Goal: Information Seeking & Learning: Understand process/instructions

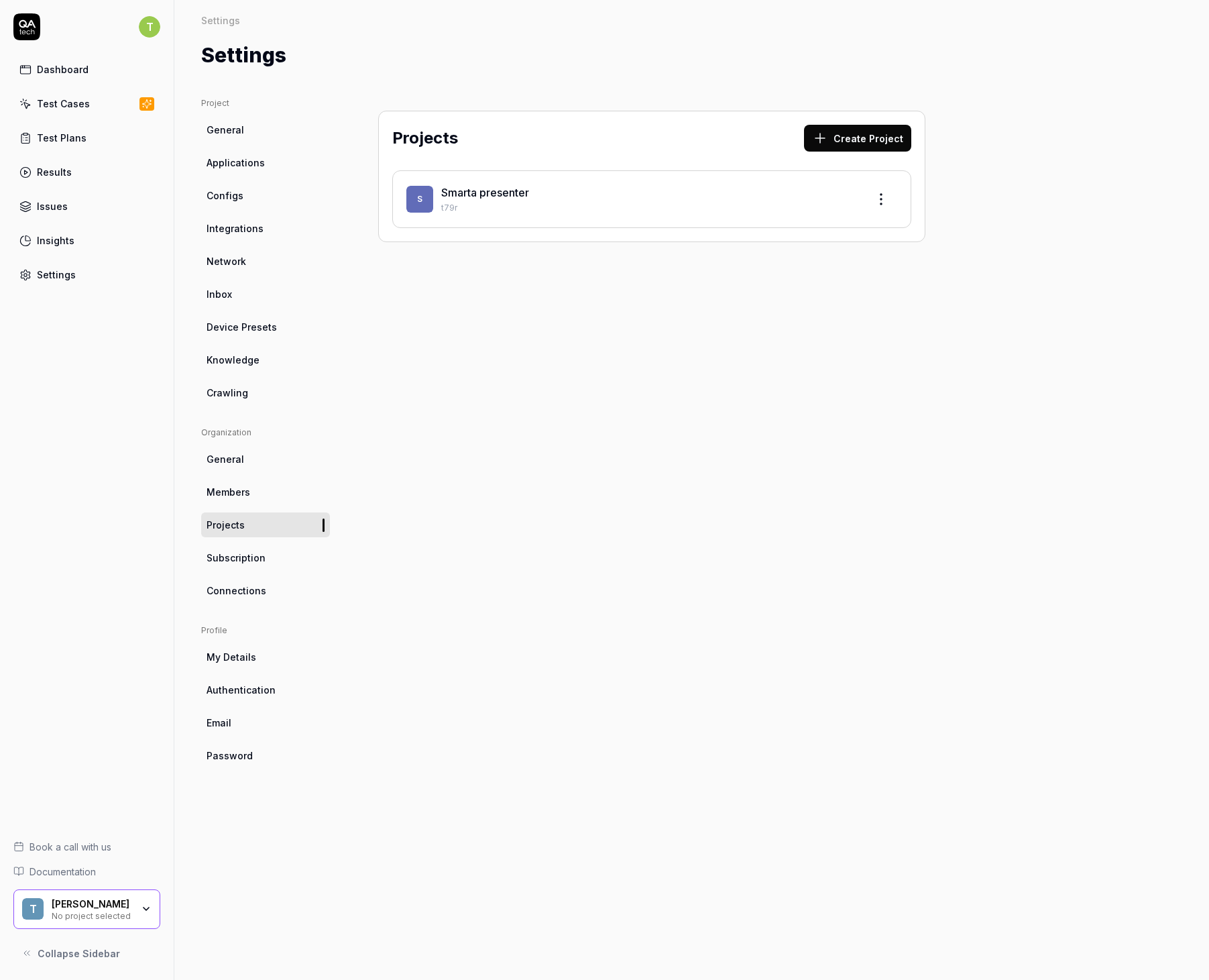
click at [36, 24] on icon at bounding box center [27, 27] width 27 height 27
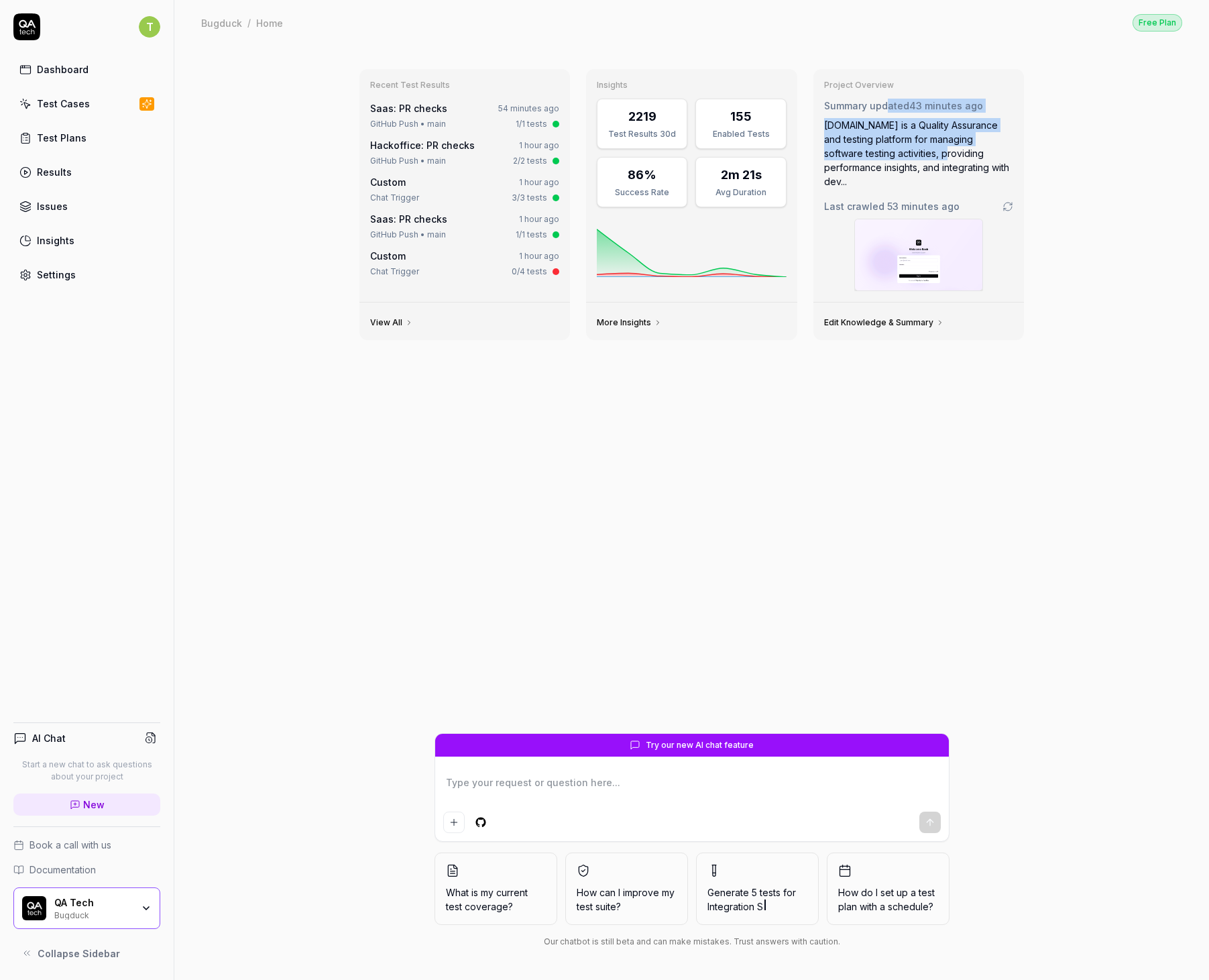
drag, startPoint x: 885, startPoint y: 102, endPoint x: 899, endPoint y: 153, distance: 52.9
click at [899, 153] on div "Summary updated 43 minutes ago QA.tech is a Quality Assurance and testing platf…" at bounding box center [918, 143] width 190 height 90
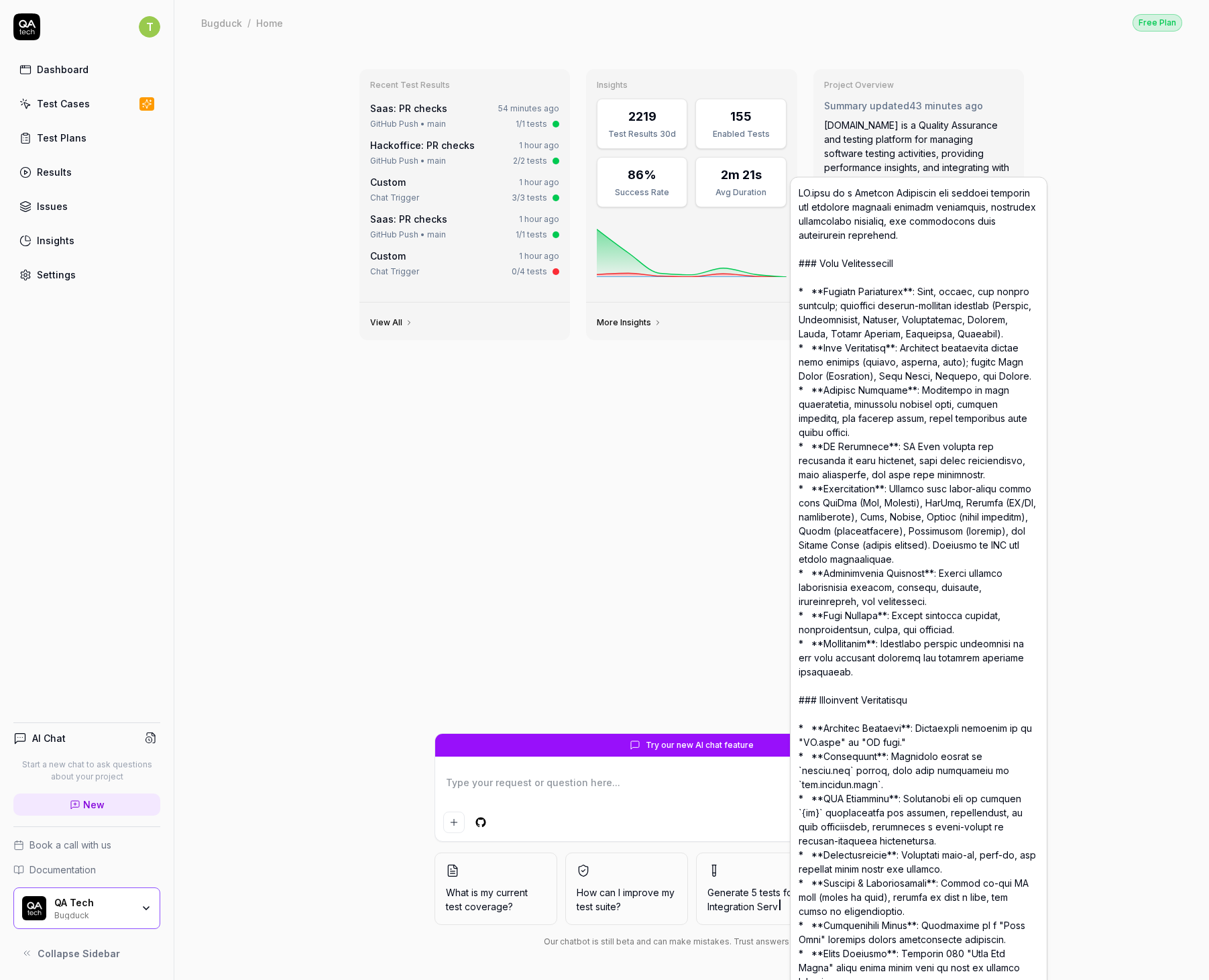
click at [903, 152] on div "QA.tech is a Quality Assurance and testing platform for managing software testi…" at bounding box center [918, 153] width 190 height 70
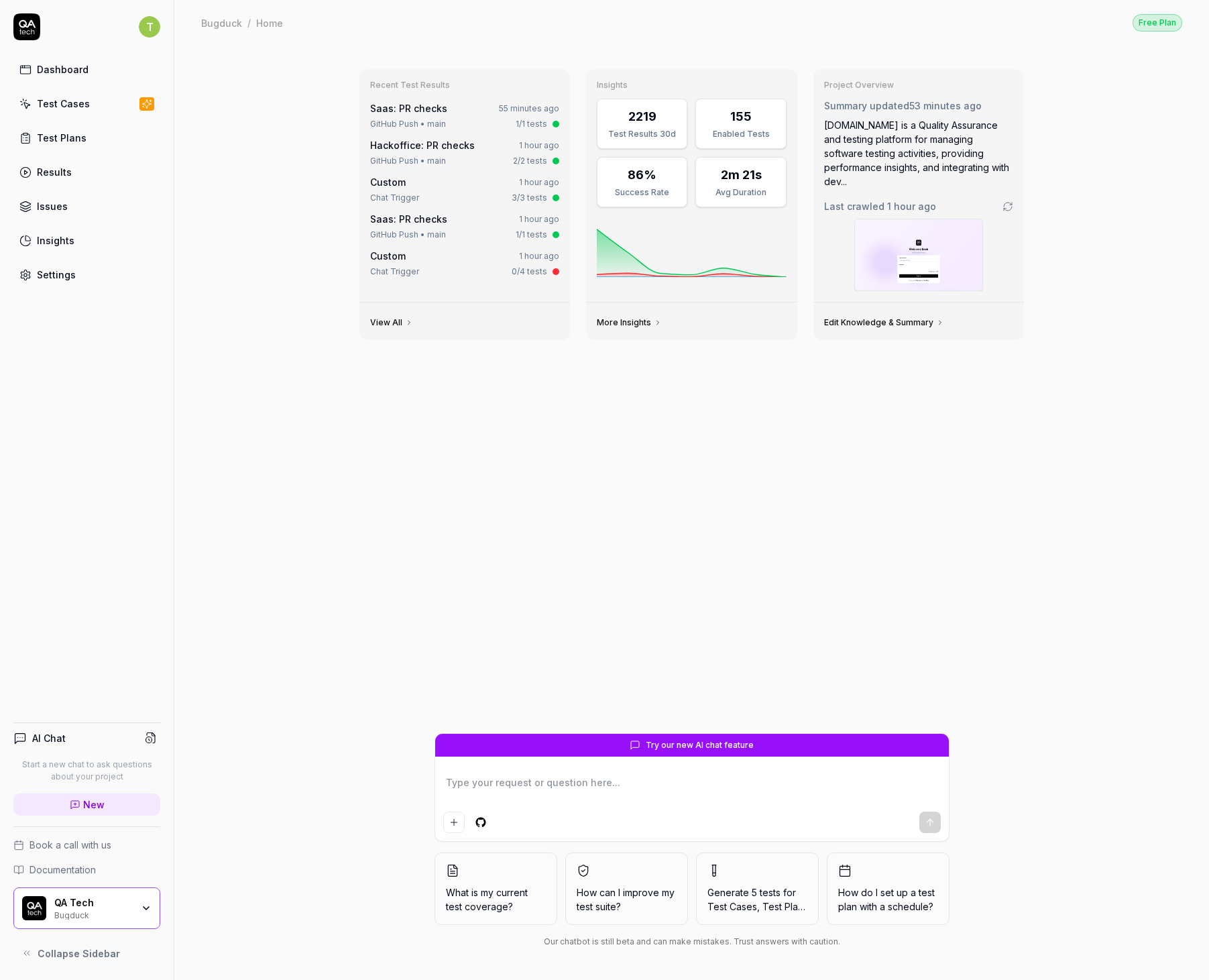
type textarea "*"
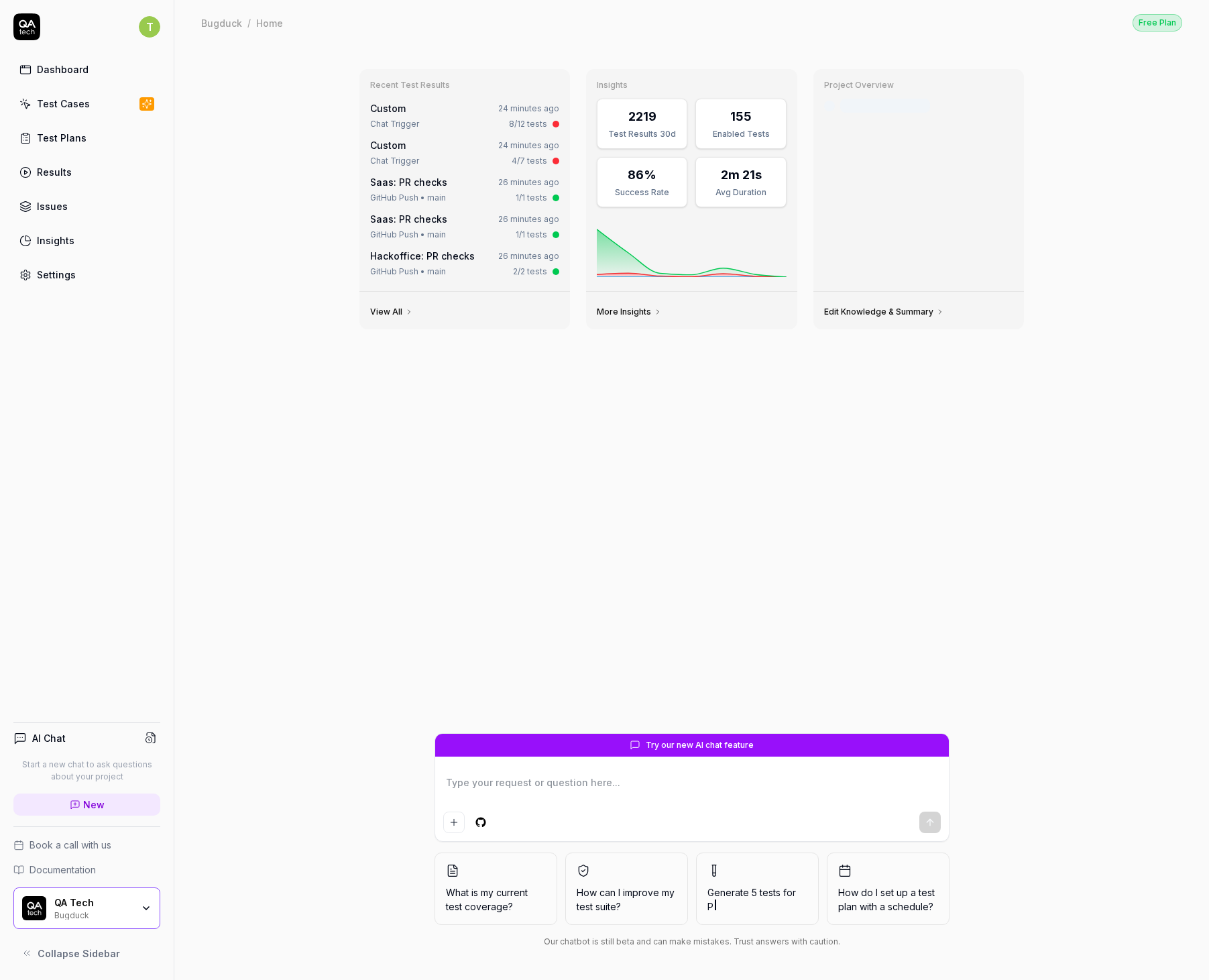
type textarea "*"
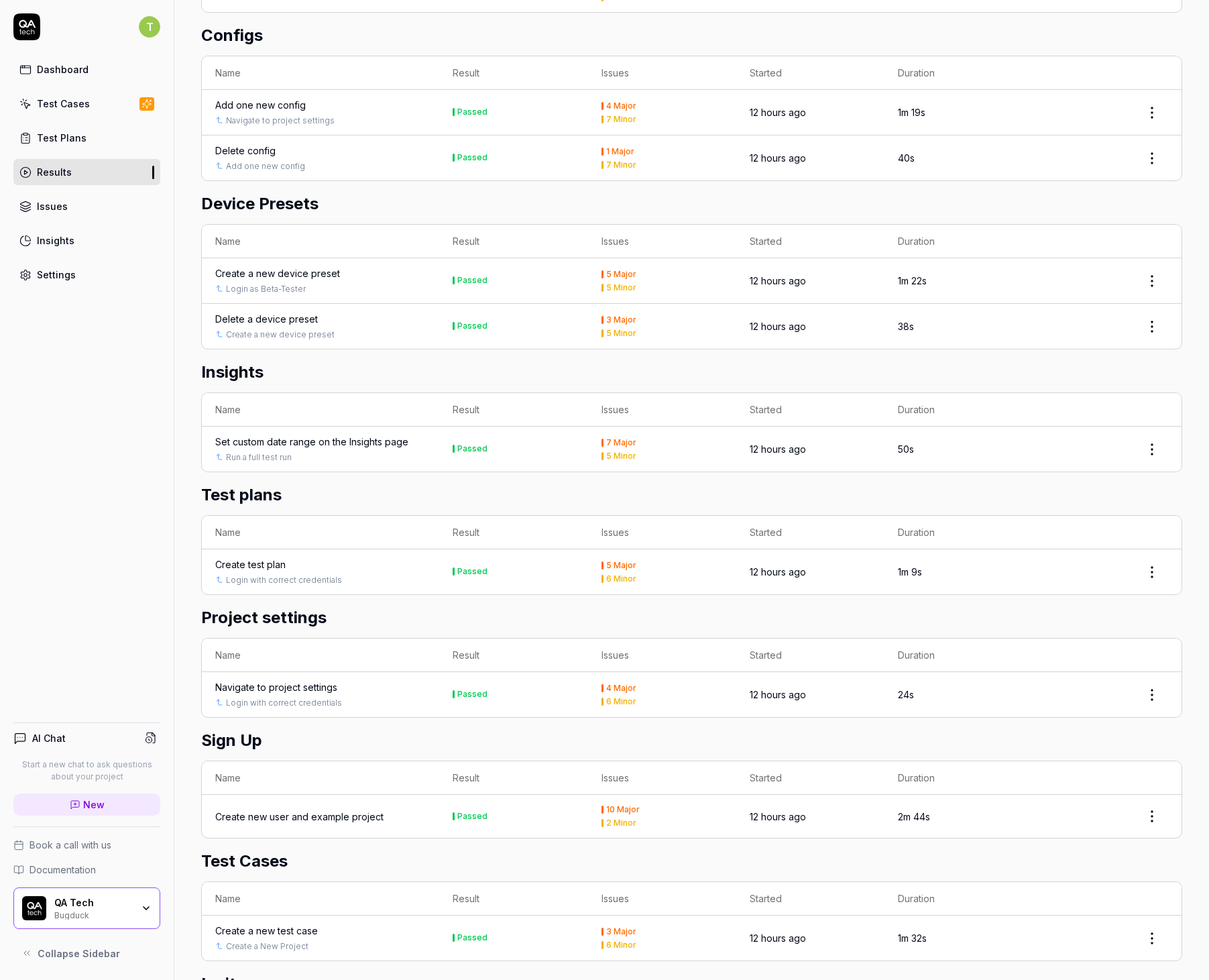
scroll to position [1230, 0]
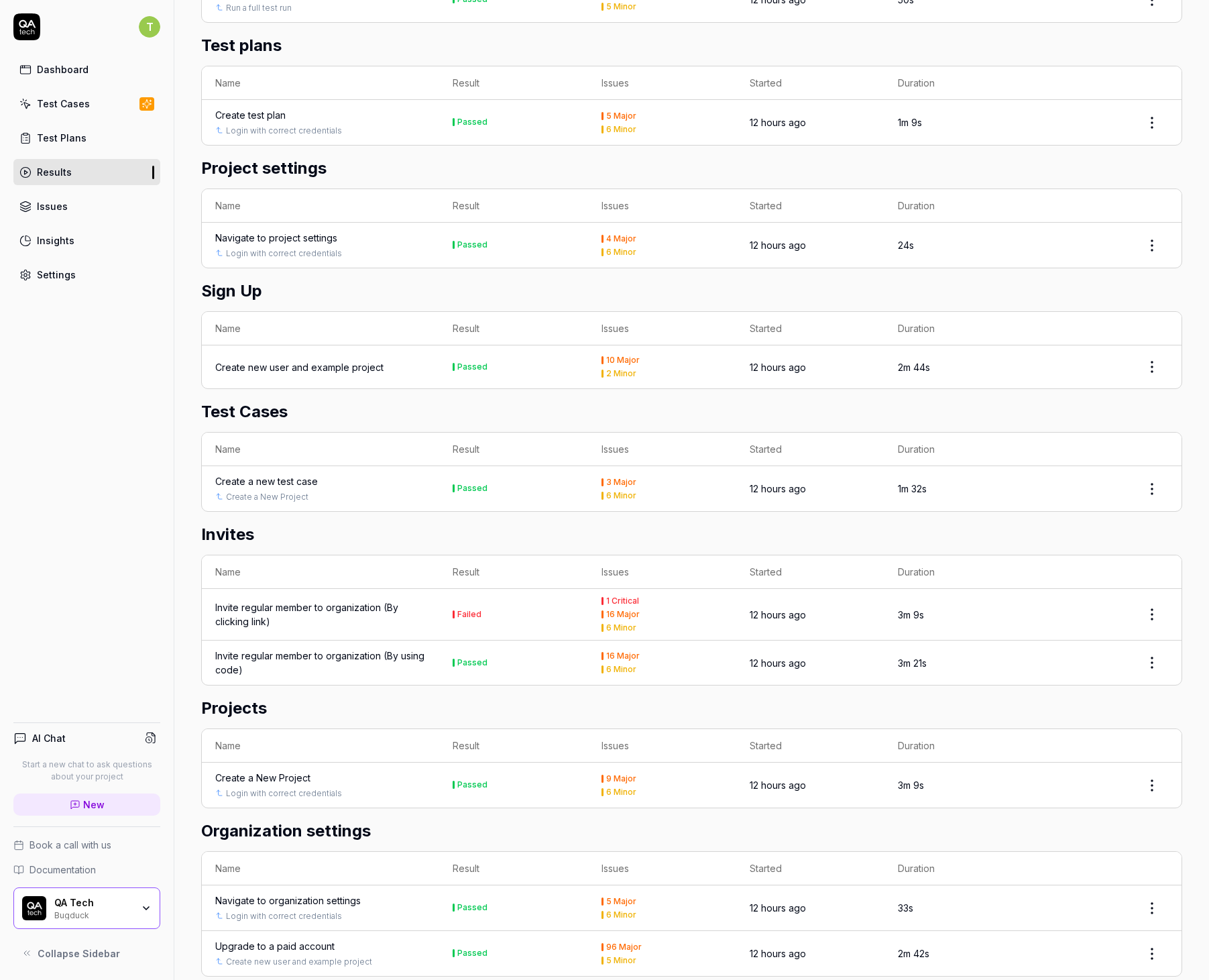
scroll to position [1230, 0]
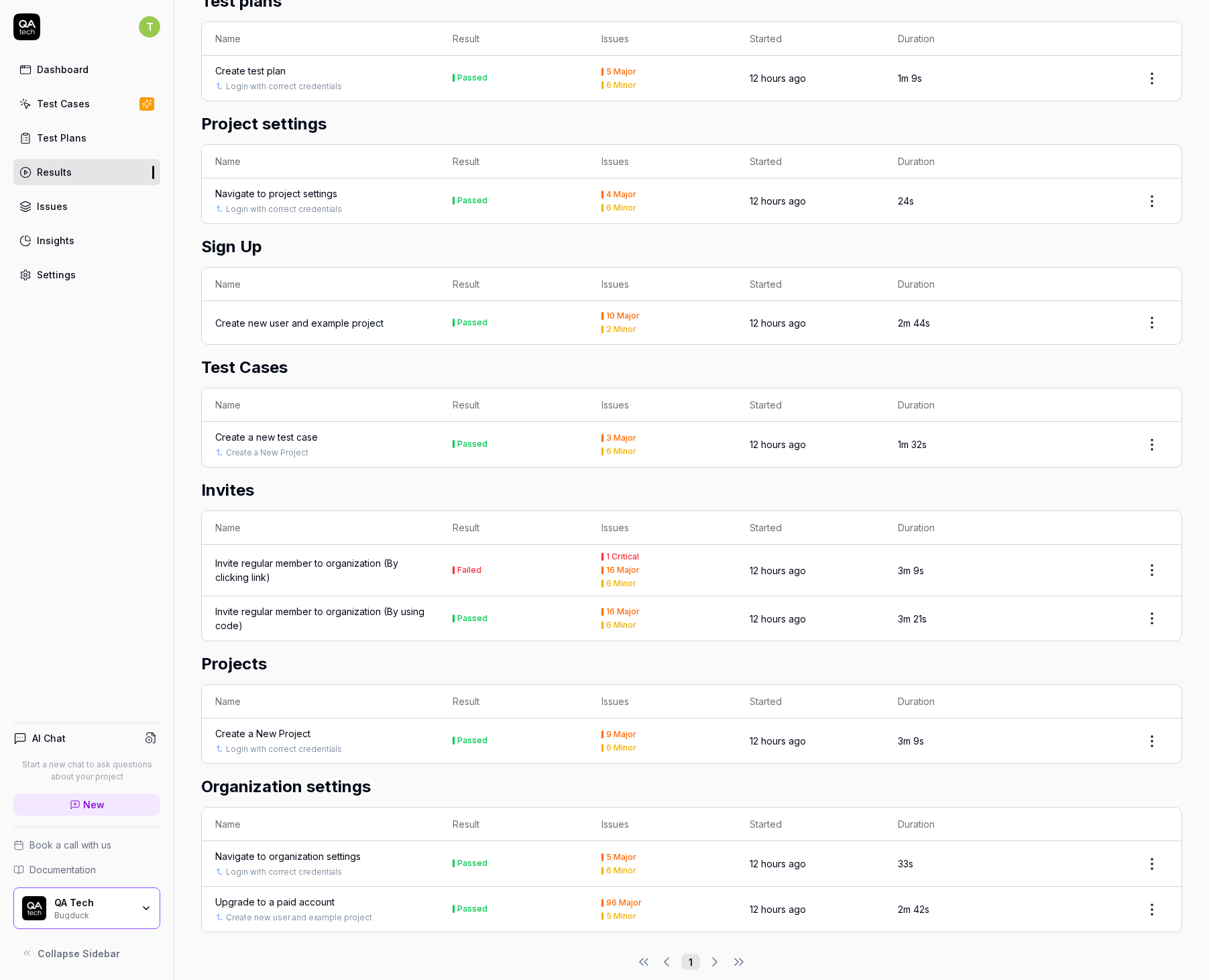
click at [309, 556] on div "Invite regular member to organization (By clicking link)" at bounding box center [320, 570] width 210 height 28
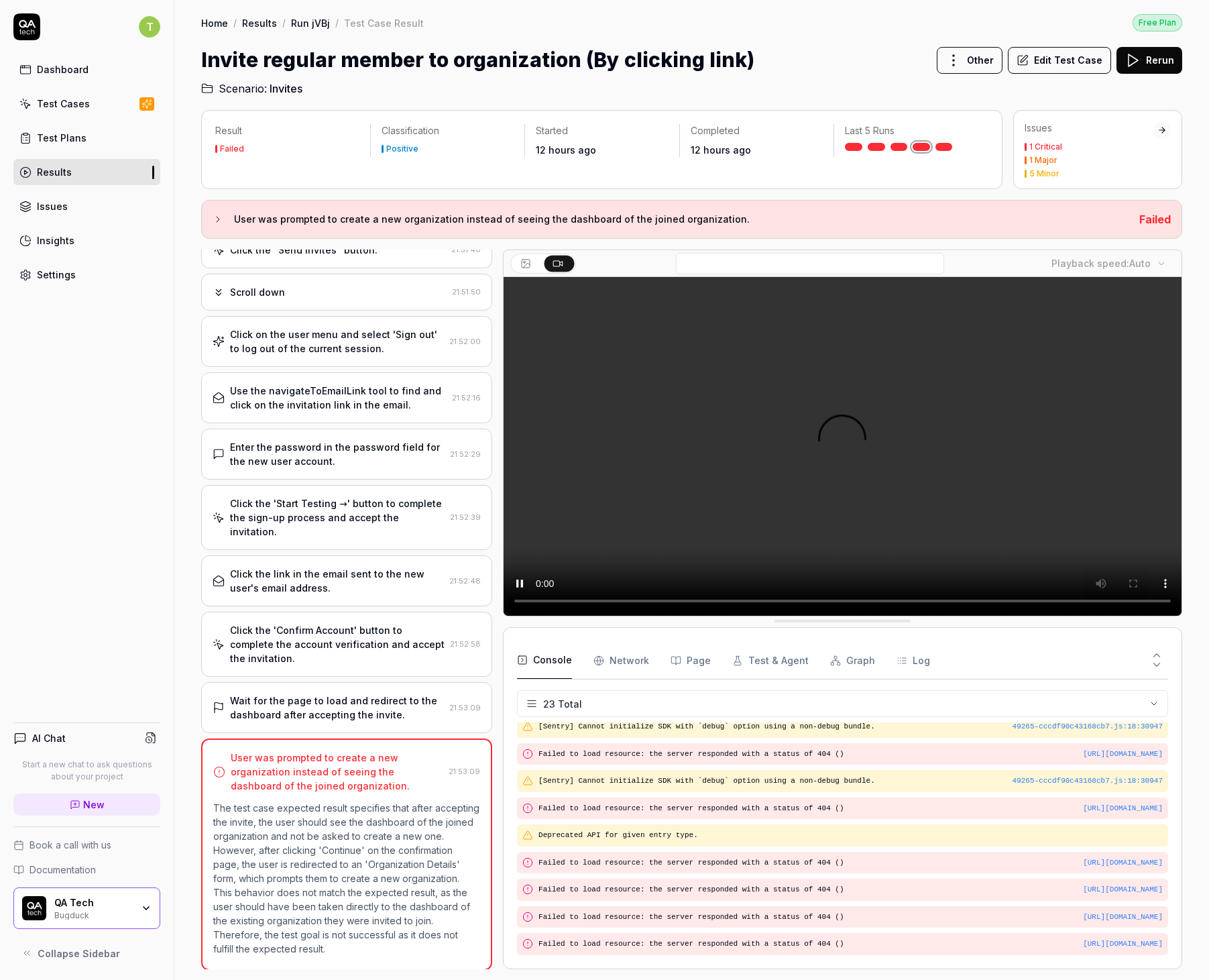
scroll to position [470, 0]
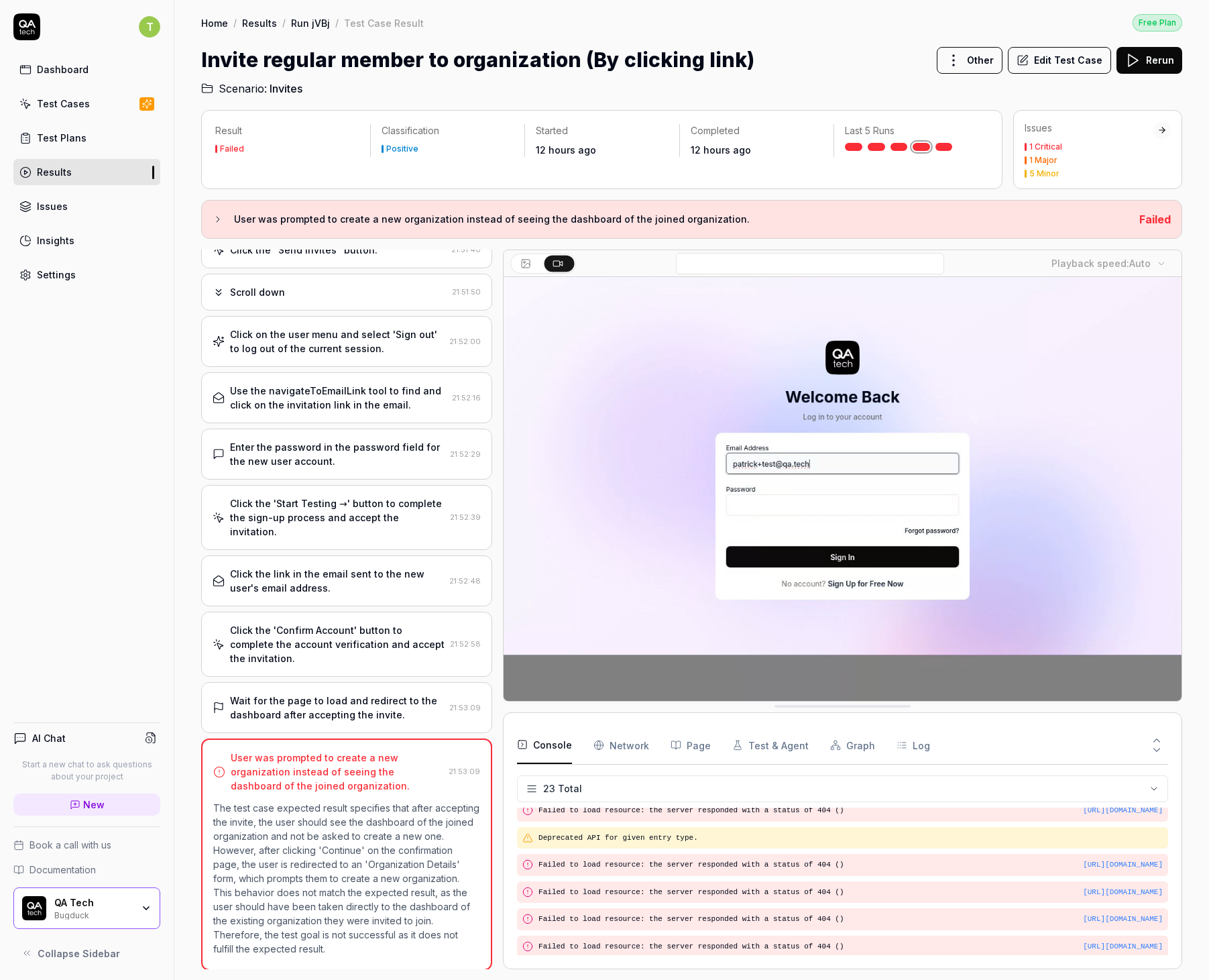
click at [610, 224] on h3 "User was prompted to create a new organization instead of seeing the dashboard …" at bounding box center [681, 219] width 894 height 16
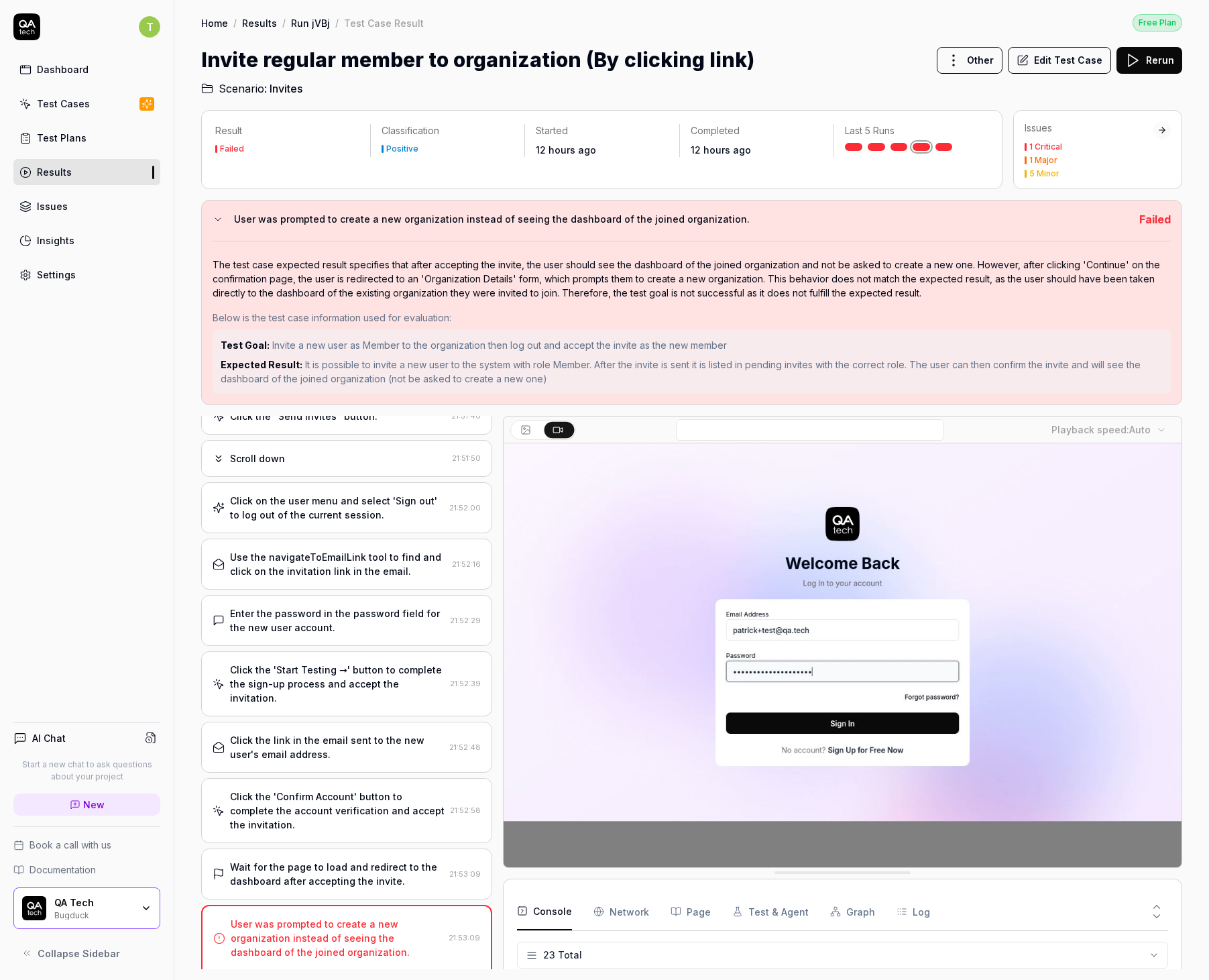
click at [623, 223] on h3 "User was prompted to create a new organization instead of seeing the dashboard …" at bounding box center [681, 219] width 894 height 16
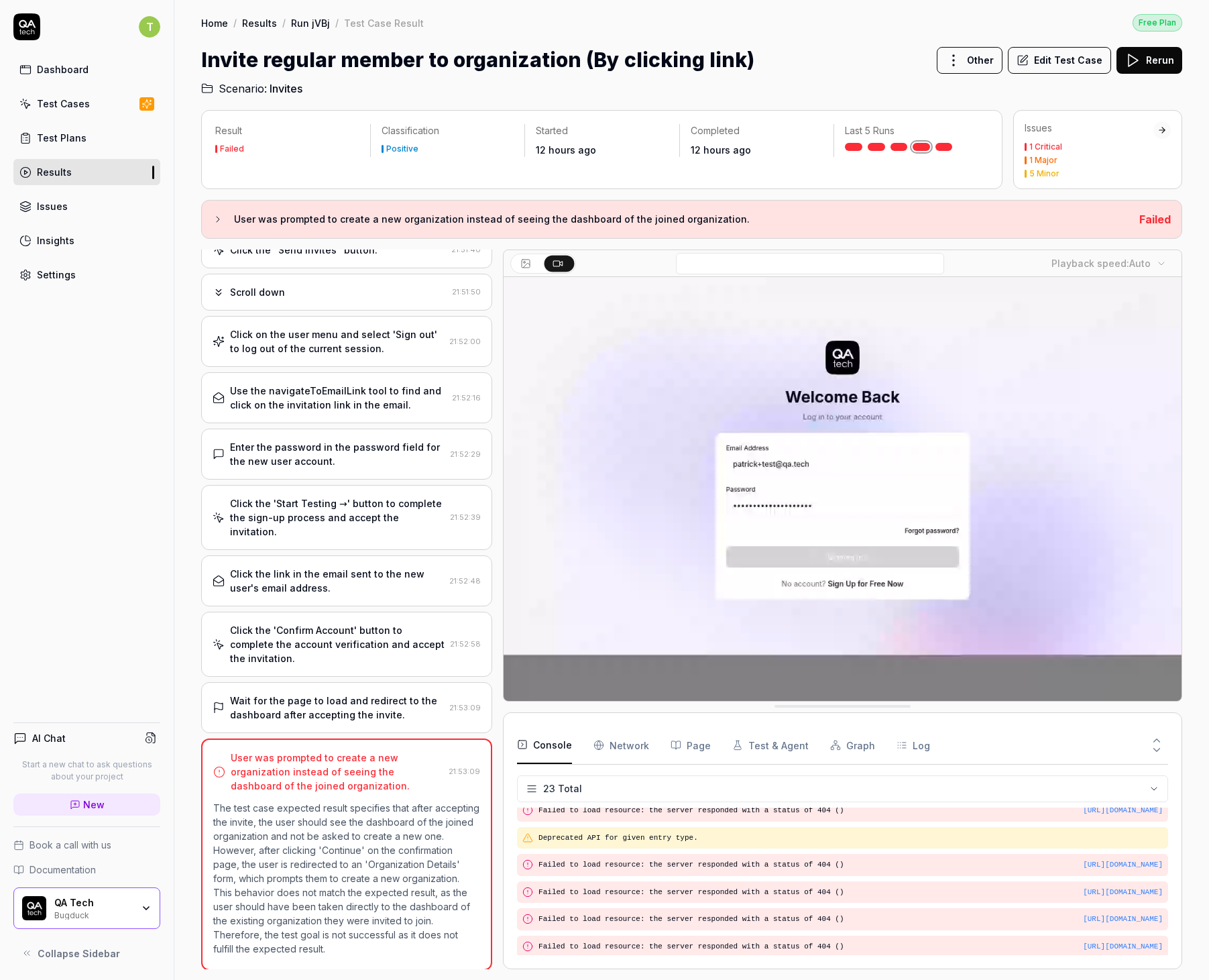
click at [623, 223] on h3 "User was prompted to create a new organization instead of seeing the dashboard …" at bounding box center [681, 219] width 894 height 16
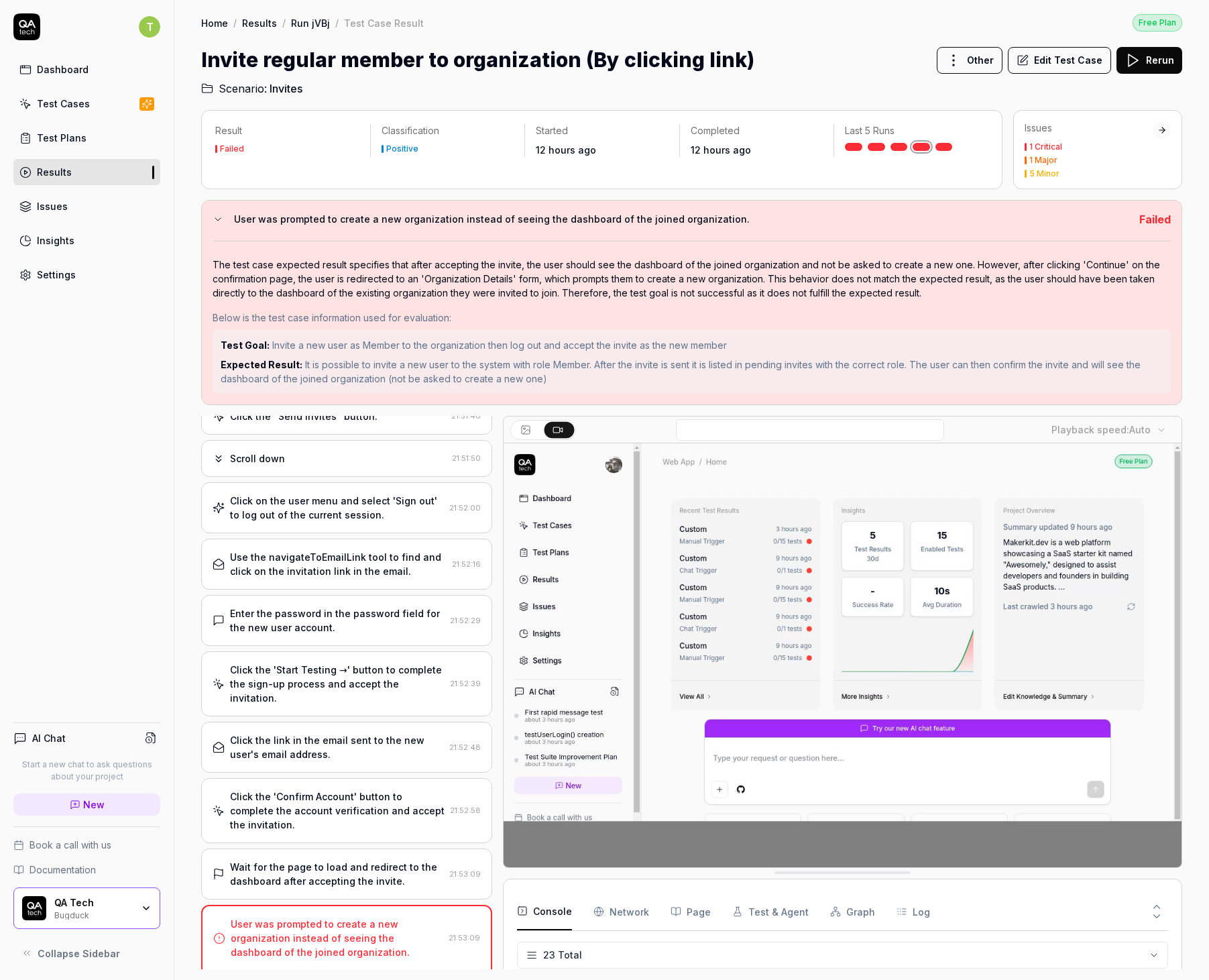
click at [623, 223] on h3 "User was prompted to create a new organization instead of seeing the dashboard …" at bounding box center [681, 219] width 894 height 16
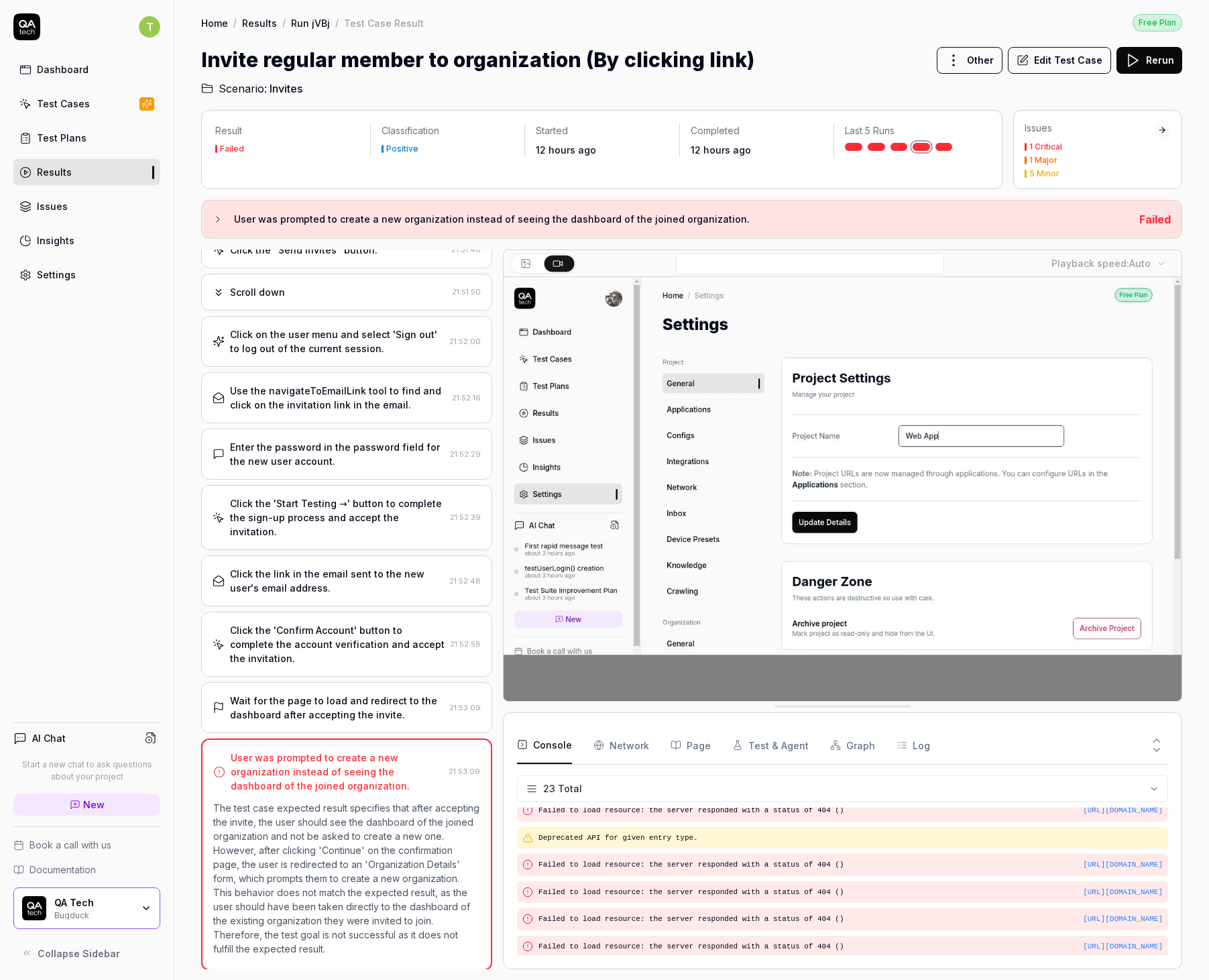
click at [788, 41] on div "Home / Results / Run jVBj / Test Case Result Free Plan Home / Results / Run jVB…" at bounding box center [691, 48] width 1034 height 97
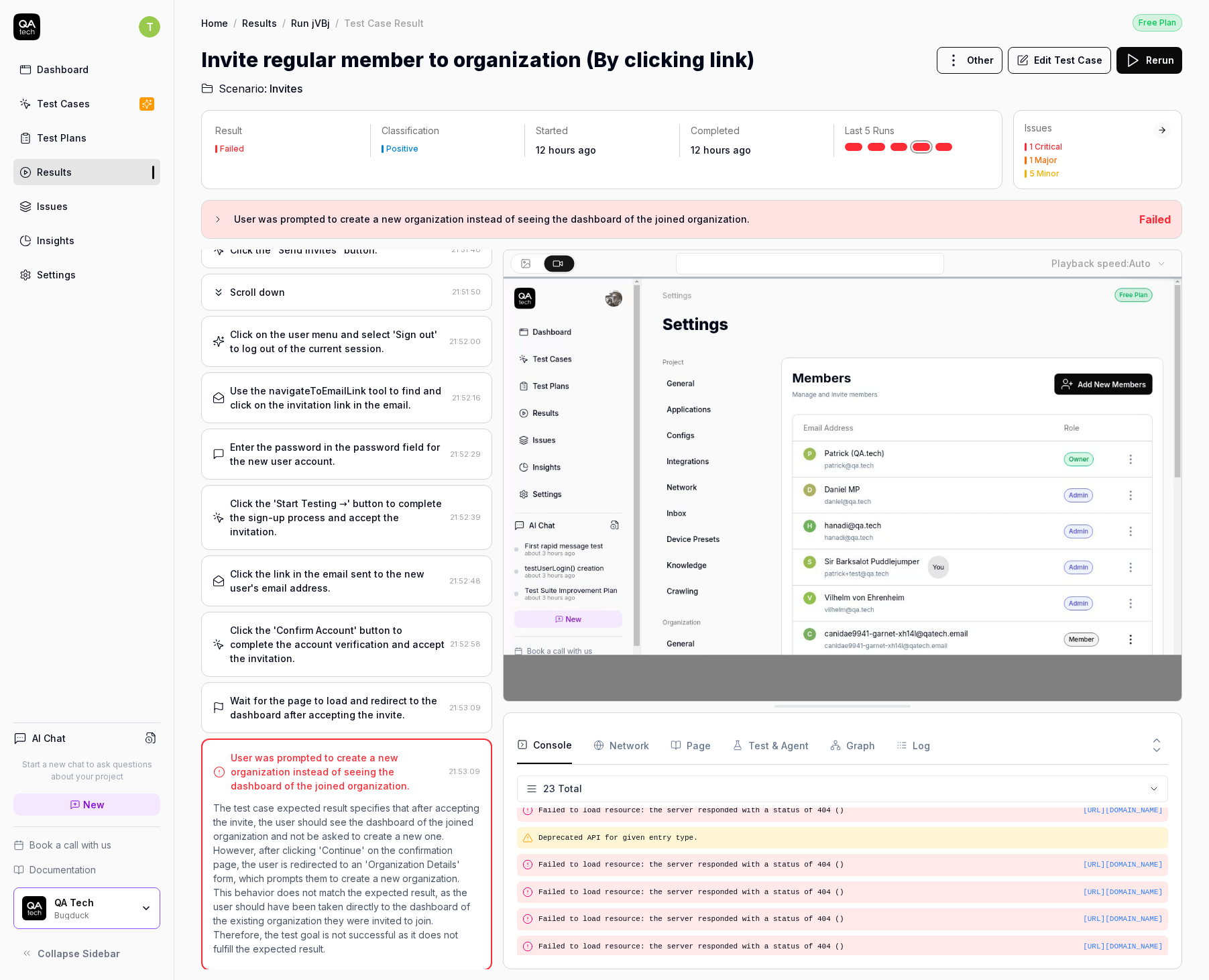
click at [70, 444] on div "T Dashboard Test Cases Test Plans Results Issues Insights Settings AI Chat Star…" at bounding box center [87, 490] width 174 height 980
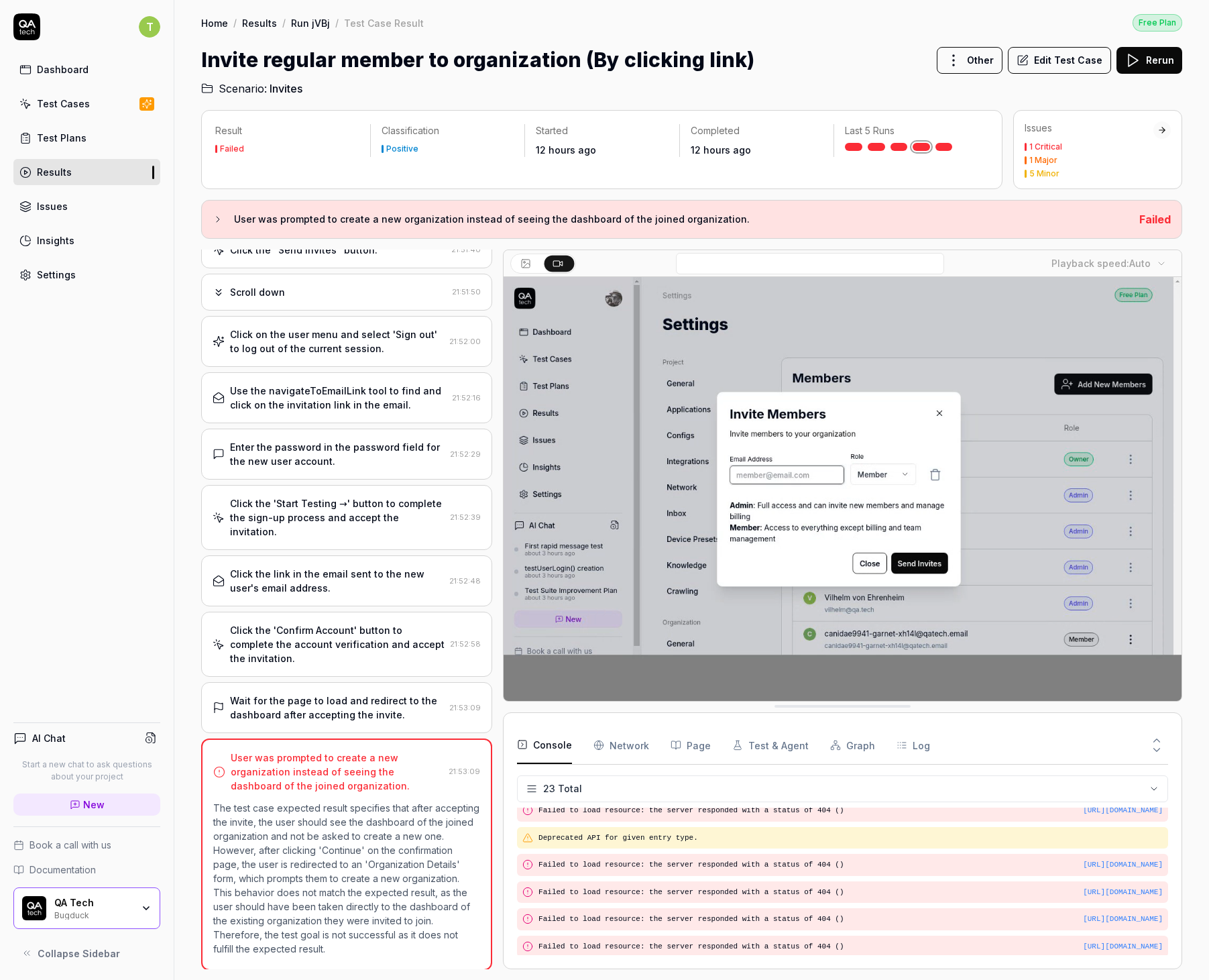
click at [342, 226] on h3 "User was prompted to create a new organization instead of seeing the dashboard …" at bounding box center [681, 219] width 894 height 16
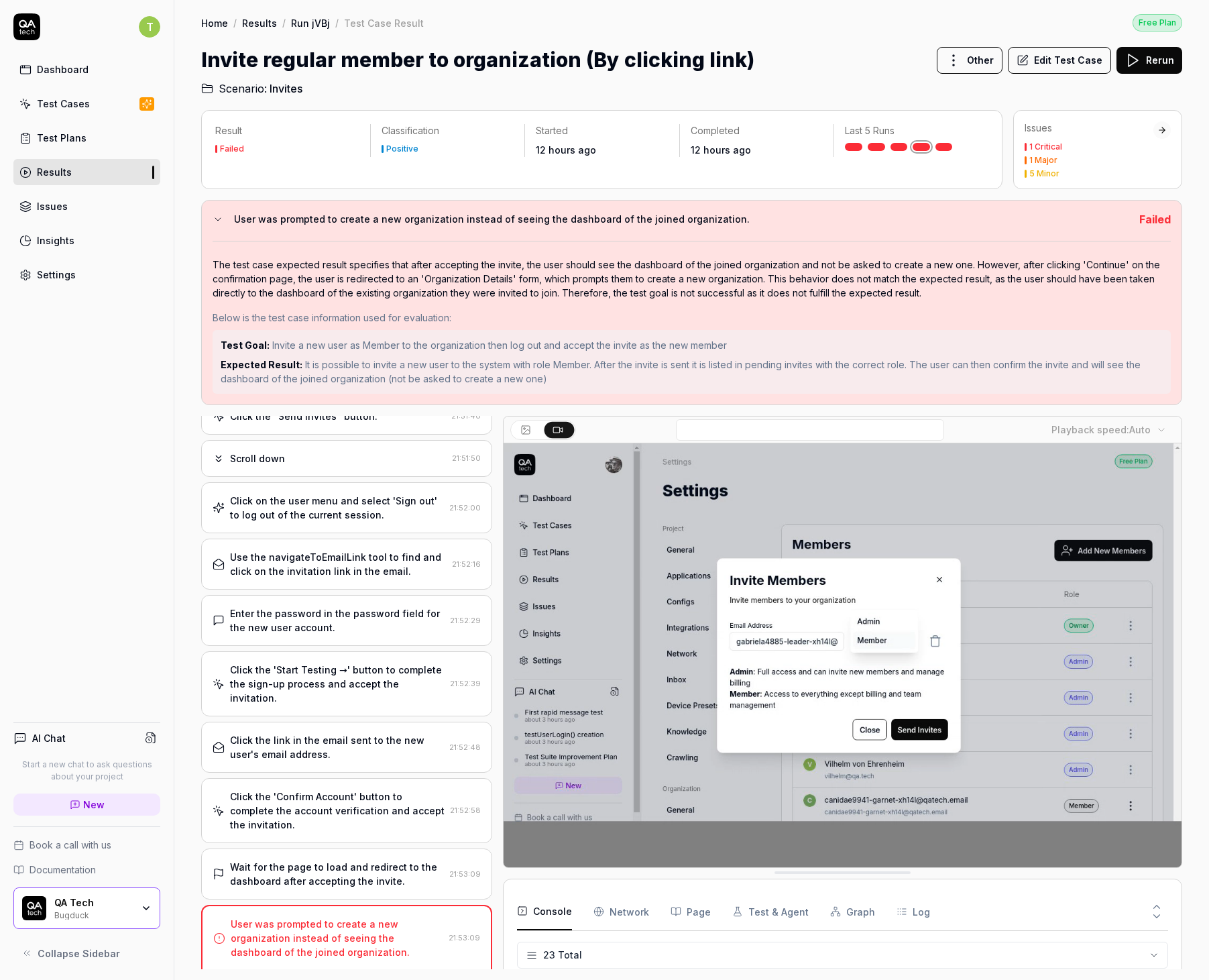
click at [109, 377] on div "T Dashboard Test Cases Test Plans Results Issues Insights Settings AI Chat Star…" at bounding box center [87, 490] width 174 height 980
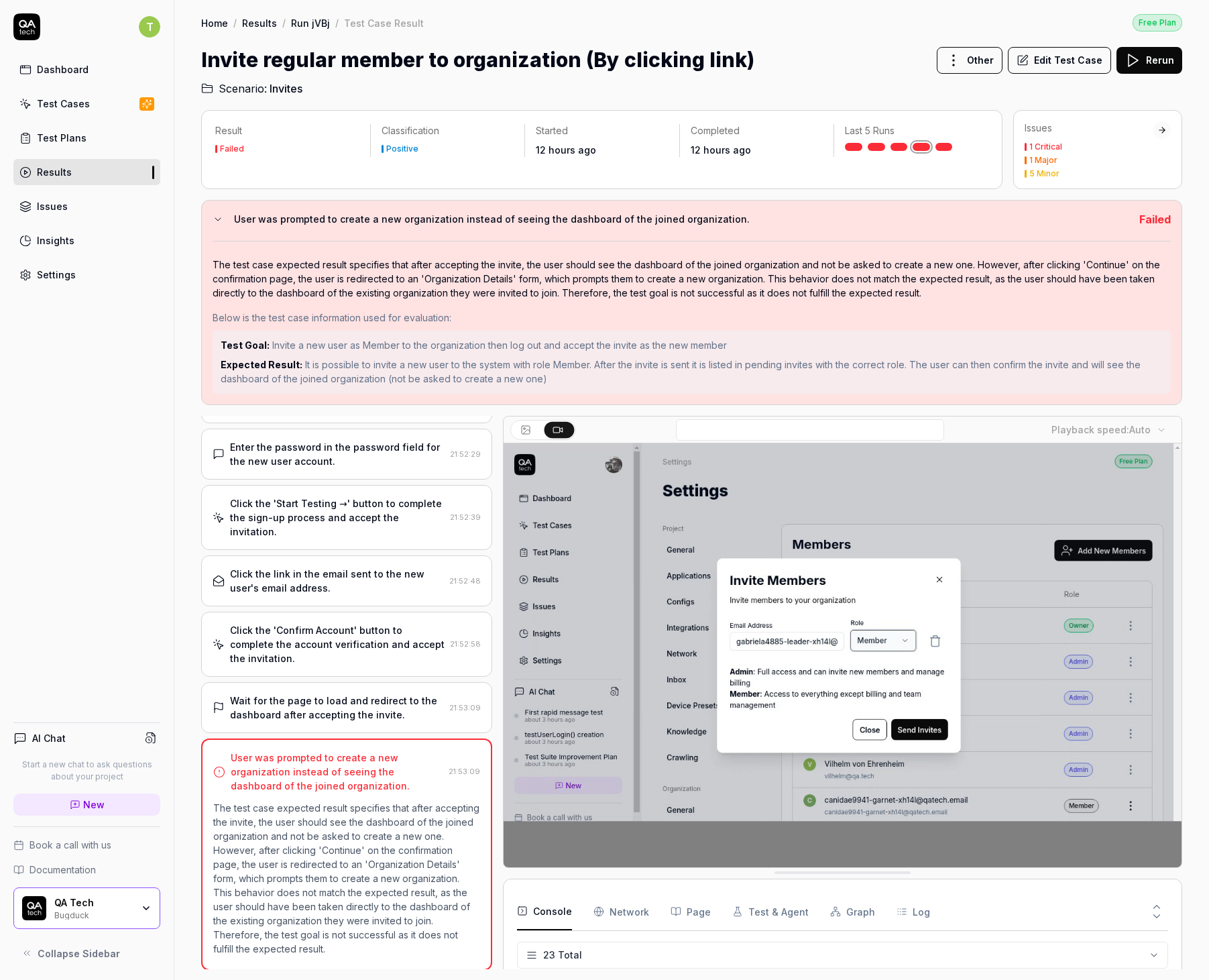
click at [316, 706] on div "Wait for the page to load and redirect to the dashboard after accepting the inv…" at bounding box center [337, 707] width 214 height 28
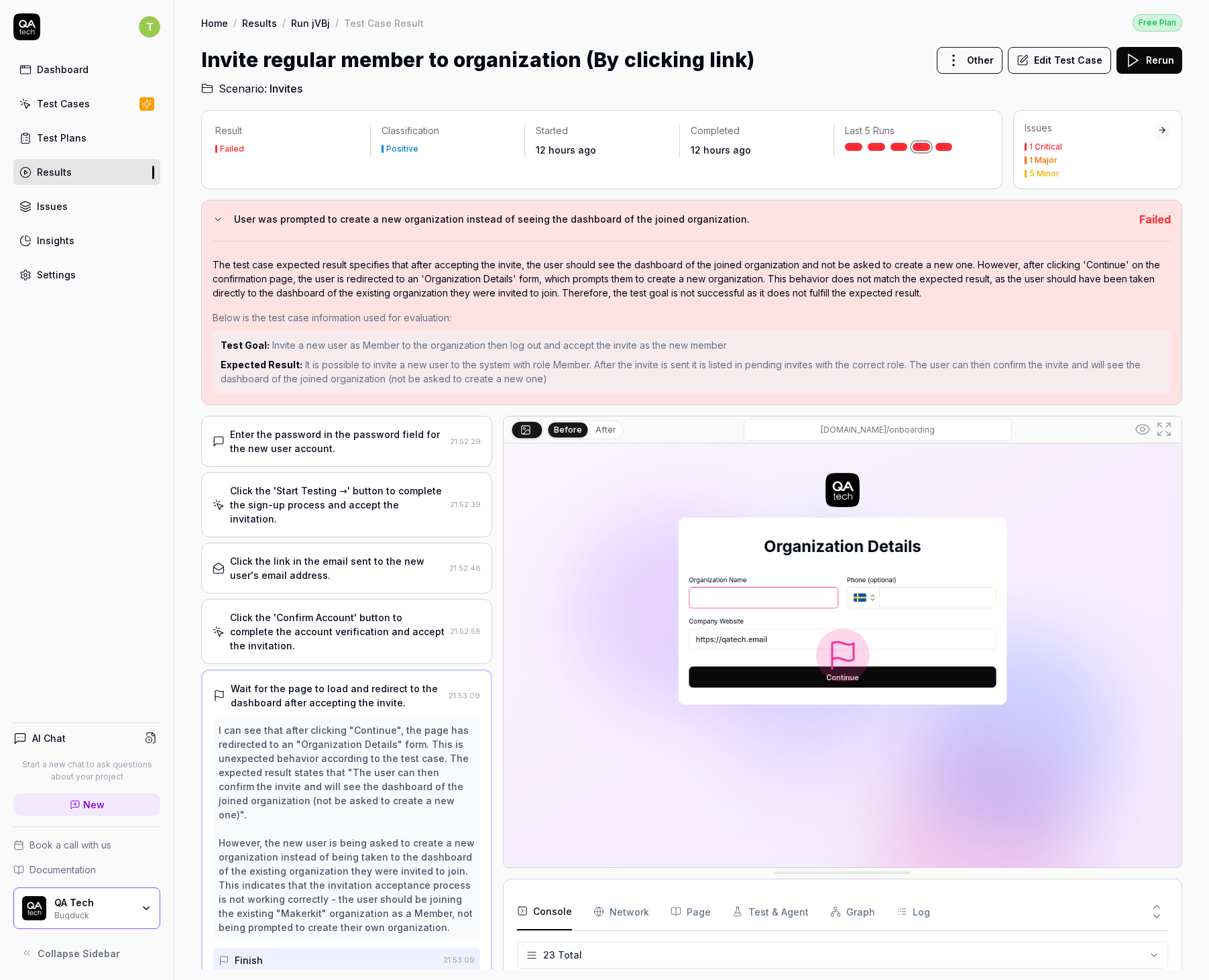
click at [350, 651] on div "Click the 'Confirm Account' button to complete the account verification and acc…" at bounding box center [337, 632] width 214 height 43
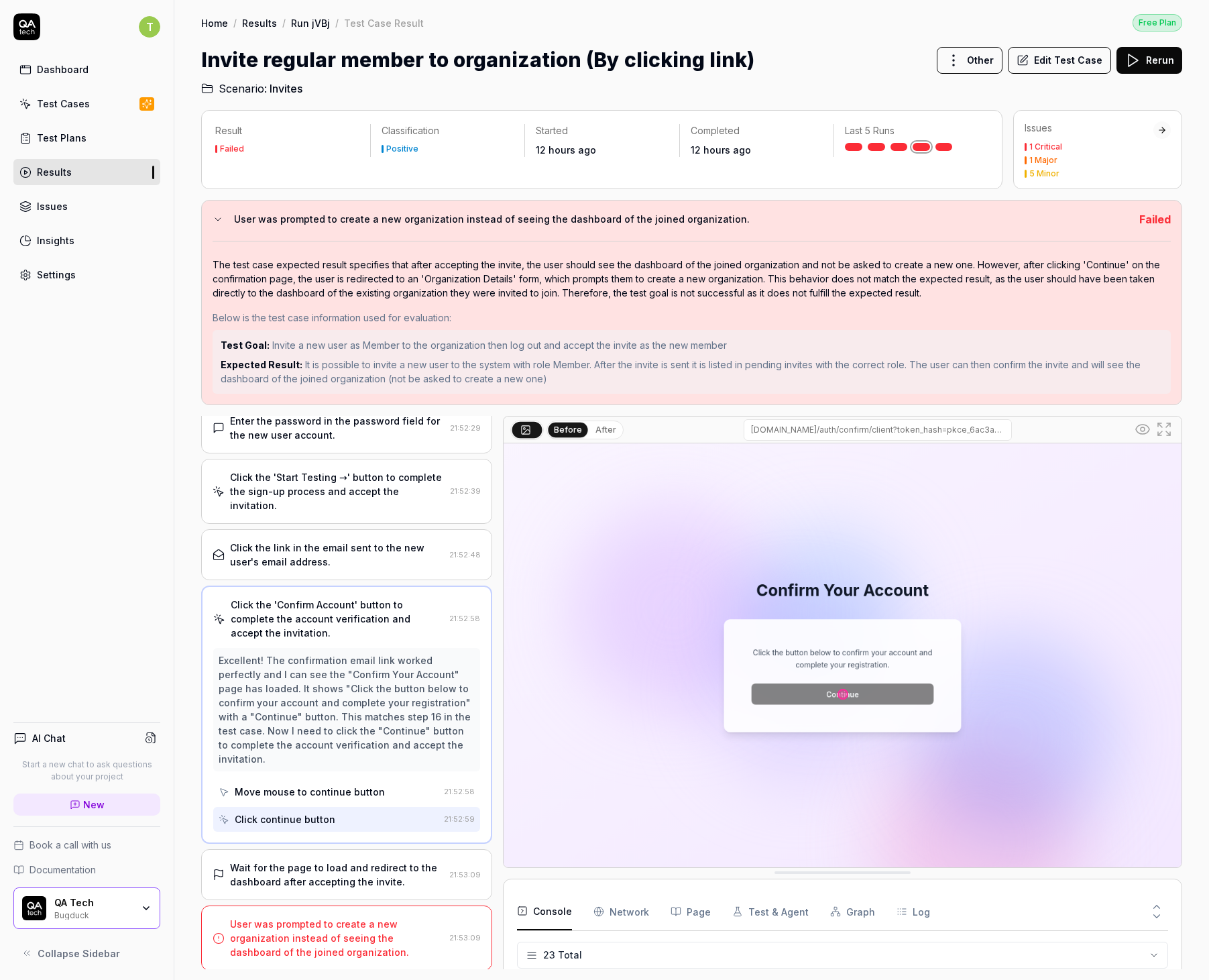
click at [323, 852] on div "Wait for the page to load and redirect to the dashboard after accepting the inv…" at bounding box center [346, 874] width 291 height 51
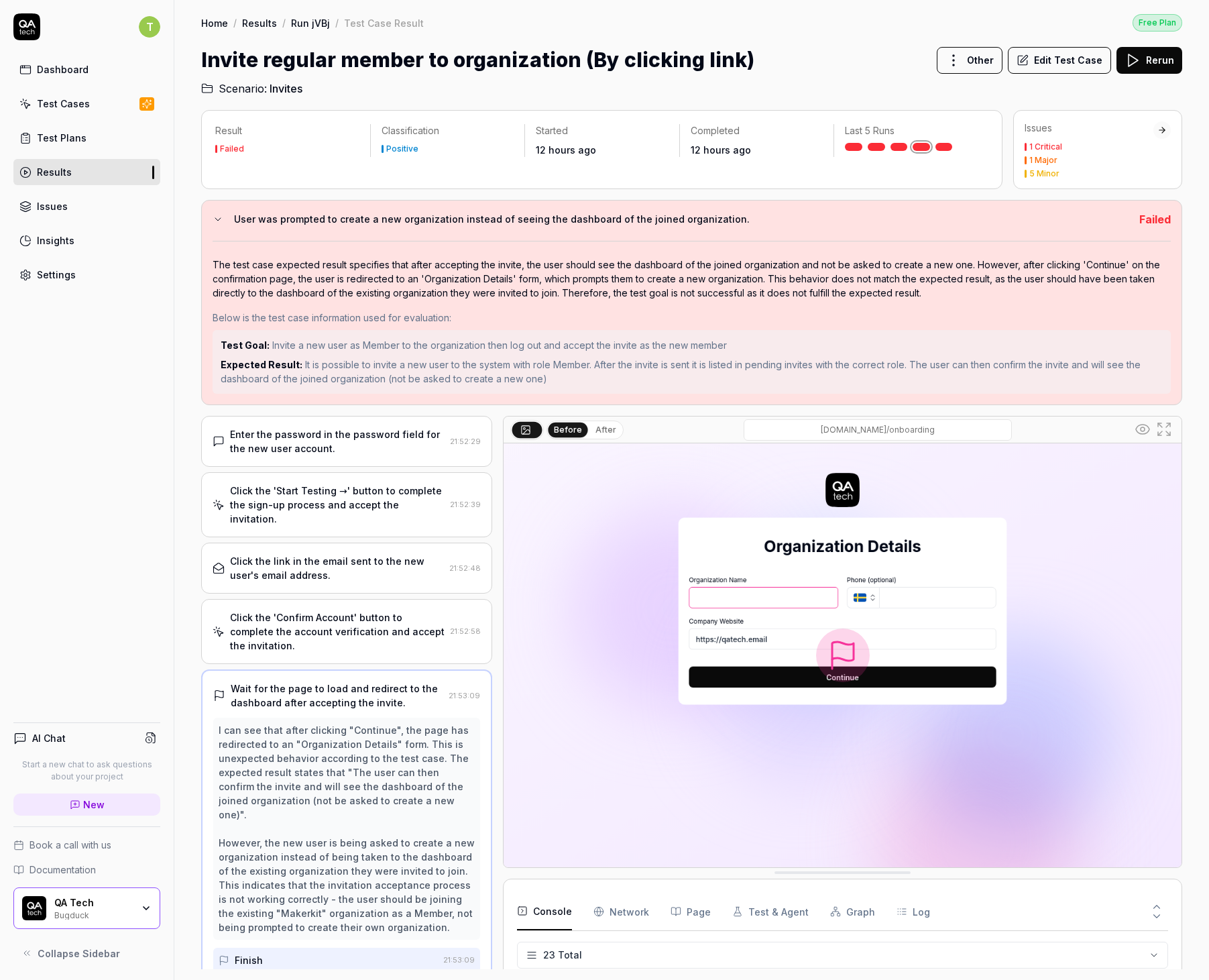
click at [605, 430] on button "After" at bounding box center [606, 429] width 32 height 15
click at [565, 425] on button "Before" at bounding box center [567, 429] width 39 height 15
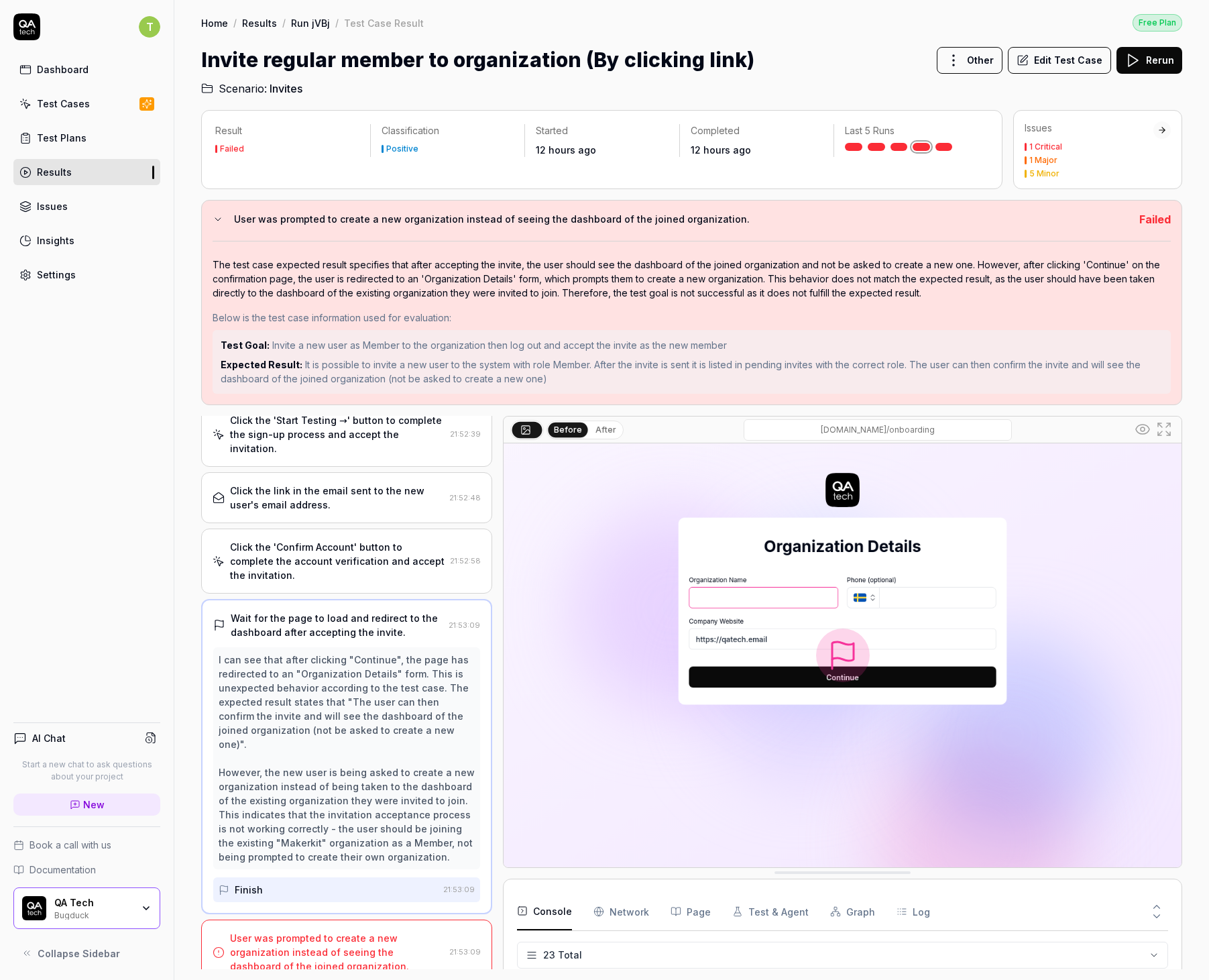
click at [317, 930] on div "User was prompted to create a new organization instead of seeing the dashboard …" at bounding box center [337, 952] width 214 height 43
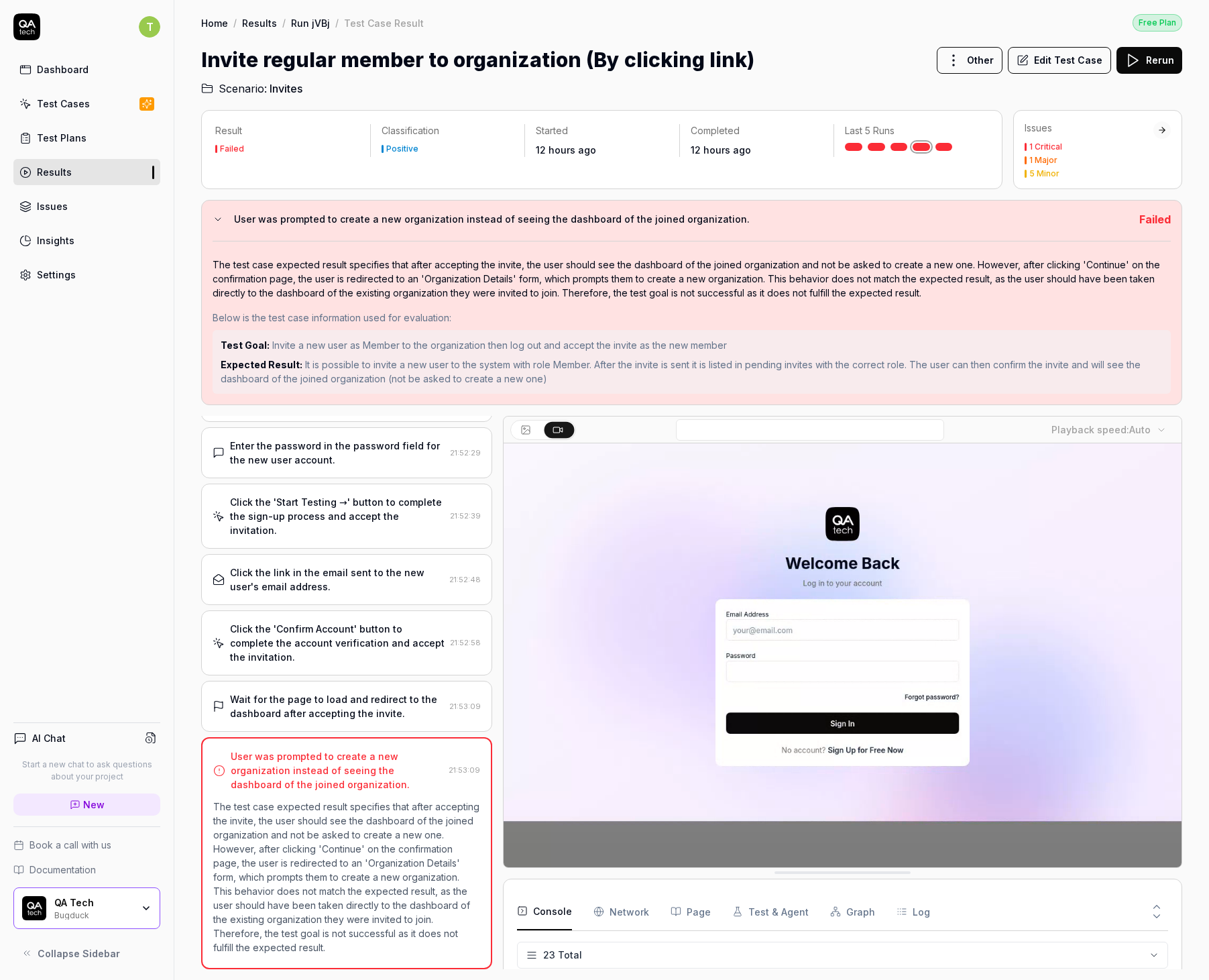
scroll to position [470, 0]
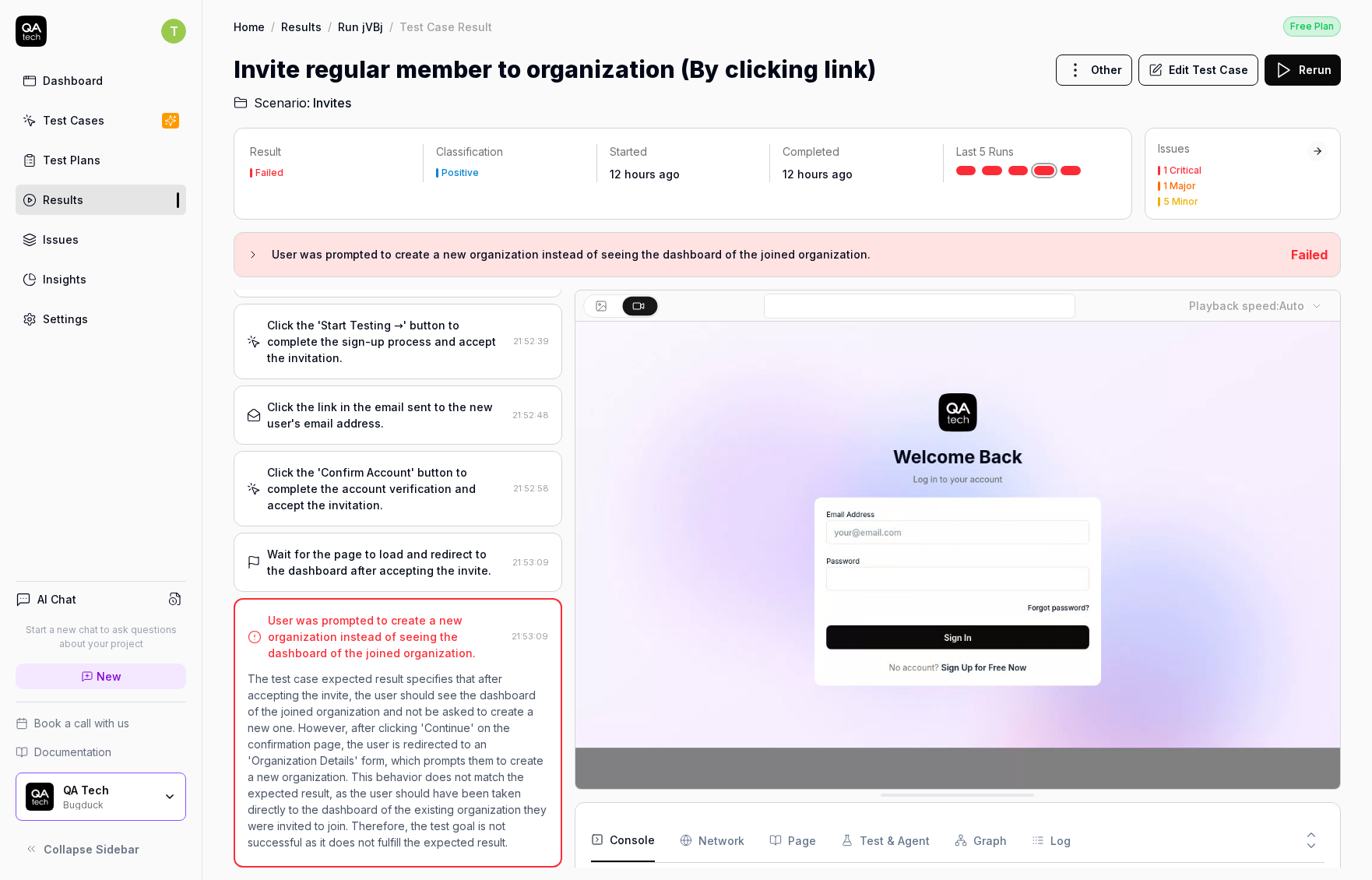
scroll to position [611, 0]
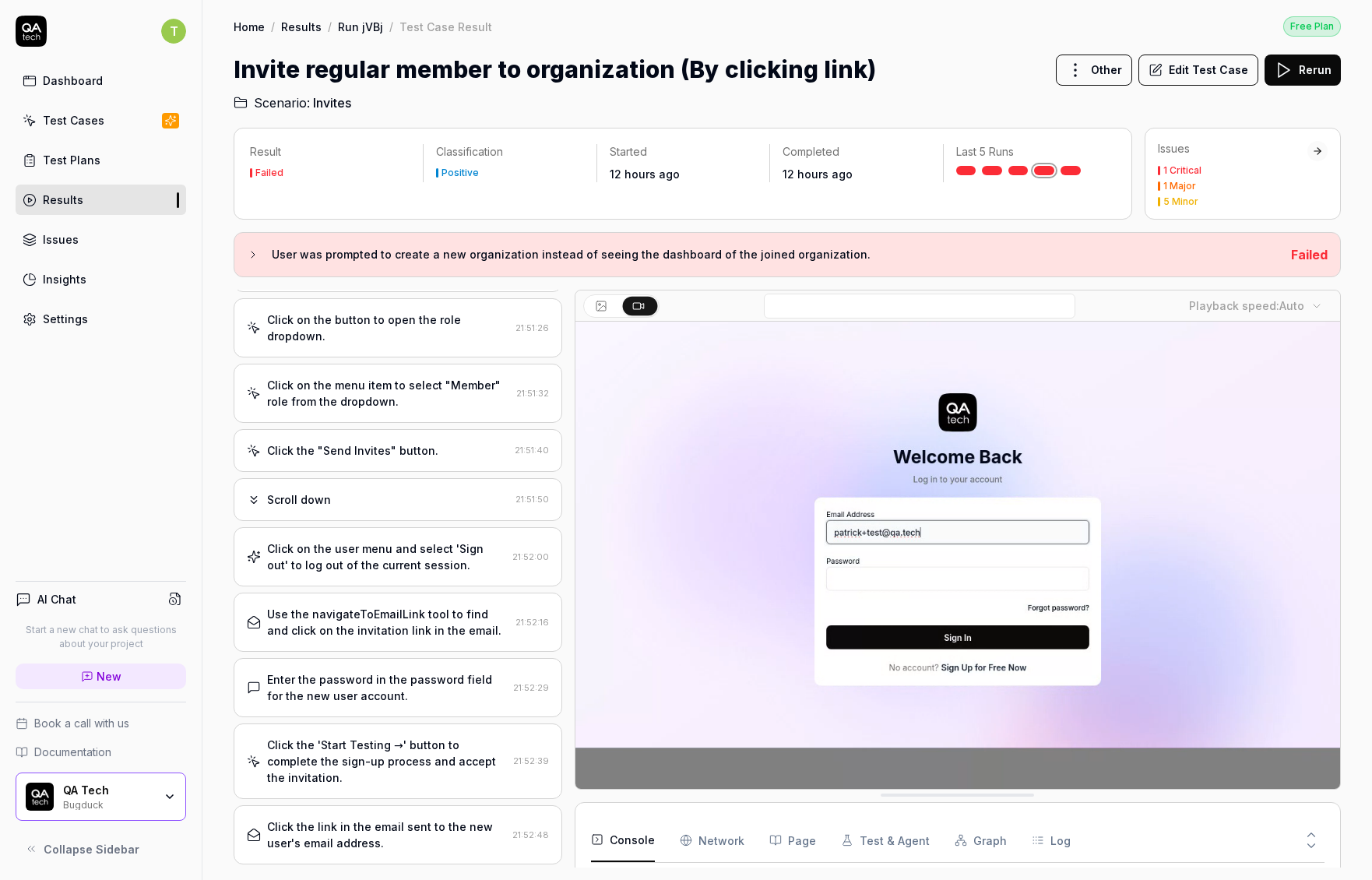
click at [395, 554] on div "Click on the user menu and select 'Sign out' to log out of the current session." at bounding box center [386, 557] width 239 height 33
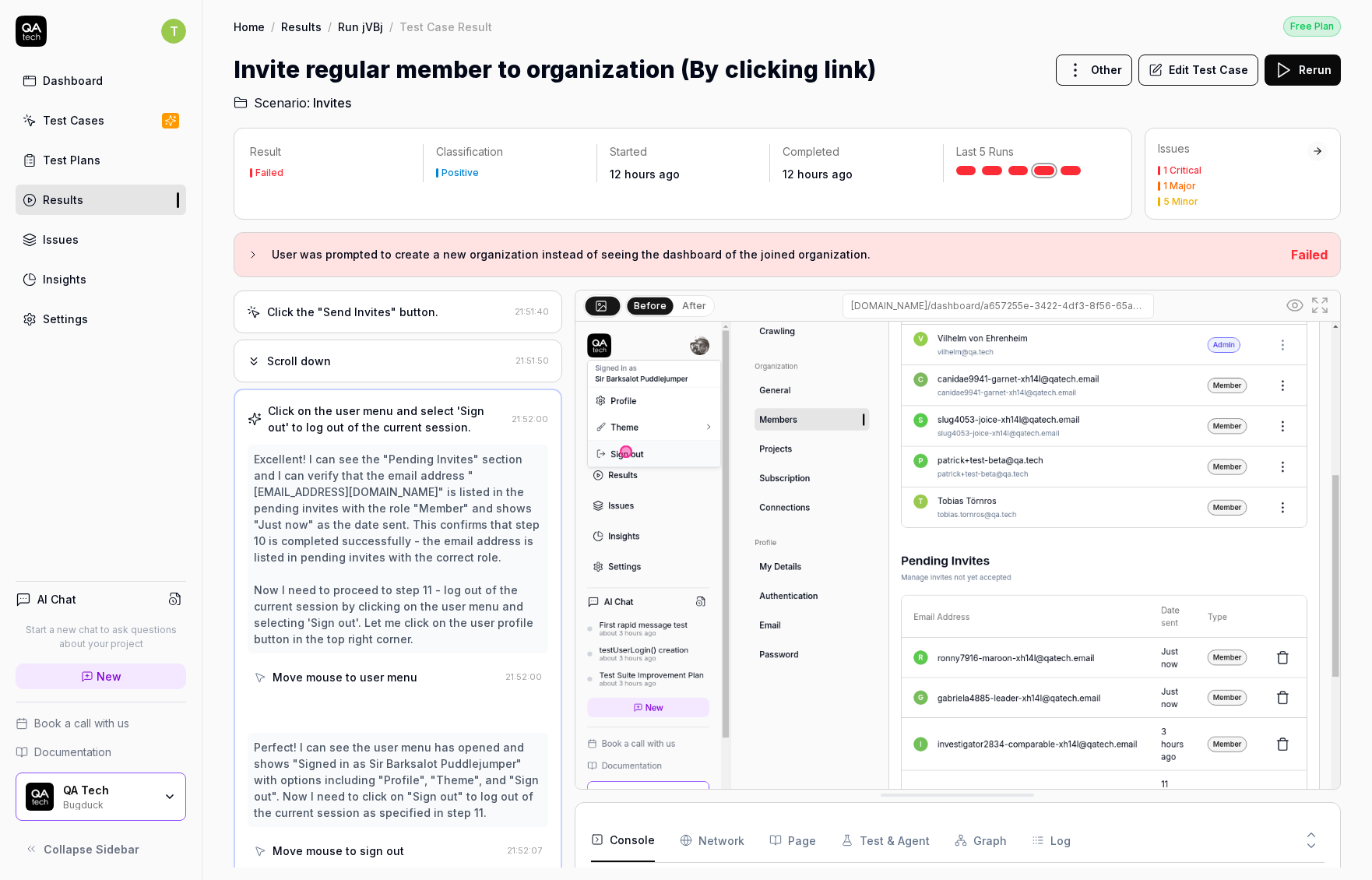
scroll to position [522, 0]
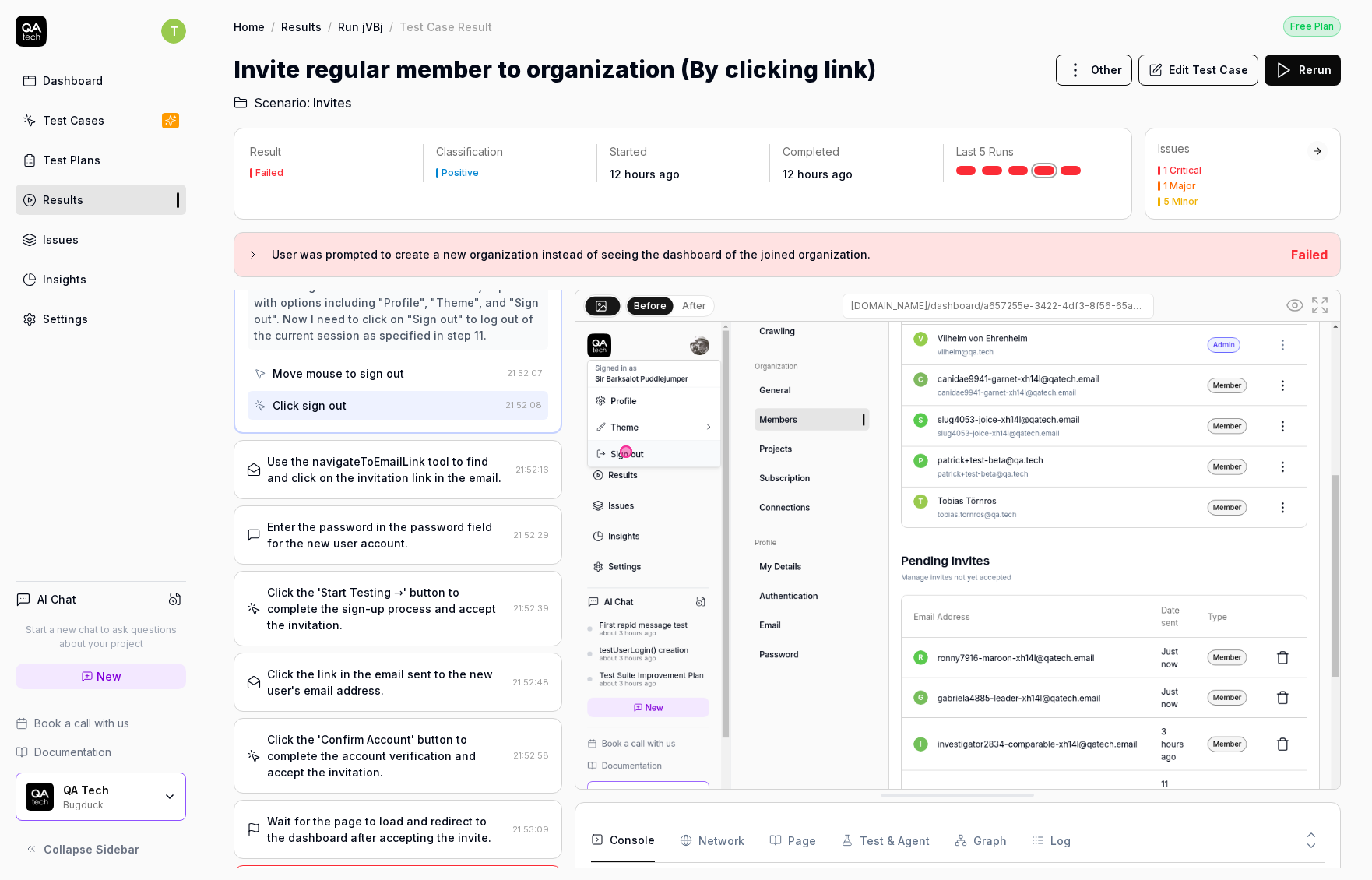
click at [405, 486] on div "Use the navigateToEmailLink tool to find and click on the invitation link in th…" at bounding box center [388, 469] width 242 height 33
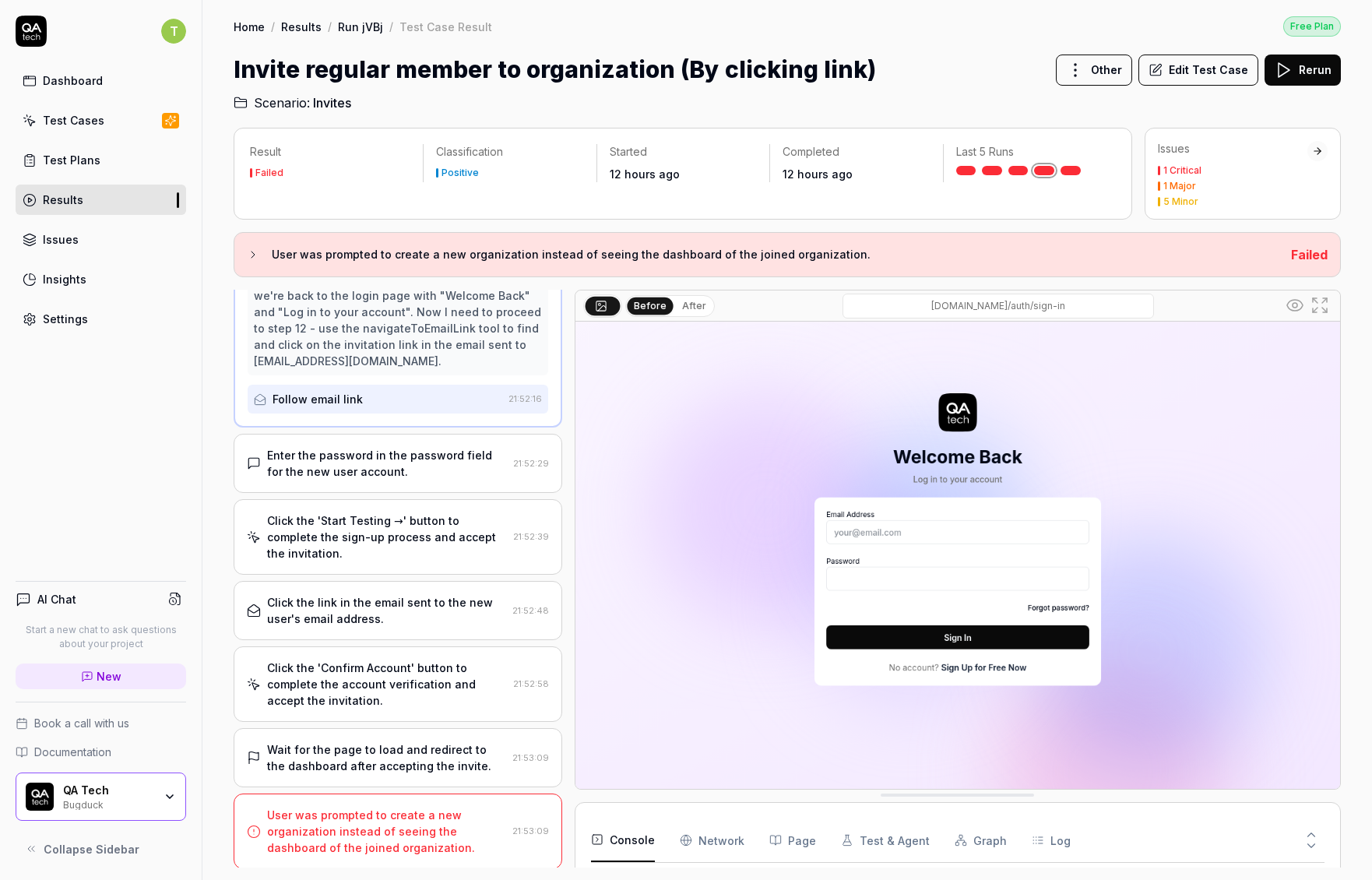
click at [408, 488] on div "Enter the password in the password field for the new user account. 21:52:29" at bounding box center [397, 463] width 328 height 59
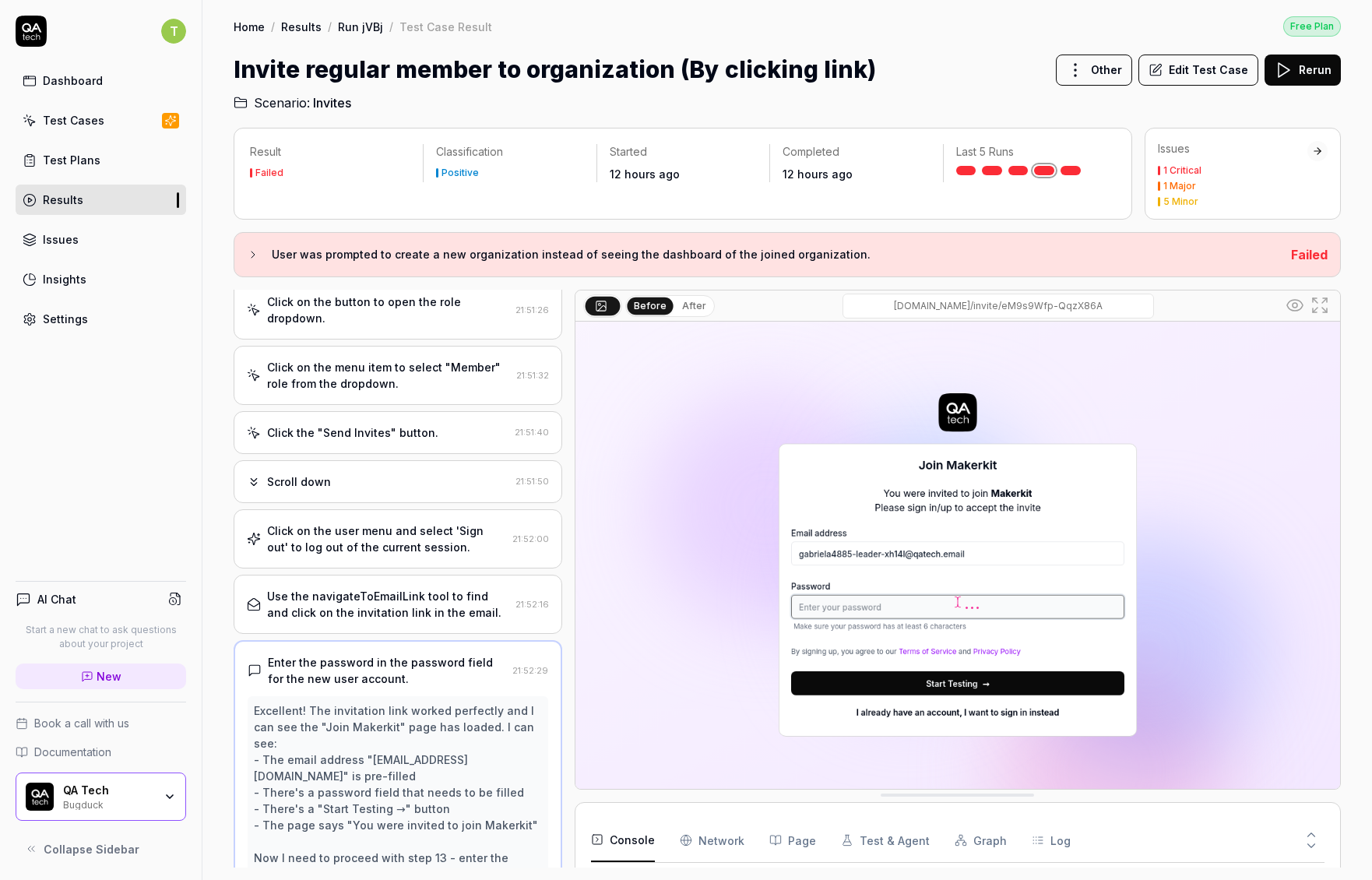
scroll to position [0, 0]
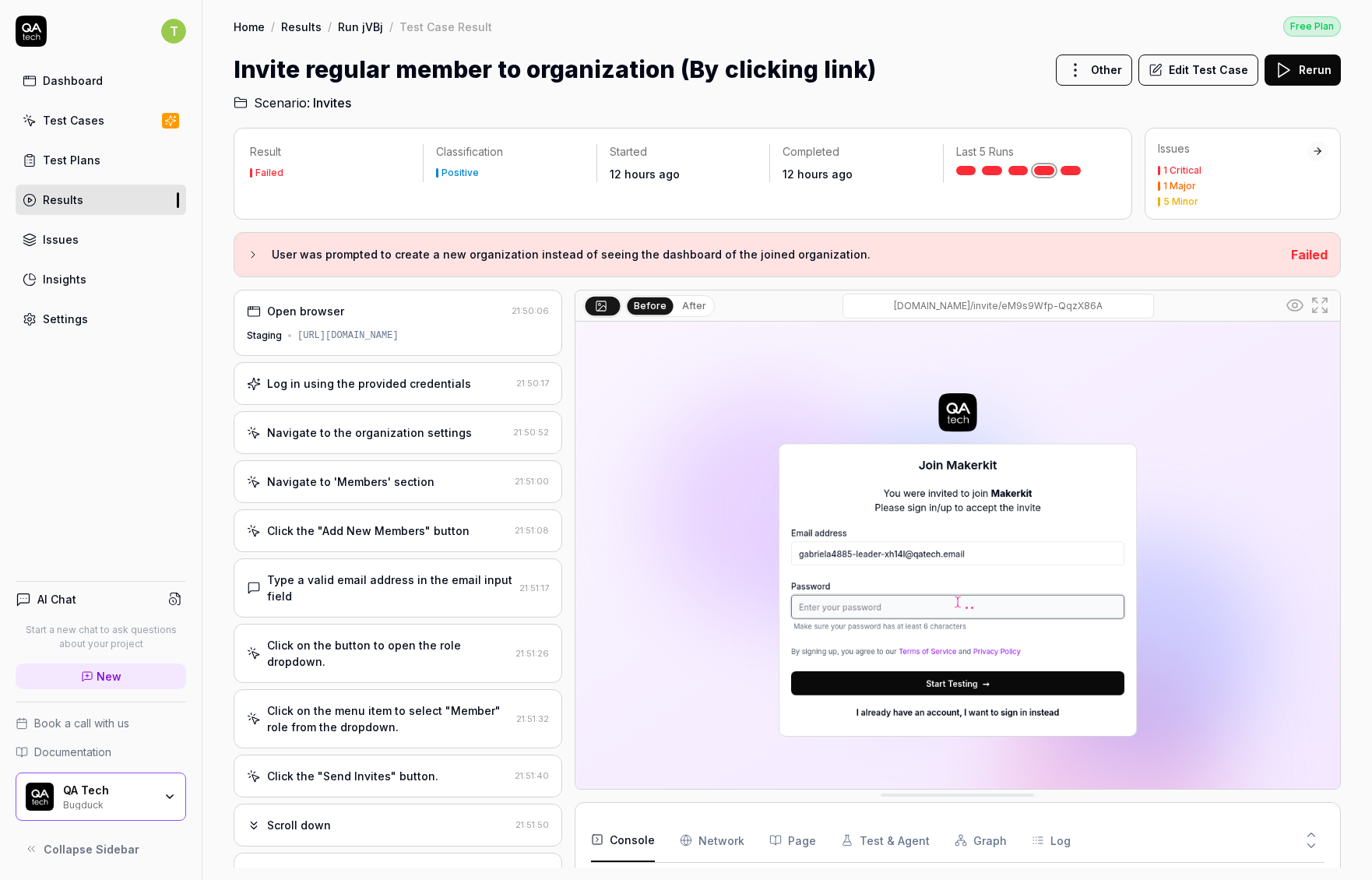
click at [392, 522] on div "Click the "Add New Members" button" at bounding box center [368, 531] width 202 height 16
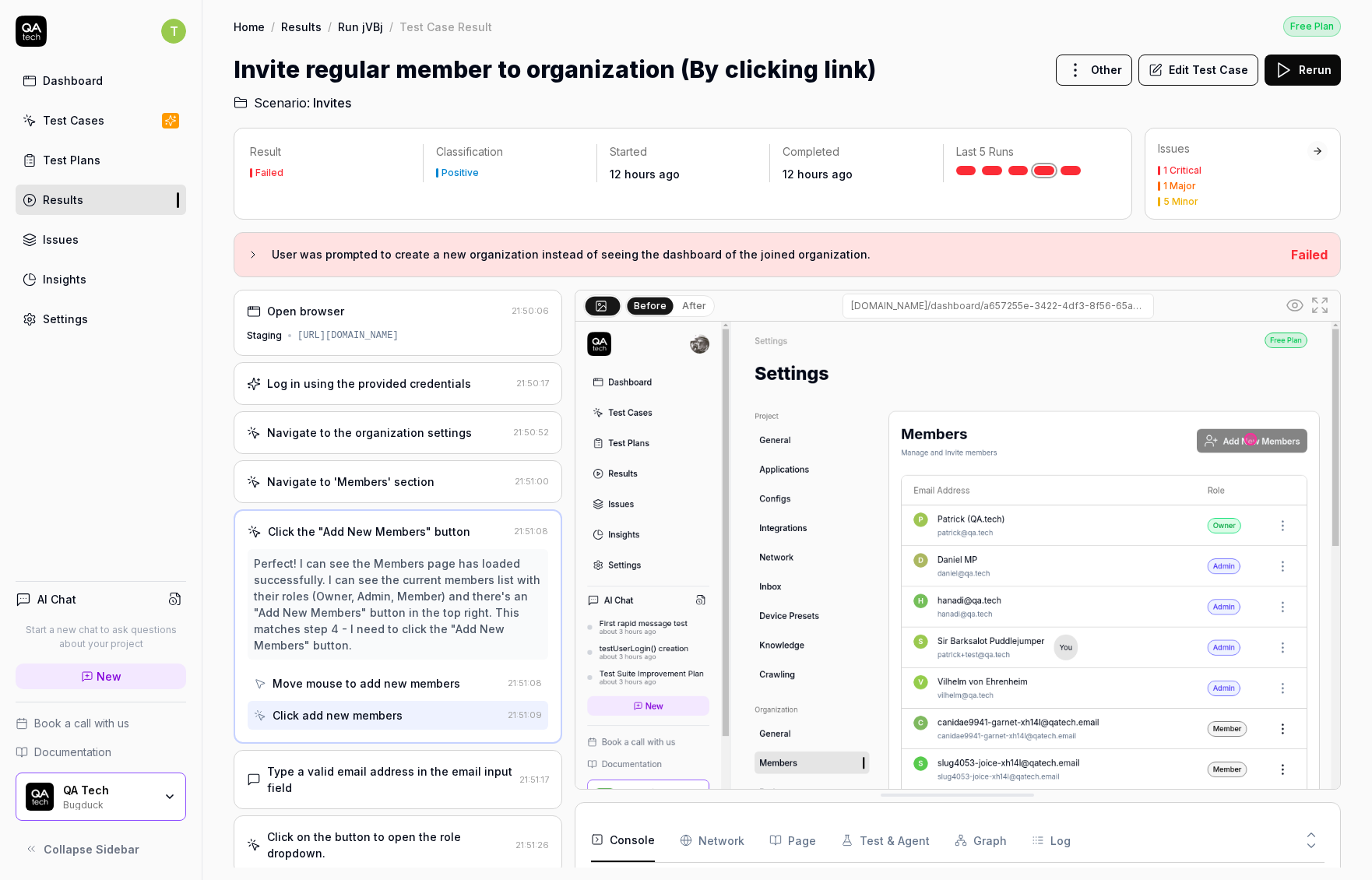
scroll to position [3, 0]
click at [380, 787] on div "Type a valid email address in the email input field" at bounding box center [390, 779] width 246 height 33
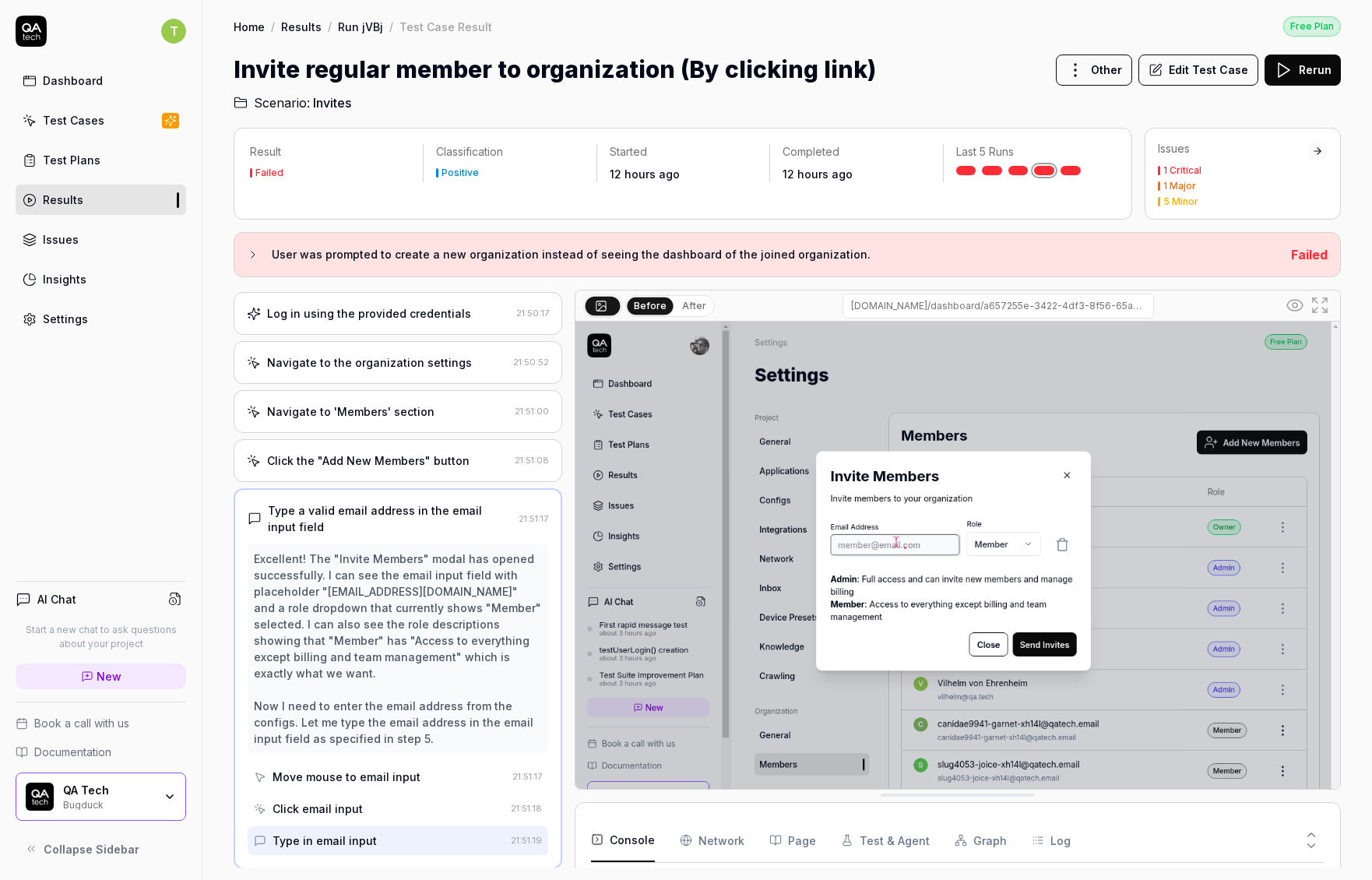
scroll to position [329, 0]
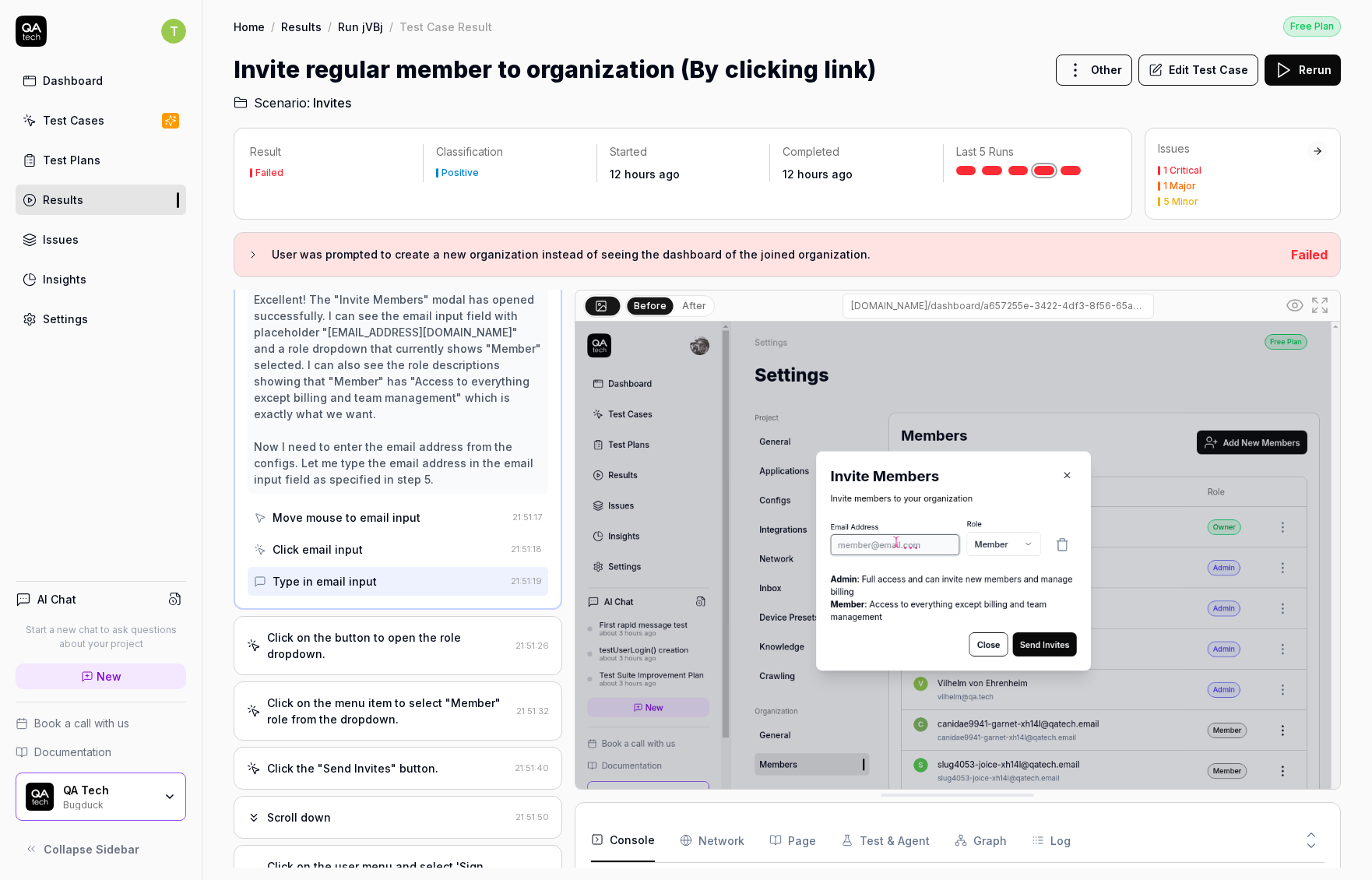
click at [346, 630] on div "Click on the button to open the role dropdown." at bounding box center [388, 646] width 242 height 33
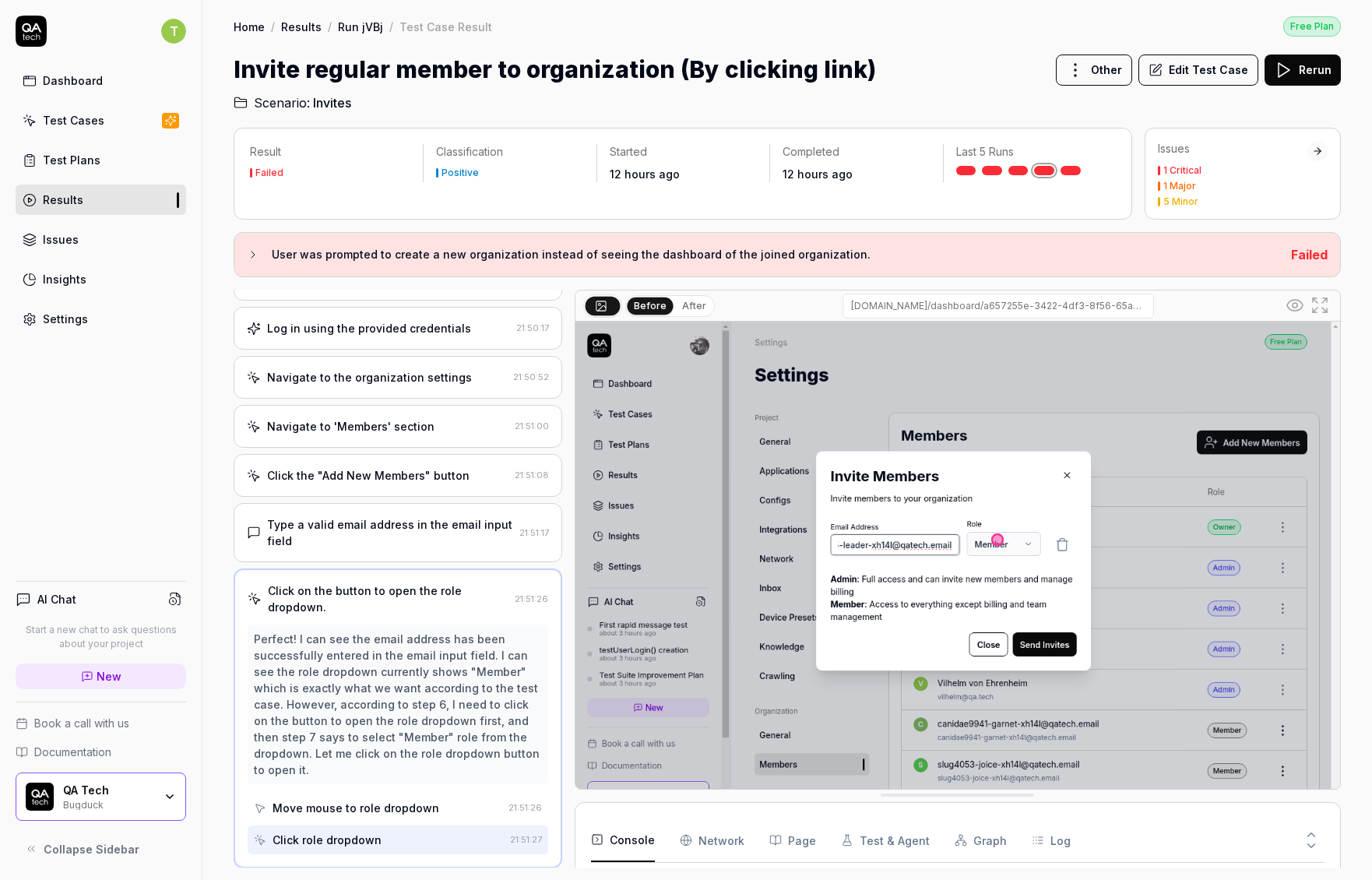
scroll to position [55, 0]
click at [391, 526] on div "Type a valid email address in the email input field" at bounding box center [390, 533] width 246 height 33
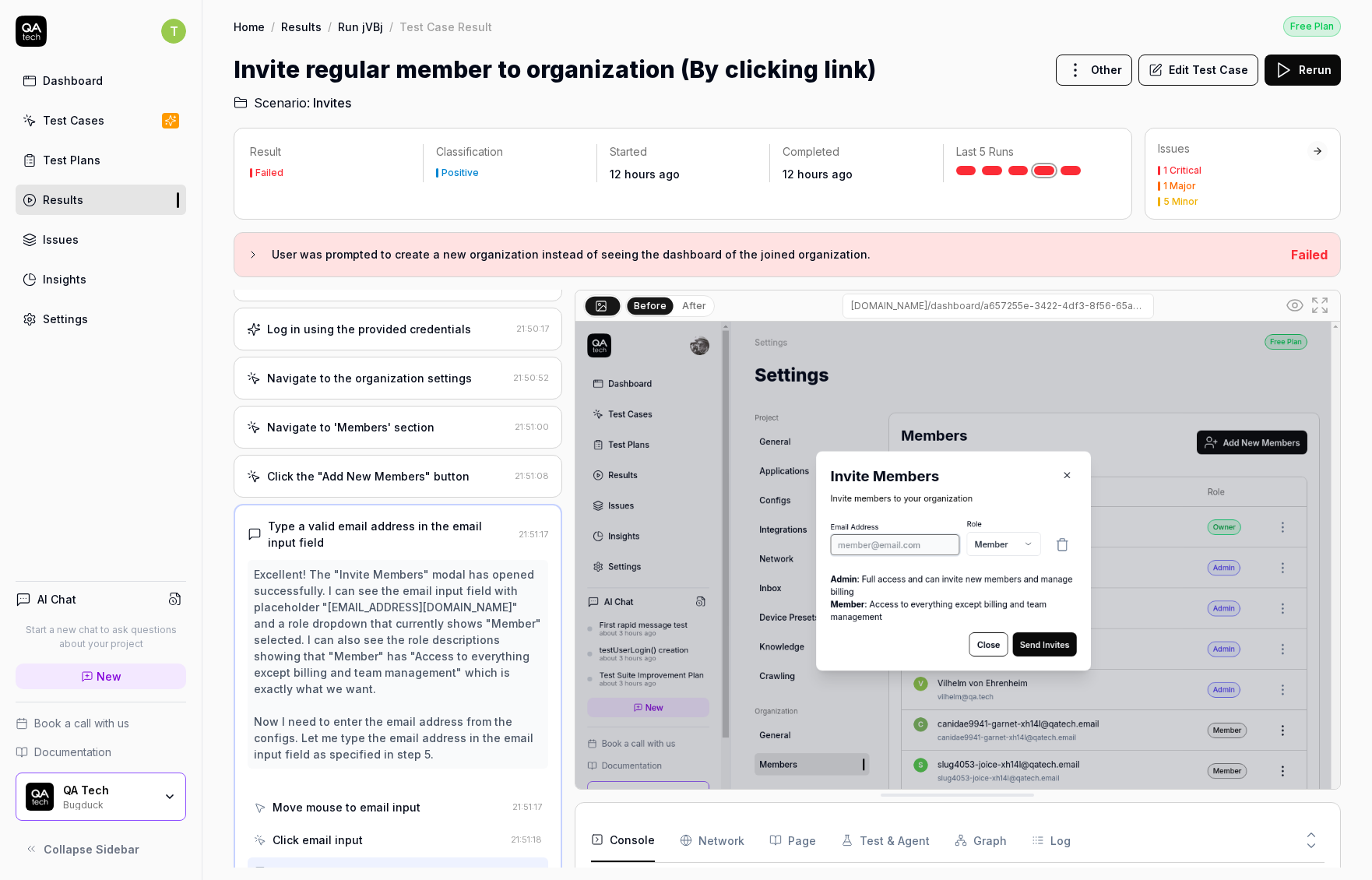
scroll to position [70, 0]
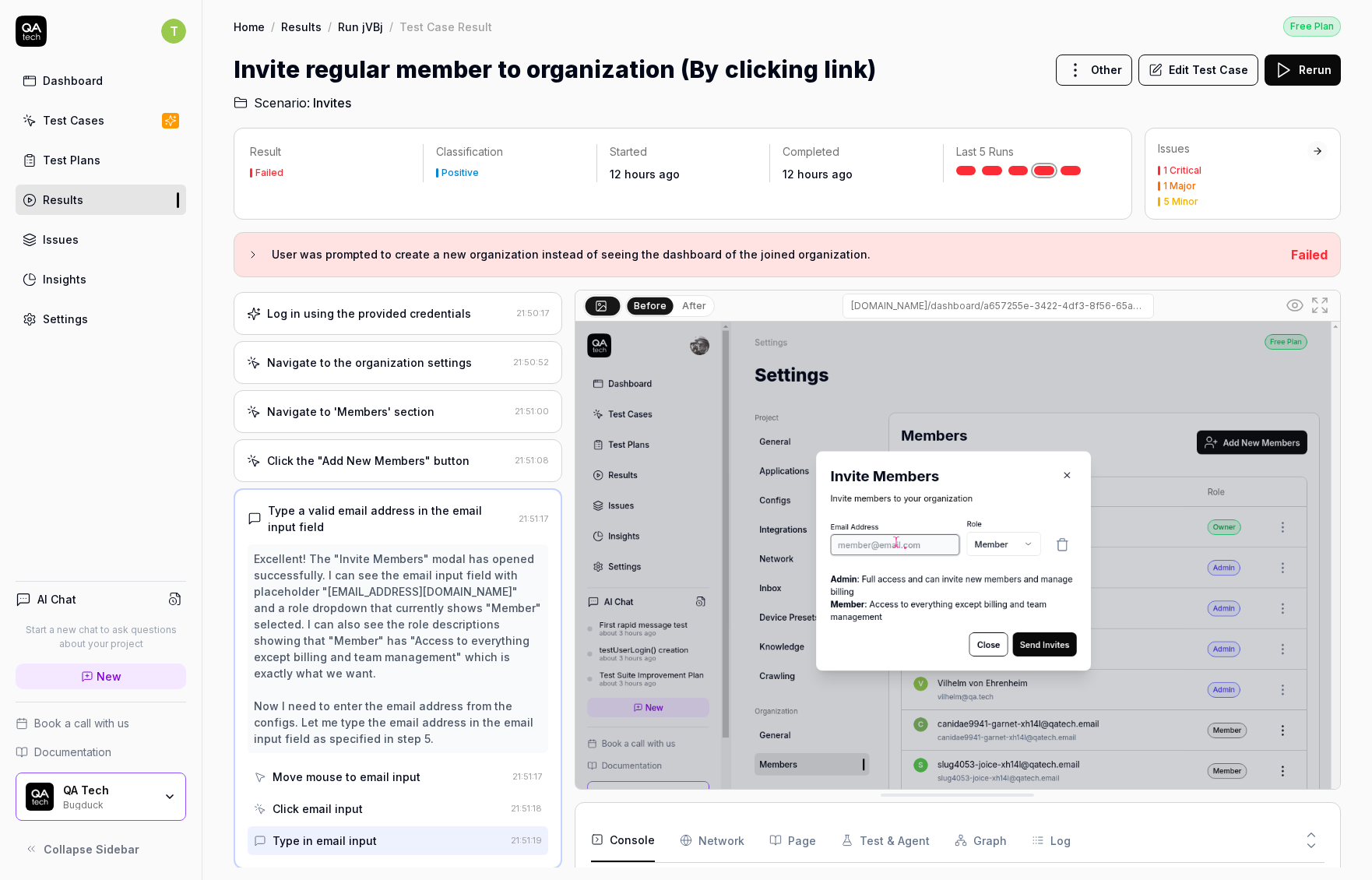
click at [415, 474] on div "Click the "Add New Members" button 21:51:08" at bounding box center [397, 460] width 328 height 43
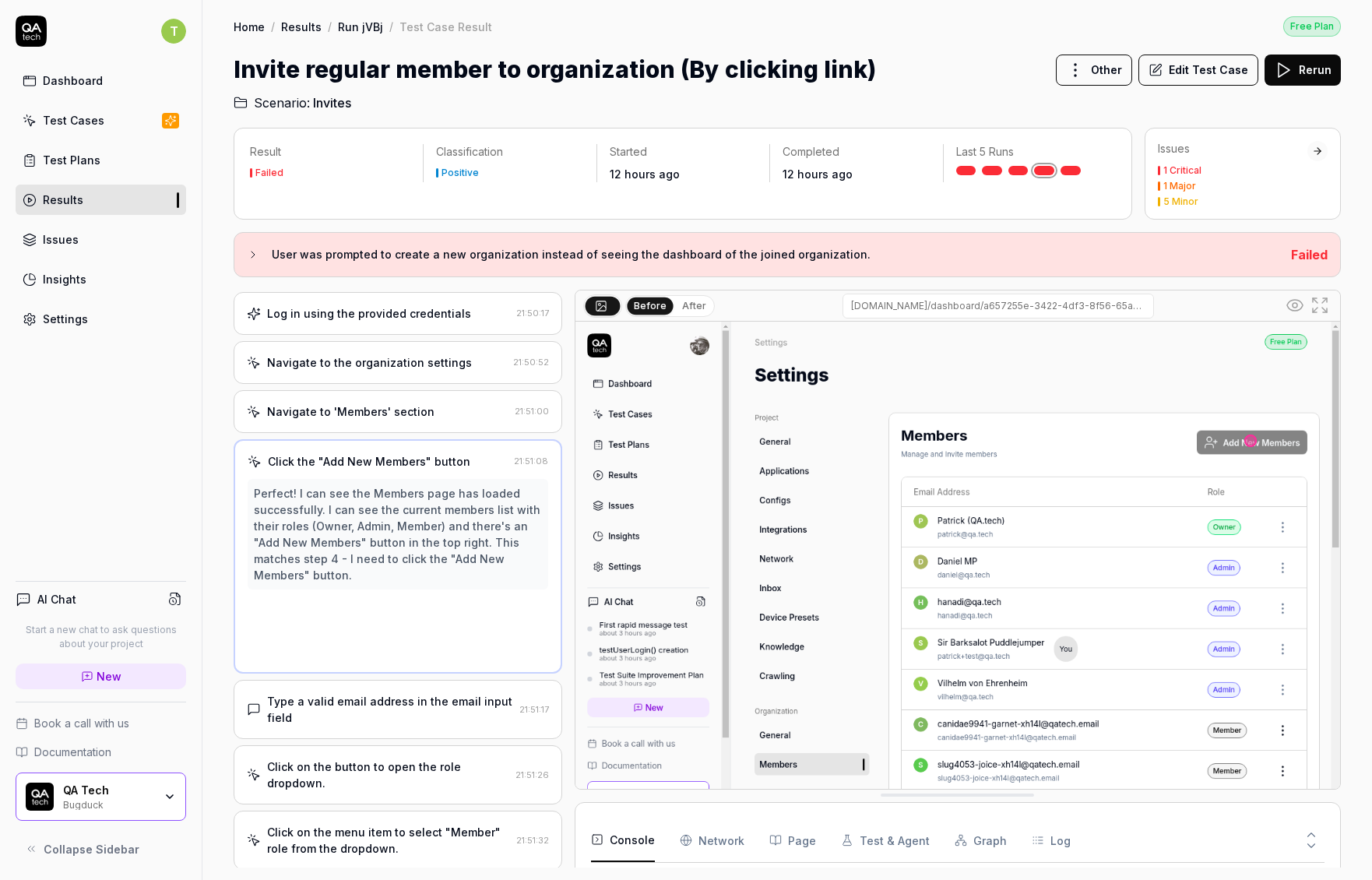
scroll to position [0, 0]
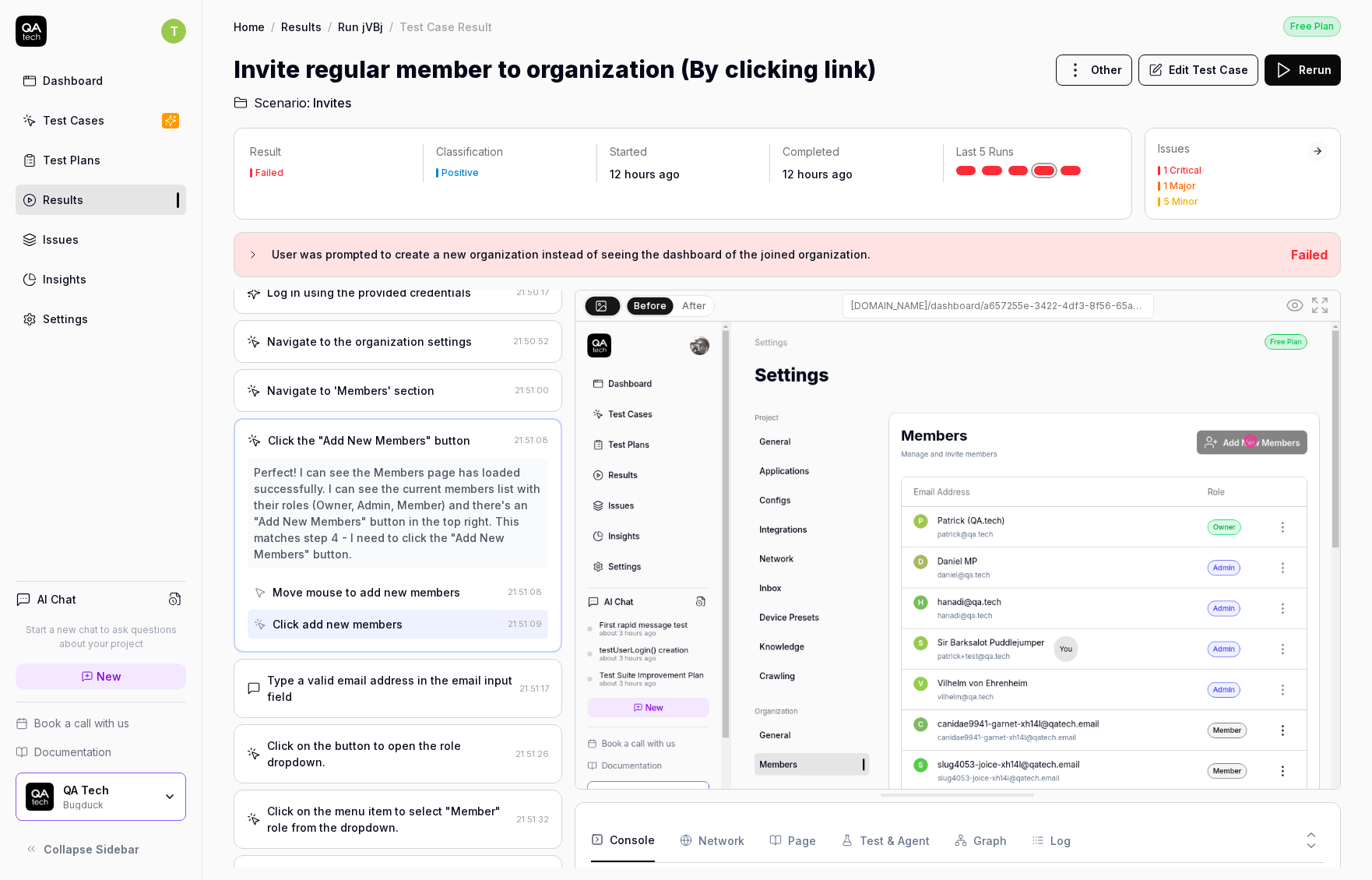
click at [384, 739] on div "Click on the button to open the role dropdown." at bounding box center [388, 754] width 242 height 33
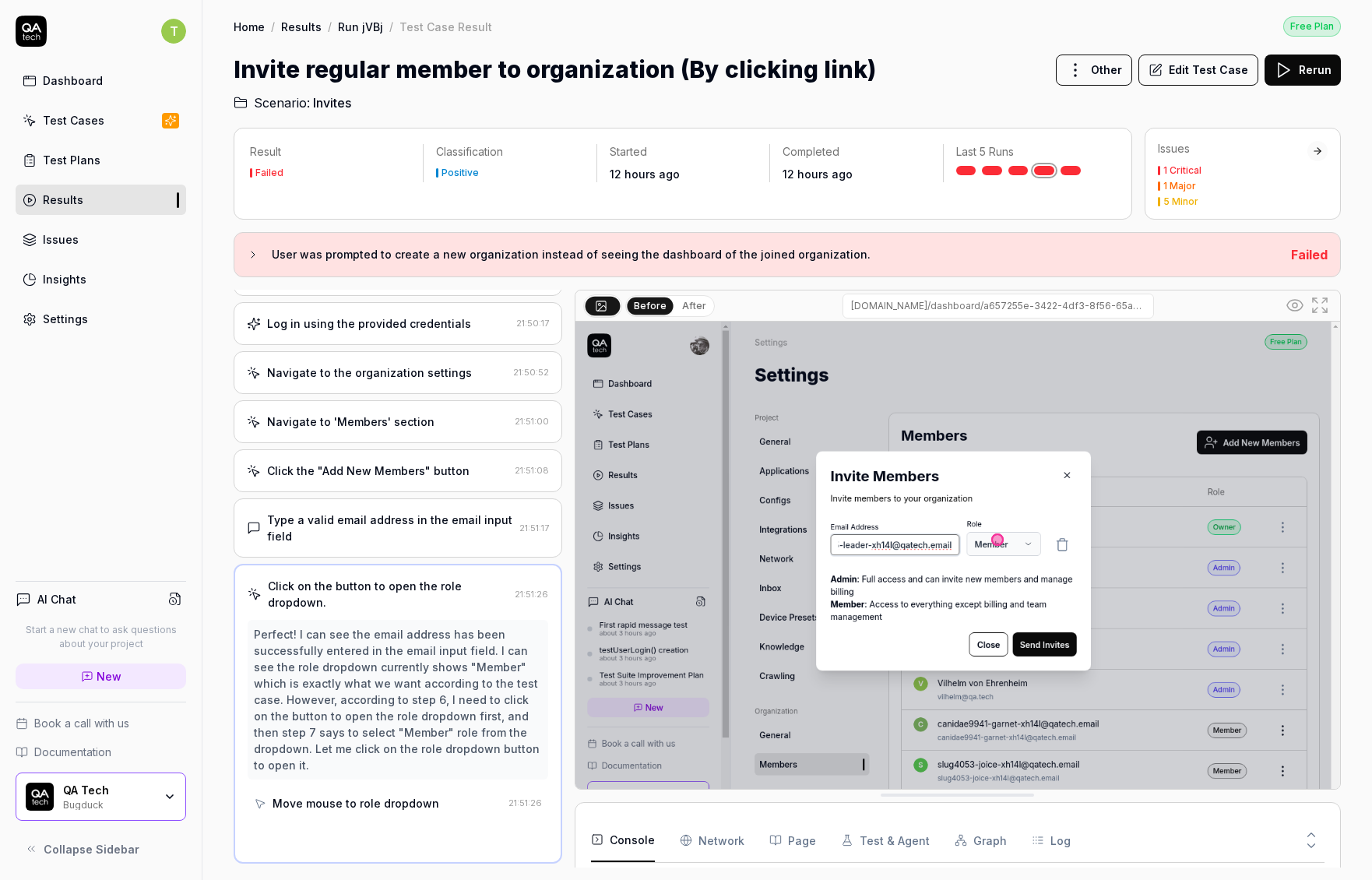
scroll to position [55, 0]
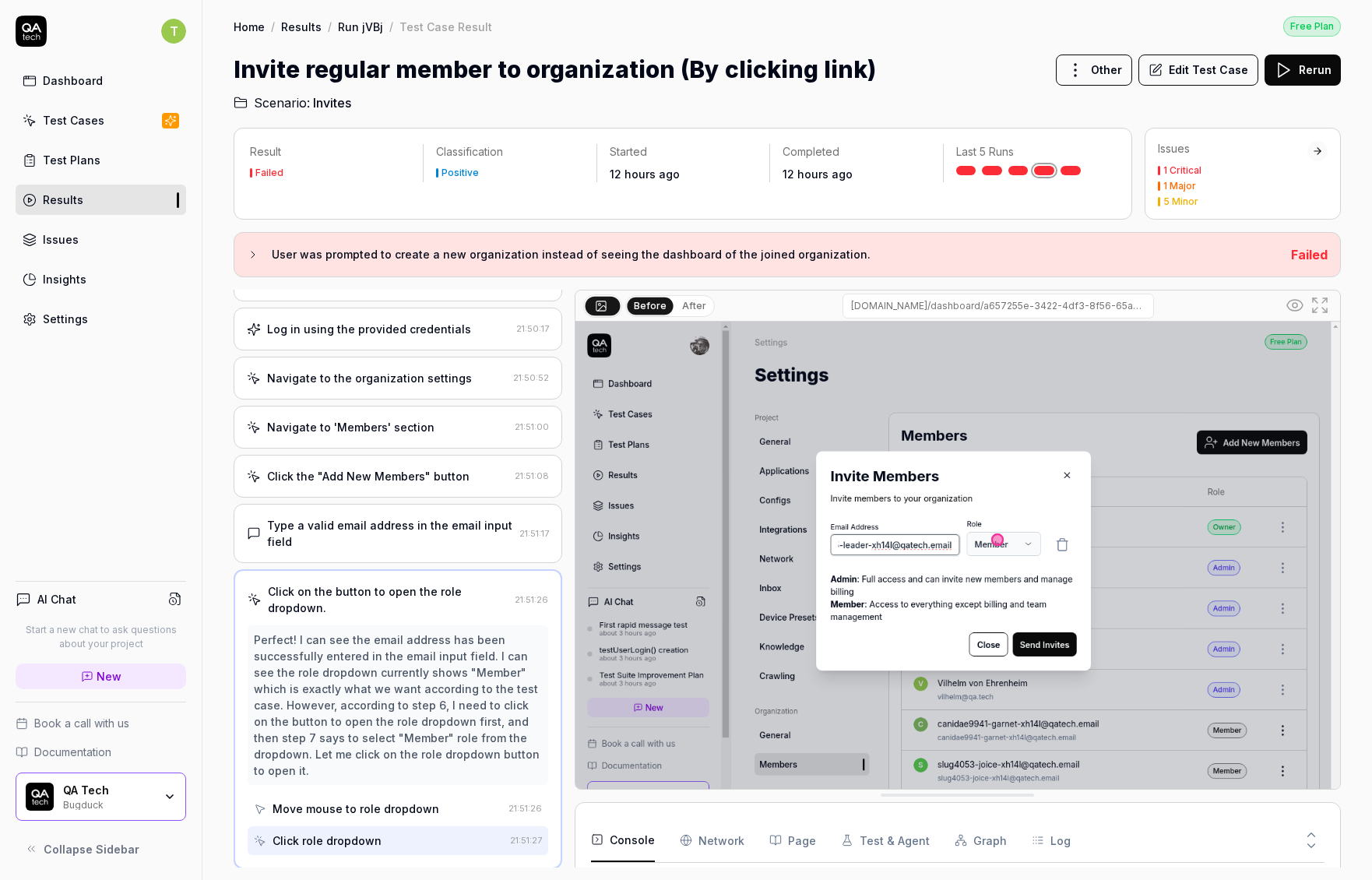
click at [370, 811] on div "Move mouse to role dropdown" at bounding box center [356, 809] width 166 height 16
click at [359, 840] on div "Click role dropdown" at bounding box center [327, 841] width 109 height 16
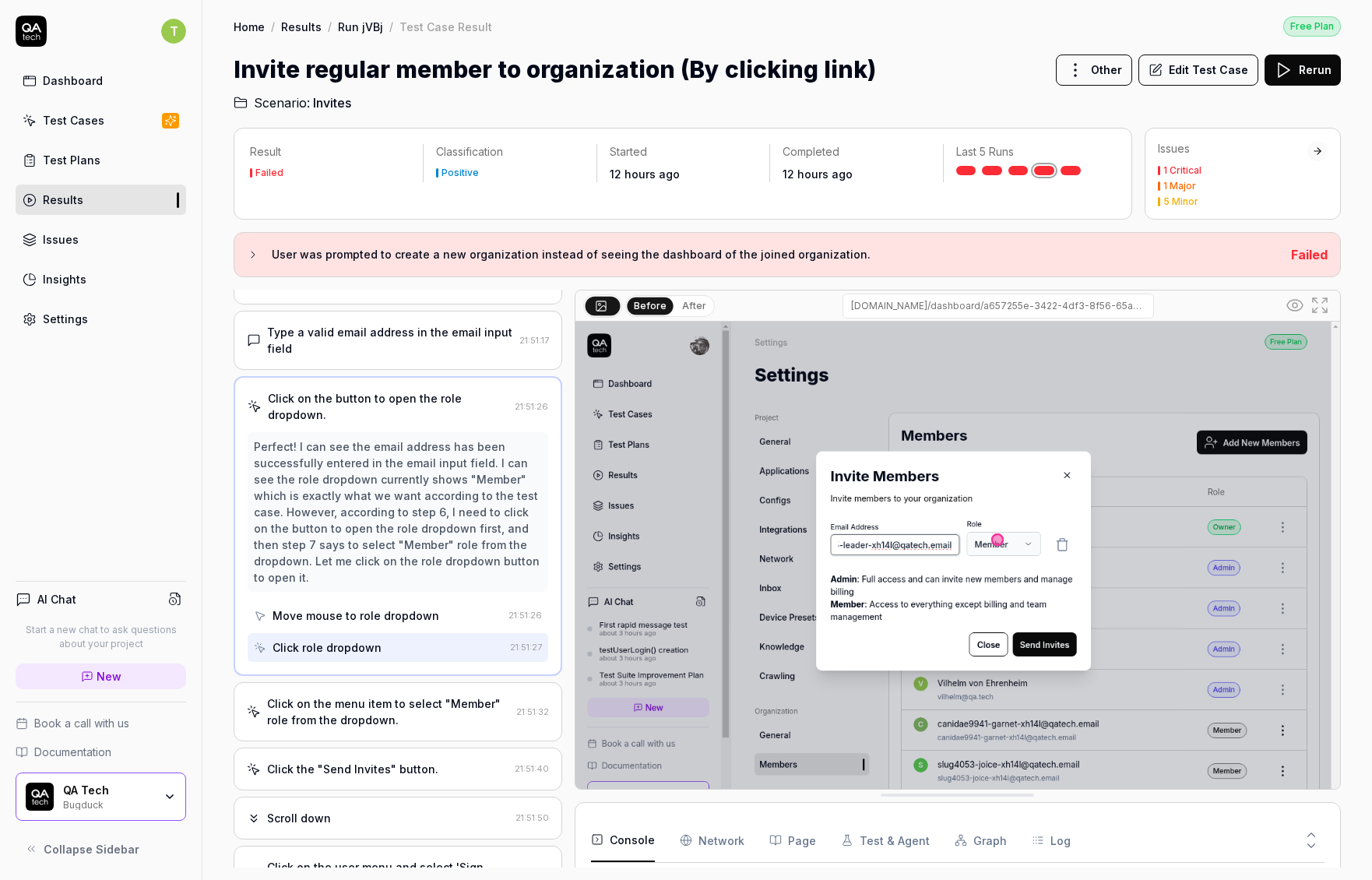
scroll to position [295, 0]
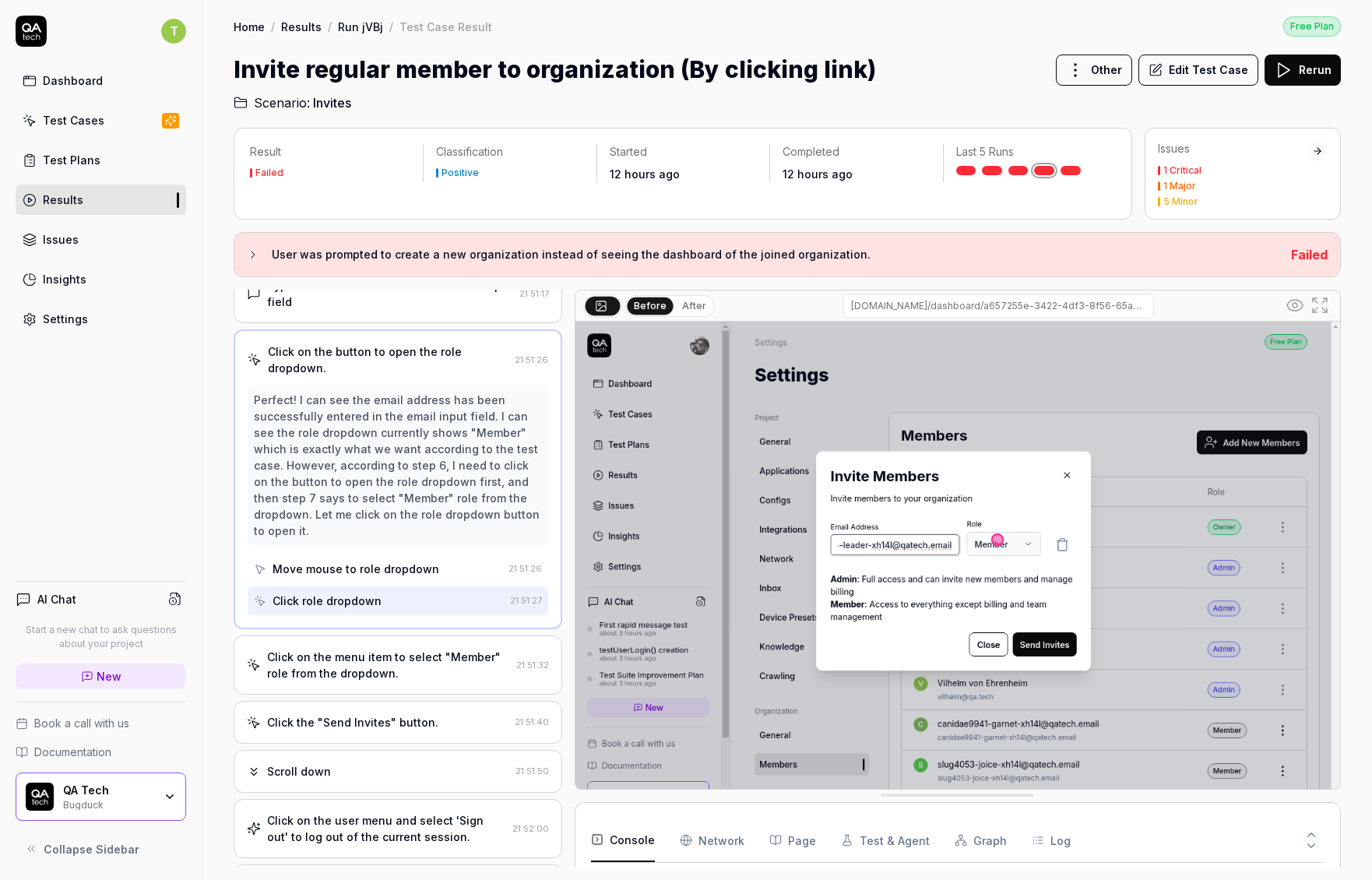
click at [316, 465] on div "Perfect! I can see the email address has been successfully entered in the email…" at bounding box center [397, 465] width 288 height 147
click at [351, 651] on div "Click on the menu item to select "Member" role from the dropdown." at bounding box center [389, 665] width 243 height 33
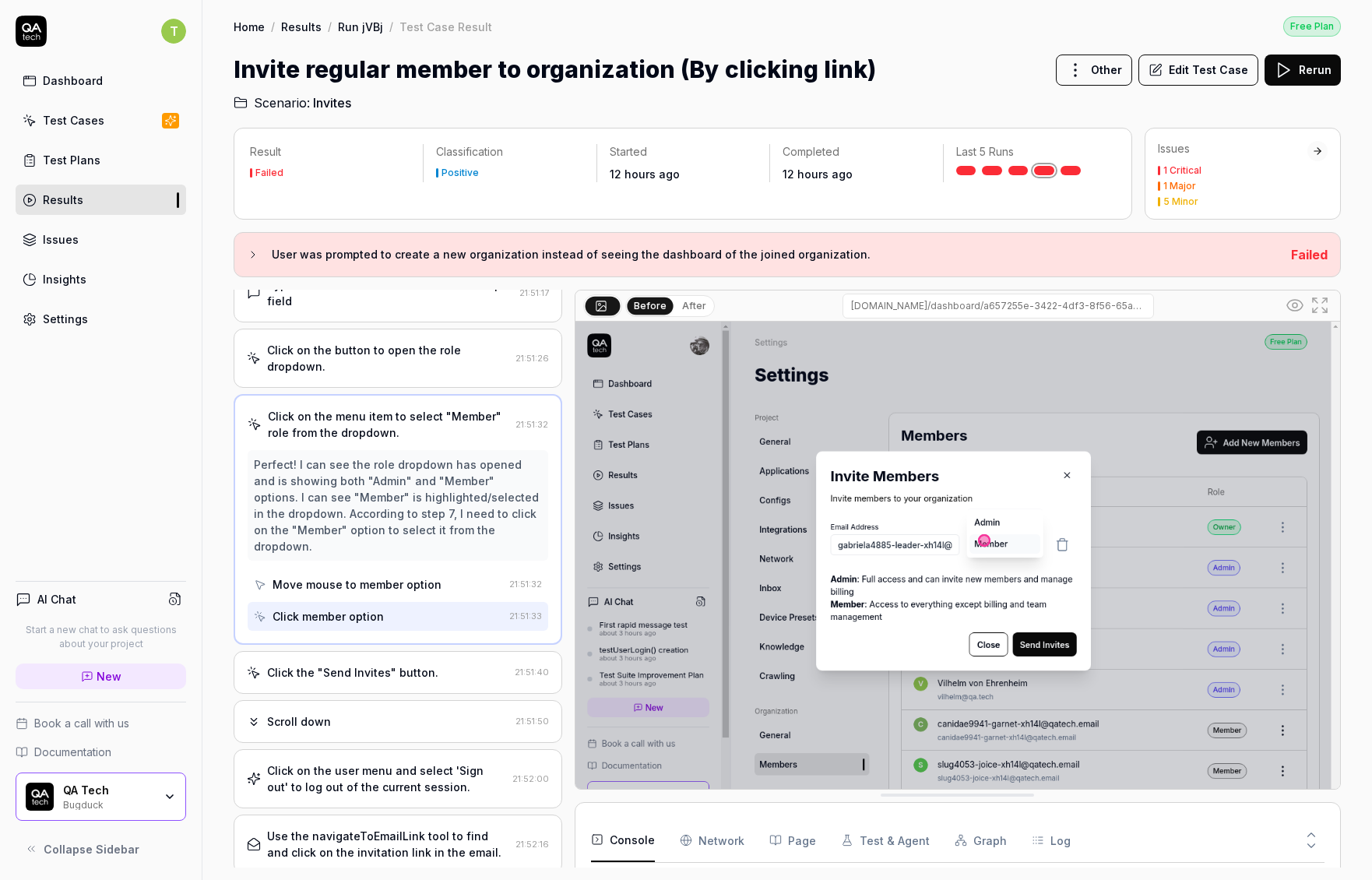
scroll to position [315, 0]
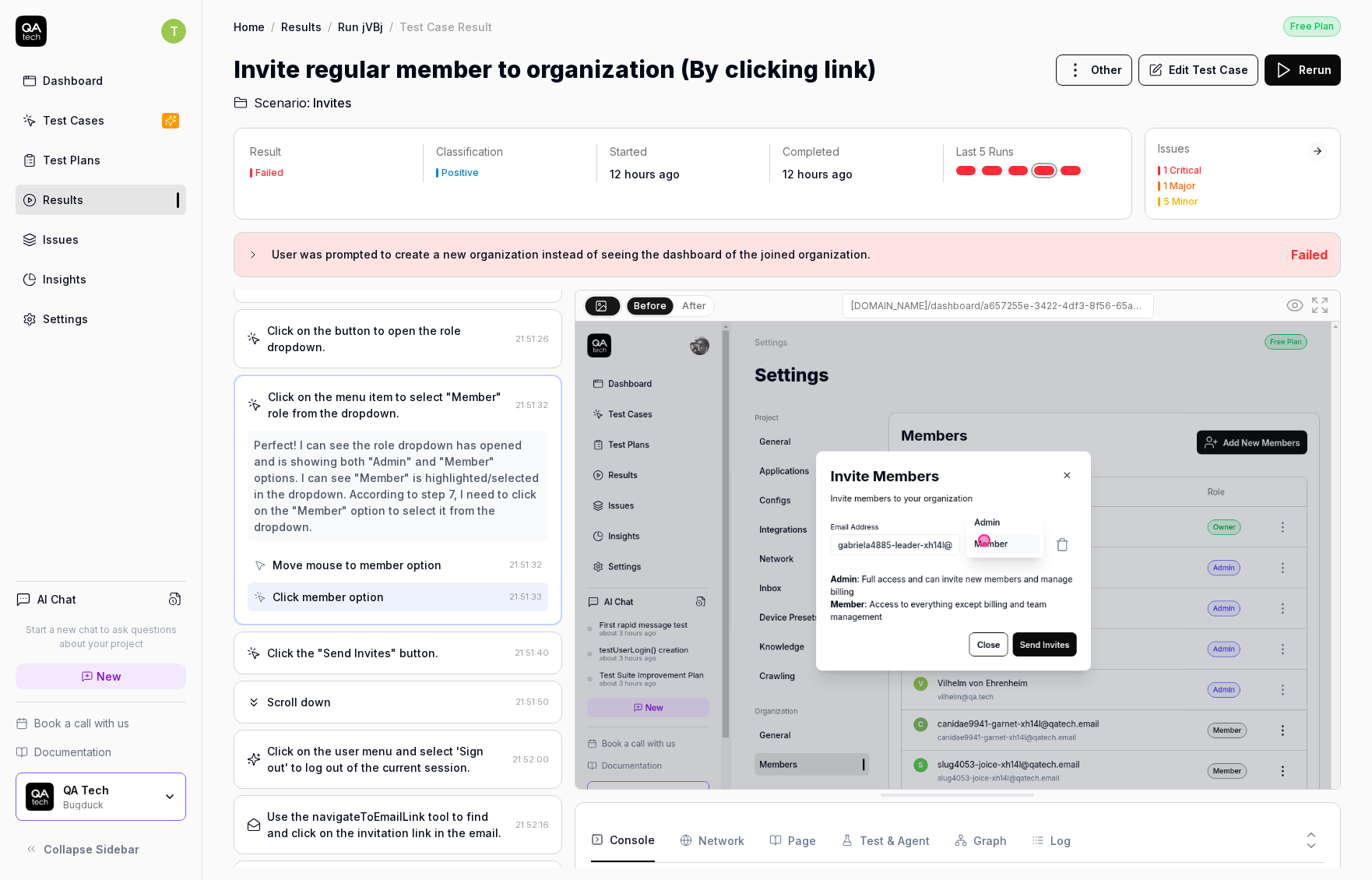
click at [370, 743] on div "Click on the user menu and select 'Sign out' to log out of the current session." at bounding box center [386, 759] width 239 height 33
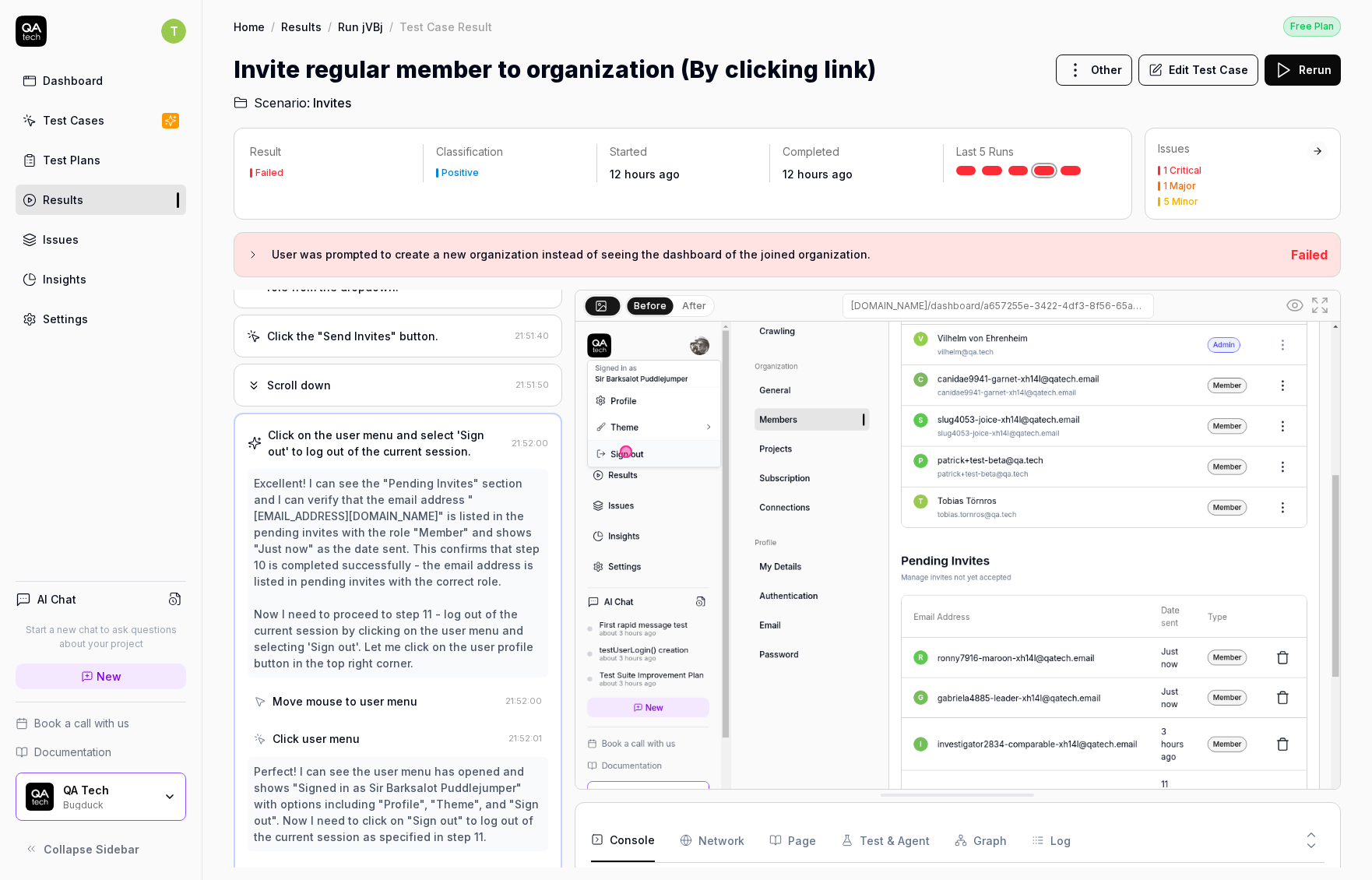
scroll to position [522, 0]
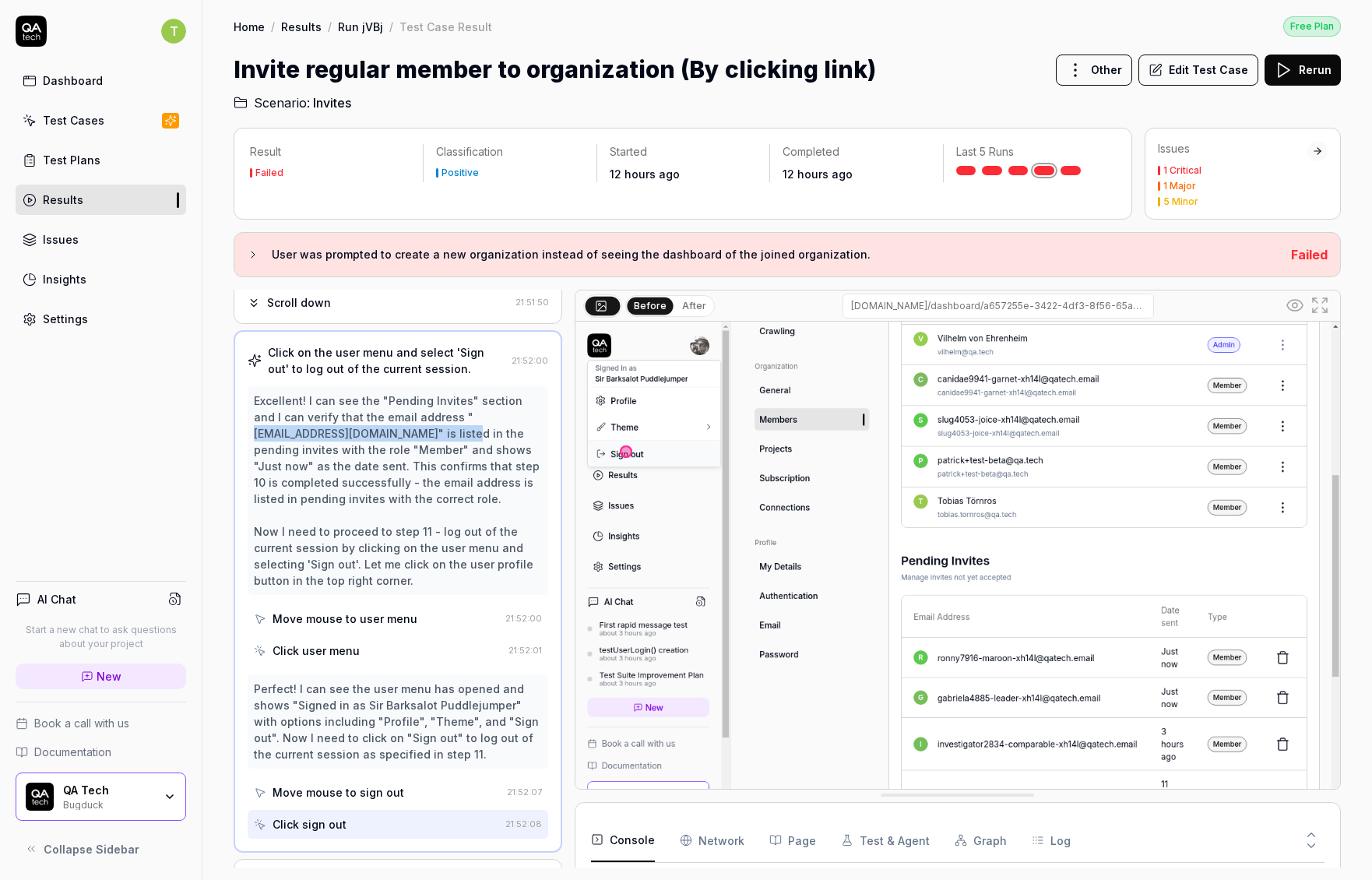
drag, startPoint x: 465, startPoint y: 433, endPoint x: 260, endPoint y: 437, distance: 205.0
click at [260, 437] on div "Excellent! I can see the "Pending Invites" section and I can verify that the em…" at bounding box center [397, 490] width 288 height 196
copy div "gabriela4885-leader-xh14l@qatech.email"
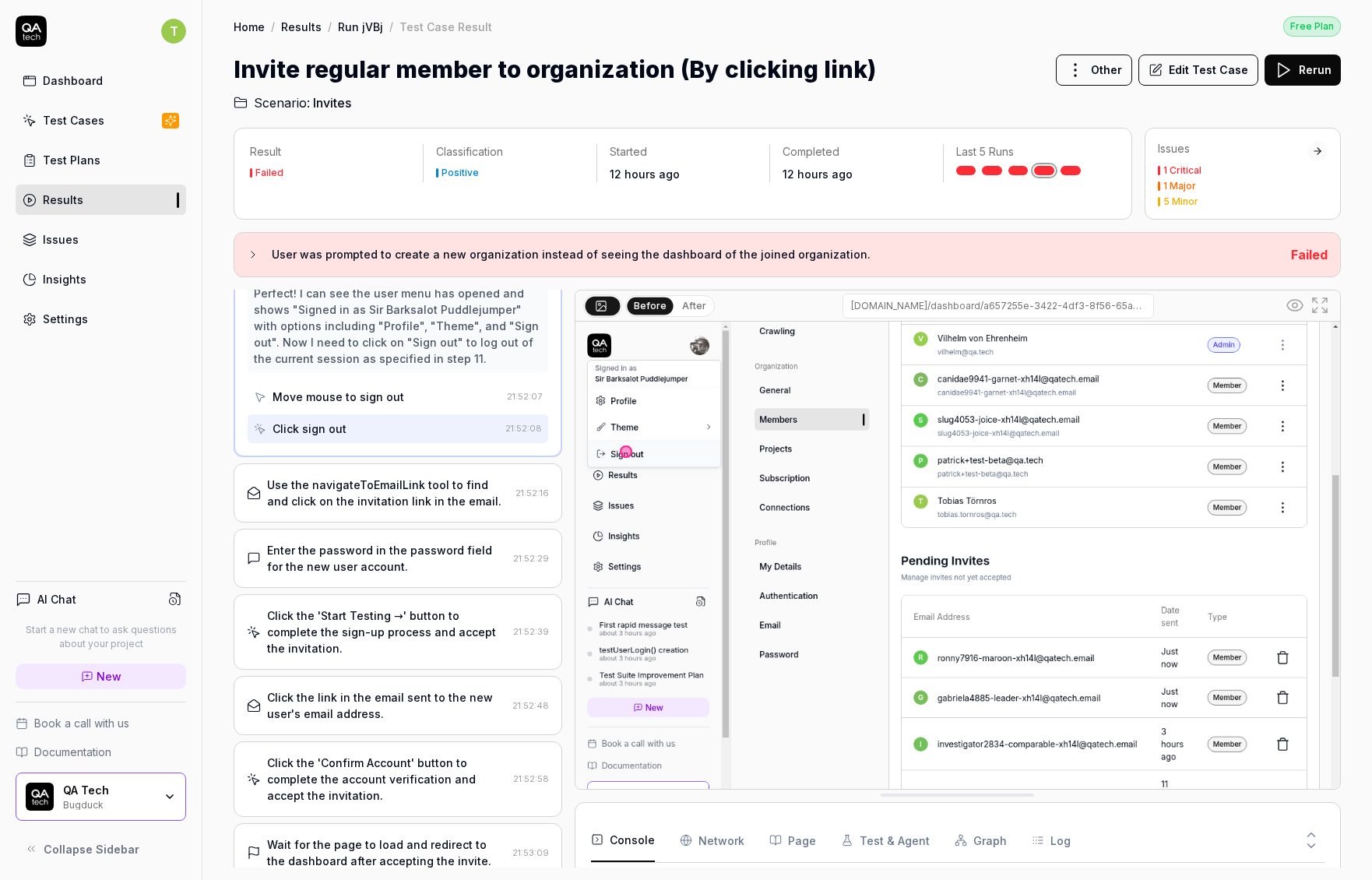
scroll to position [982, 0]
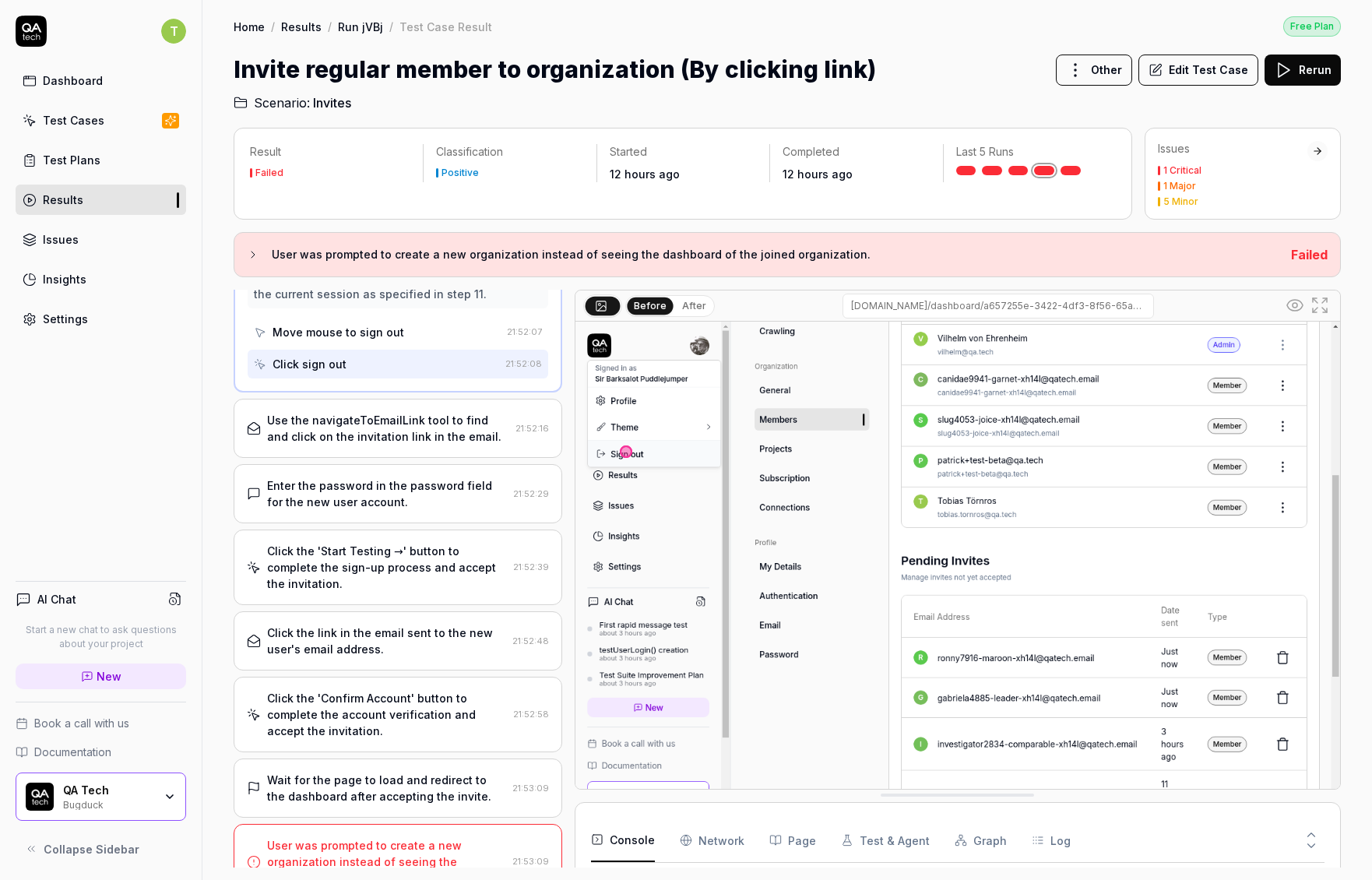
click at [430, 720] on div "Click the 'Confirm Account' button to complete the account verification and acc…" at bounding box center [387, 714] width 240 height 49
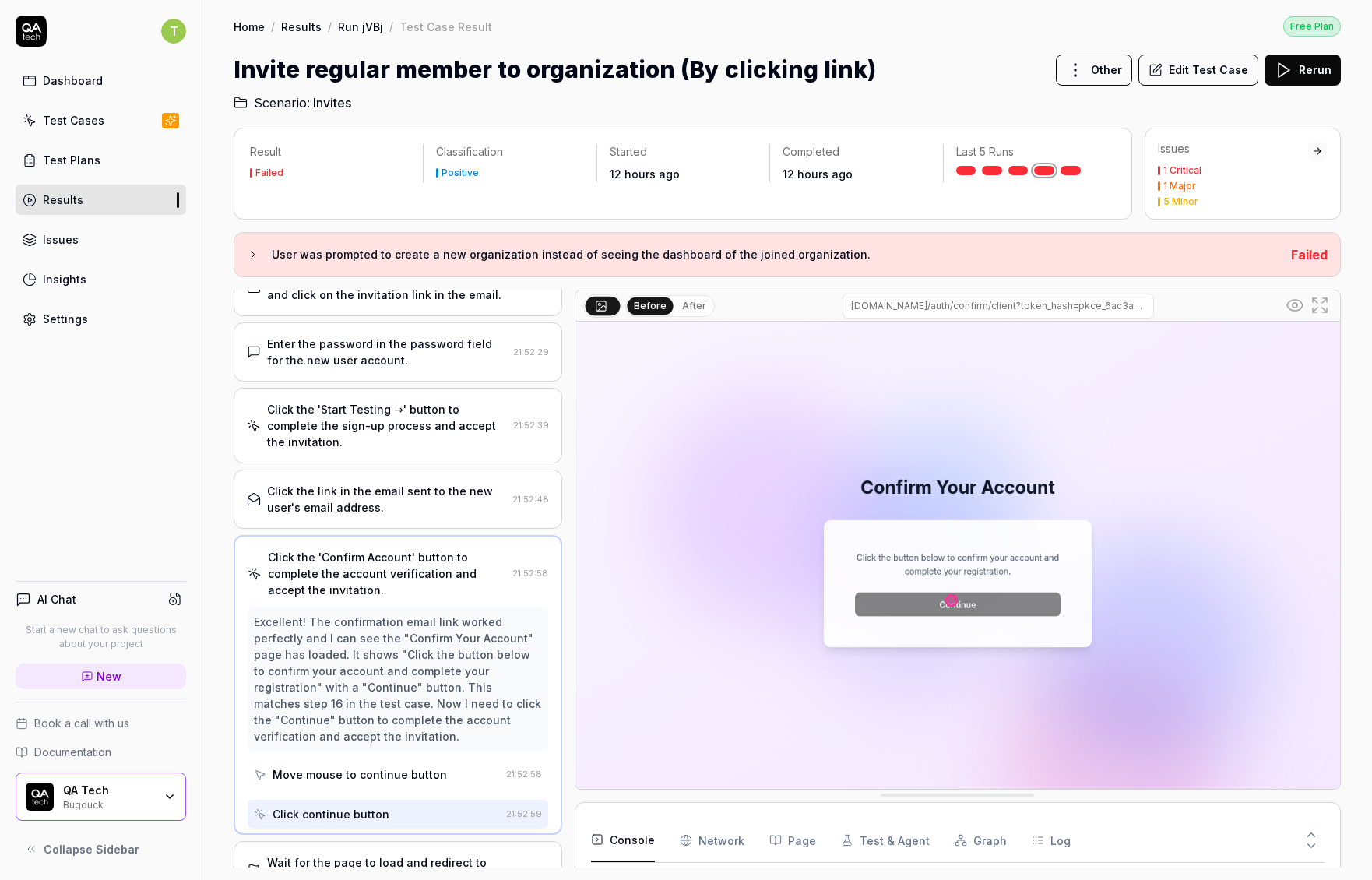
scroll to position [627, 0]
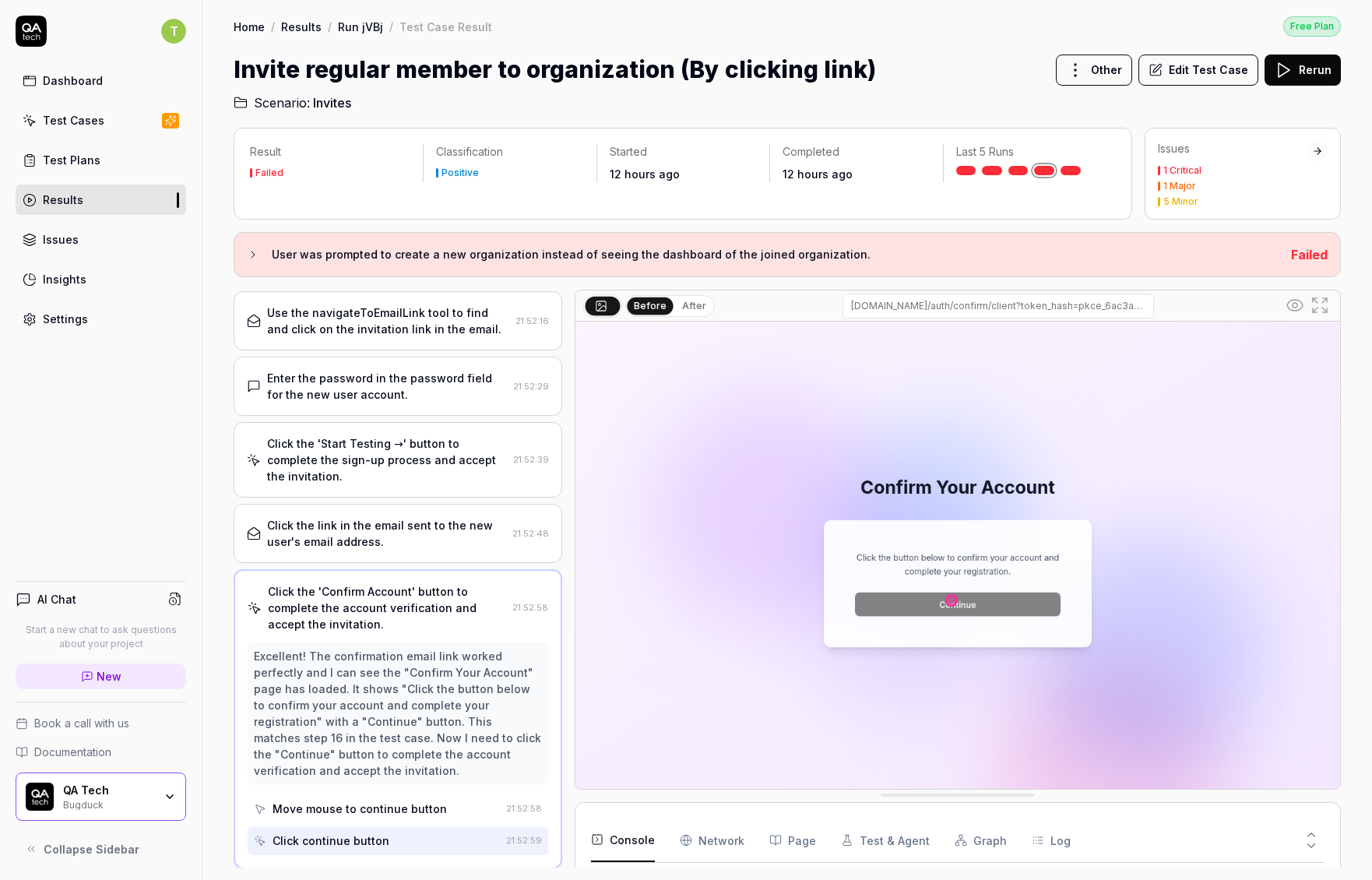
click at [410, 526] on div "Click the link in the email sent to the new user's email address." at bounding box center [386, 533] width 239 height 33
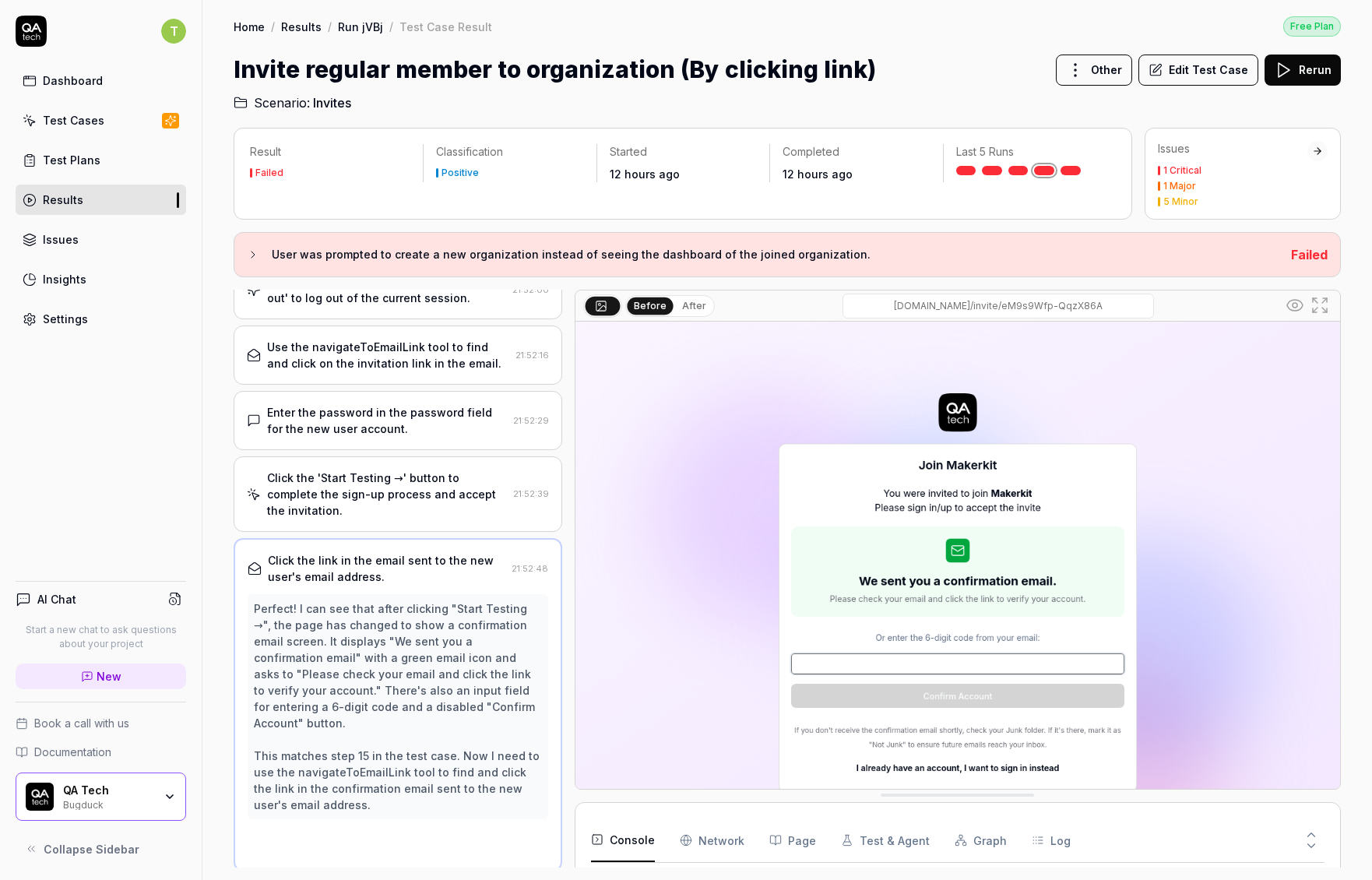
scroll to position [578, 0]
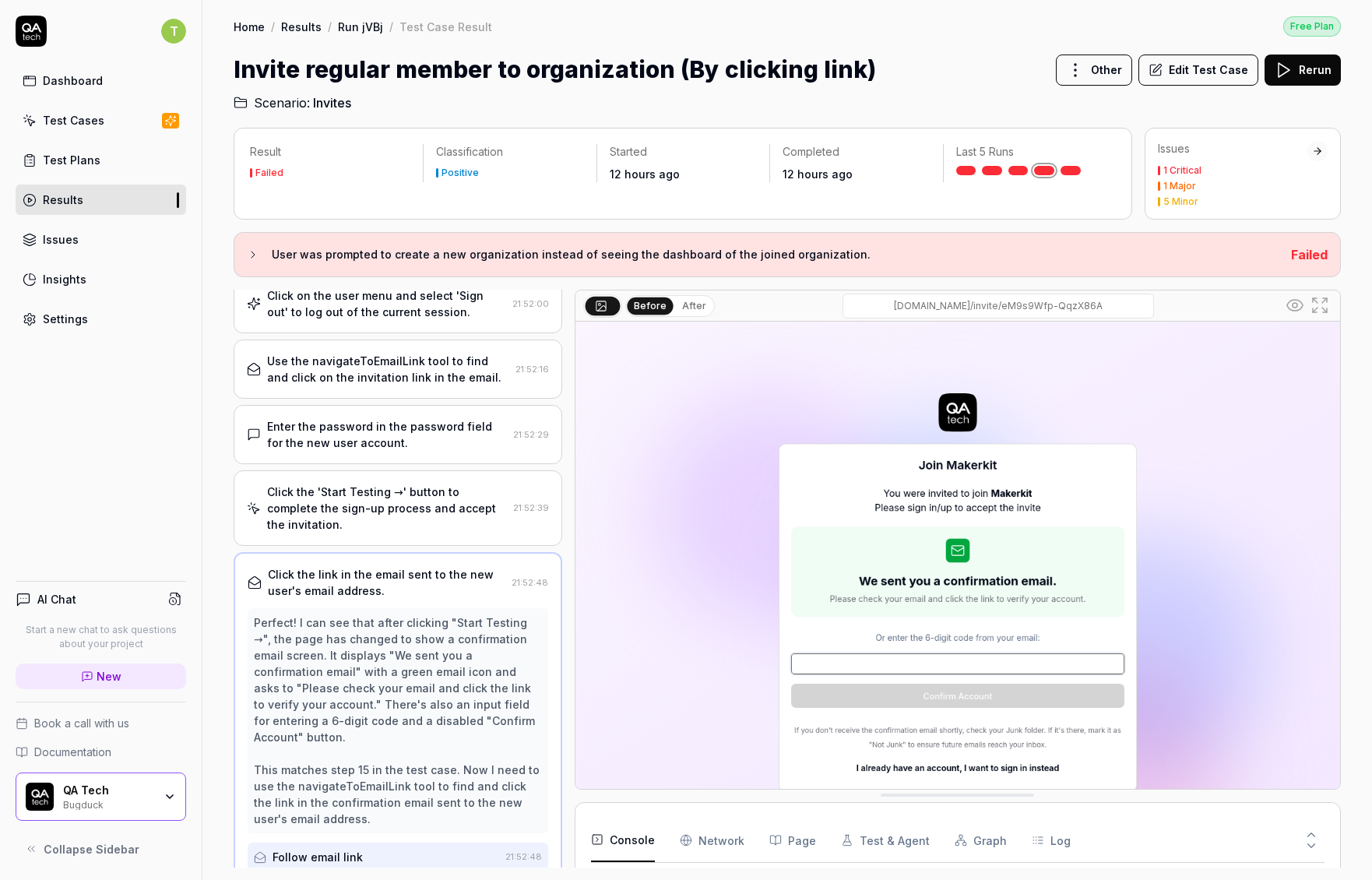
click at [393, 512] on div "Click the 'Start Testing →' button to complete the sign-up process and accept t…" at bounding box center [387, 509] width 240 height 49
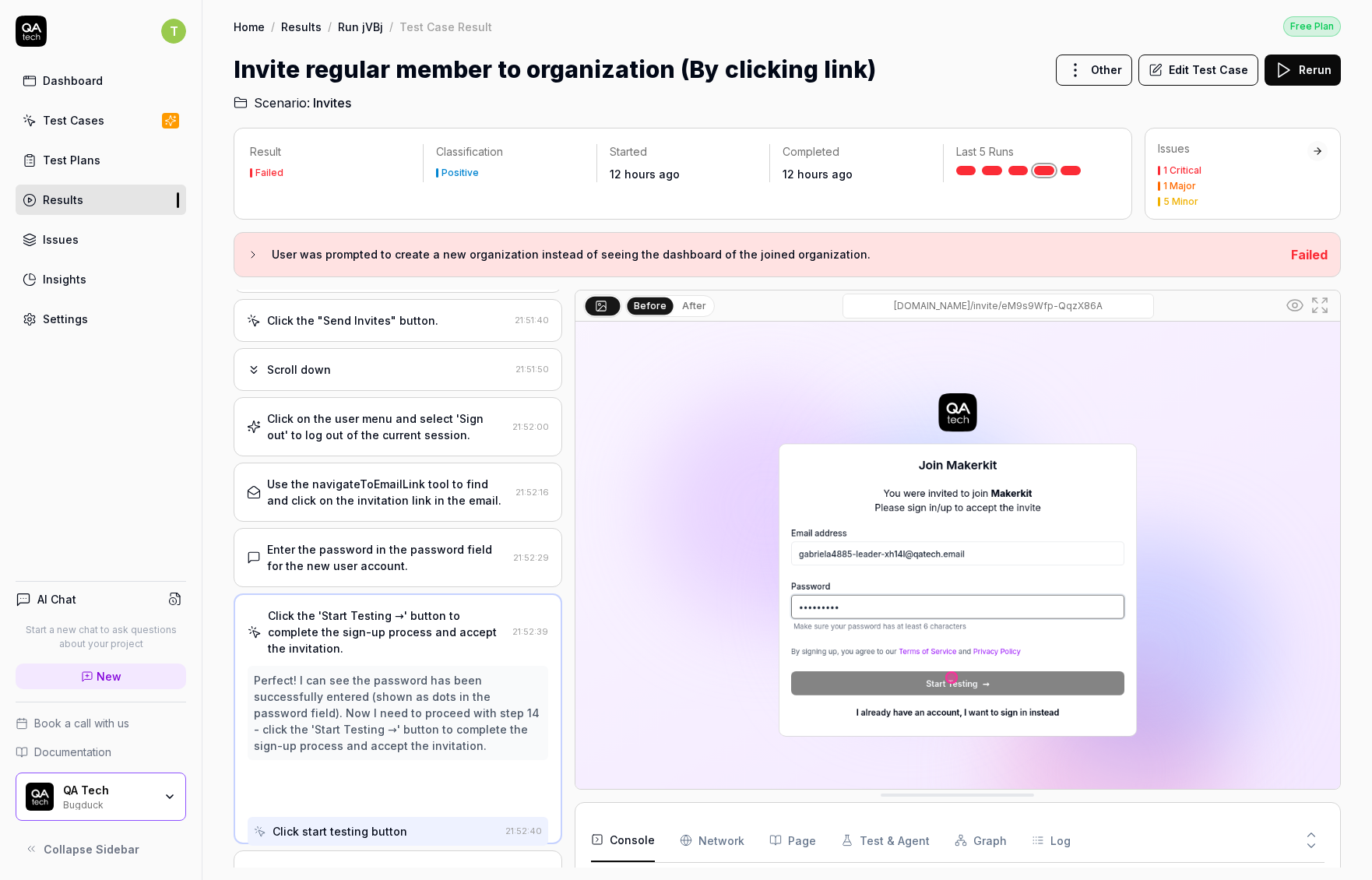
scroll to position [431, 0]
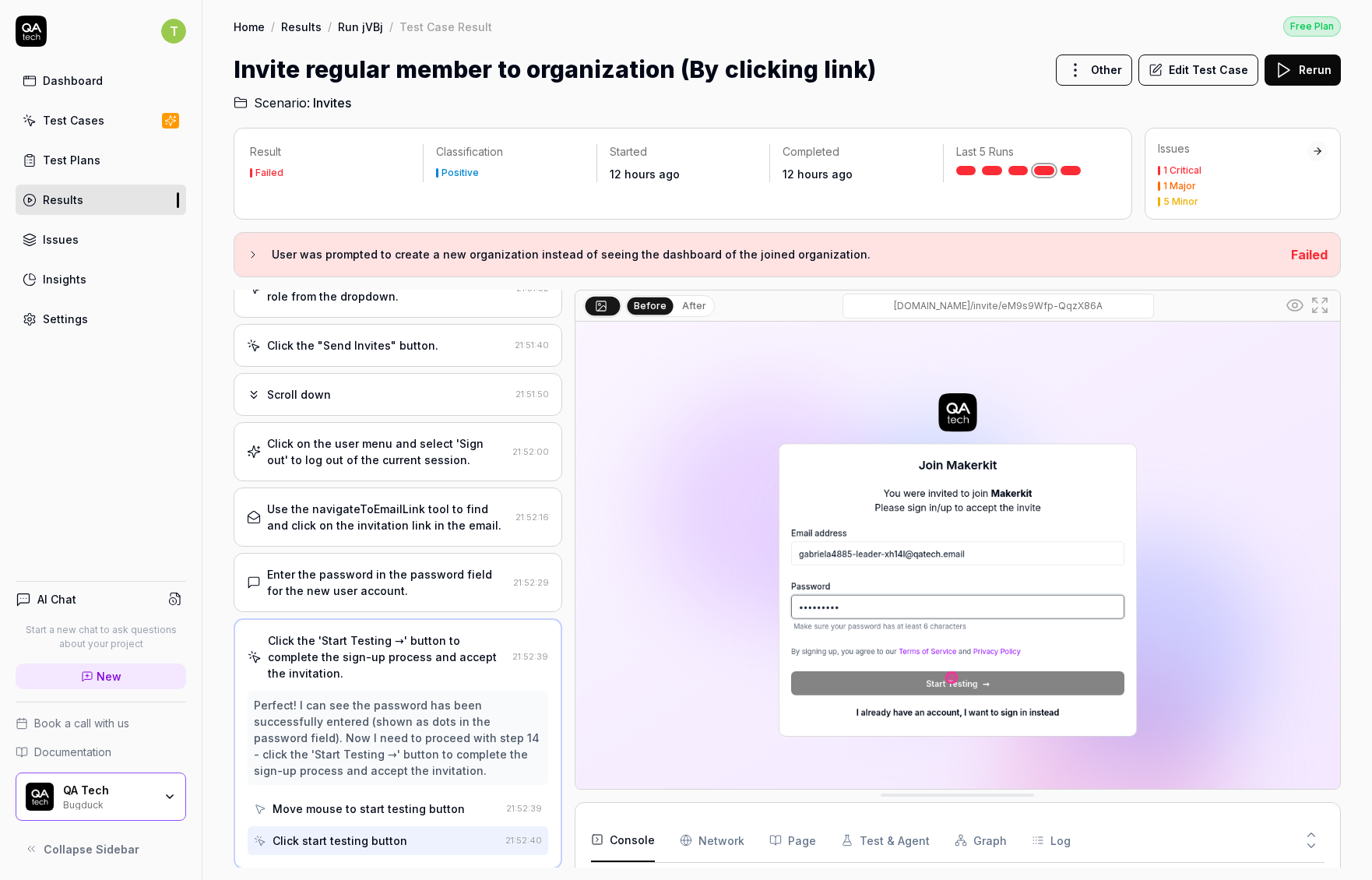
click at [381, 517] on div "Use the navigateToEmailLink tool to find and click on the invitation link in th…" at bounding box center [388, 517] width 242 height 33
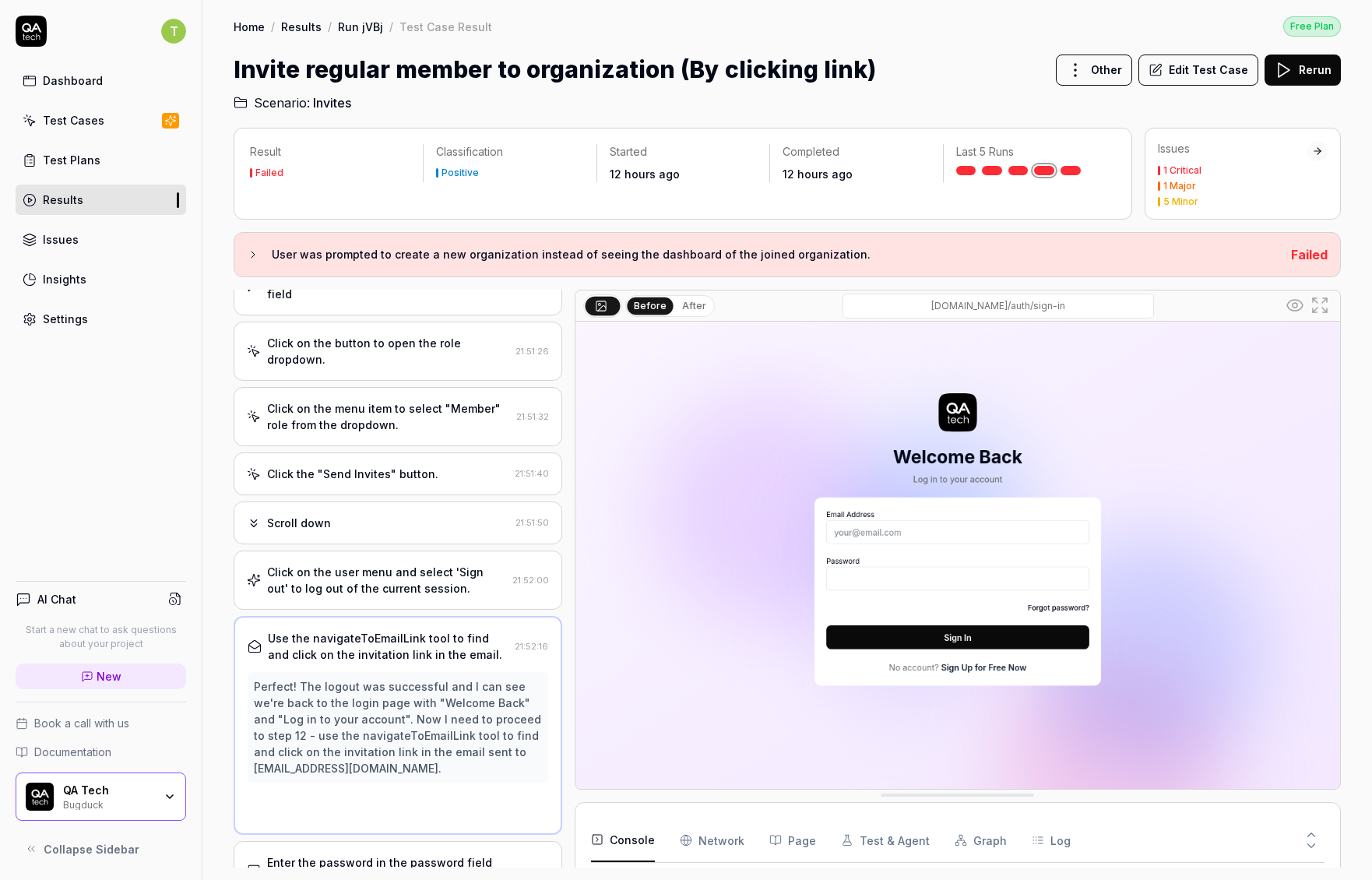
click at [384, 461] on div "Open browser 21:50:06 Staging https://app.bugduck.tech Log in using the provide…" at bounding box center [397, 579] width 328 height 578
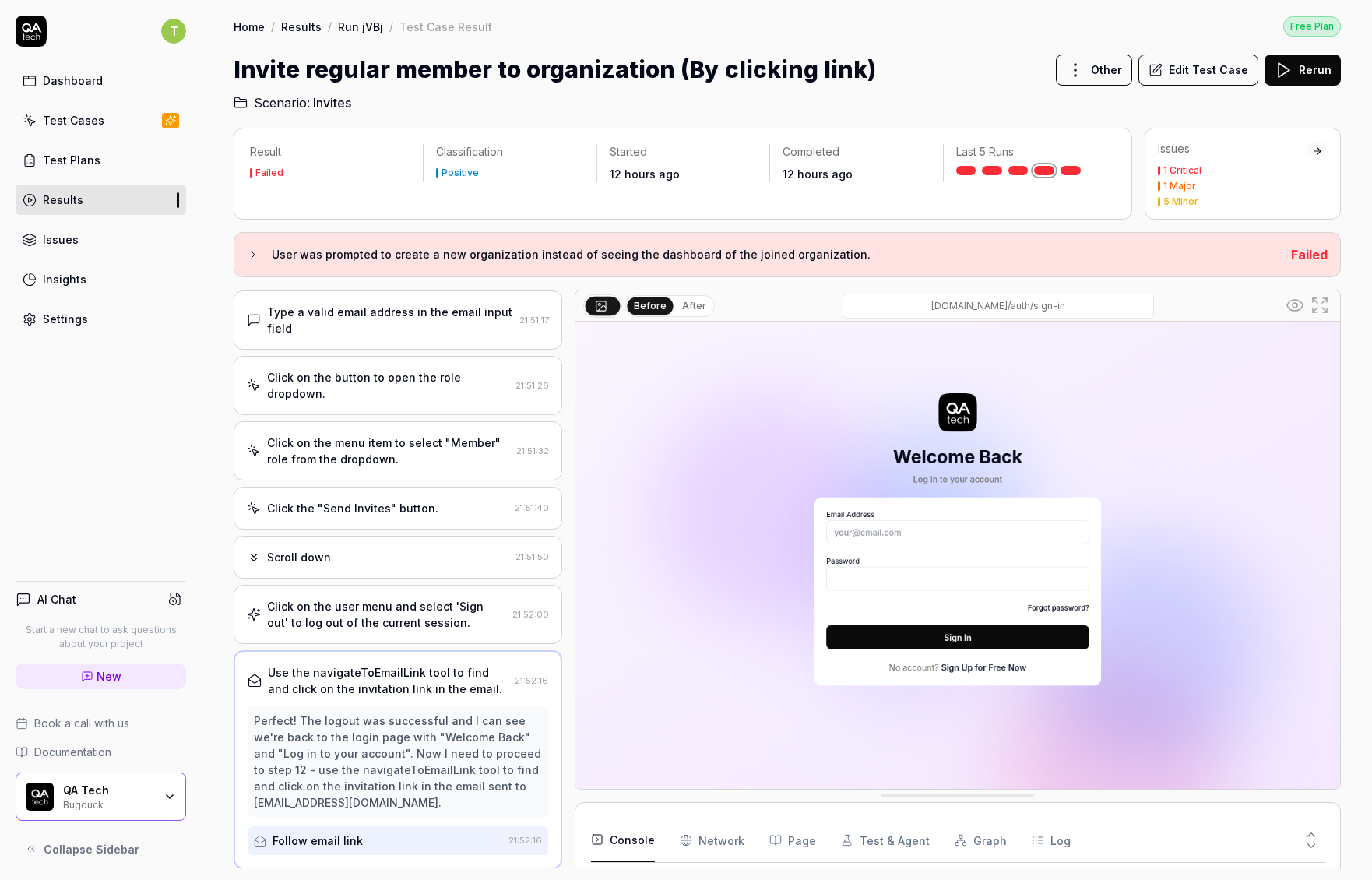
click at [386, 450] on div "Click on the menu item to select "Member" role from the dropdown." at bounding box center [389, 451] width 243 height 33
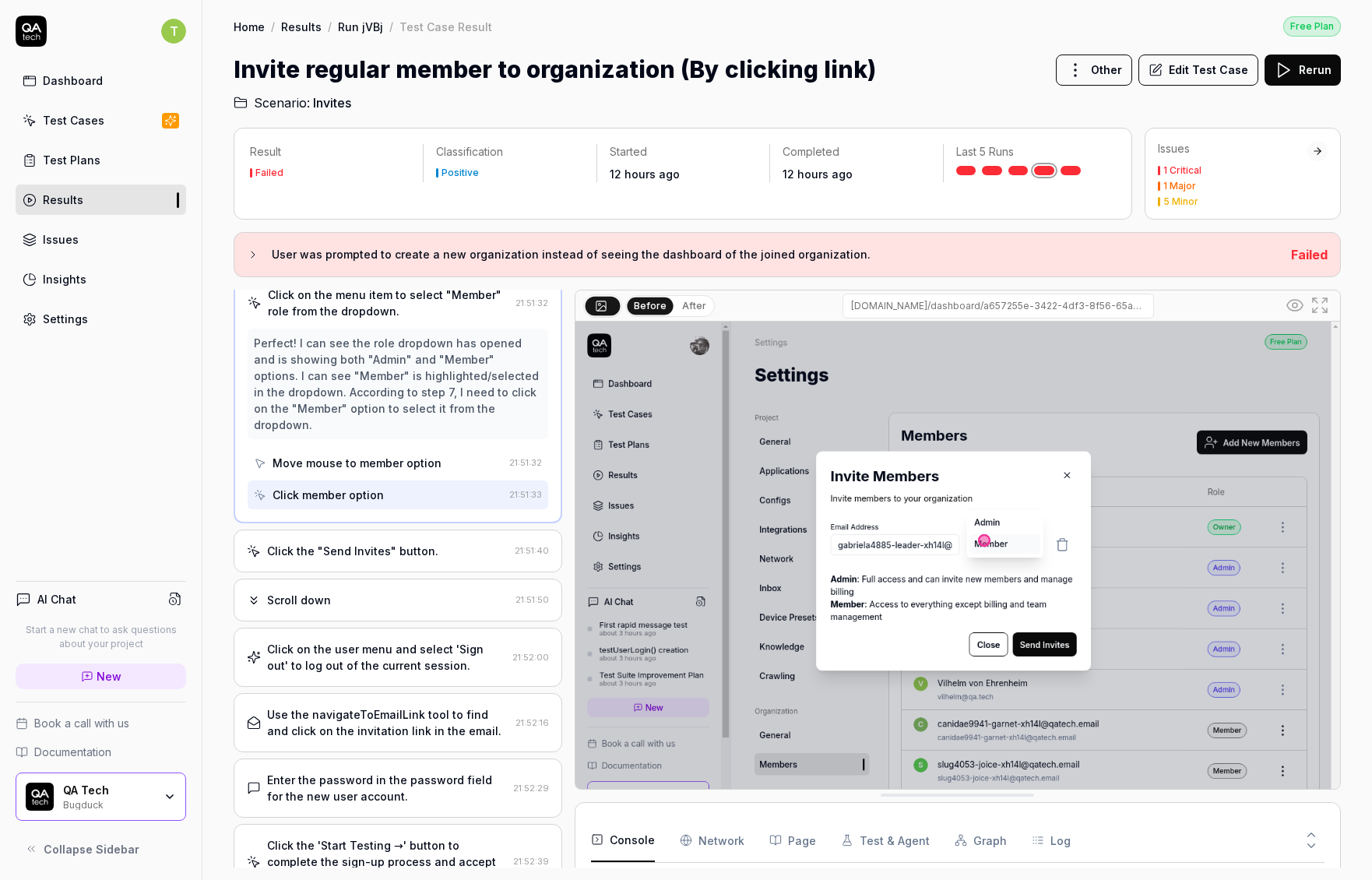
click at [380, 542] on div "Click the "Send Invites" button." at bounding box center [352, 551] width 171 height 16
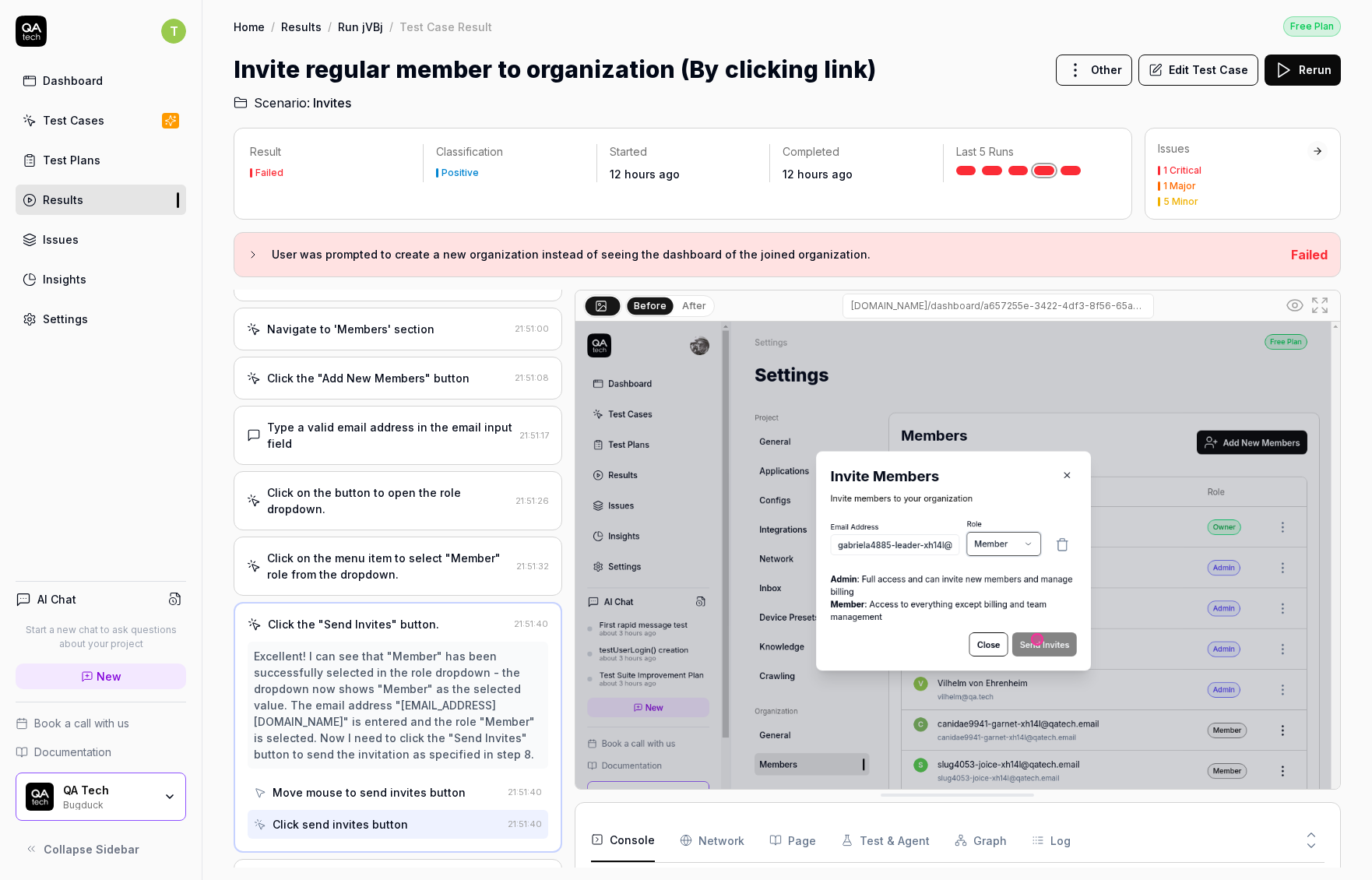
click at [411, 490] on div "Click on the button to open the role dropdown." at bounding box center [388, 500] width 242 height 33
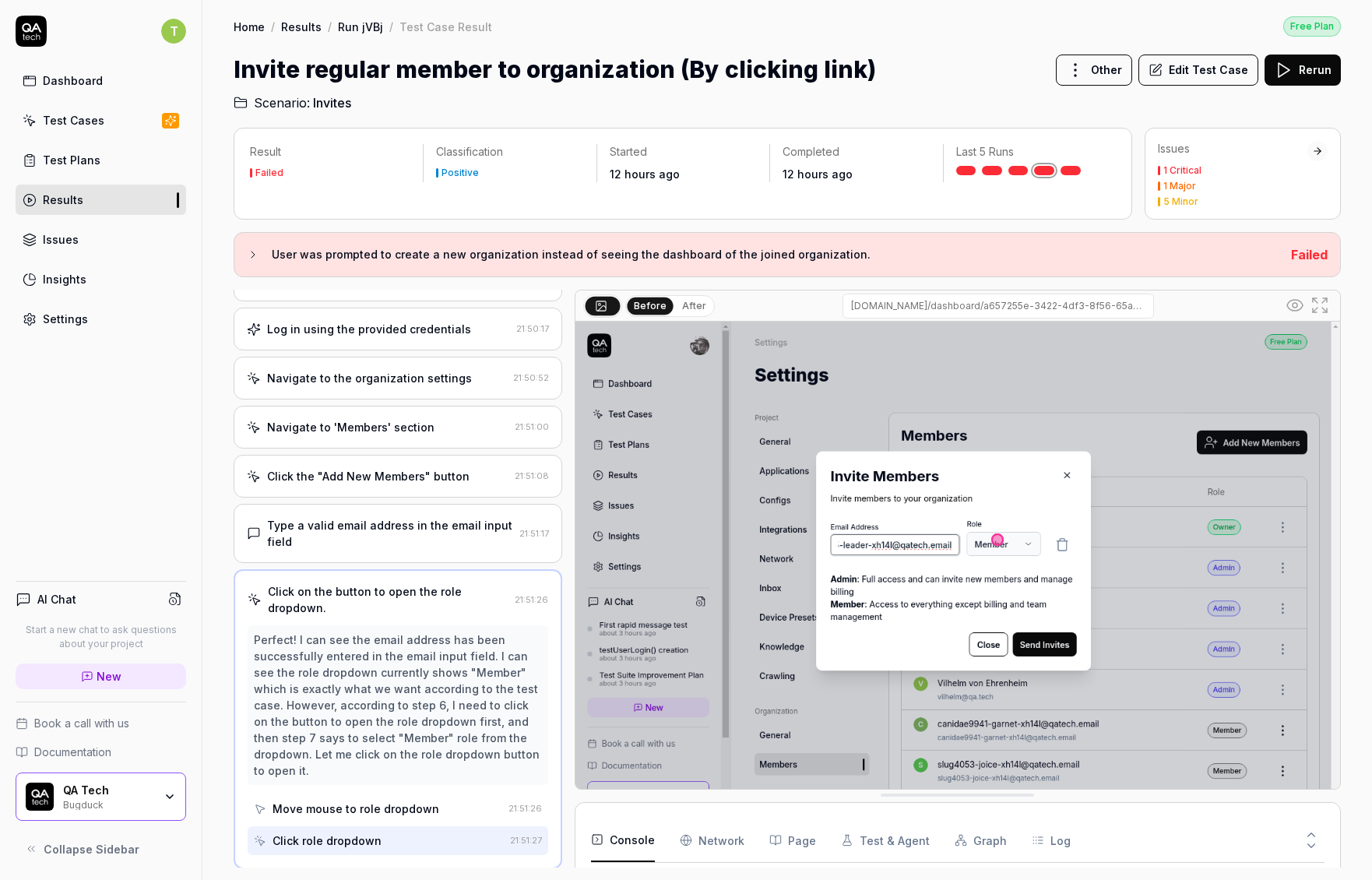
click at [408, 538] on div "Type a valid email address in the email input field" at bounding box center [390, 533] width 246 height 33
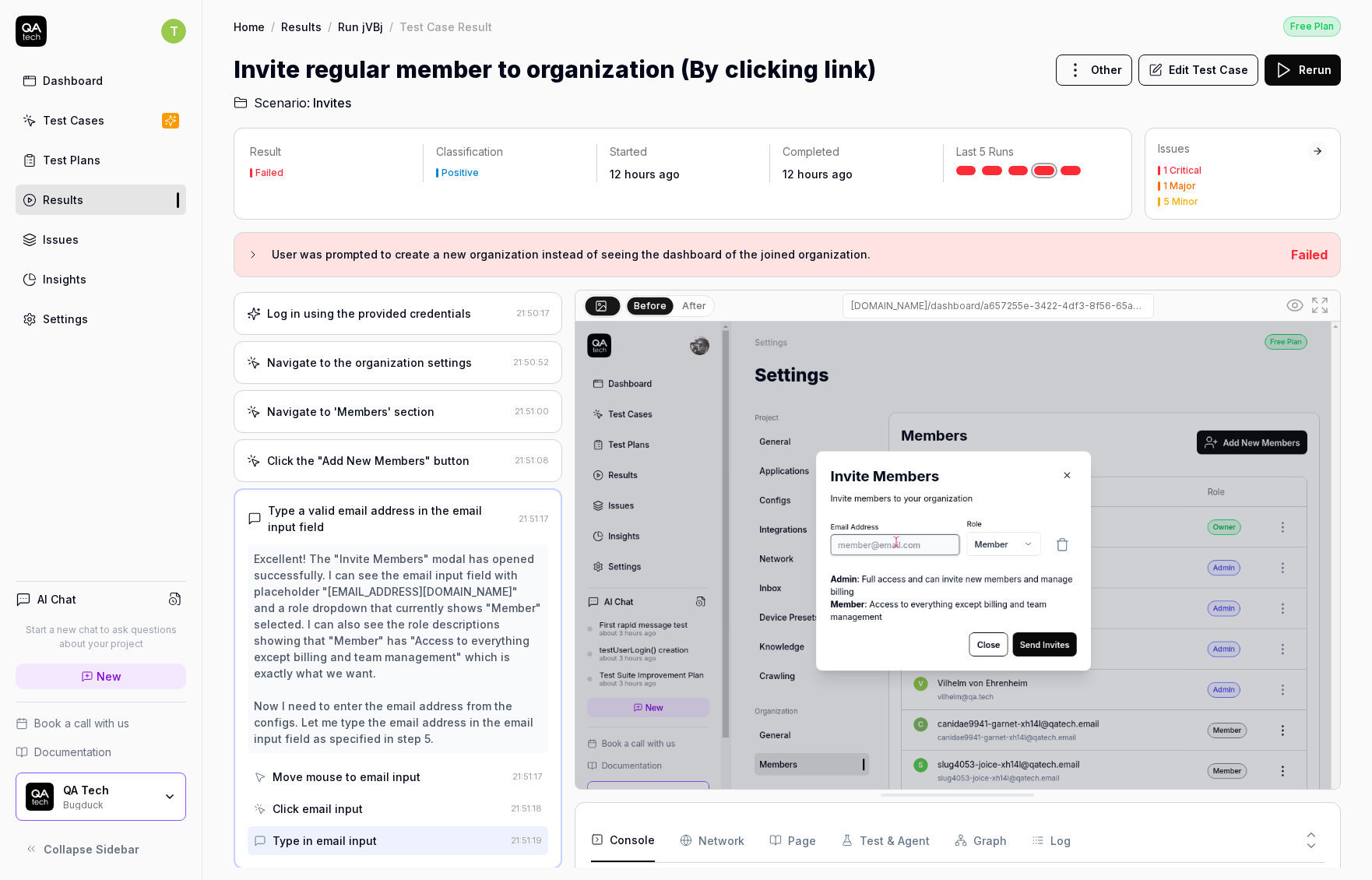
scroll to position [871, 0]
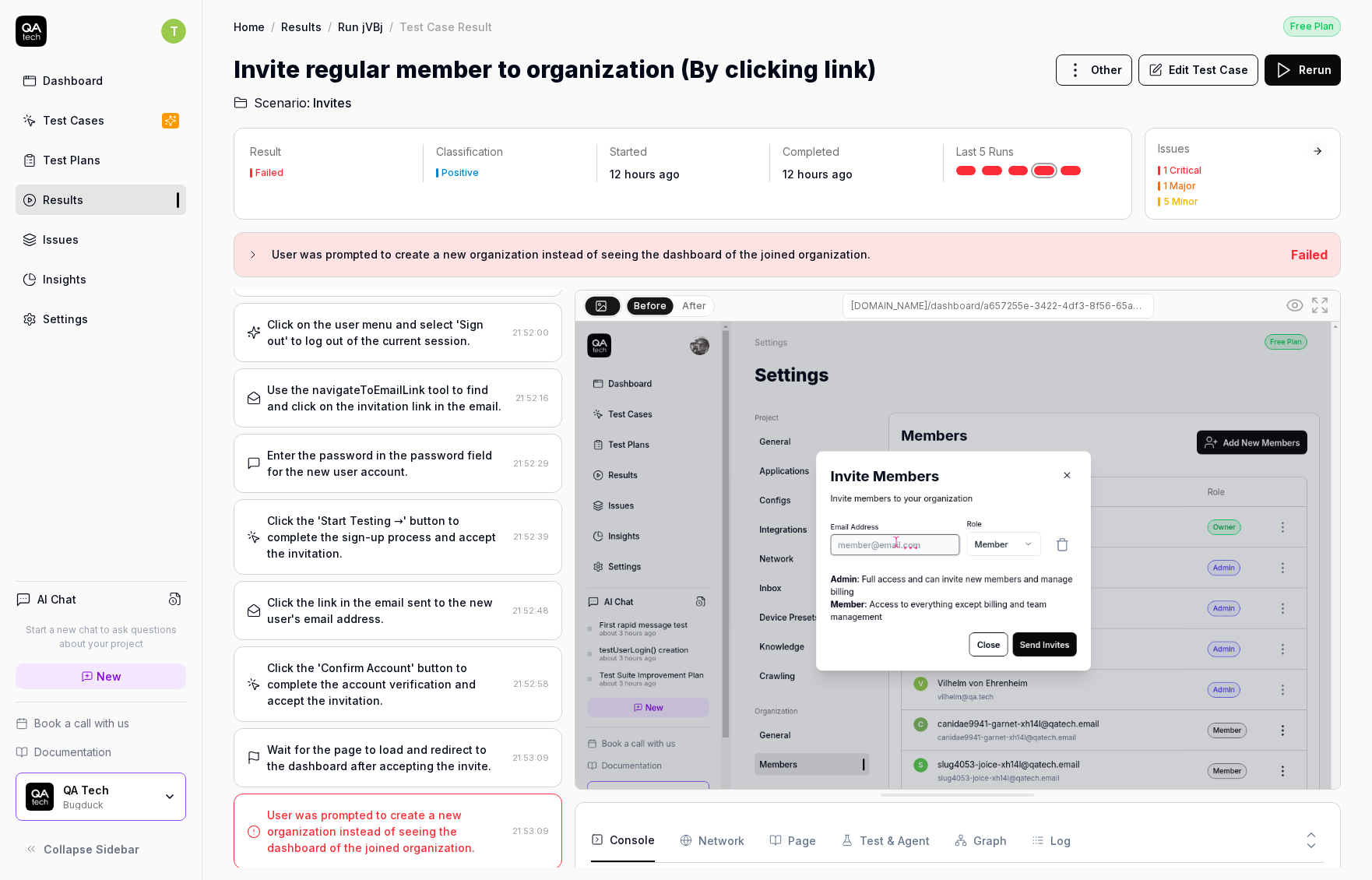
click at [394, 531] on div "Click the 'Start Testing →' button to complete the sign-up process and accept t…" at bounding box center [387, 537] width 240 height 49
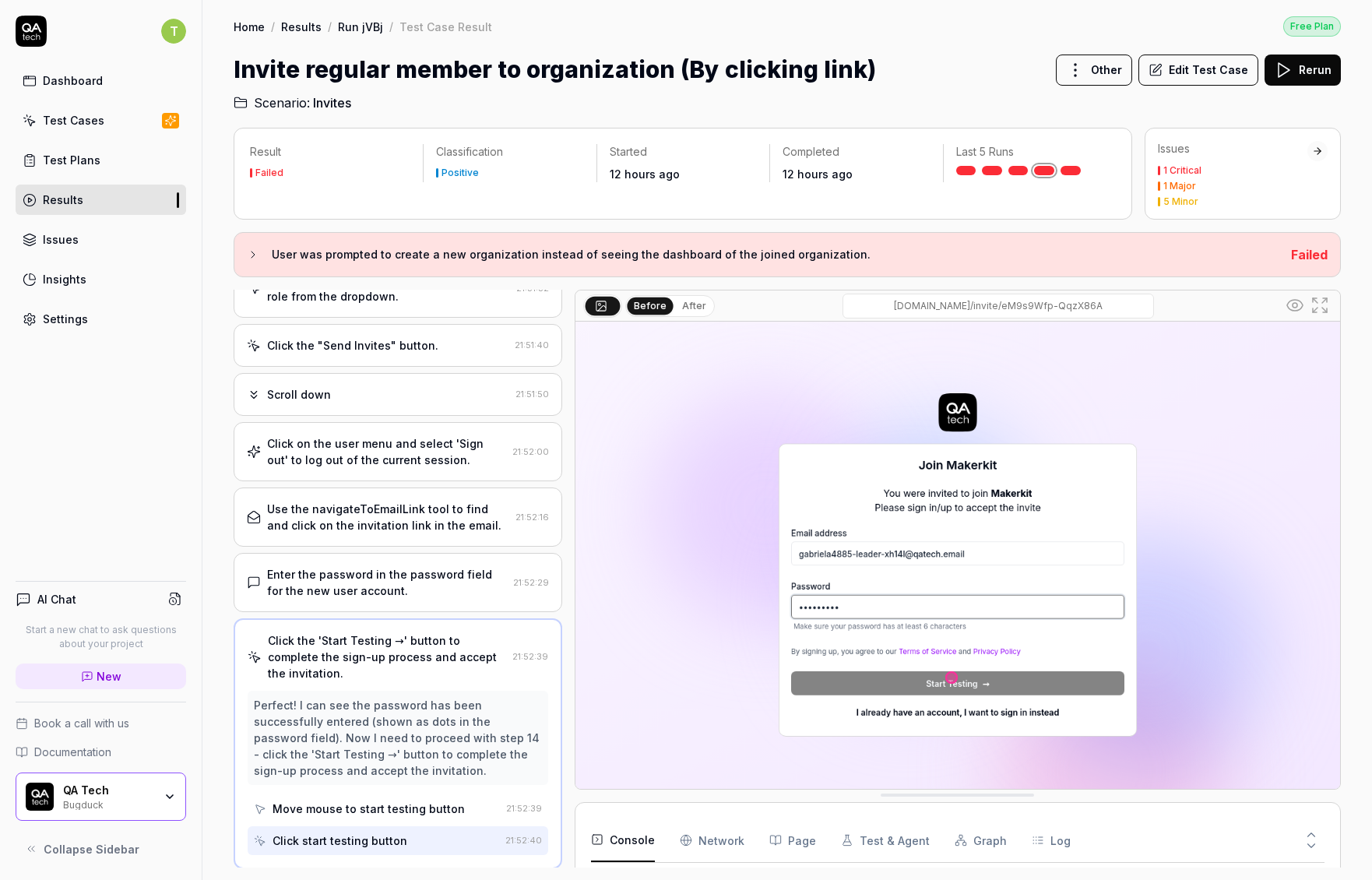
click at [385, 584] on div "Enter the password in the password field for the new user account." at bounding box center [387, 583] width 240 height 33
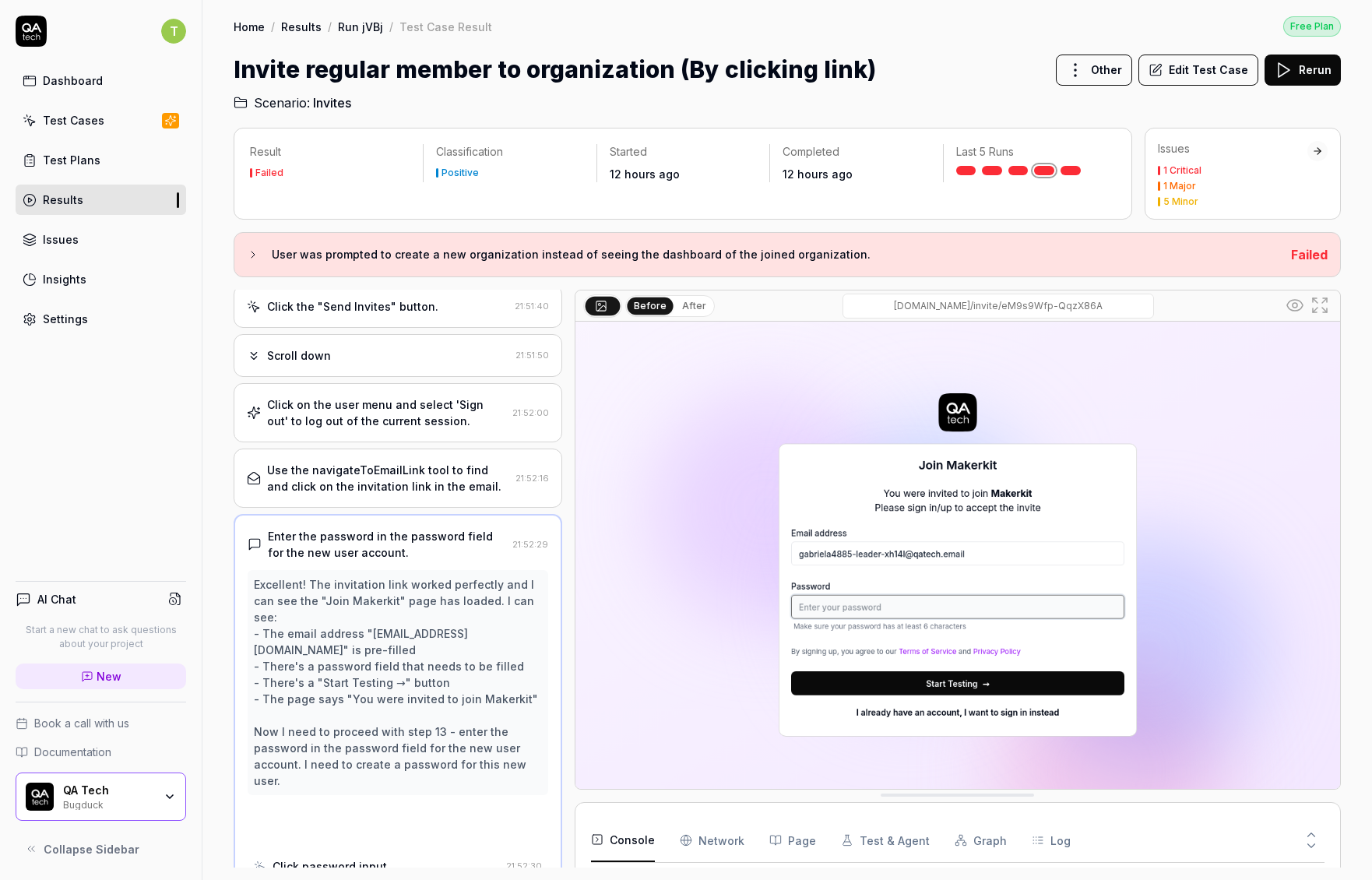
scroll to position [511, 0]
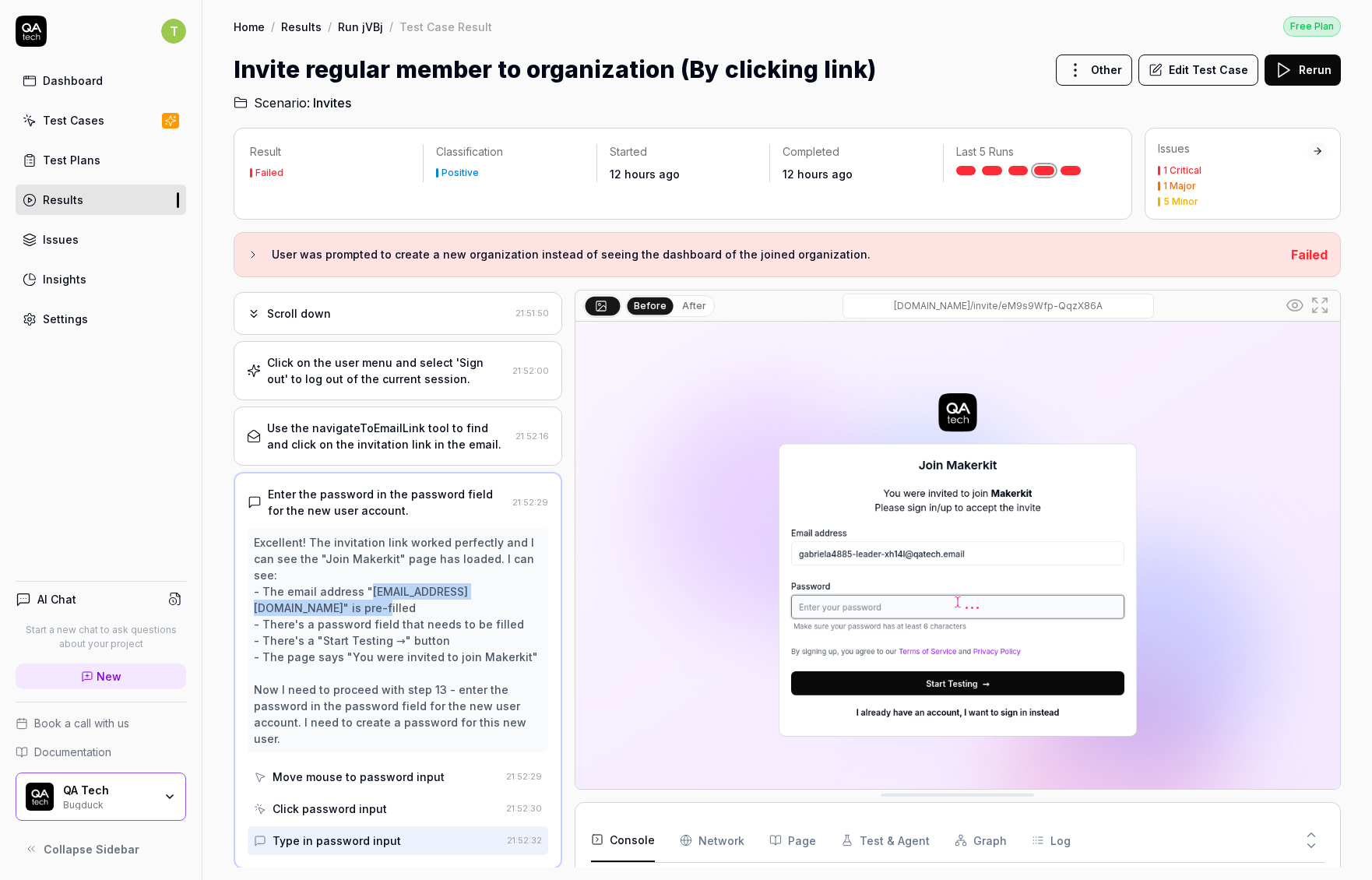
drag, startPoint x: 359, startPoint y: 607, endPoint x: 369, endPoint y: 584, distance: 25.1
click at [369, 584] on div "Excellent! The invitation link worked perfectly and I can see the "Join Makerki…" at bounding box center [397, 640] width 288 height 212
copy div "gabriela4885-leader-xh14l@qatech.email"
click at [1263, 442] on img at bounding box center [958, 561] width 765 height 478
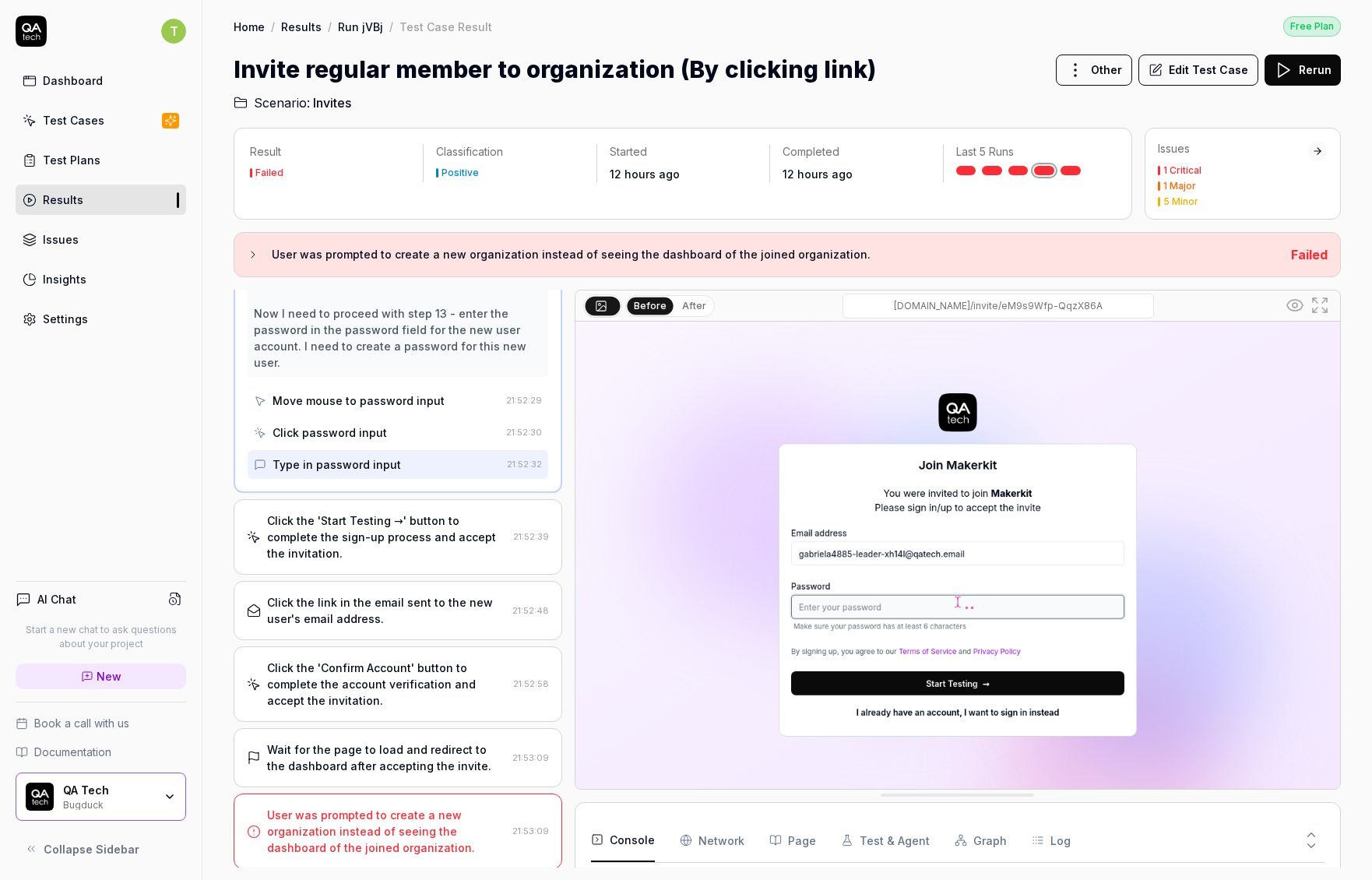
click at [411, 542] on div "Click the 'Start Testing →' button to complete the sign-up process and accept t…" at bounding box center [387, 537] width 240 height 49
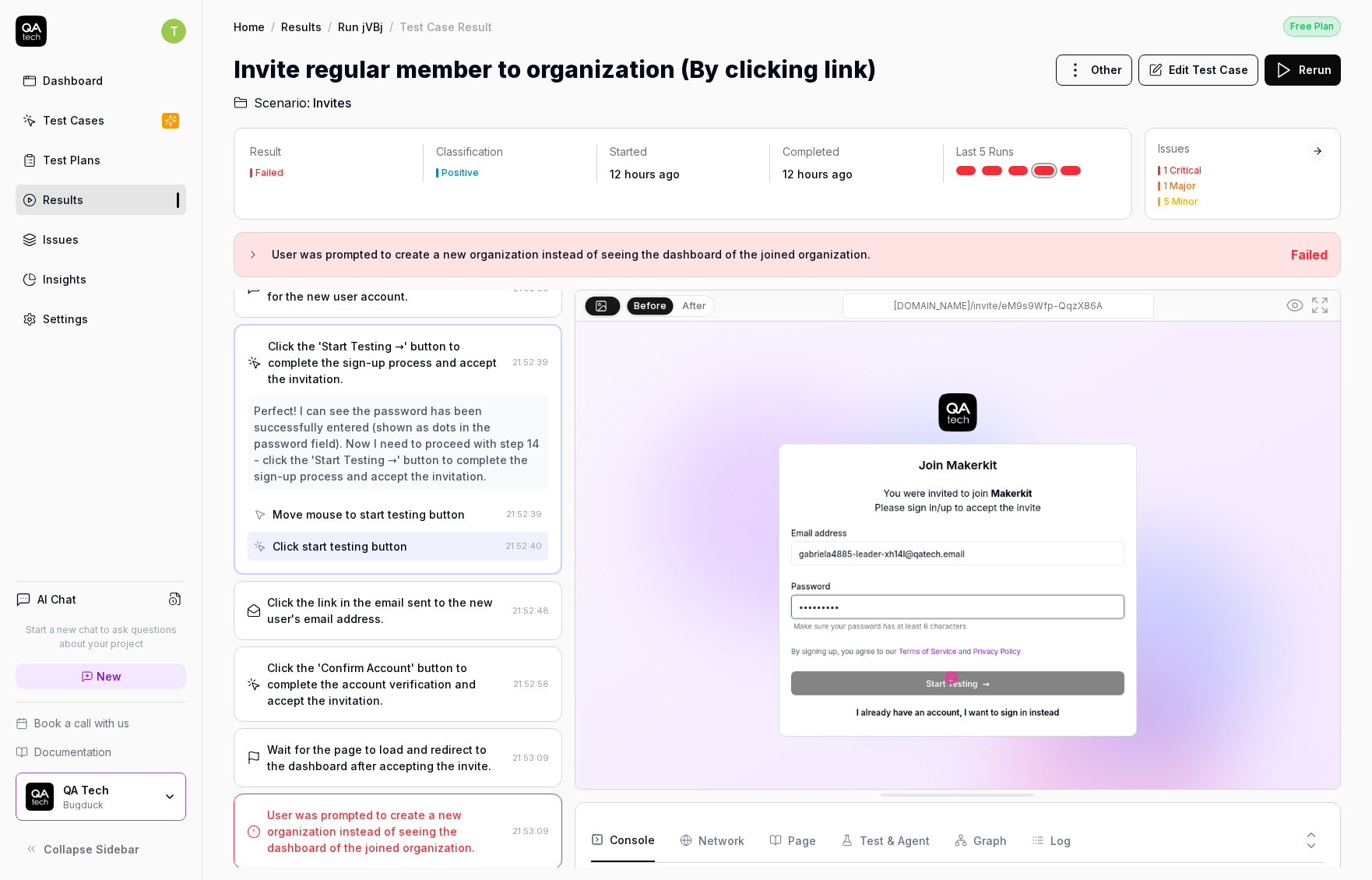
click at [447, 620] on div "Click the link in the email sent to the new user's email address." at bounding box center [386, 610] width 239 height 33
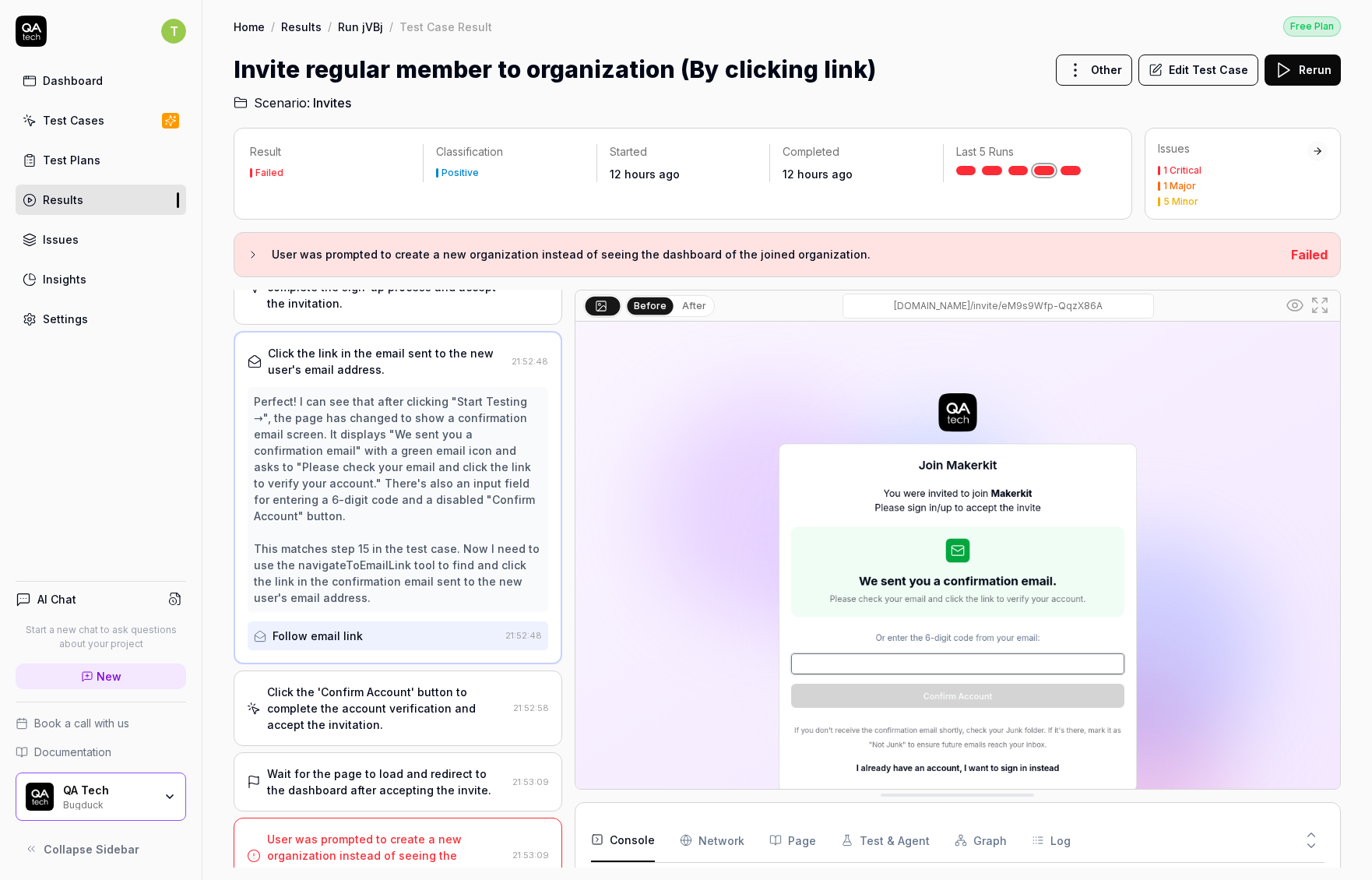
scroll to position [808, 0]
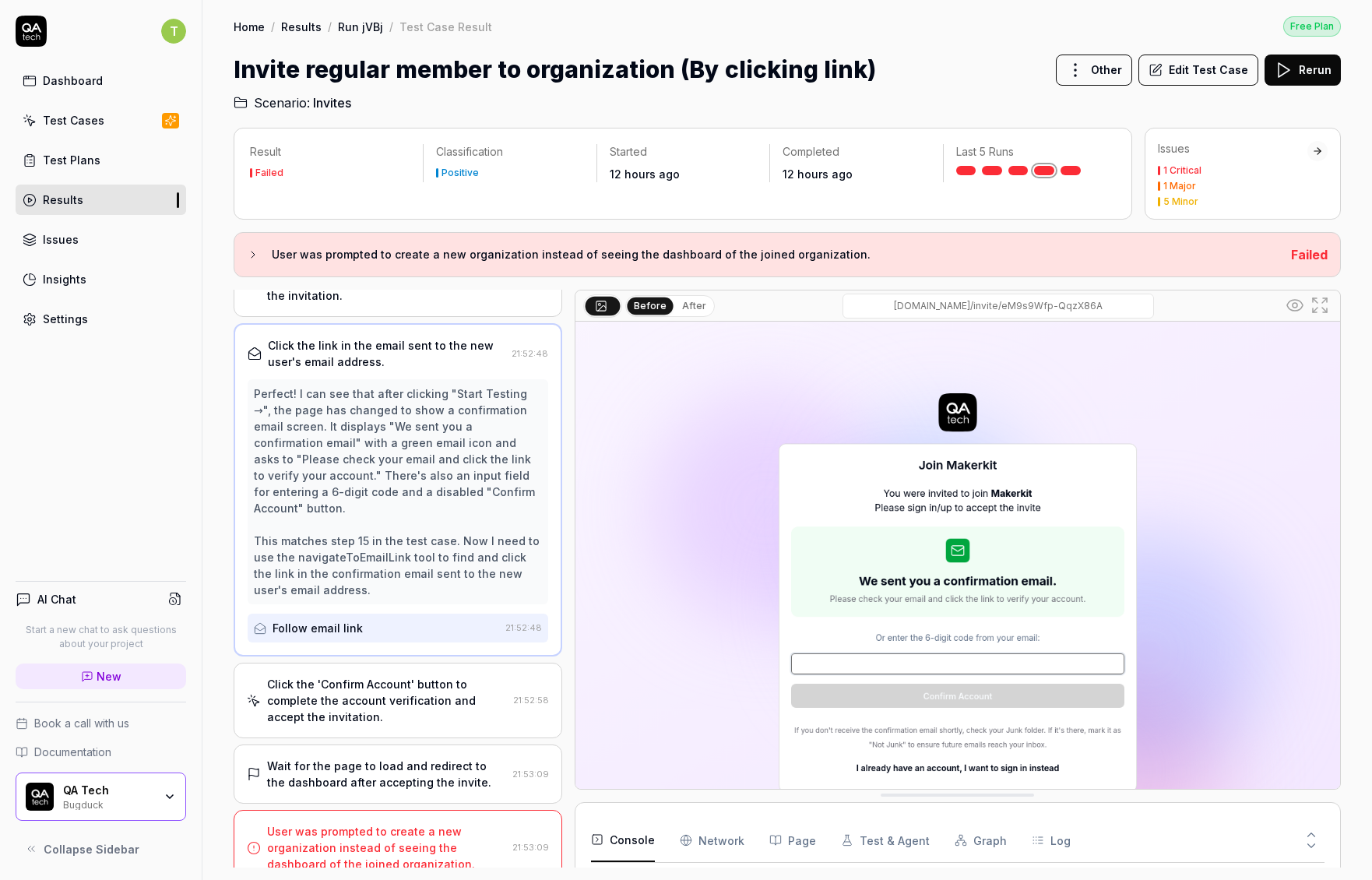
click at [416, 682] on div "Click the 'Confirm Account' button to complete the account verification and acc…" at bounding box center [387, 701] width 240 height 49
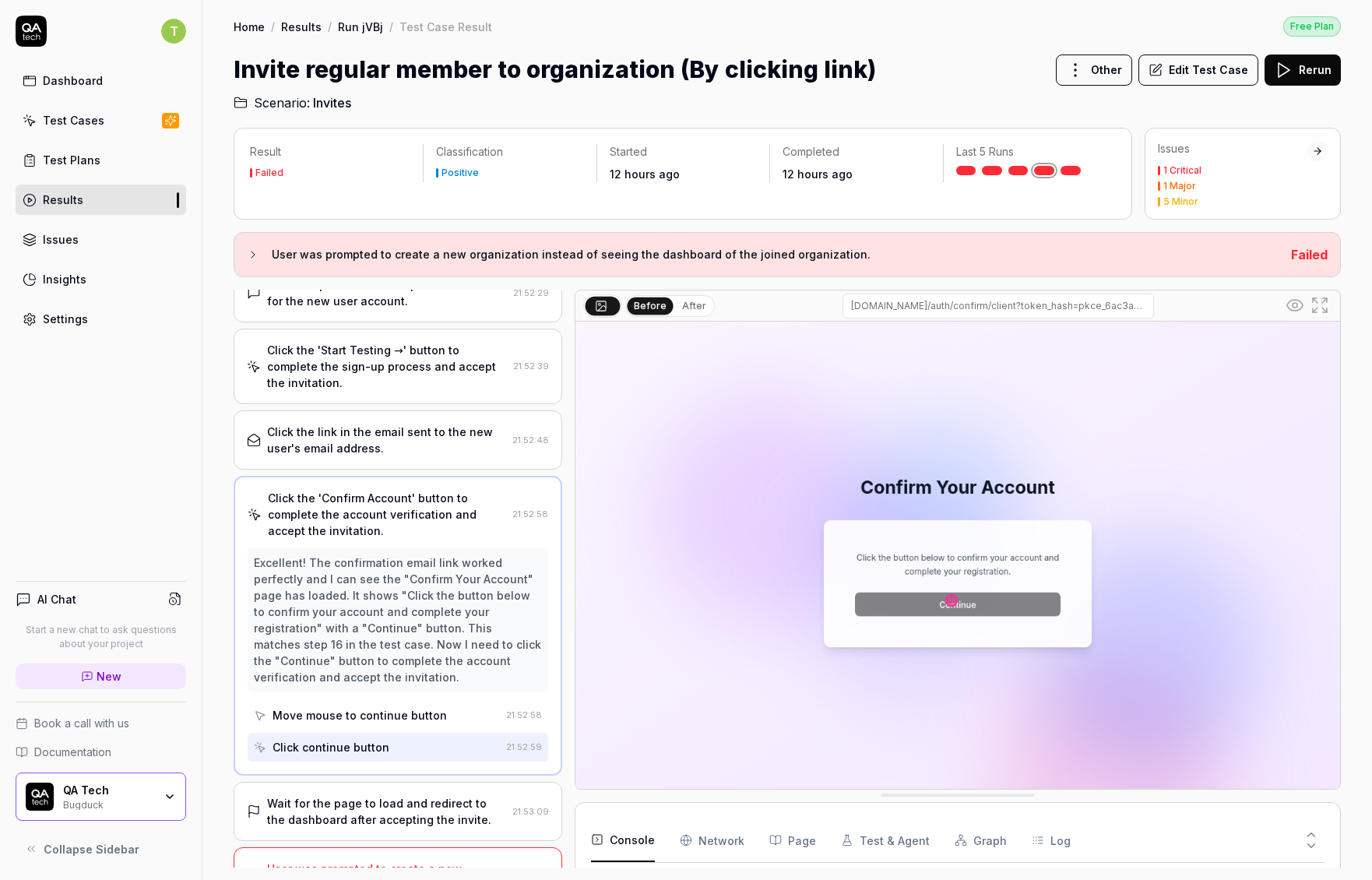
scroll to position [774, 0]
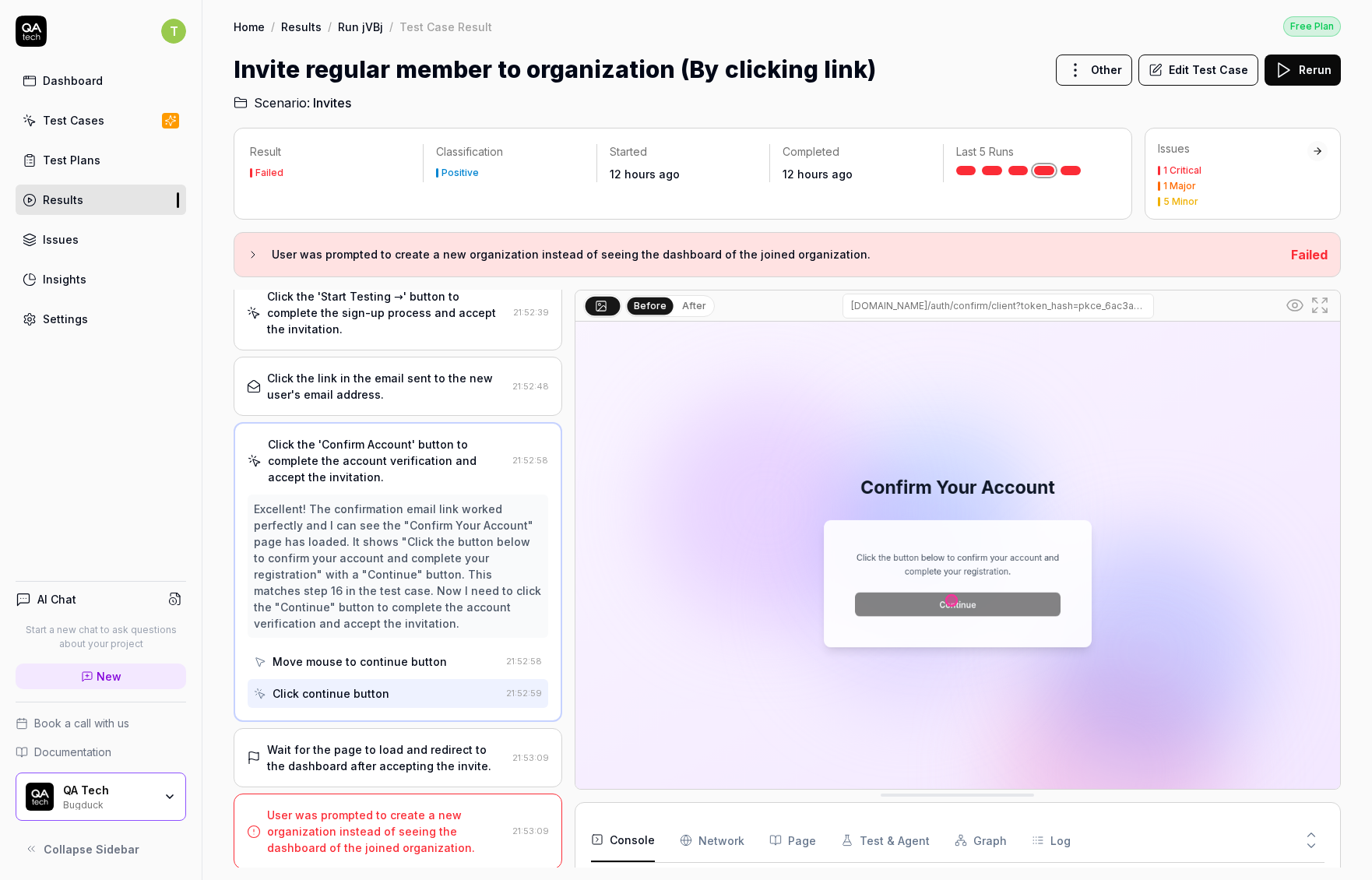
click at [423, 390] on div "Click the link in the email sent to the new user's email address." at bounding box center [386, 386] width 239 height 33
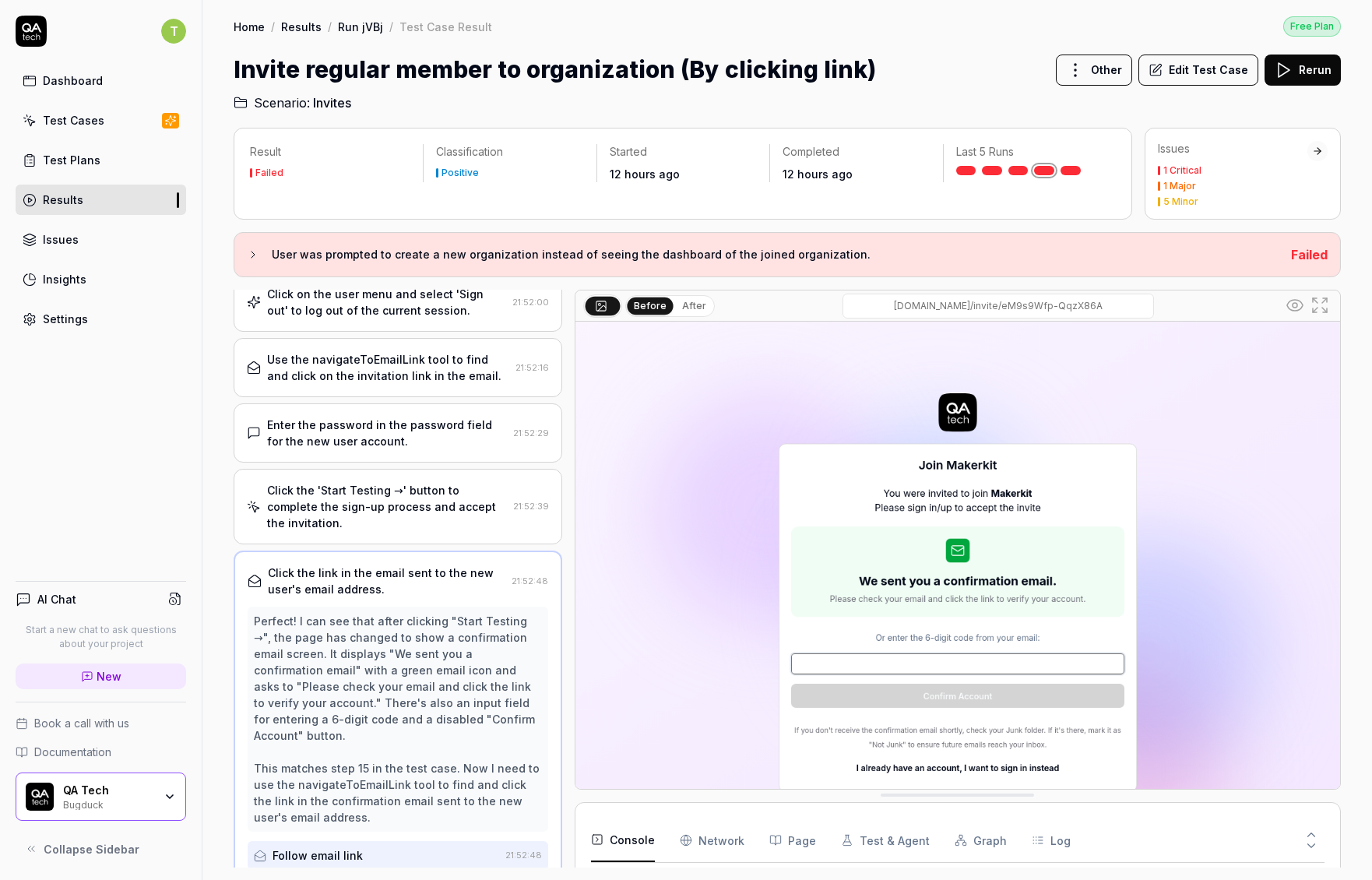
scroll to position [578, 0]
click at [379, 488] on div "Click the 'Start Testing →' button to complete the sign-up process and accept t…" at bounding box center [387, 509] width 240 height 49
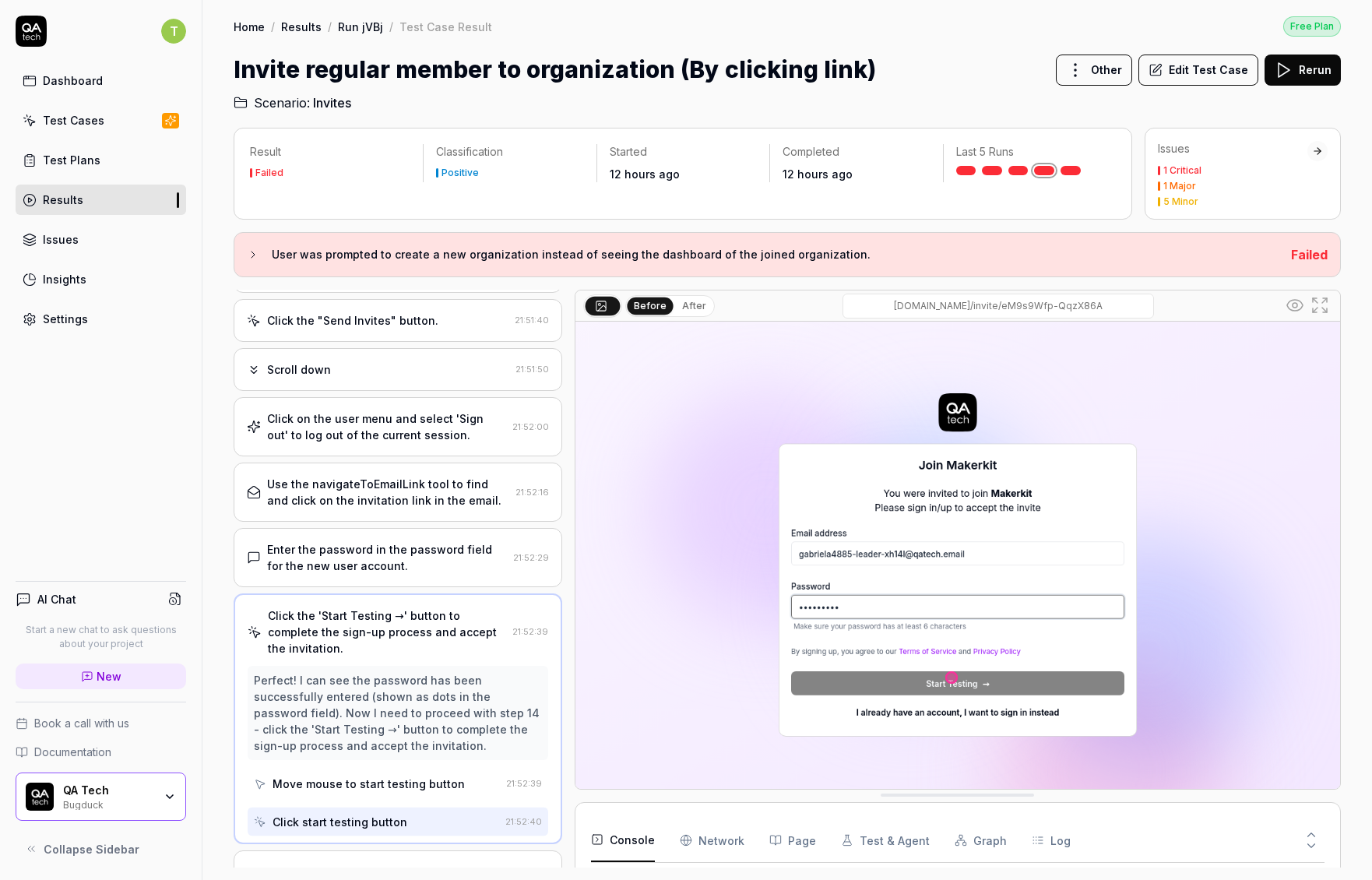
scroll to position [431, 0]
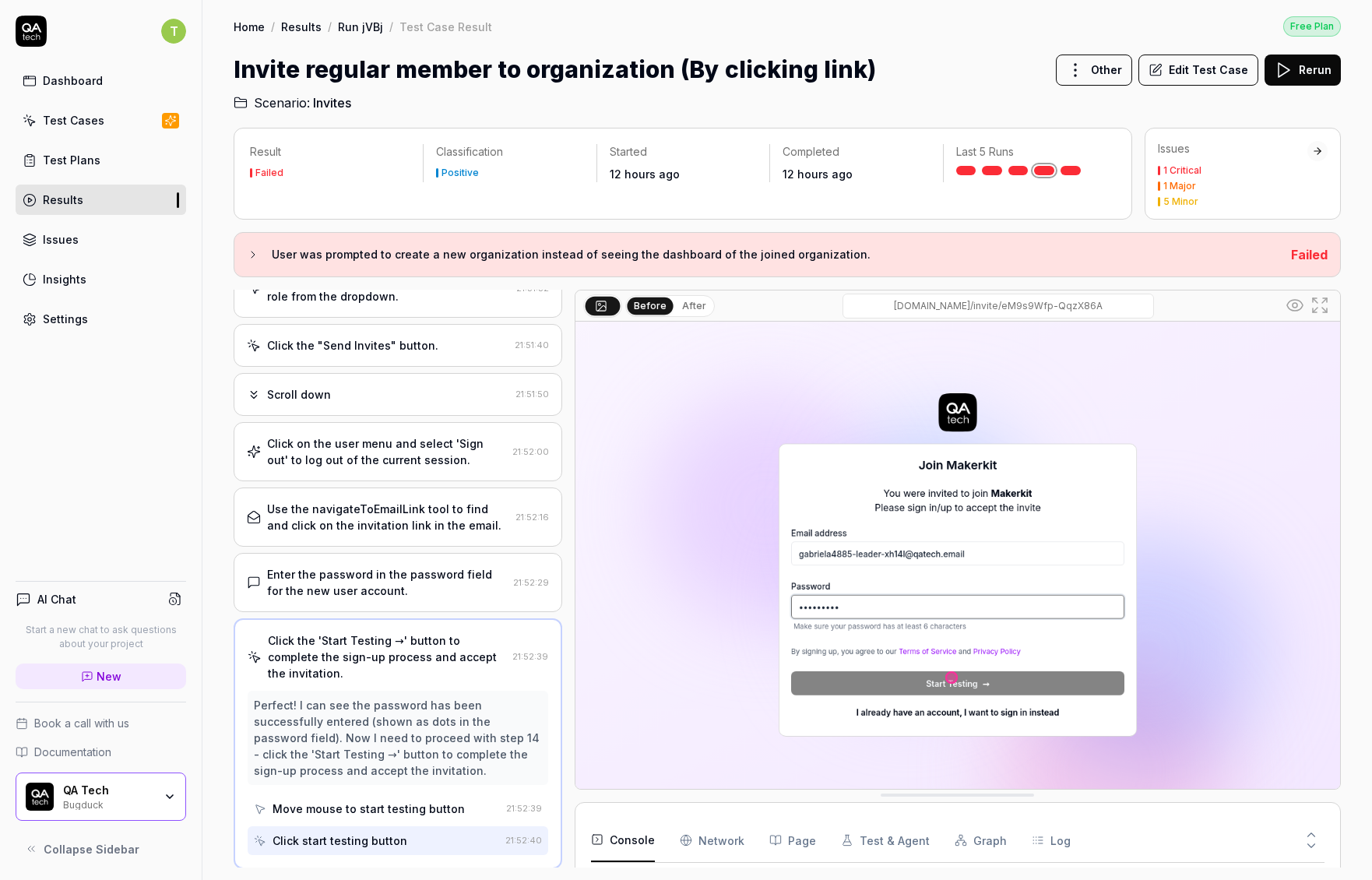
click at [384, 553] on div "Enter the password in the password field for the new user account. 21:52:29" at bounding box center [397, 582] width 328 height 59
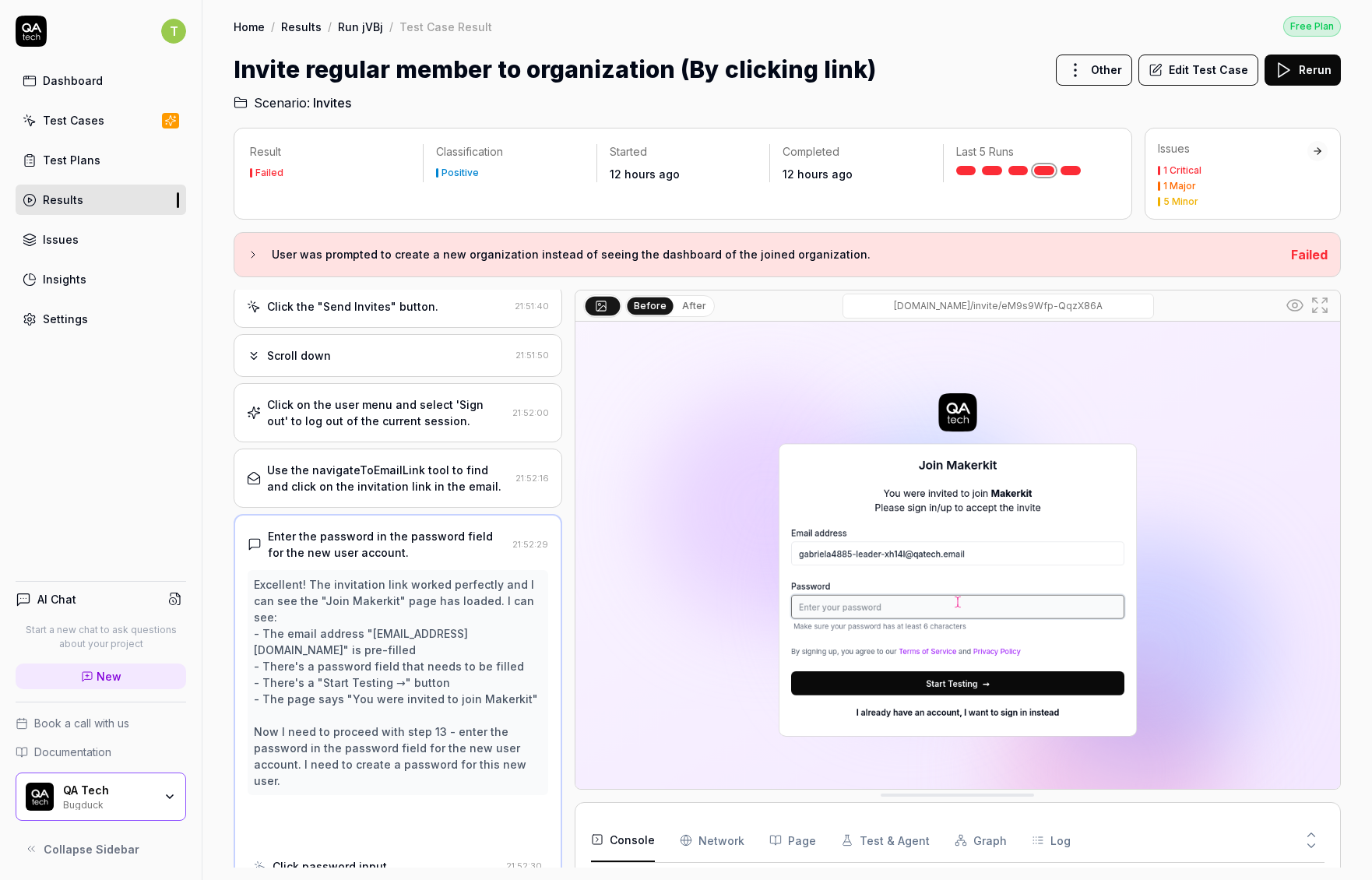
scroll to position [511, 0]
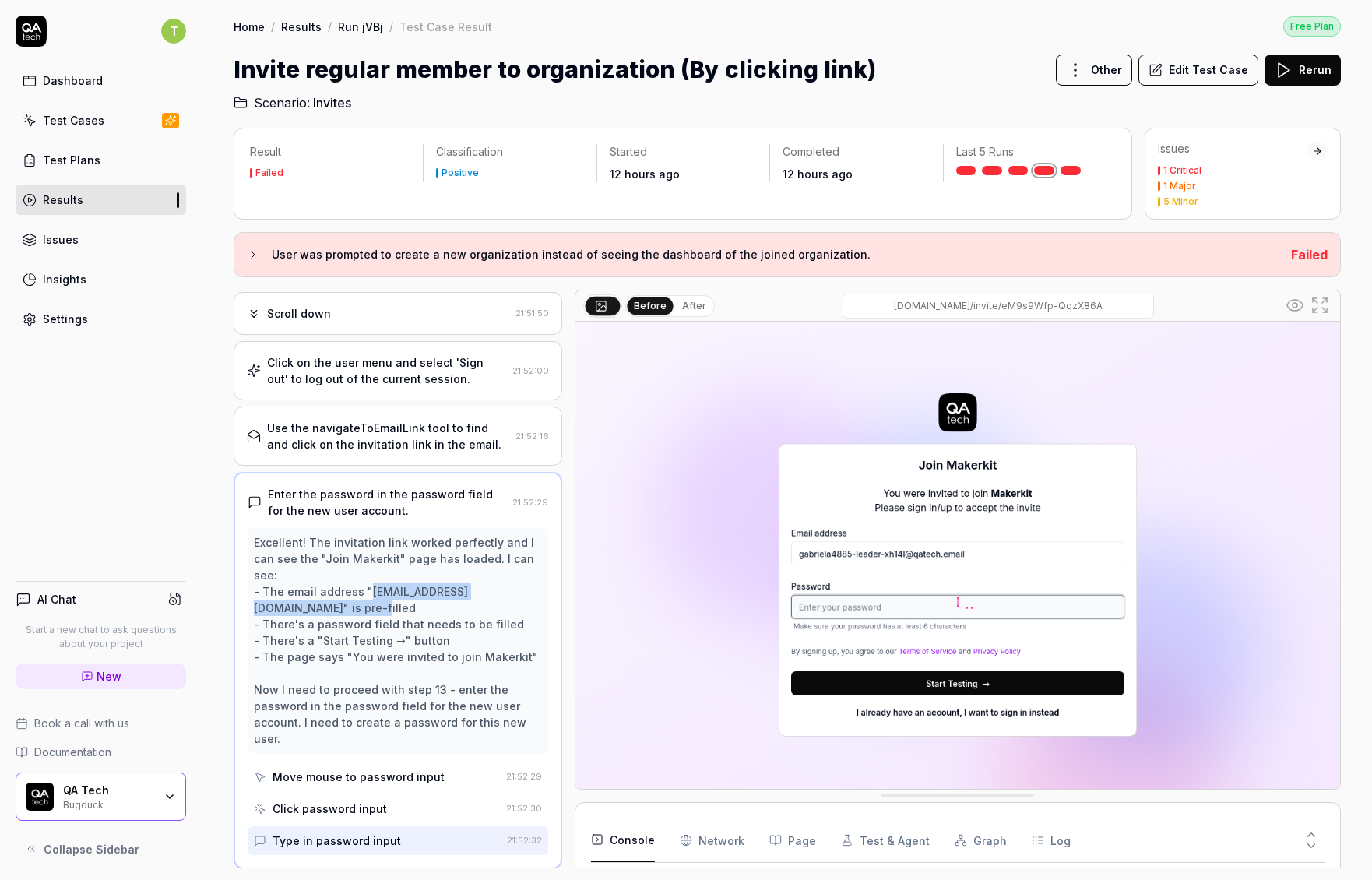
drag, startPoint x: 359, startPoint y: 607, endPoint x: 366, endPoint y: 590, distance: 18.4
click at [366, 590] on div "Excellent! The invitation link worked perfectly and I can see the "Join Makerki…" at bounding box center [397, 640] width 288 height 212
copy div "gabriela4885-leader-xh14l@qatech.email"
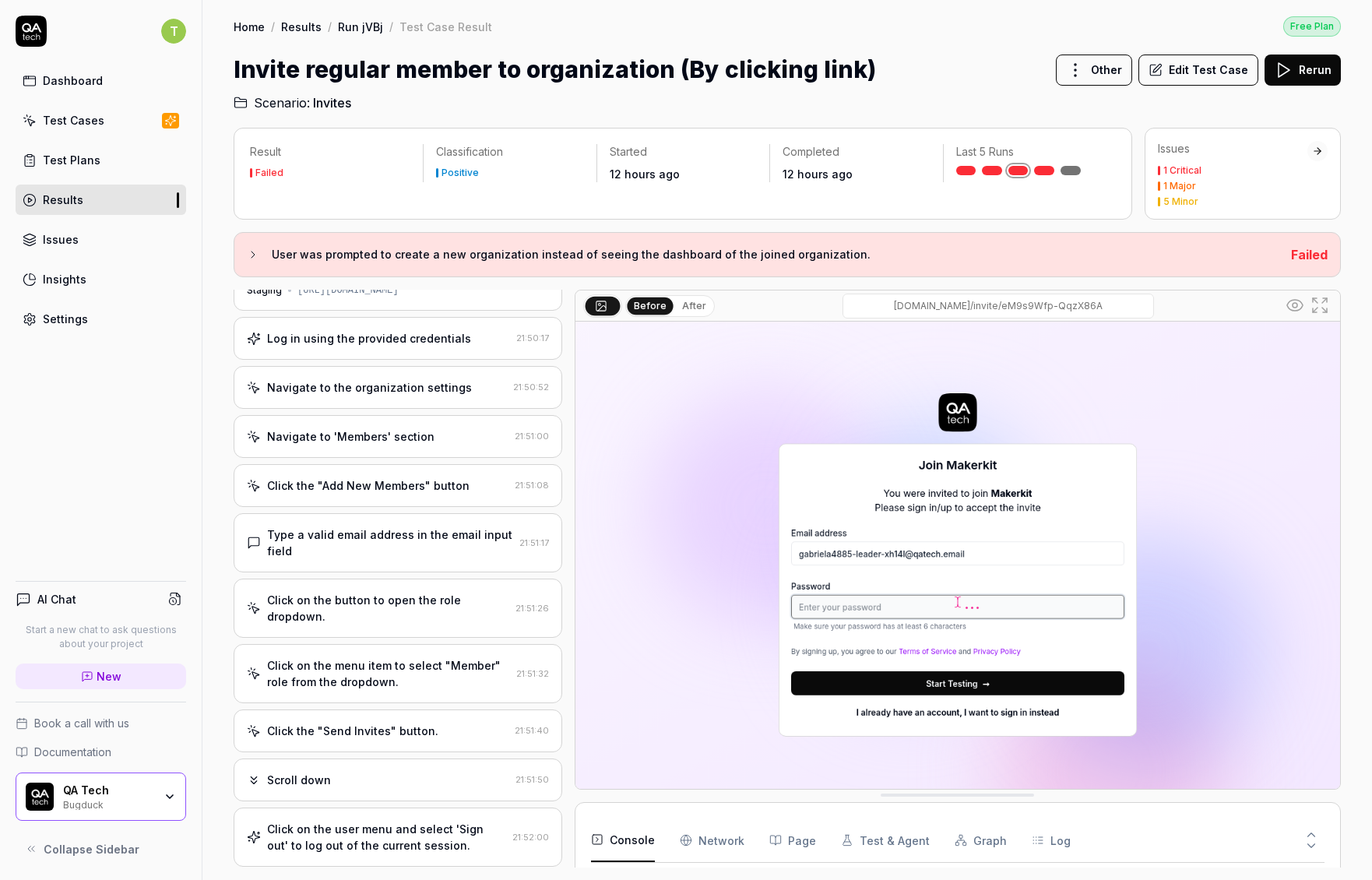
scroll to position [0, 0]
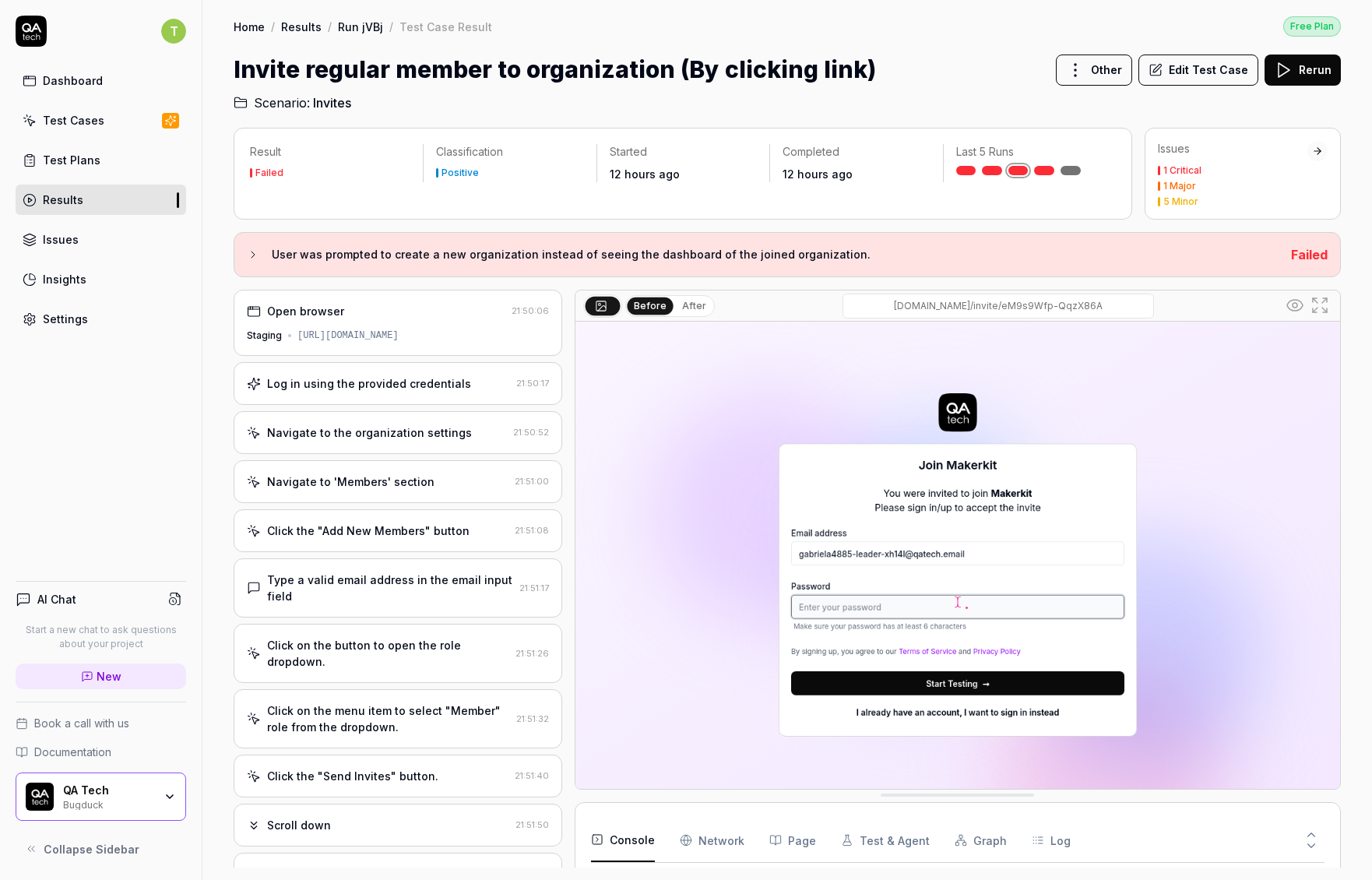
click at [390, 328] on div "https://app.bugduck.tech" at bounding box center [348, 335] width 102 height 14
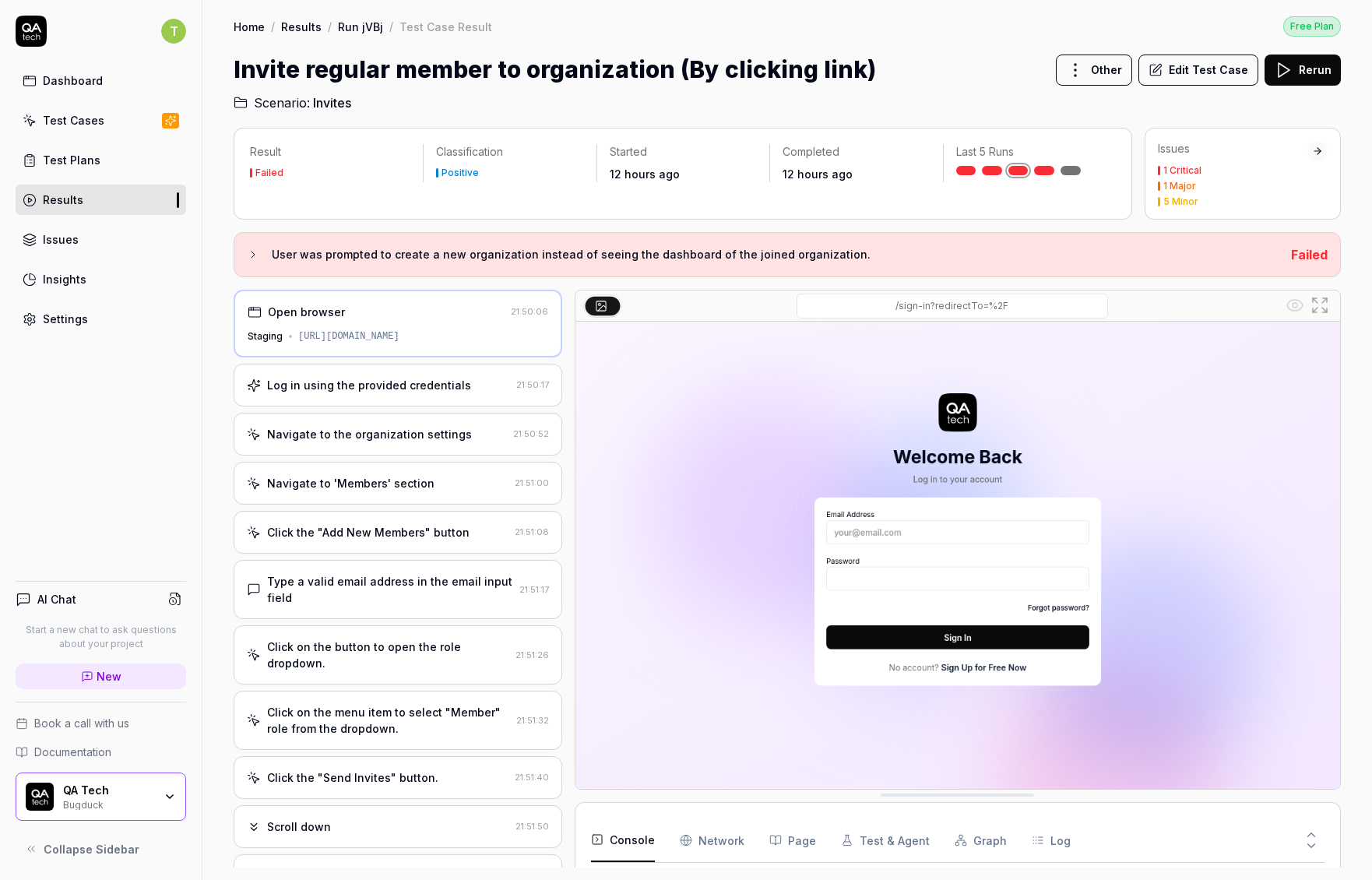
click at [387, 373] on div "Log in using the provided credentials 21:50:17" at bounding box center [397, 385] width 328 height 43
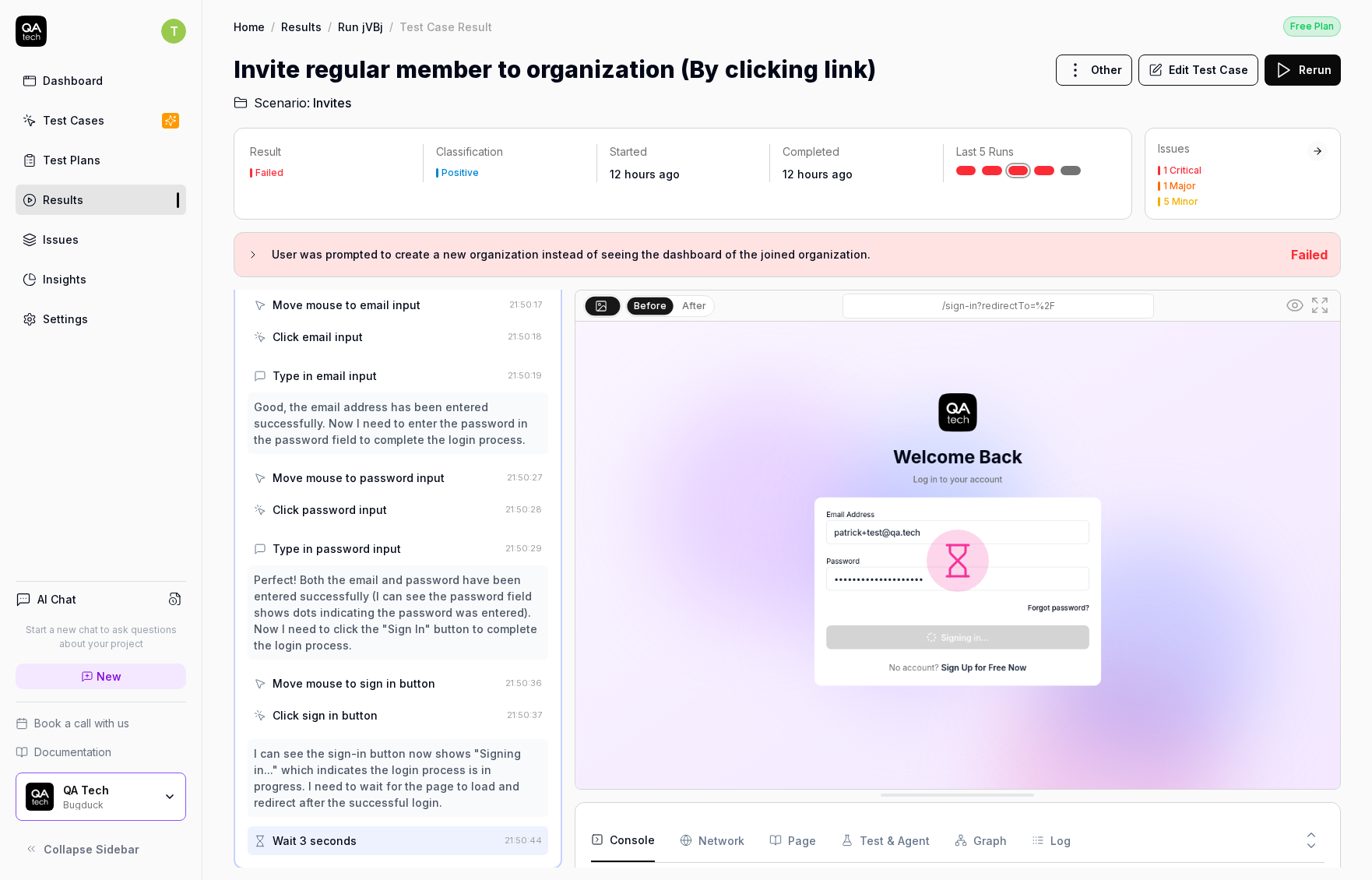
scroll to position [182, 0]
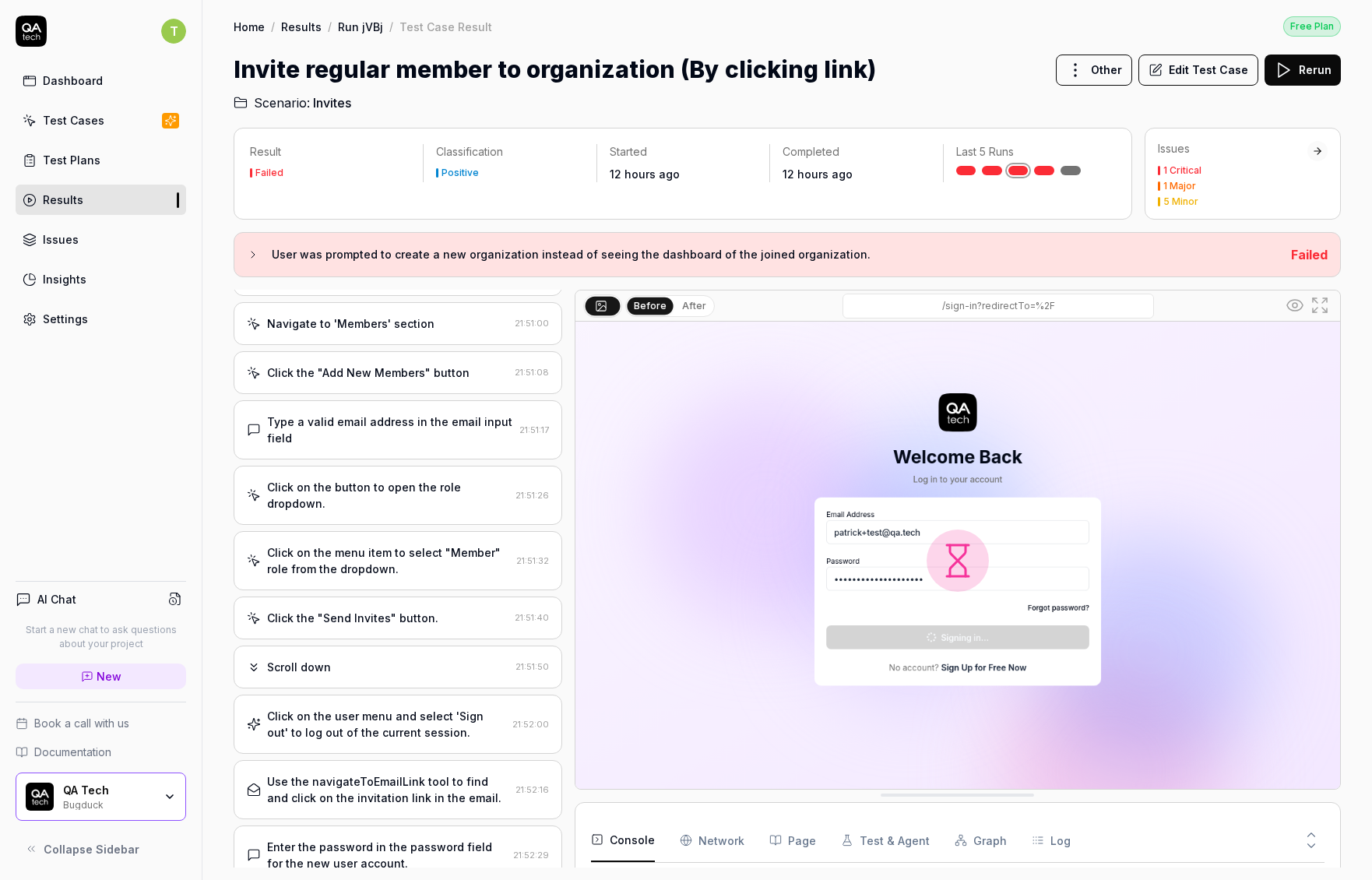
click at [378, 378] on div "Click the "Add New Members" button" at bounding box center [368, 372] width 202 height 16
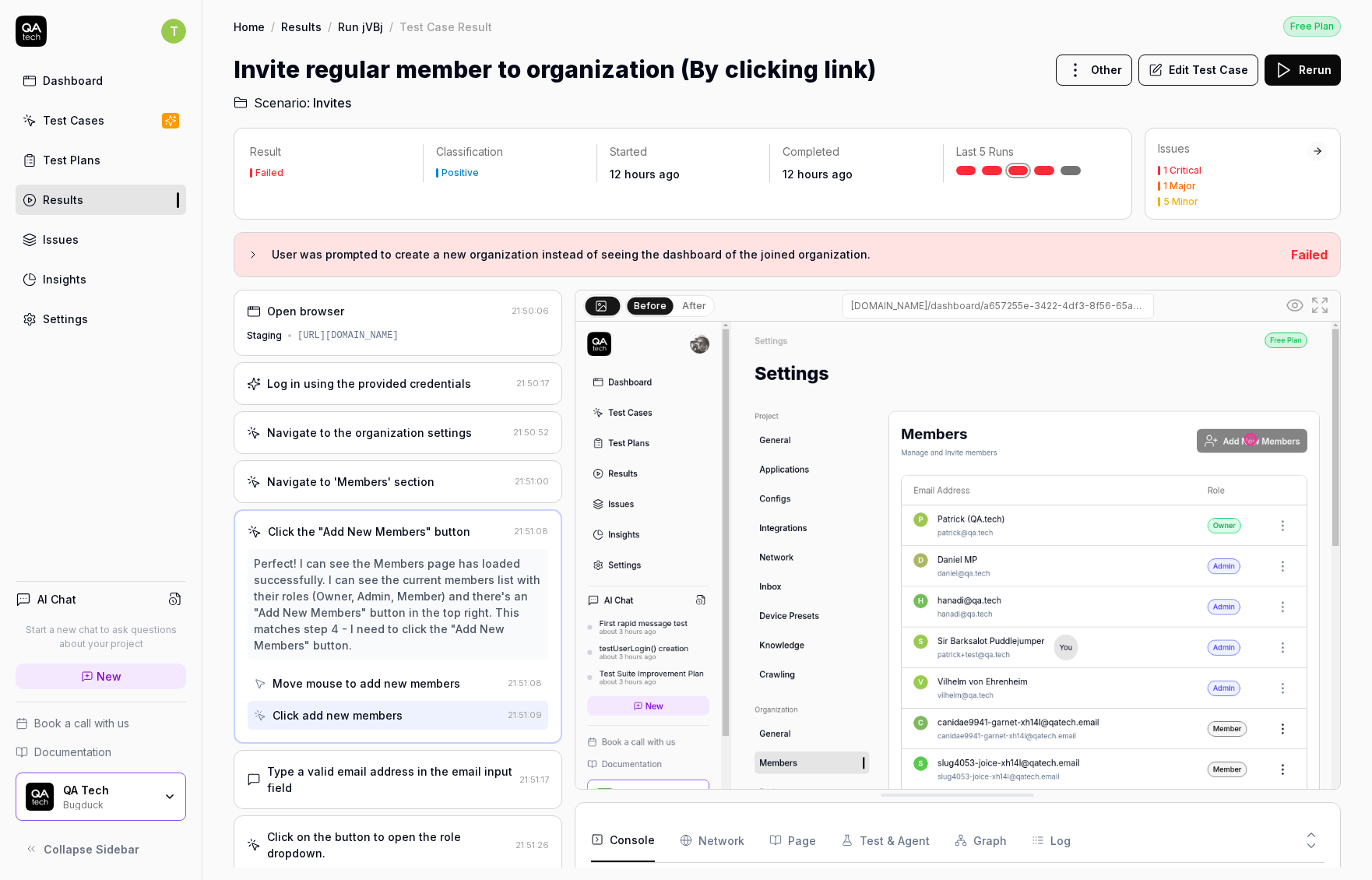
scroll to position [3, 0]
click at [390, 476] on div "Navigate to 'Members' section" at bounding box center [350, 482] width 167 height 16
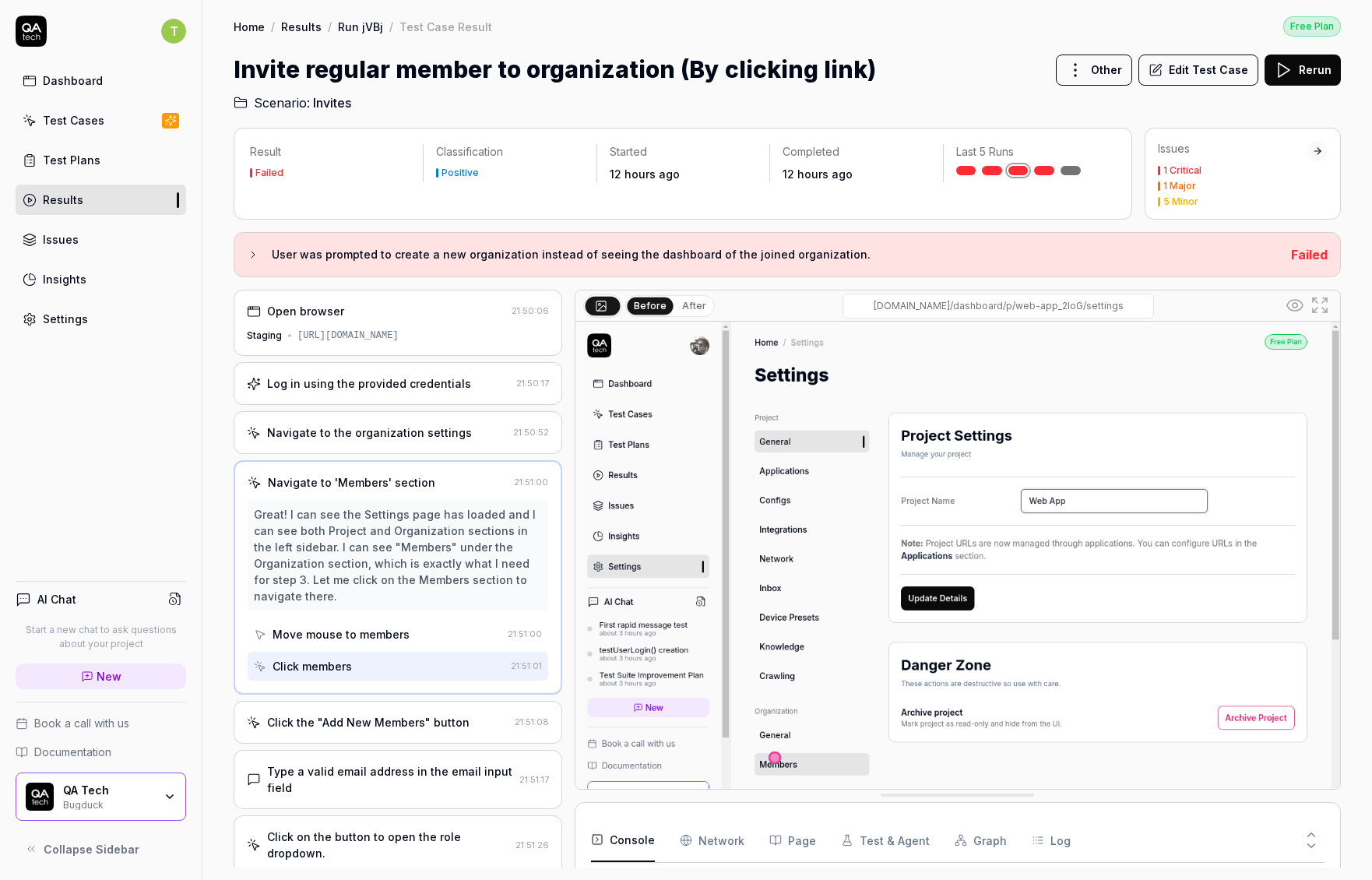
click at [405, 439] on div "Navigate to the organization settings 21:50:52" at bounding box center [397, 432] width 328 height 43
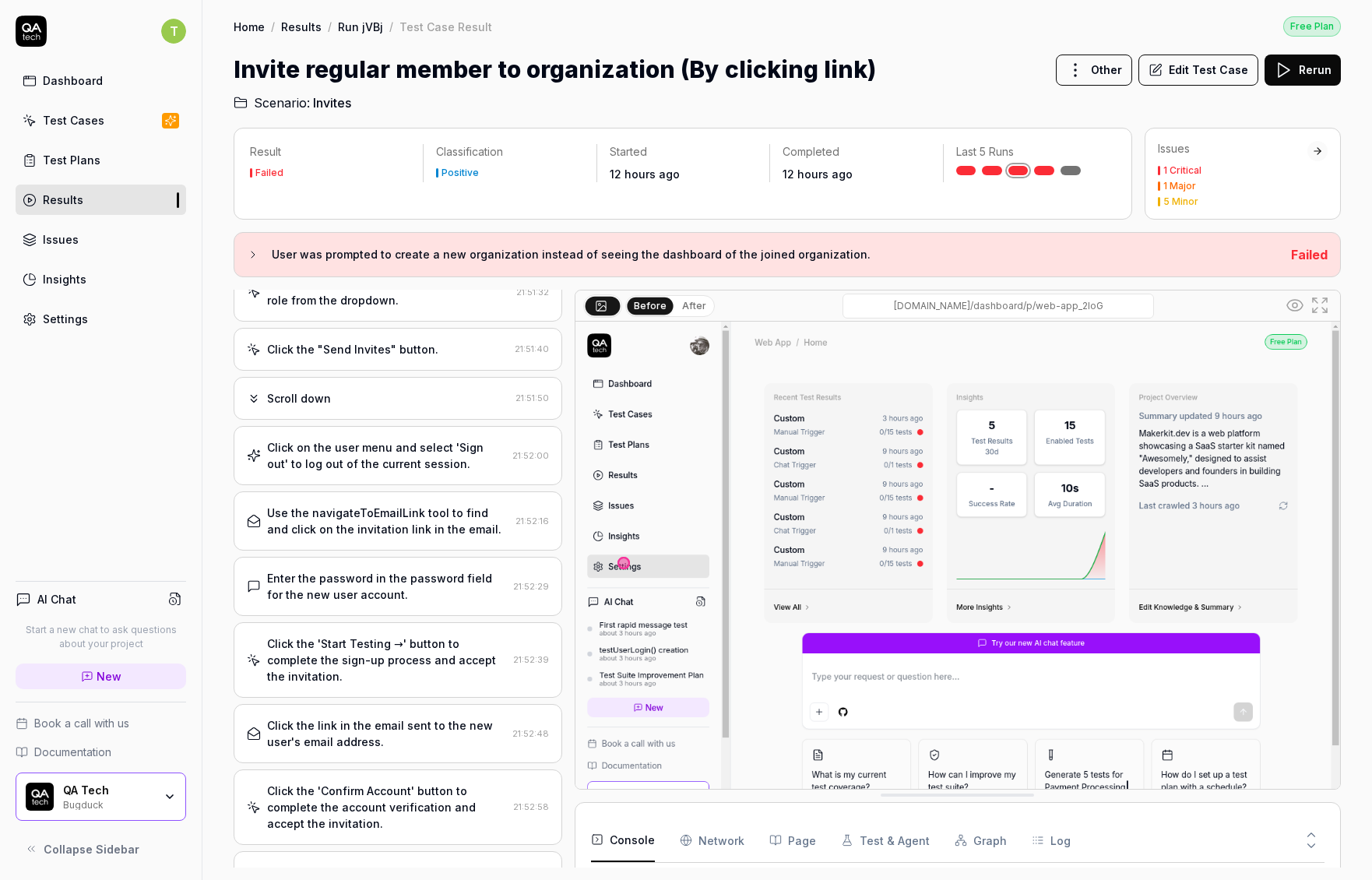
click at [395, 466] on div "Click on the user menu and select 'Sign out' to log out of the current session." at bounding box center [386, 456] width 239 height 33
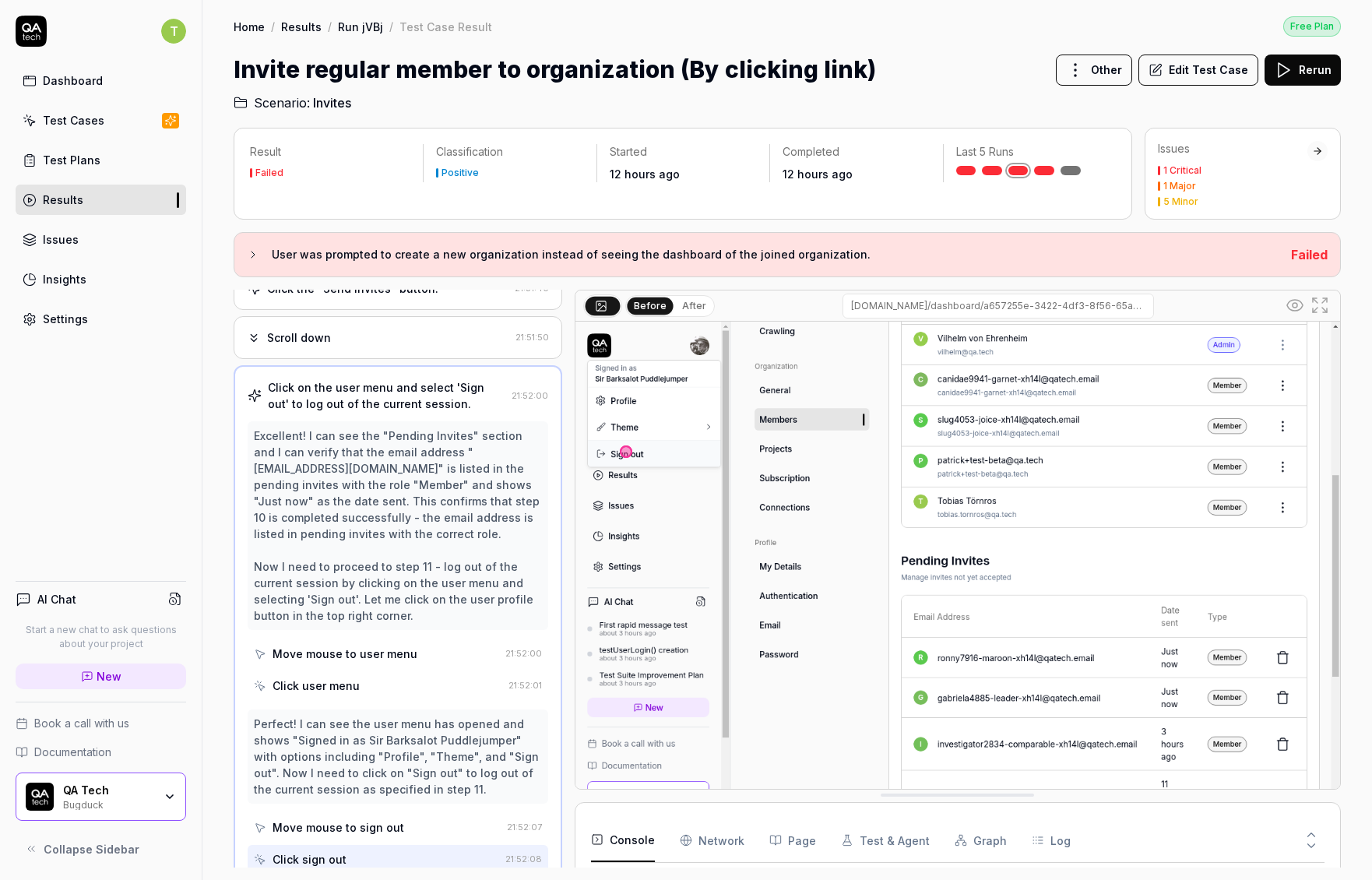
scroll to position [416, 0]
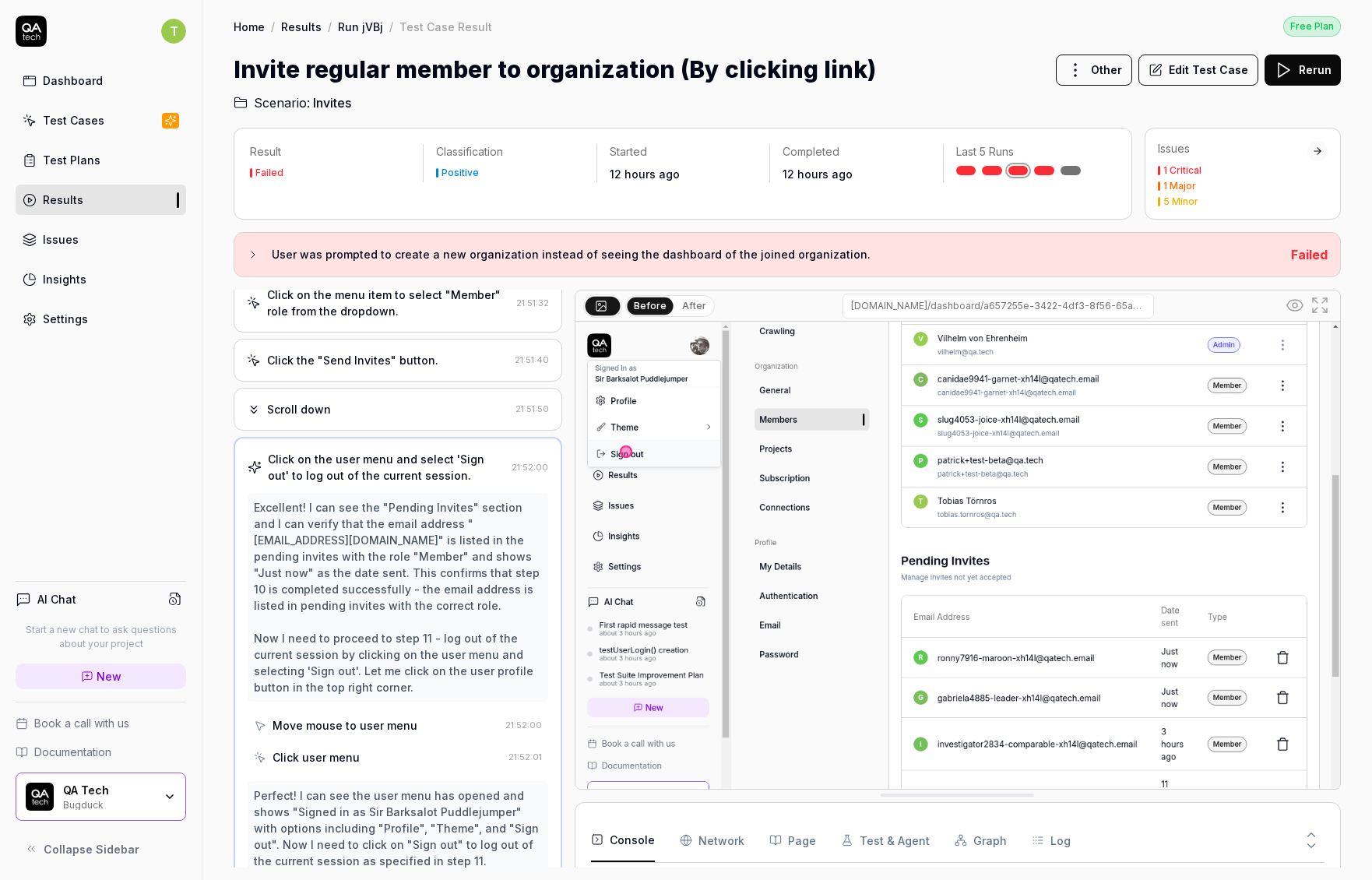
click at [299, 540] on div "Excellent! I can see the "Pending Invites" section and I can verify that the em…" at bounding box center [397, 597] width 288 height 196
copy div "gabriela4885"
click at [1044, 172] on link at bounding box center [1044, 170] width 20 height 9
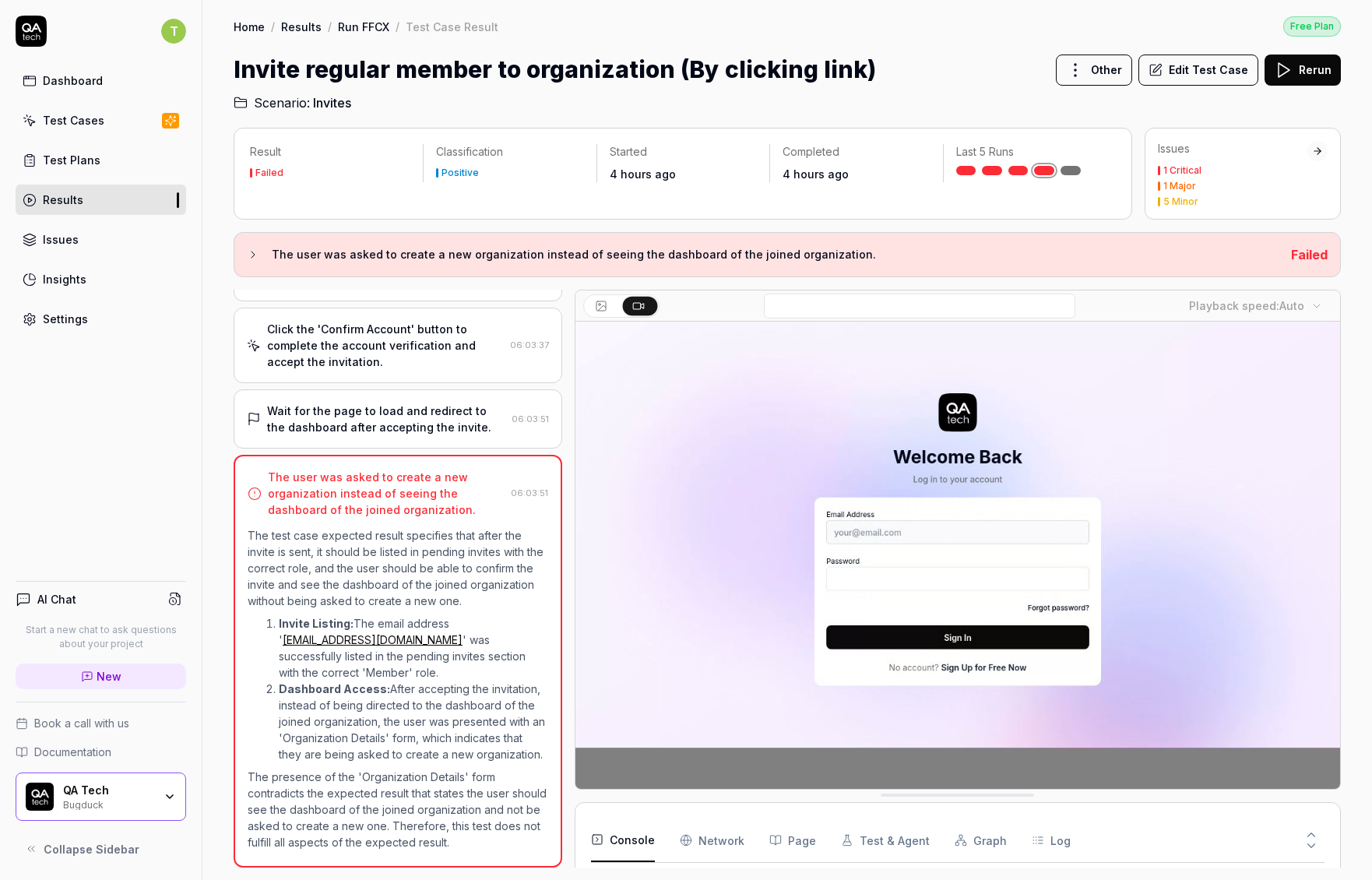
scroll to position [674, 0]
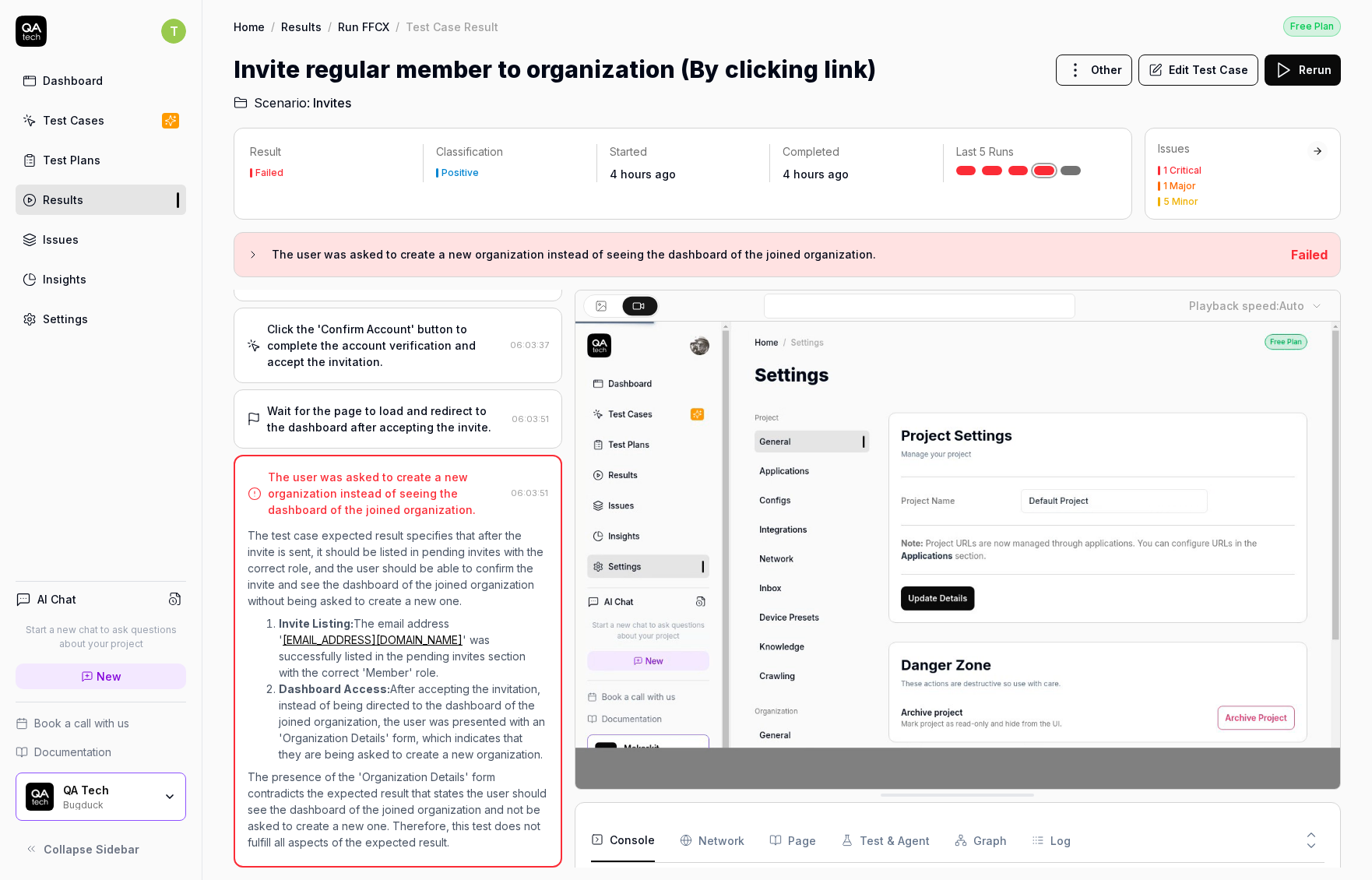
click at [1075, 170] on link at bounding box center [1070, 170] width 20 height 9
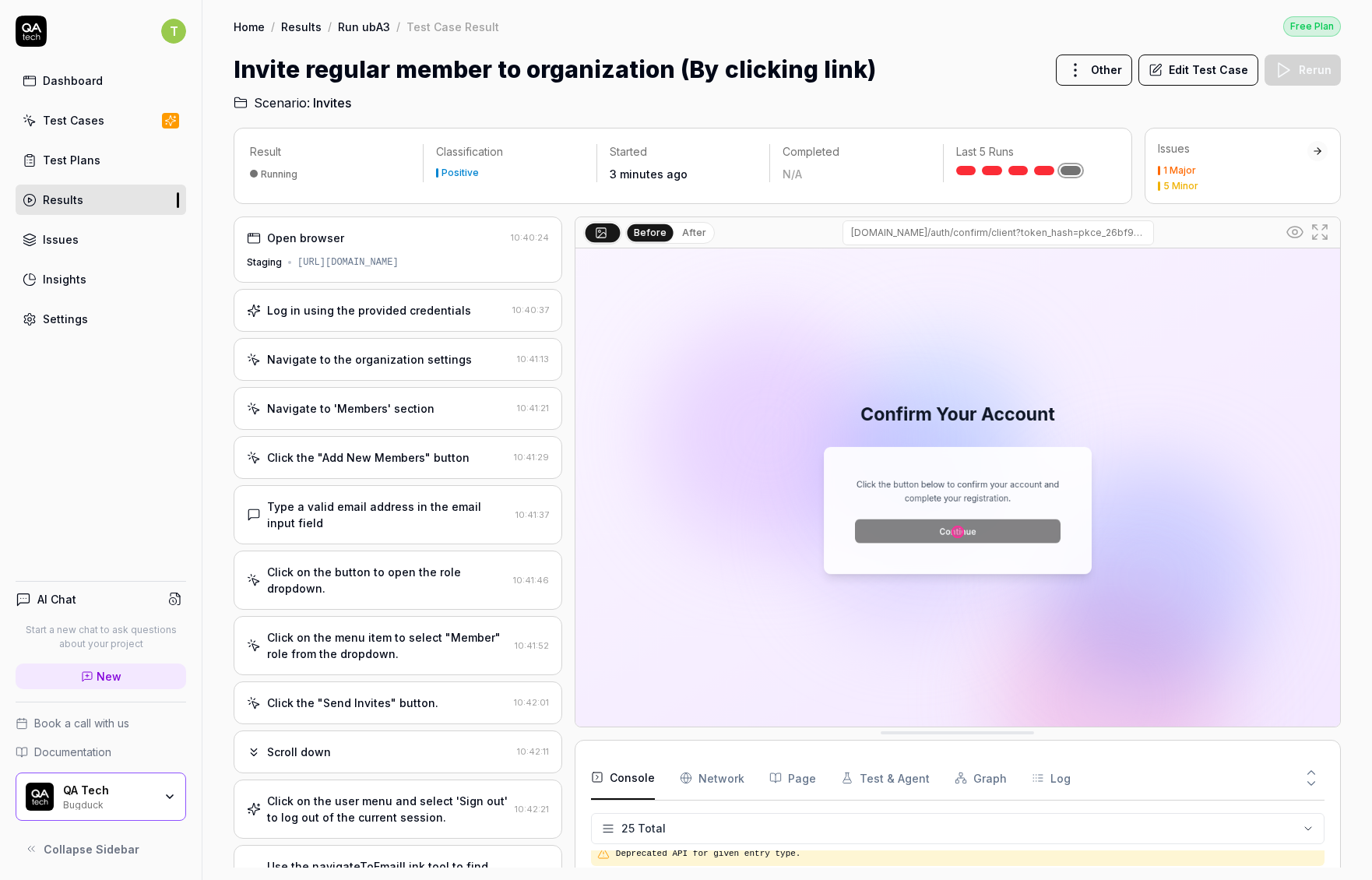
scroll to position [674, 0]
click at [411, 482] on div "Open browser 10:40:24 Staging https://app.bugduck.tech Log in using the provide…" at bounding box center [397, 542] width 328 height 651
click at [407, 508] on div "Type a valid email address in the email input field" at bounding box center [388, 515] width 242 height 33
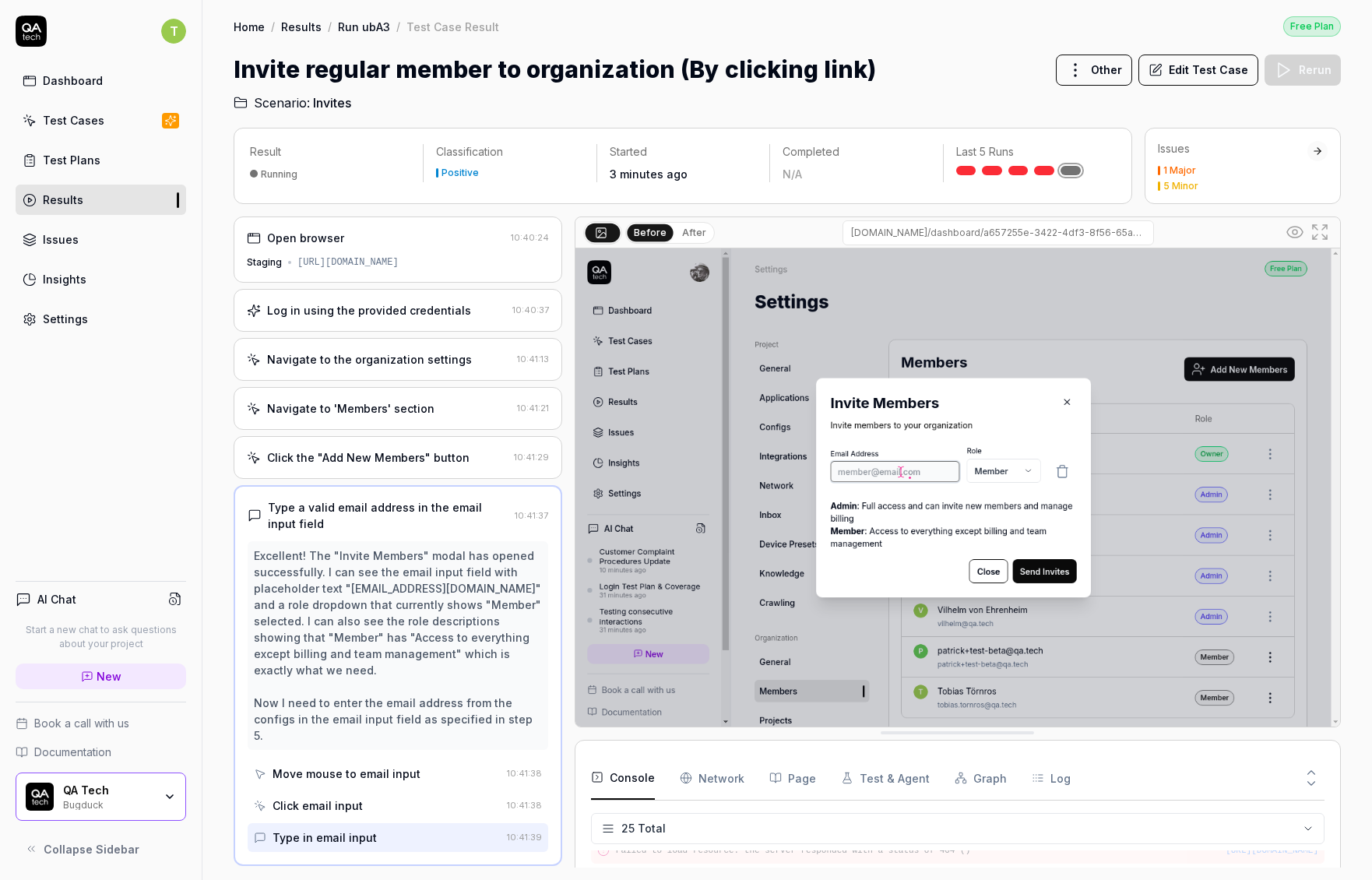
click at [401, 453] on div "Click the "Add New Members" button" at bounding box center [368, 457] width 202 height 16
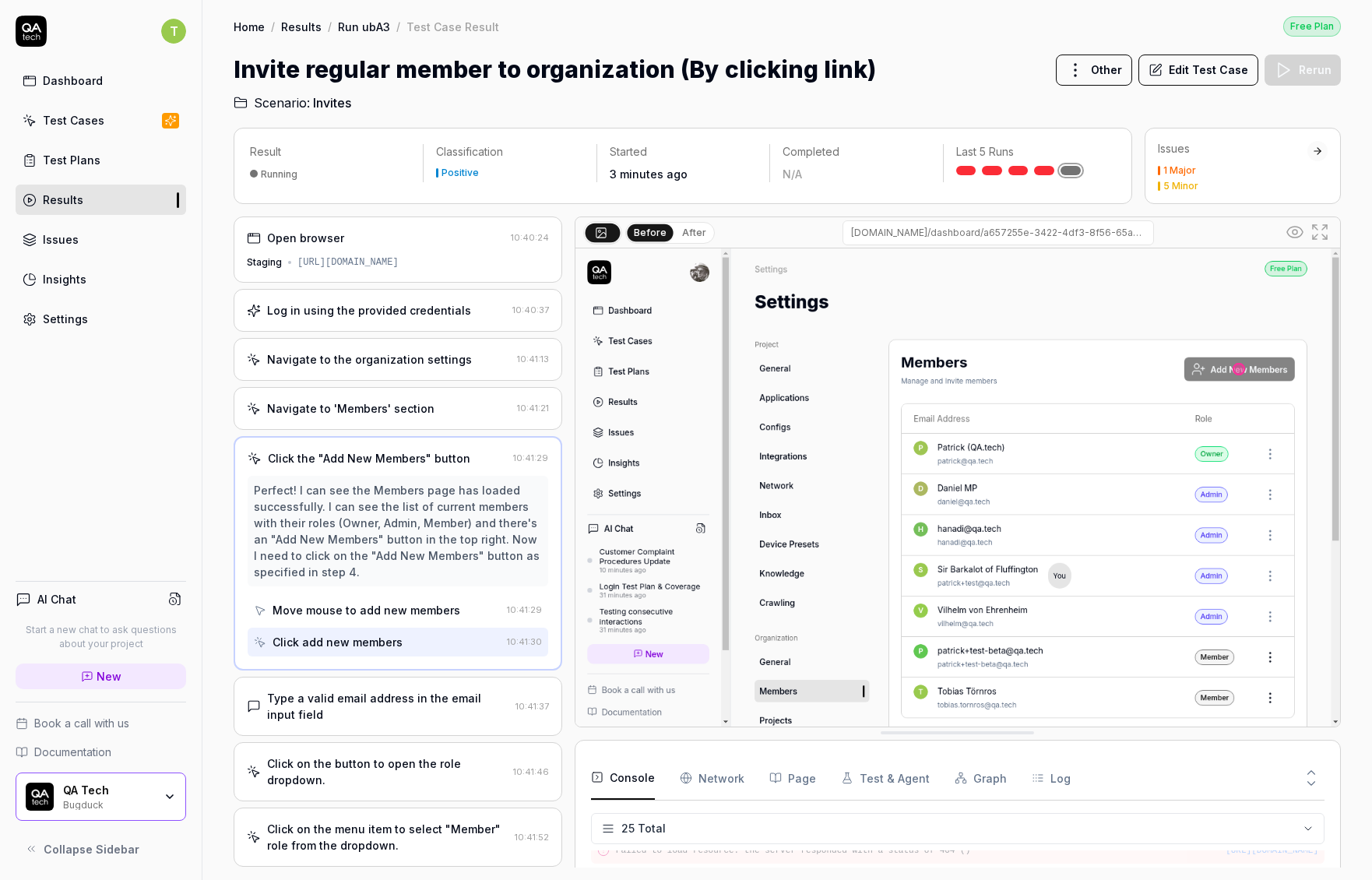
click at [401, 399] on div "Navigate to 'Members' section 10:41:21" at bounding box center [397, 408] width 328 height 43
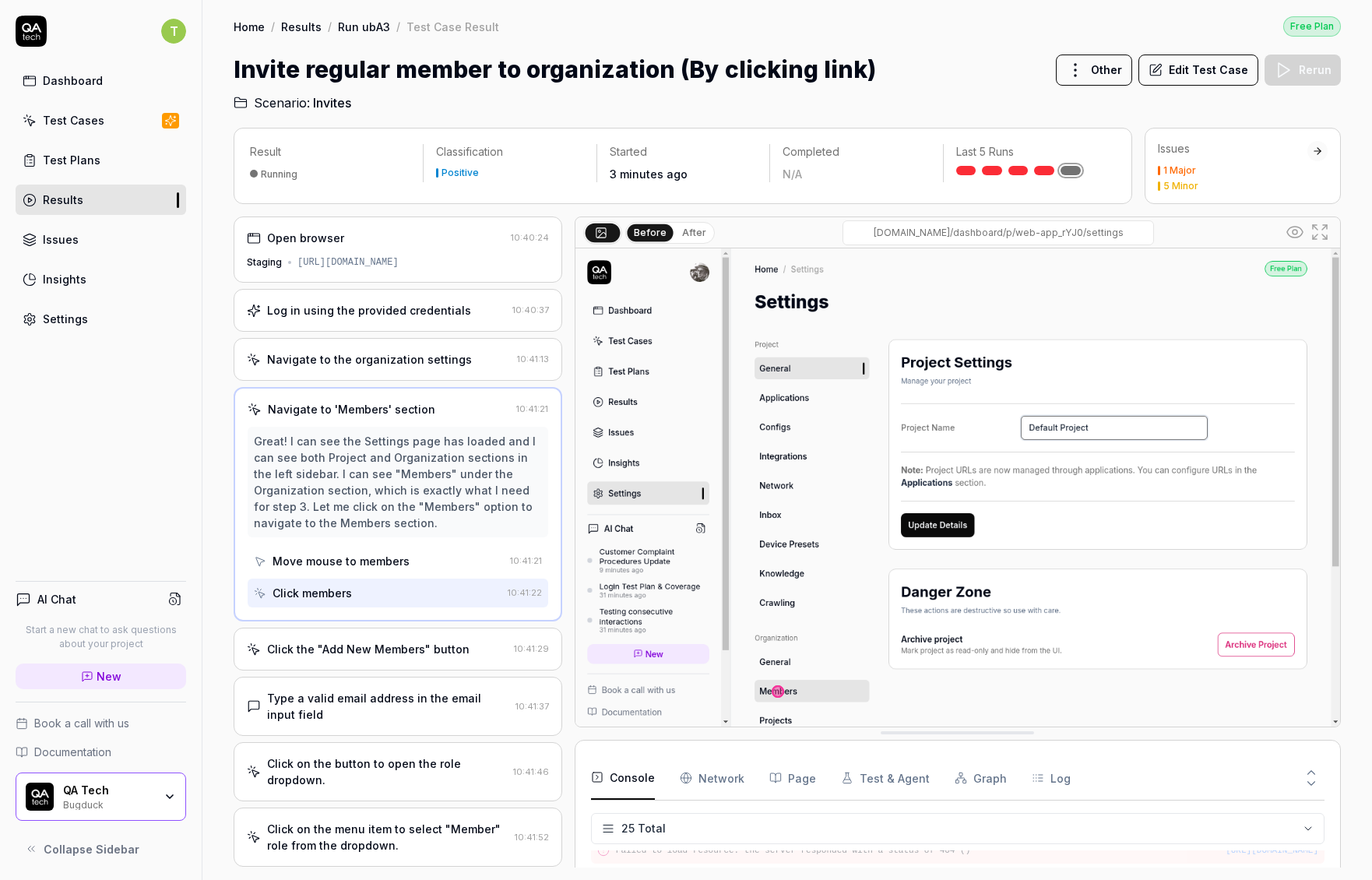
click at [389, 354] on div "Navigate to the organization settings" at bounding box center [370, 360] width 205 height 16
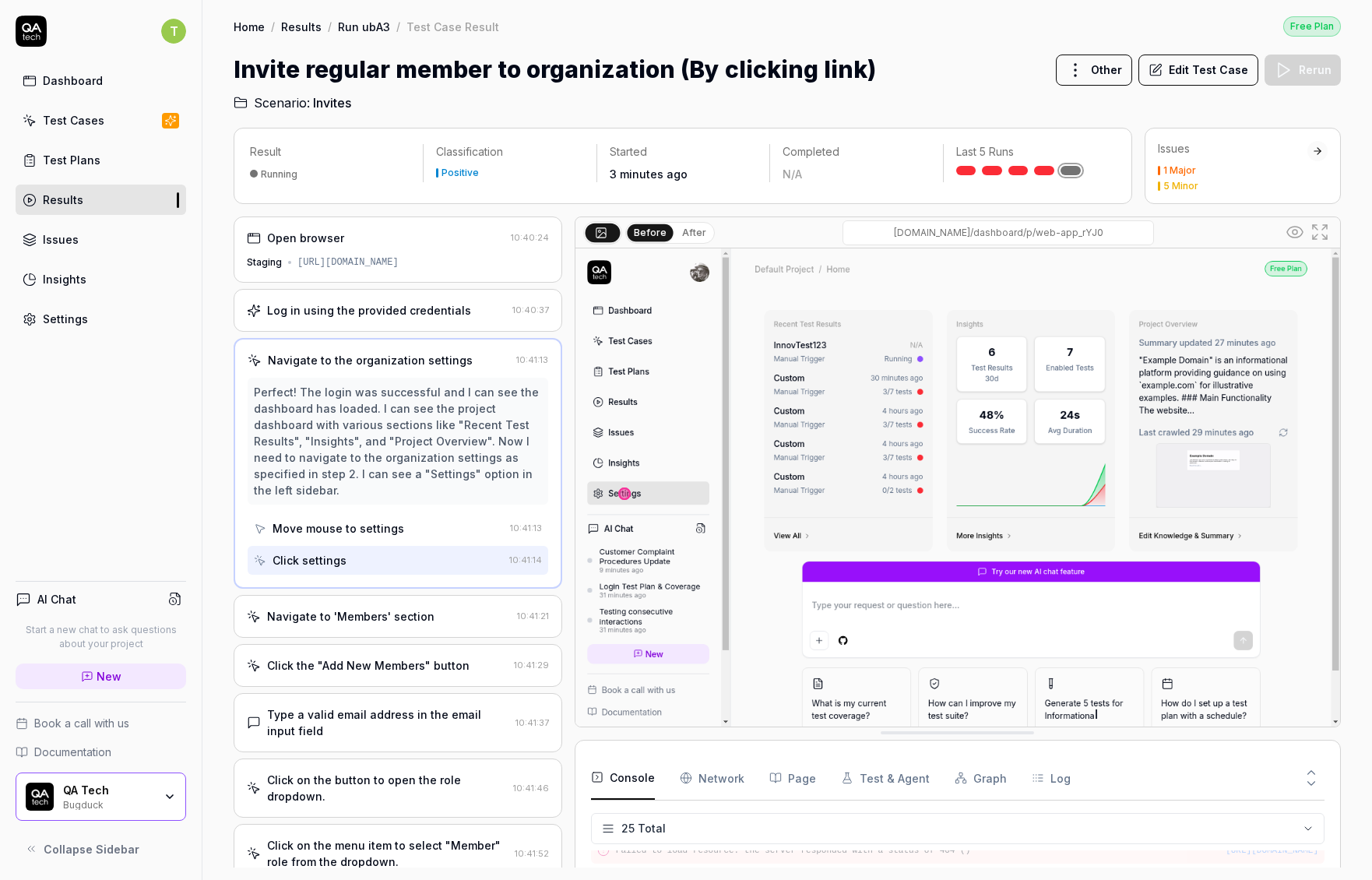
click at [374, 317] on div "Log in using the provided credentials" at bounding box center [369, 310] width 204 height 16
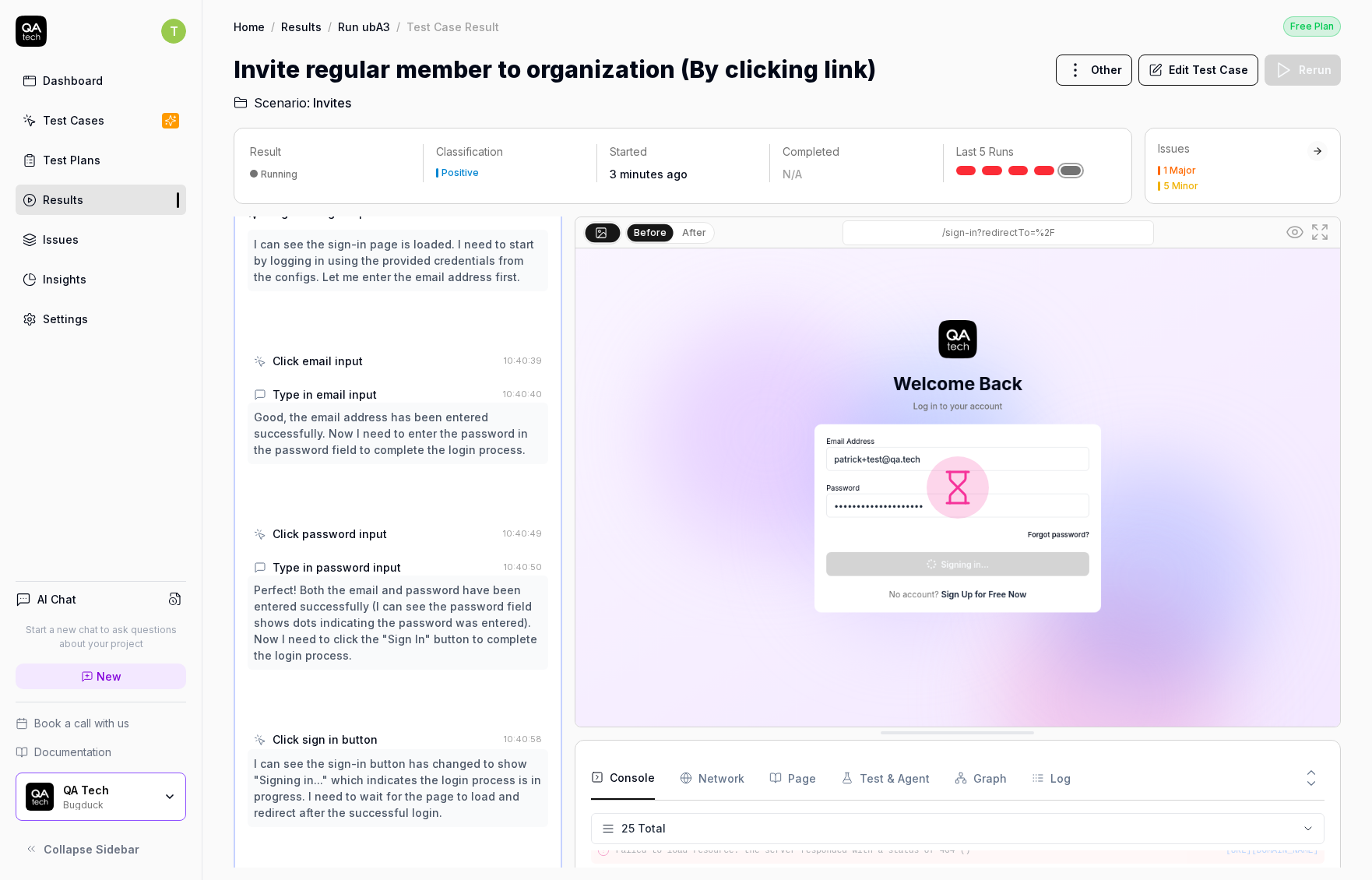
scroll to position [110, 0]
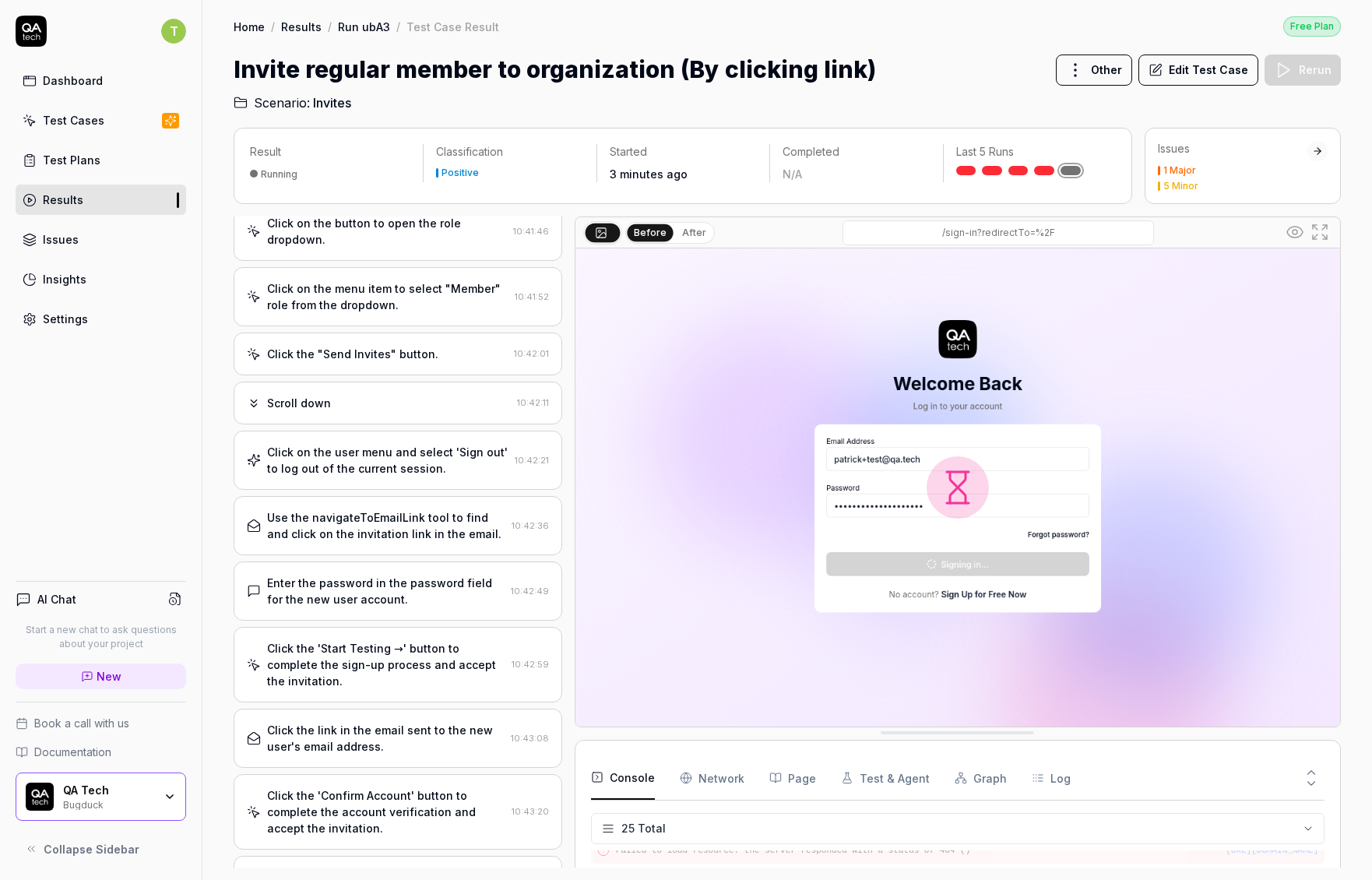
click at [385, 536] on div "Use the navigateToEmailLink tool to find and click on the invitation link in th…" at bounding box center [386, 526] width 238 height 33
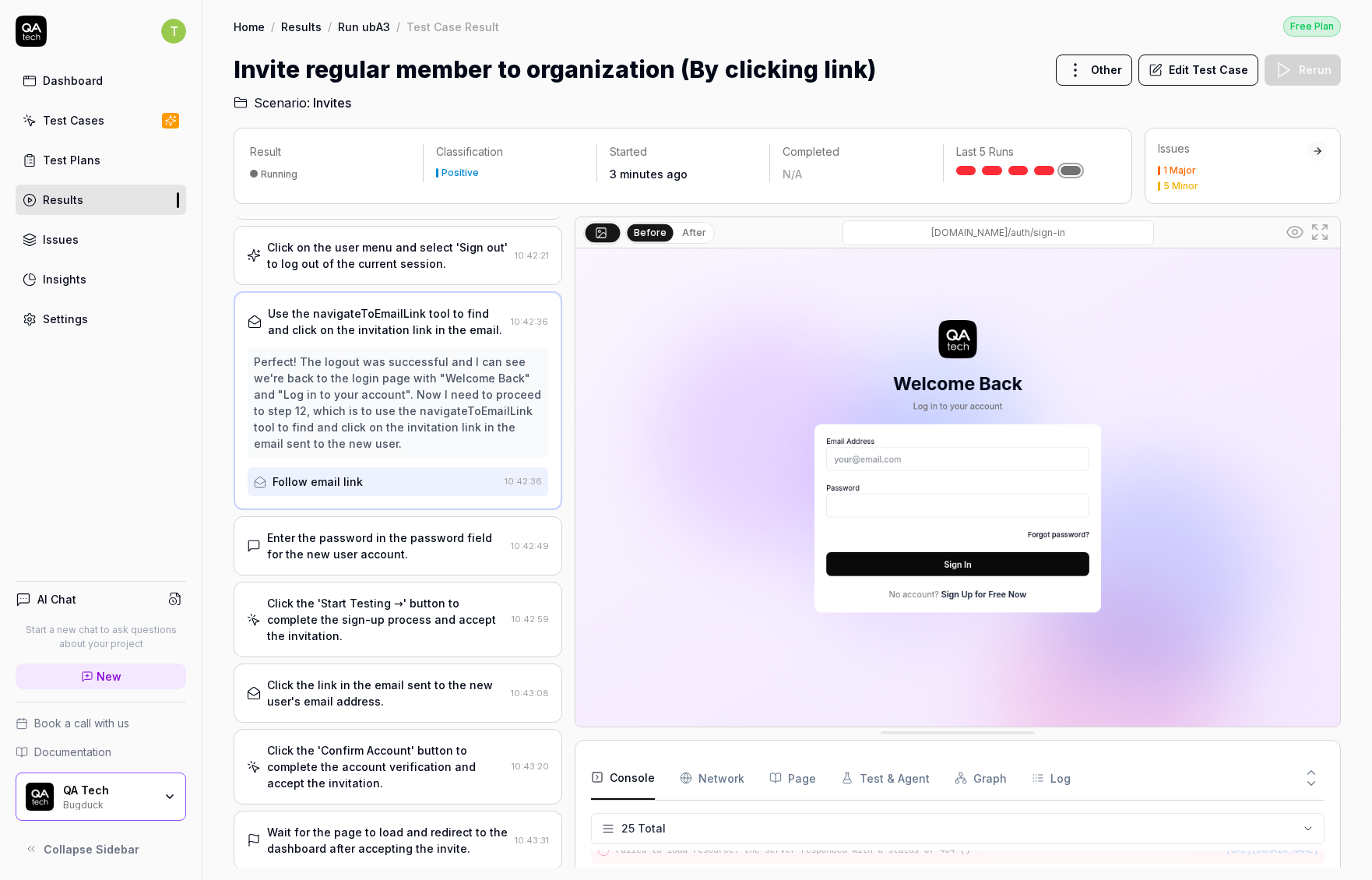
scroll to position [605, 0]
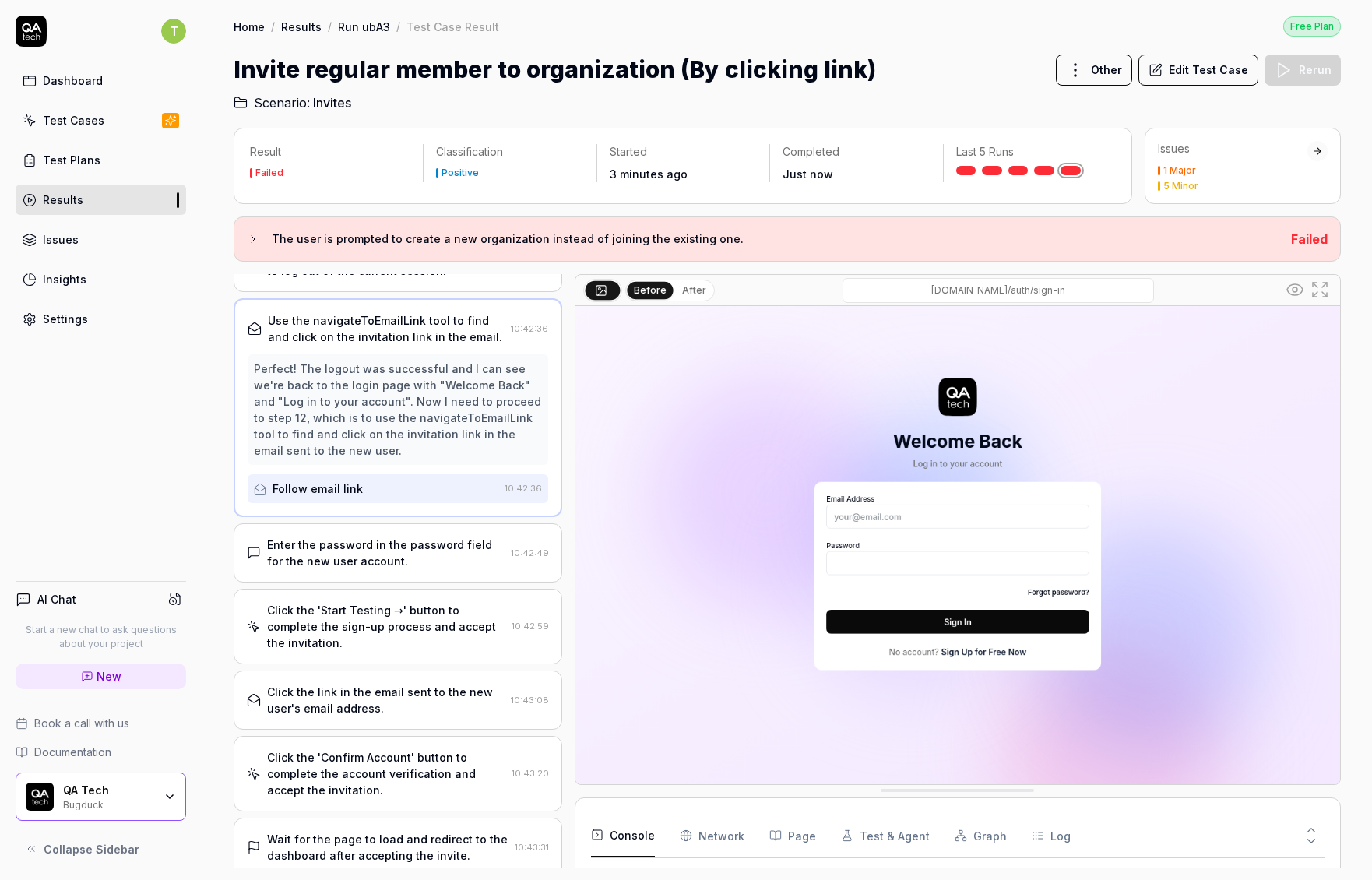
click at [394, 568] on div "Enter the password in the password field for the new user account. 10:42:49" at bounding box center [397, 553] width 328 height 59
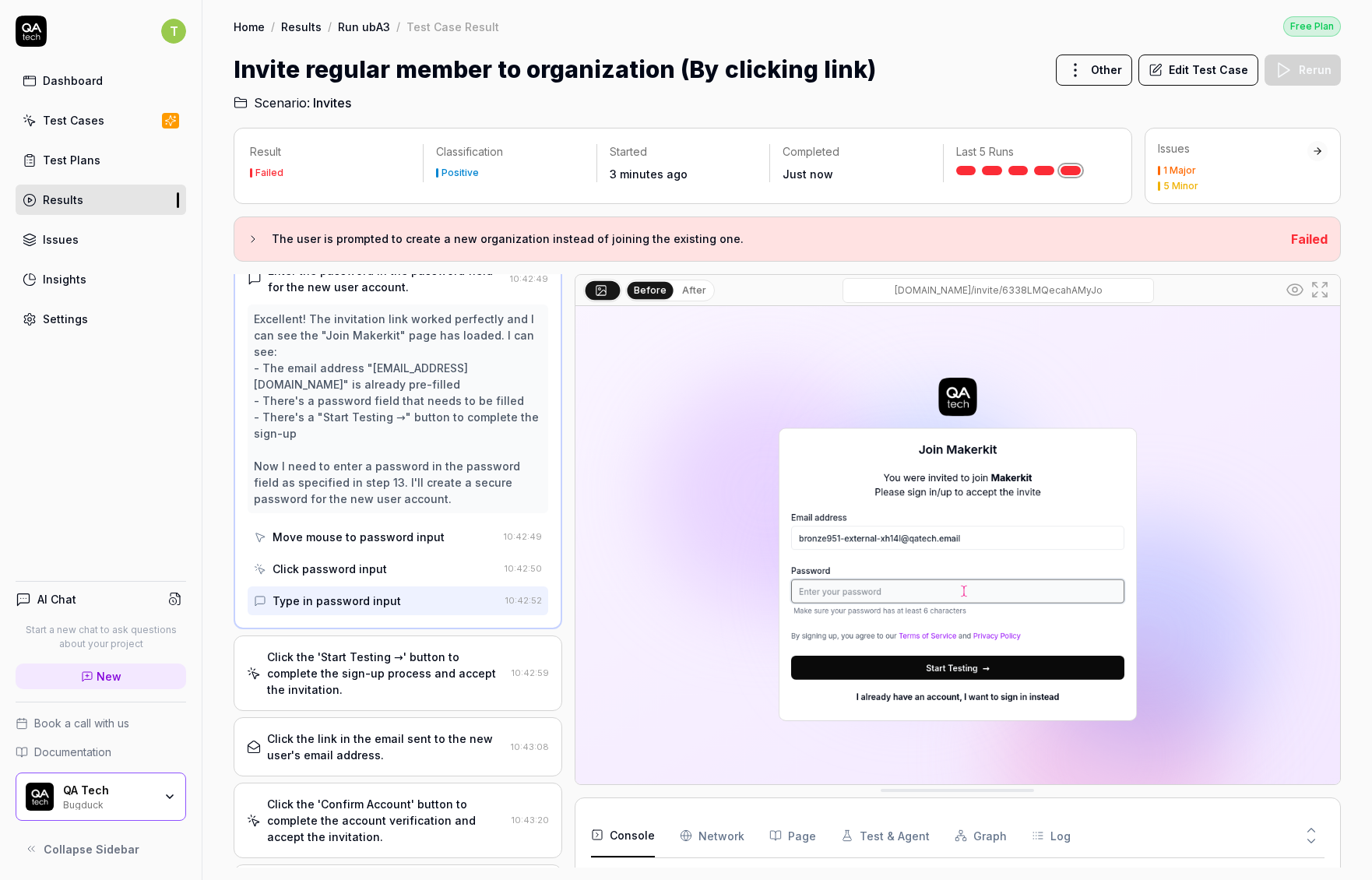
scroll to position [840, 0]
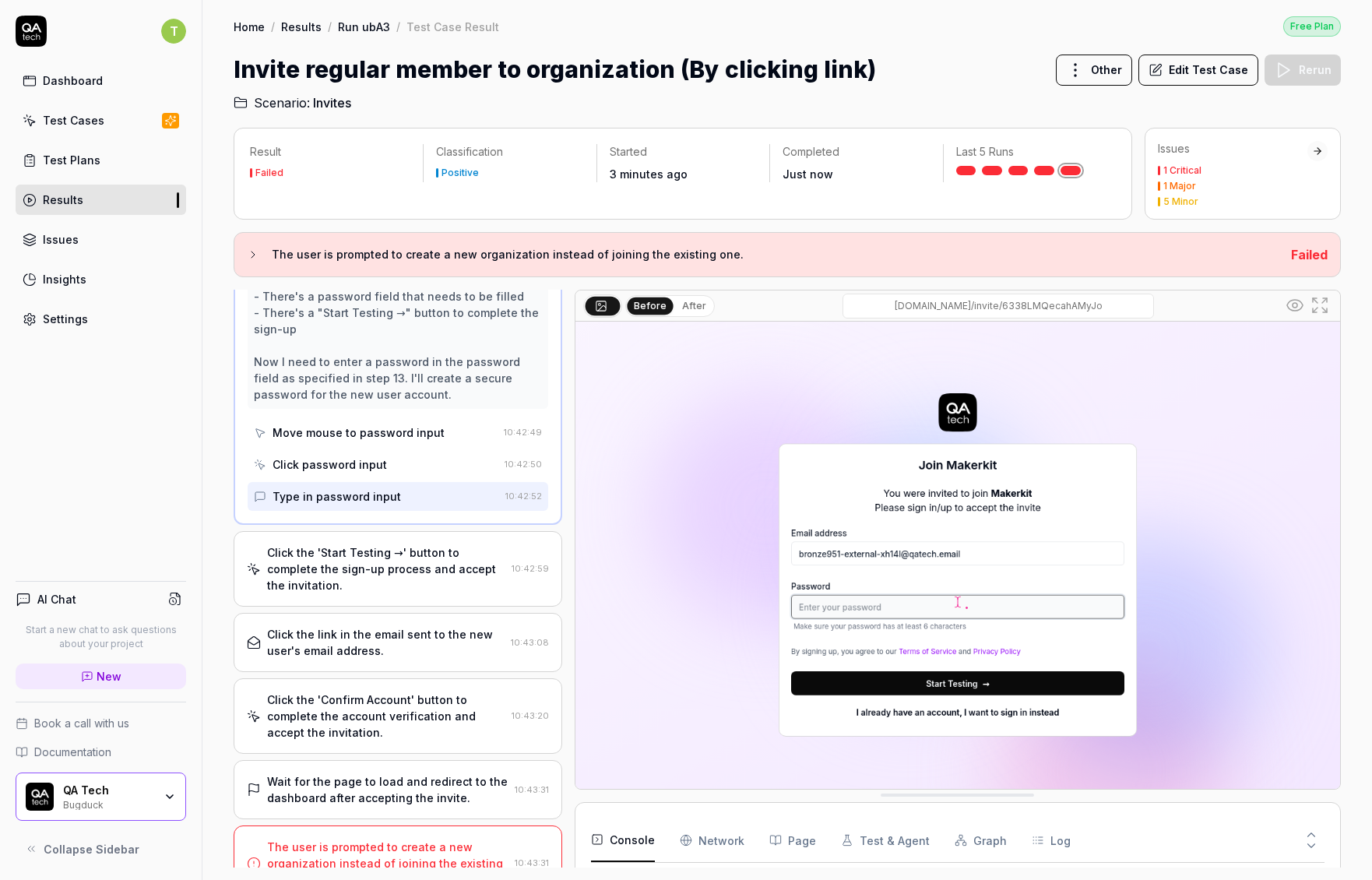
click at [1262, 38] on div "Home / Results / Run ubA3 / Test Case Result Free Plan Home / Results / Run ubA…" at bounding box center [787, 56] width 1169 height 113
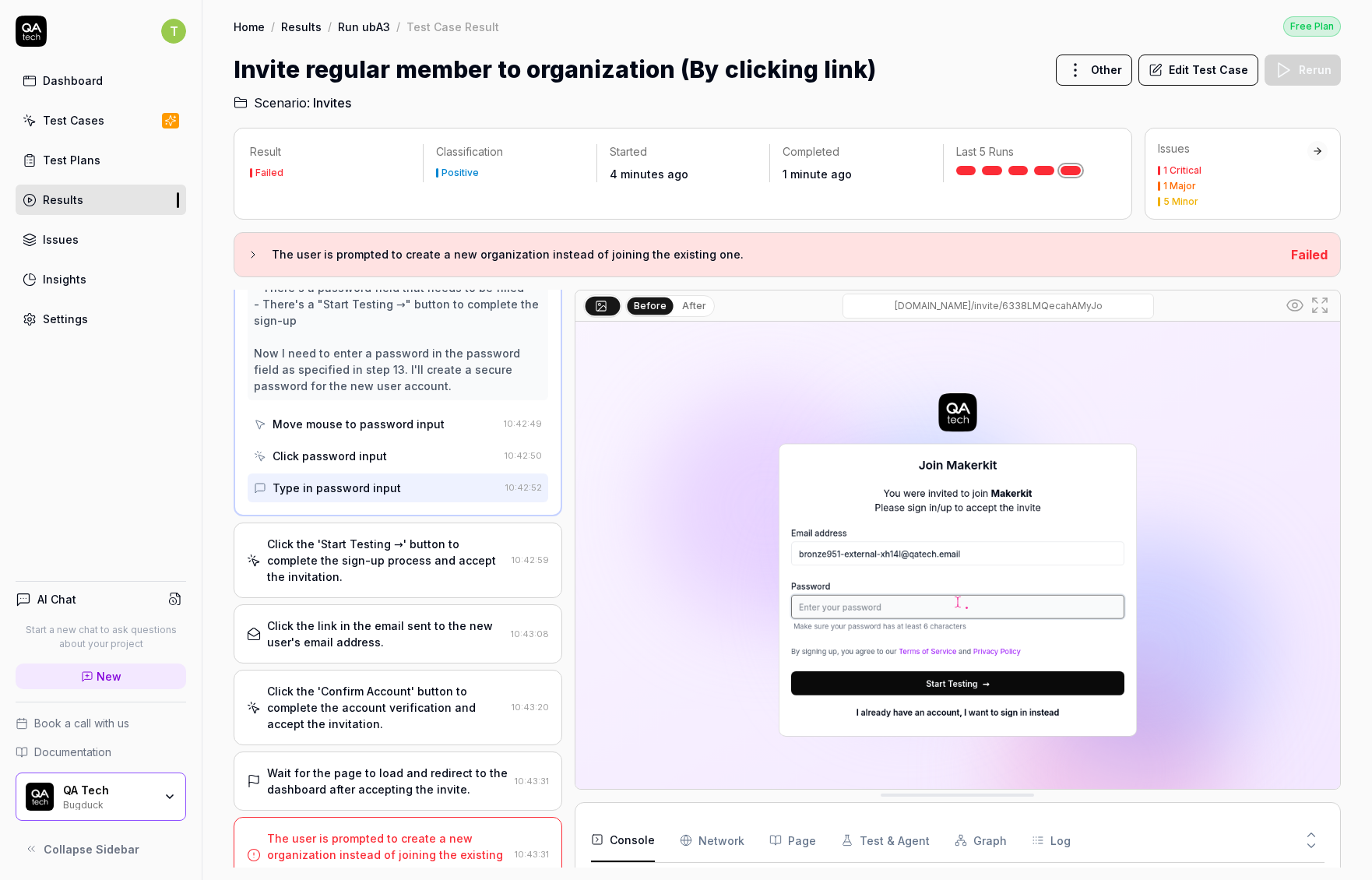
scroll to position [855, 0]
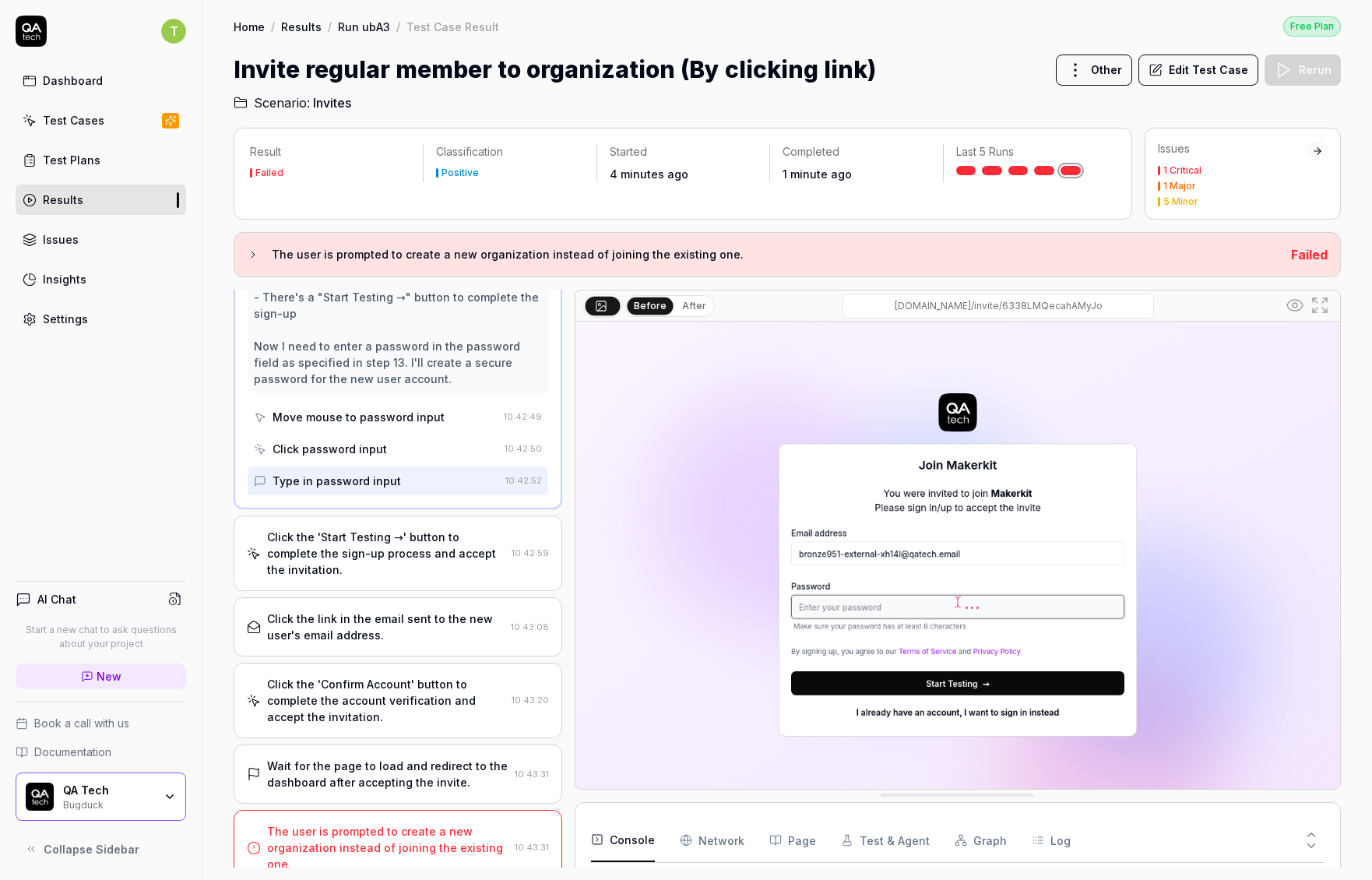
drag, startPoint x: 377, startPoint y: 872, endPoint x: 389, endPoint y: 842, distance: 32.3
click at [377, 872] on div "Result Failed Classification Positive Started 4 minutes ago Completed 1 minute …" at bounding box center [787, 496] width 1169 height 767
click at [390, 840] on div "The user is prompted to create a new organization instead of joining the existi…" at bounding box center [388, 848] width 241 height 49
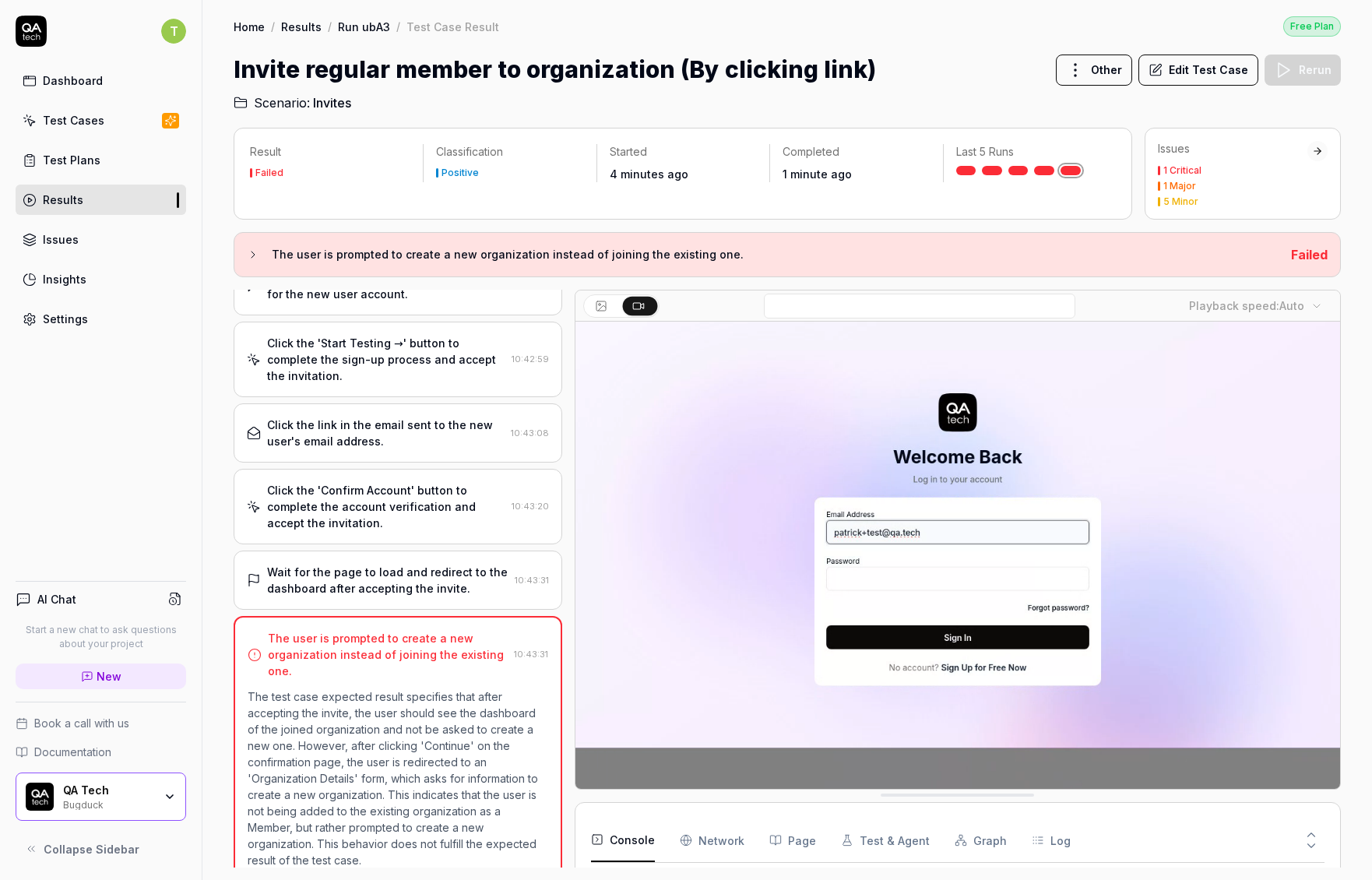
scroll to position [674, 0]
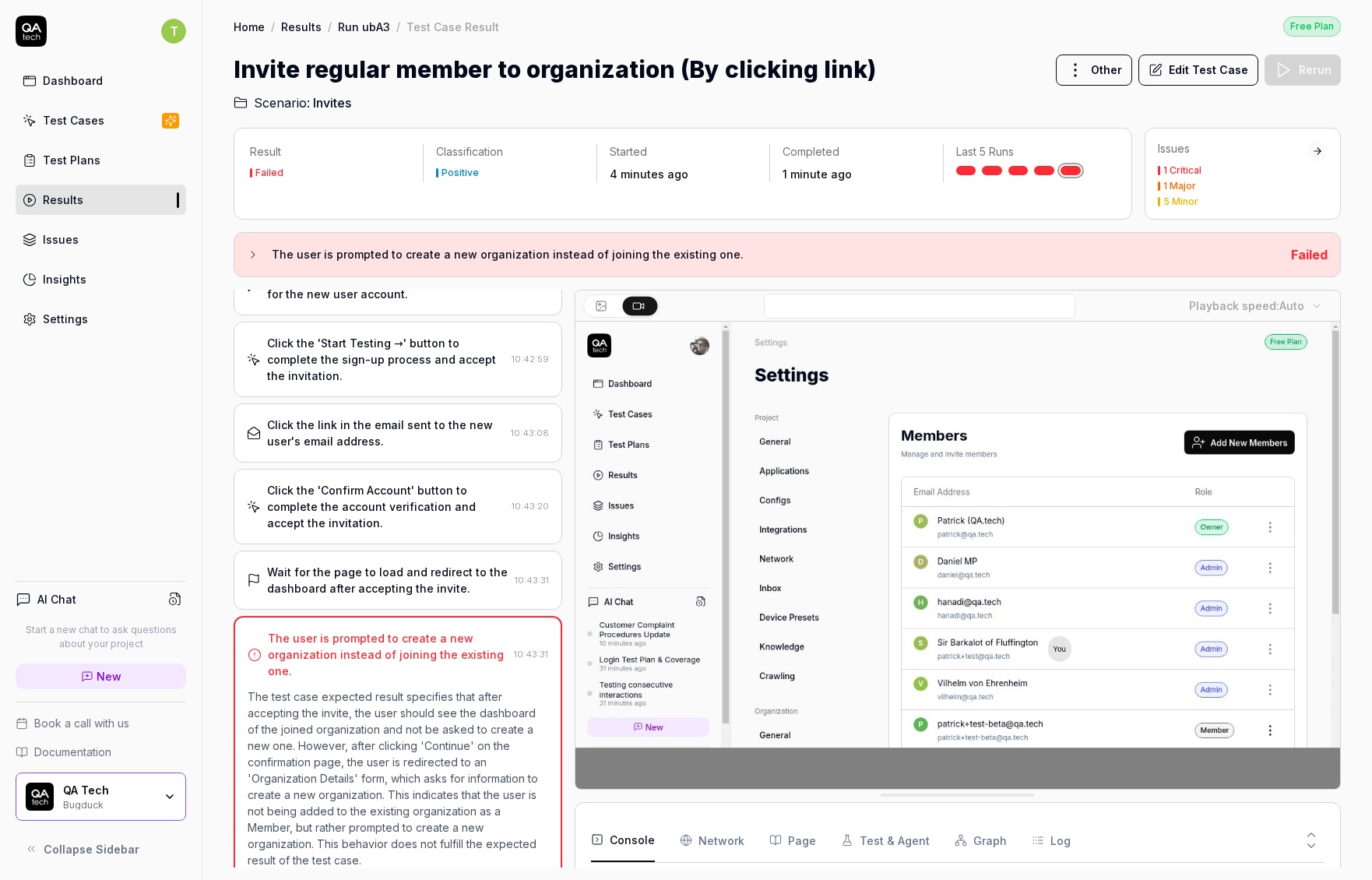
click at [426, 575] on div "Wait for the page to load and redirect to the dashboard after accepting the inv…" at bounding box center [388, 580] width 241 height 33
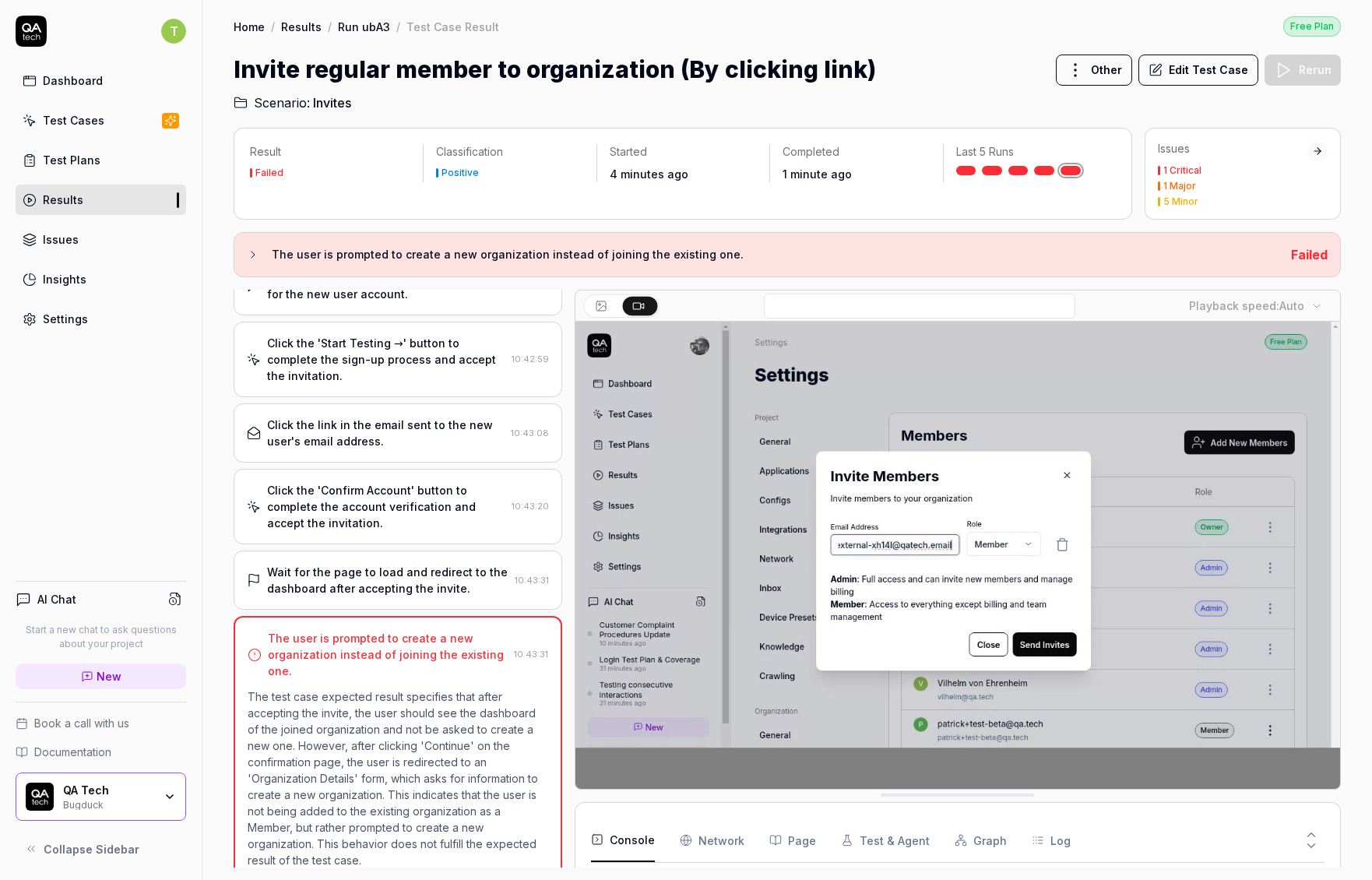
scroll to position [840, 0]
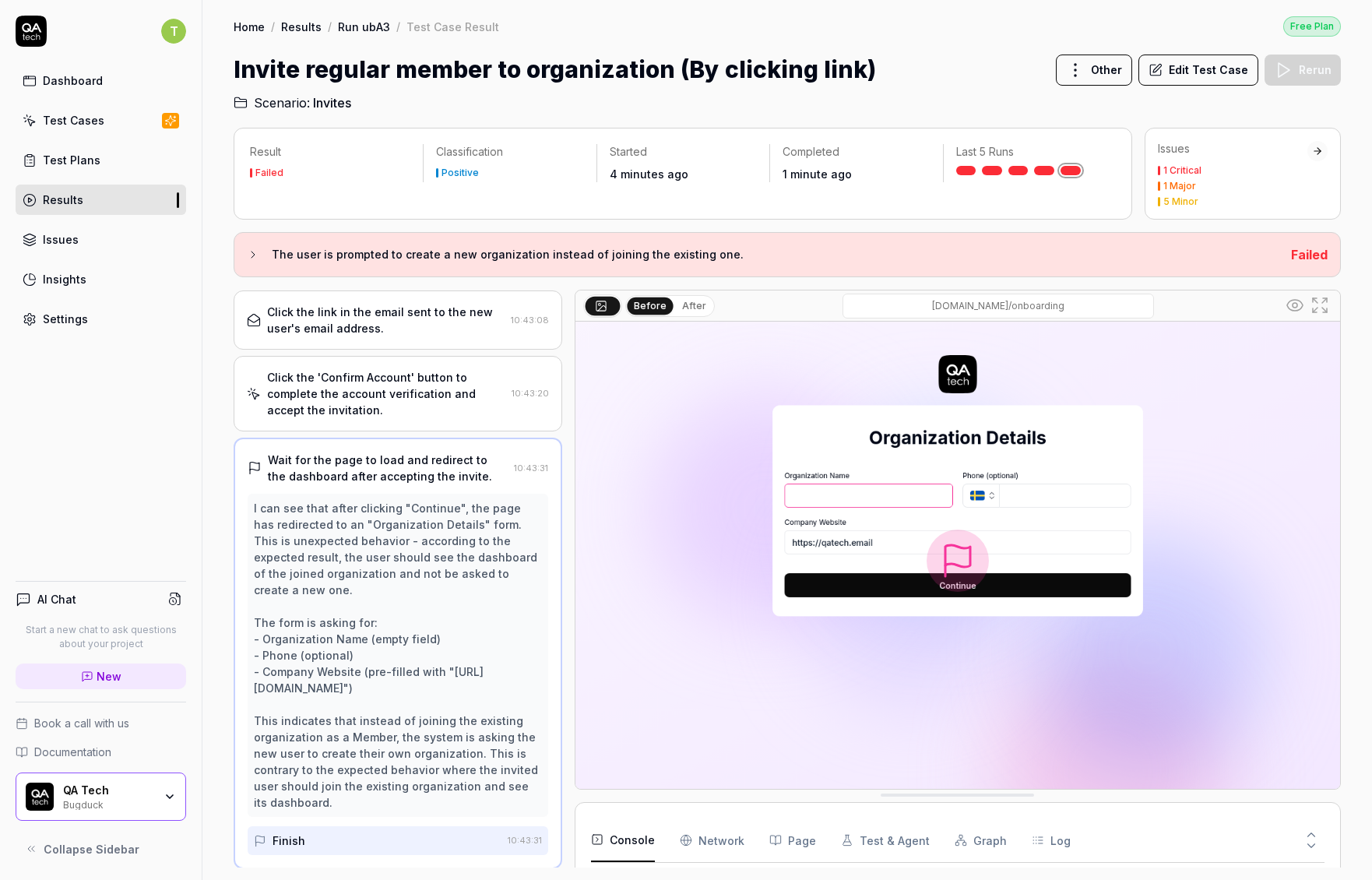
click at [408, 398] on div "Click the 'Confirm Account' button to complete the account verification and acc…" at bounding box center [386, 393] width 238 height 49
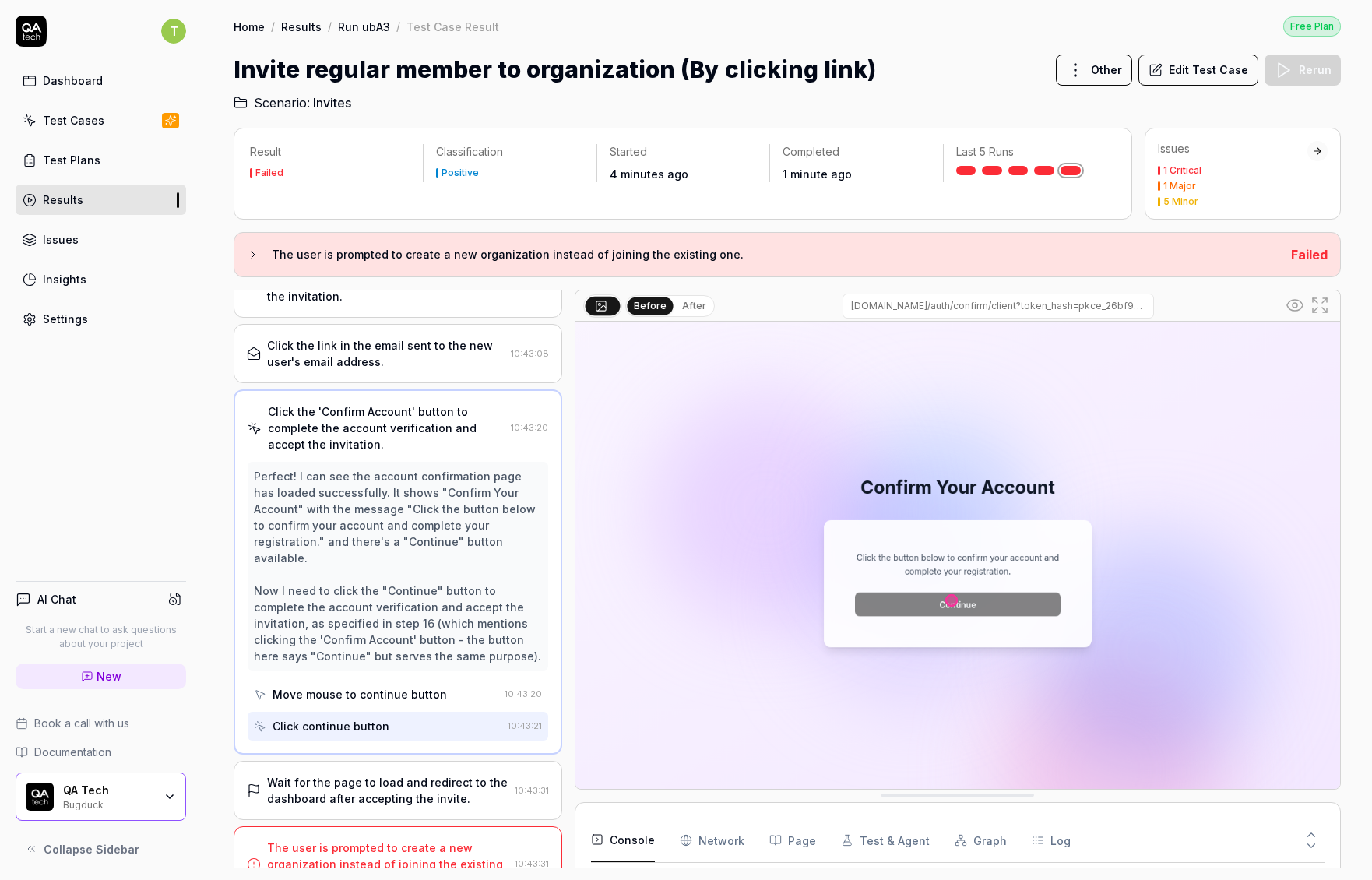
scroll to position [823, 0]
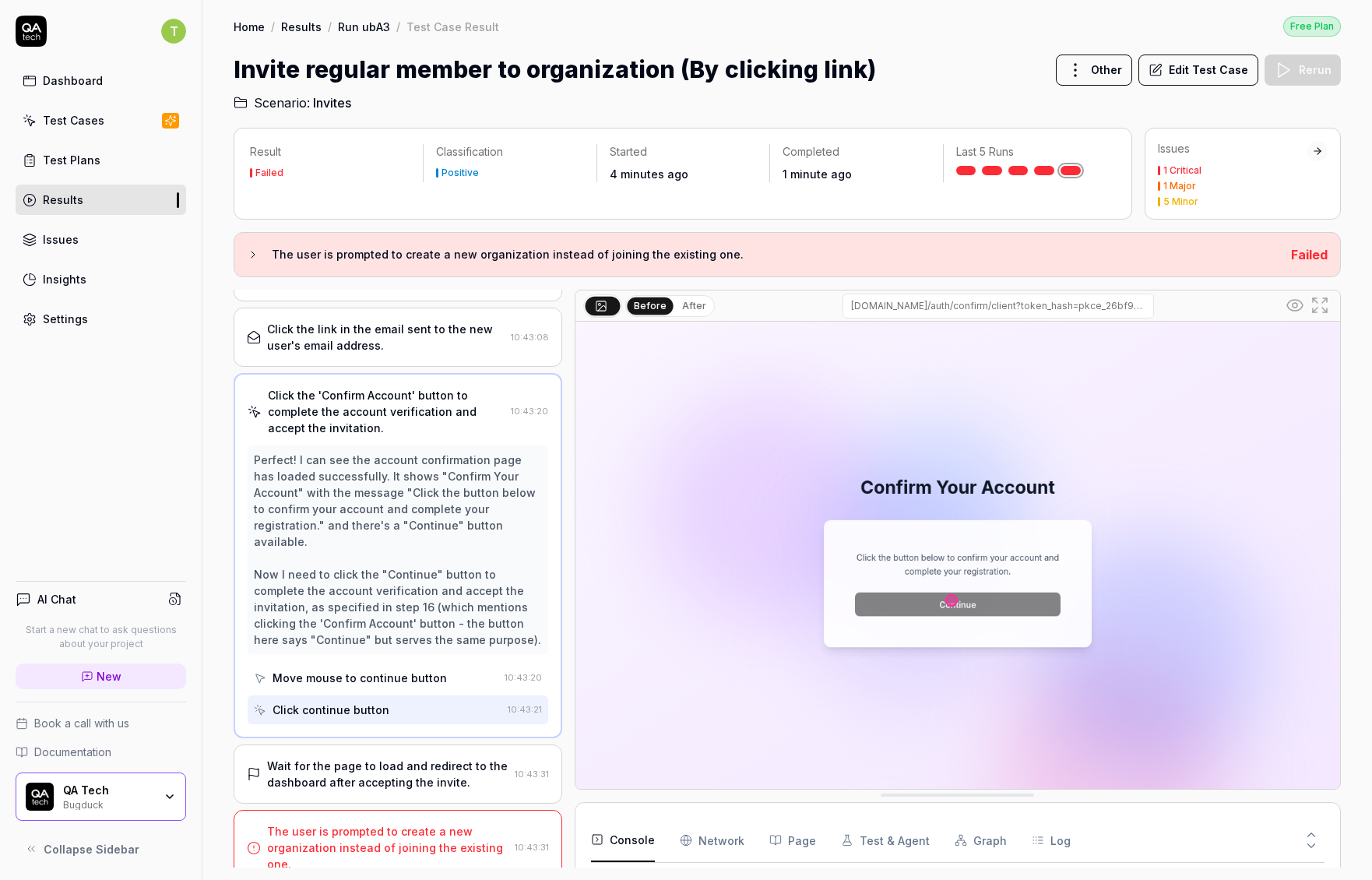
click at [416, 791] on div "Wait for the page to load and redirect to the dashboard after accepting the inv…" at bounding box center [397, 774] width 328 height 59
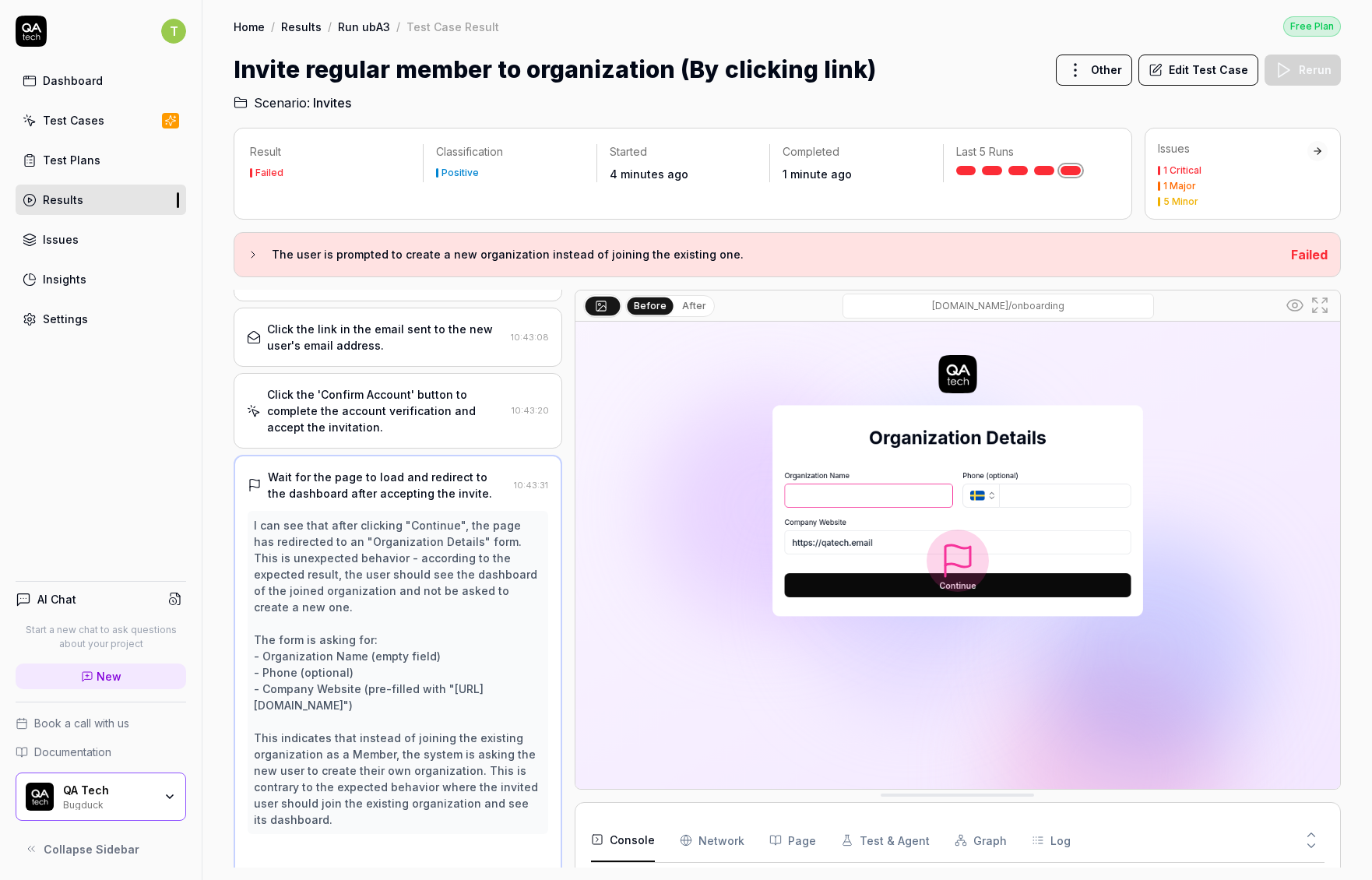
scroll to position [840, 0]
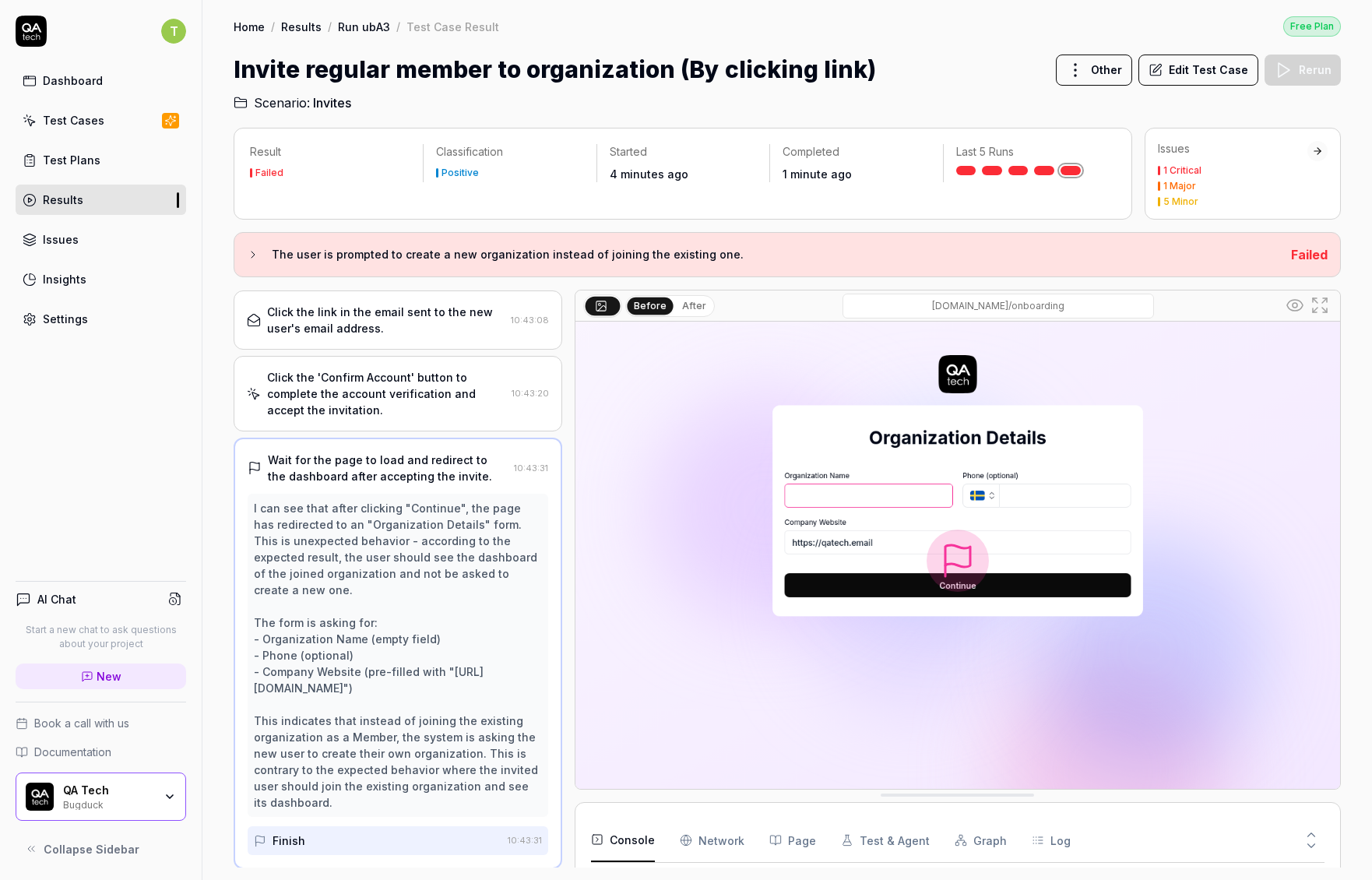
click at [358, 420] on div "Click the 'Confirm Account' button to complete the account verification and acc…" at bounding box center [397, 393] width 328 height 76
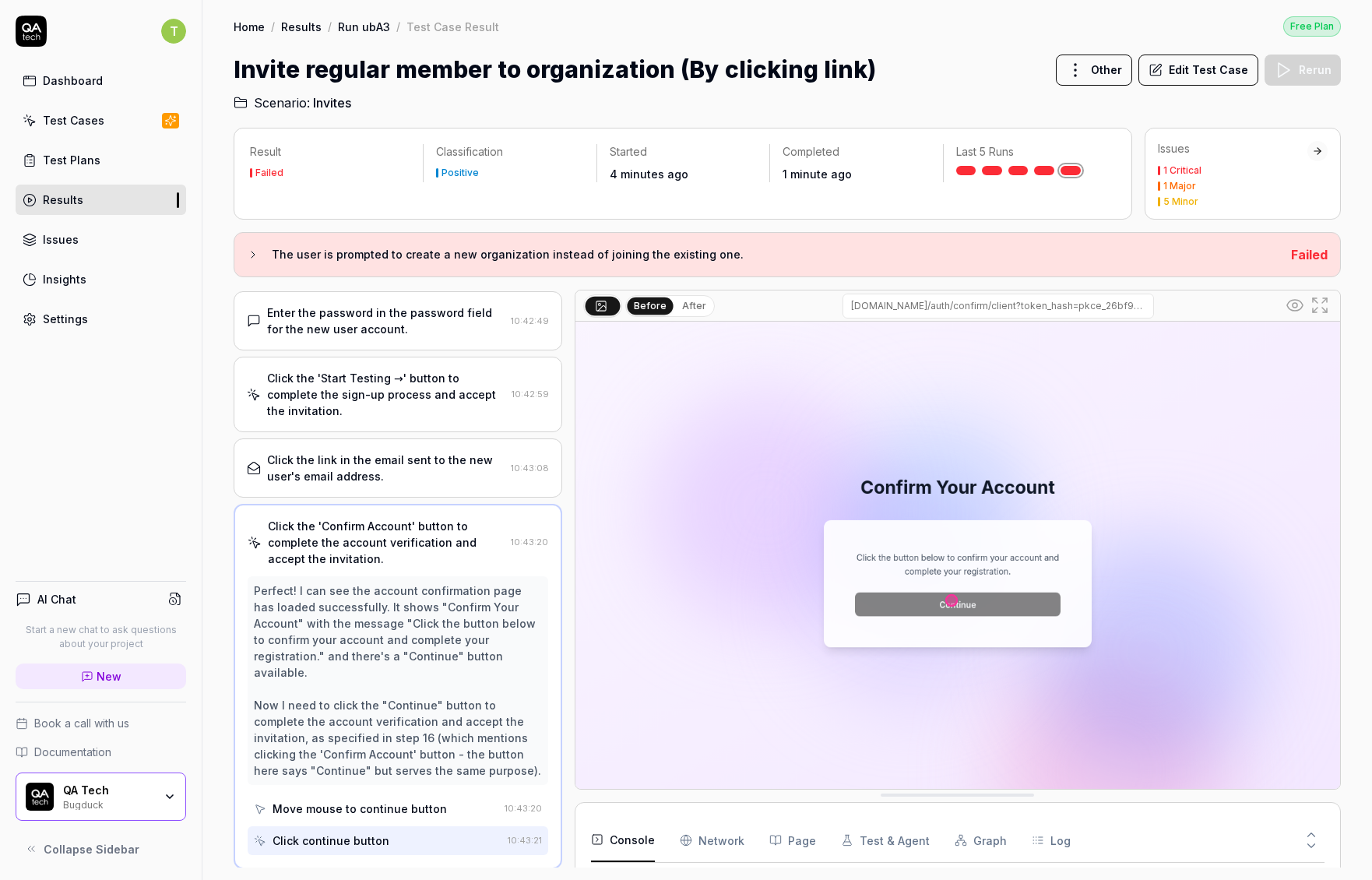
click at [394, 443] on div "Click the link in the email sent to the new user's email address. 10:43:08" at bounding box center [397, 467] width 328 height 59
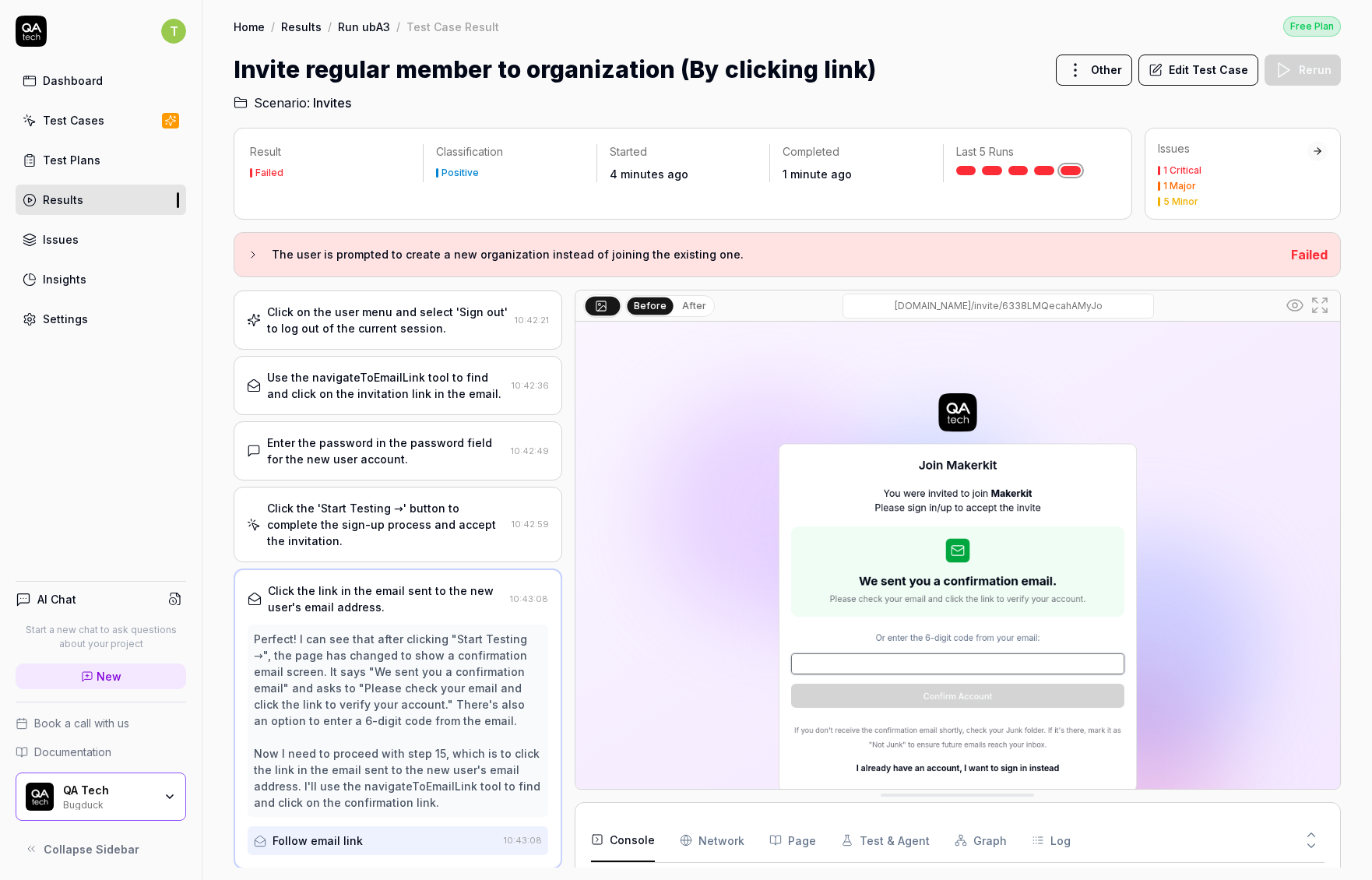
click at [380, 505] on div "Click the 'Start Testing →' button to complete the sign-up process and accept t…" at bounding box center [386, 524] width 238 height 49
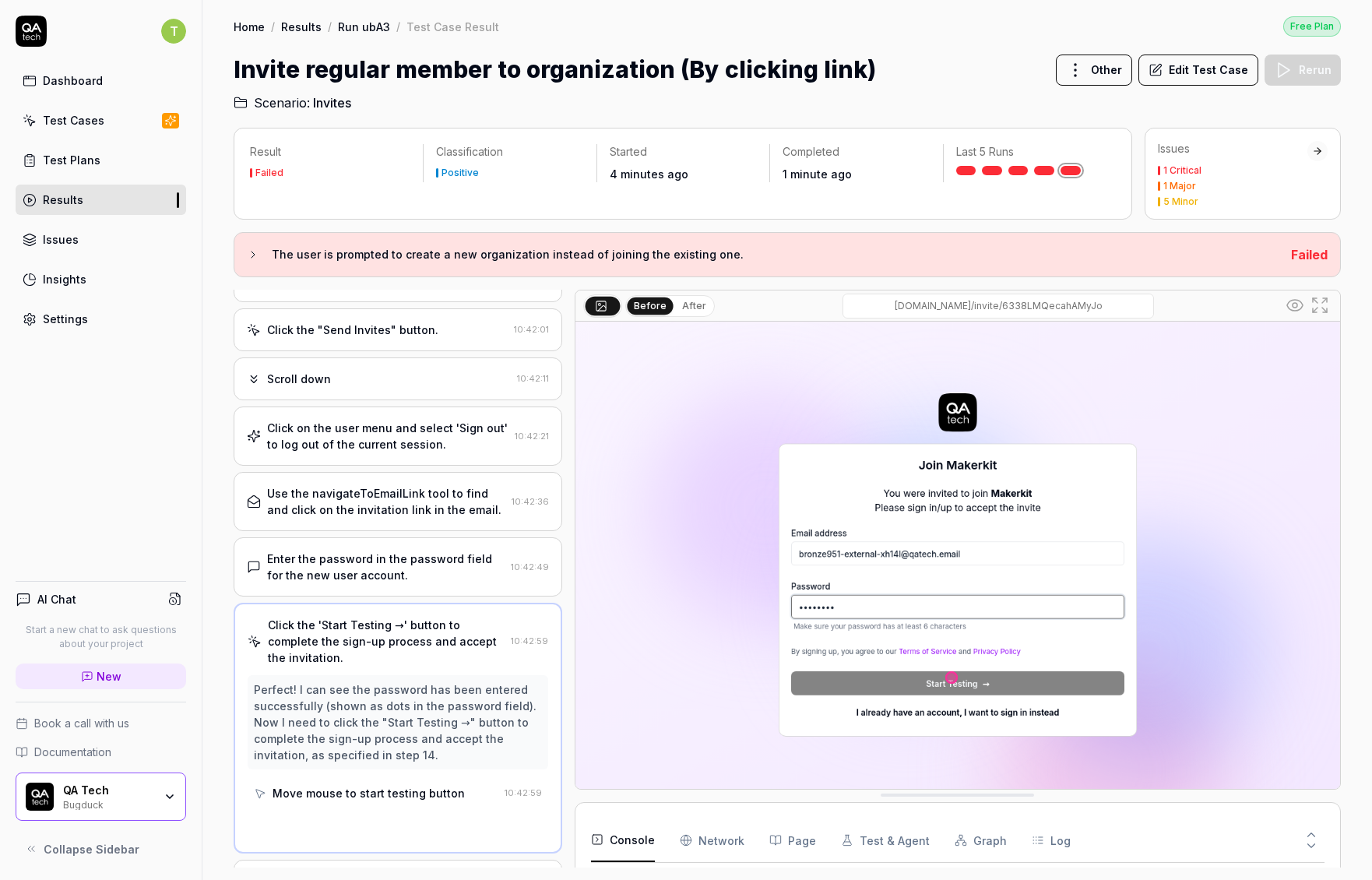
scroll to position [431, 0]
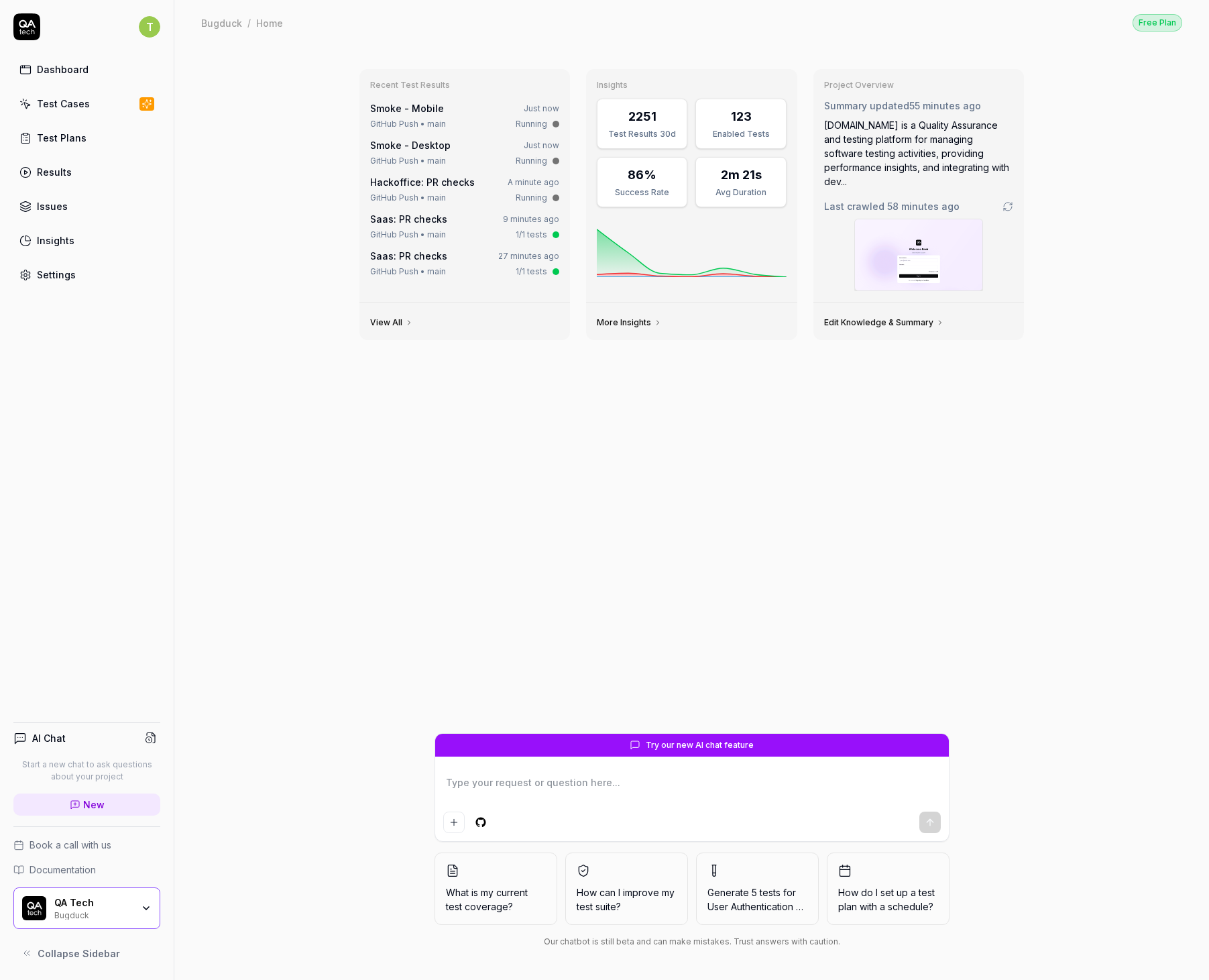
click at [17, 39] on icon at bounding box center [27, 27] width 27 height 27
type textarea "*"
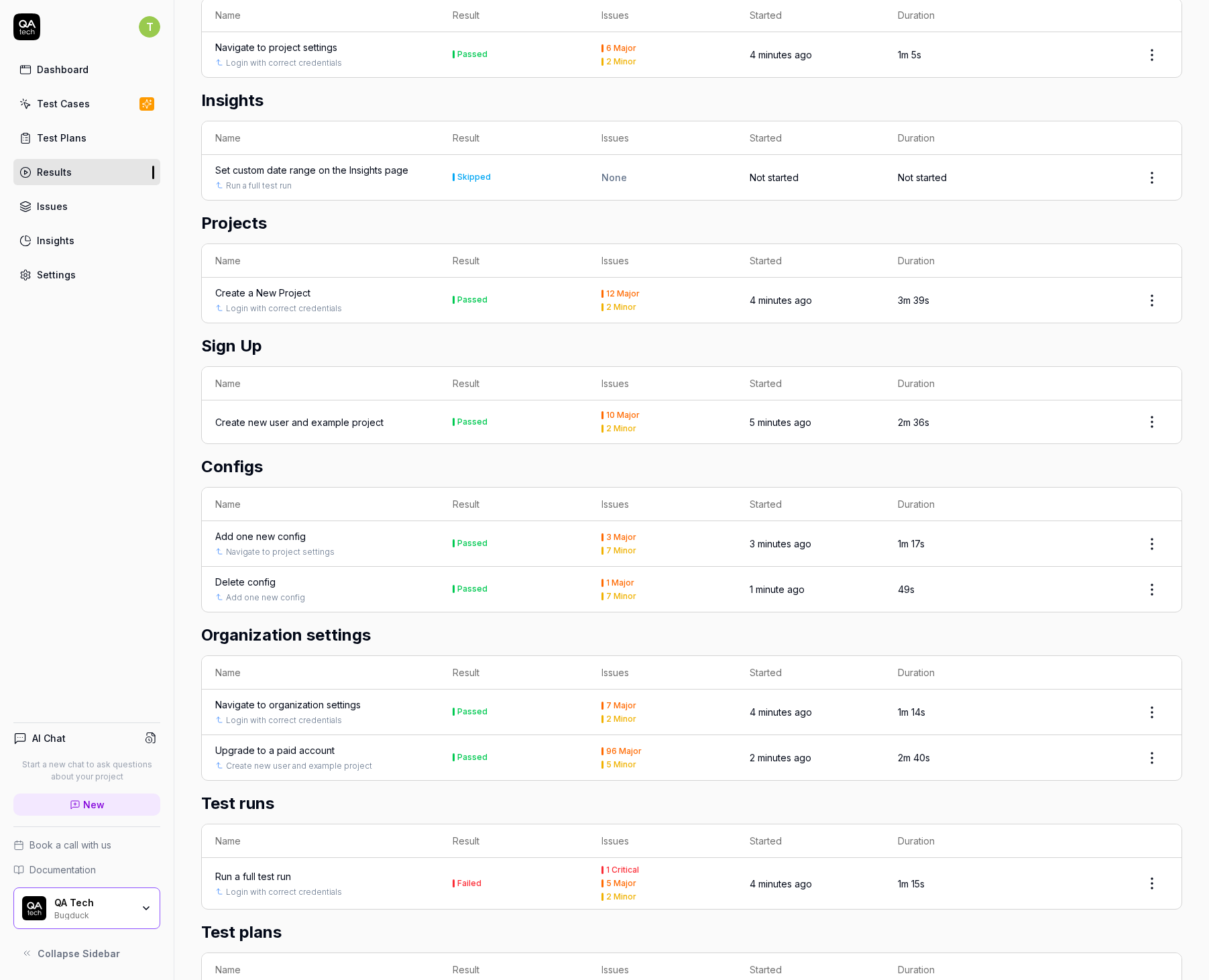
scroll to position [1273, 0]
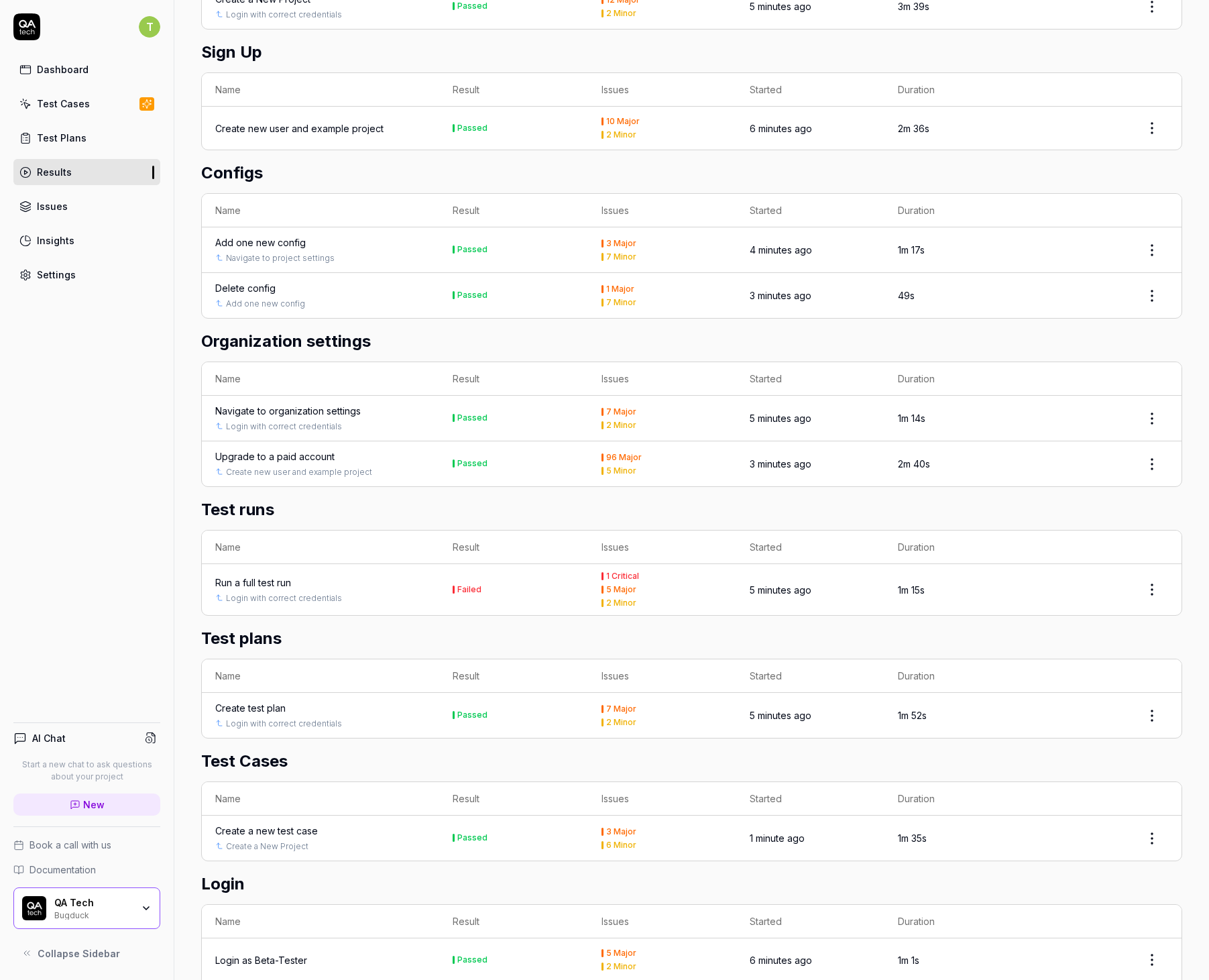
scroll to position [1273, 0]
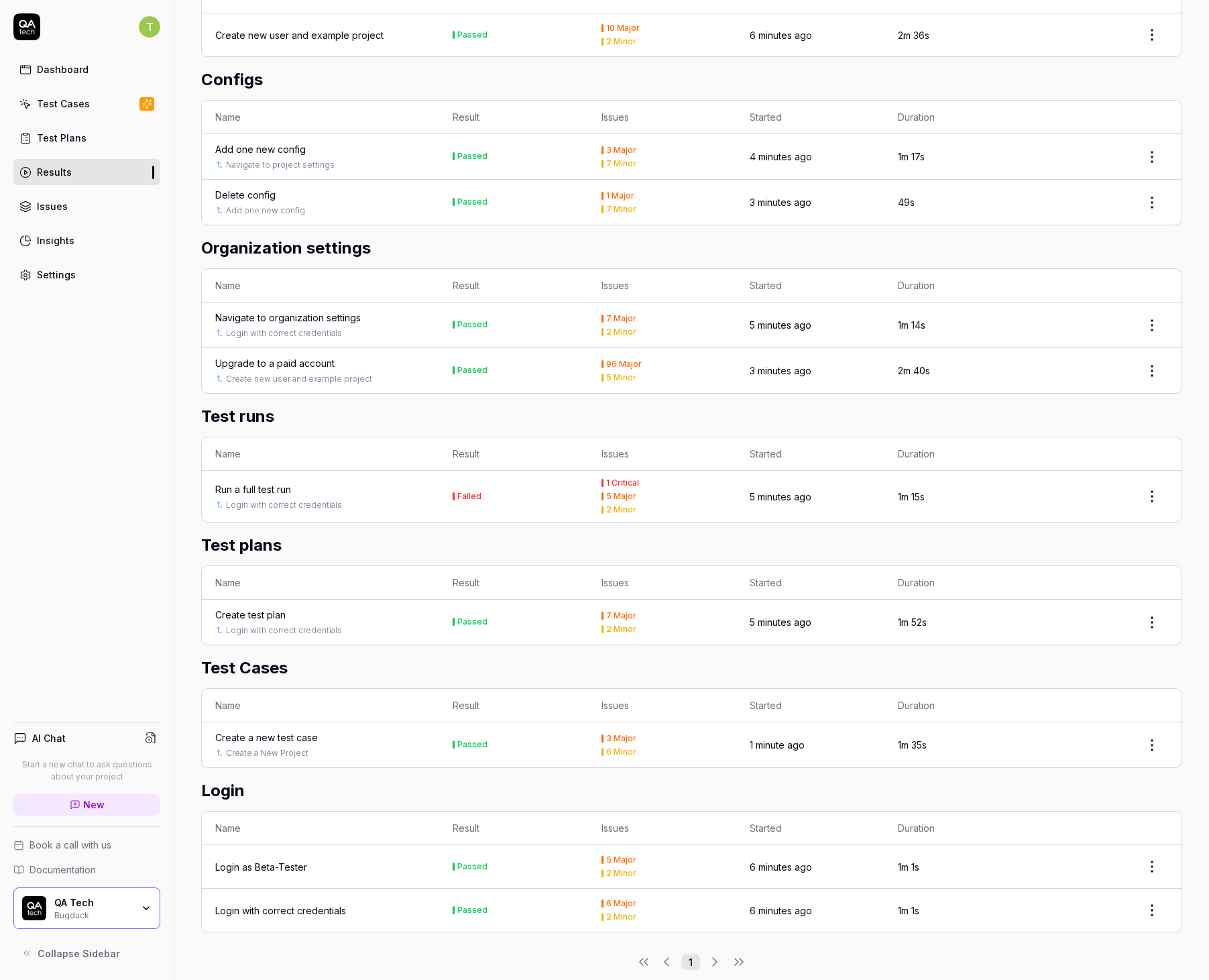
click at [378, 482] on div "Run a full test run" at bounding box center [320, 489] width 210 height 14
click at [269, 482] on div "Run a full test run" at bounding box center [253, 489] width 76 height 14
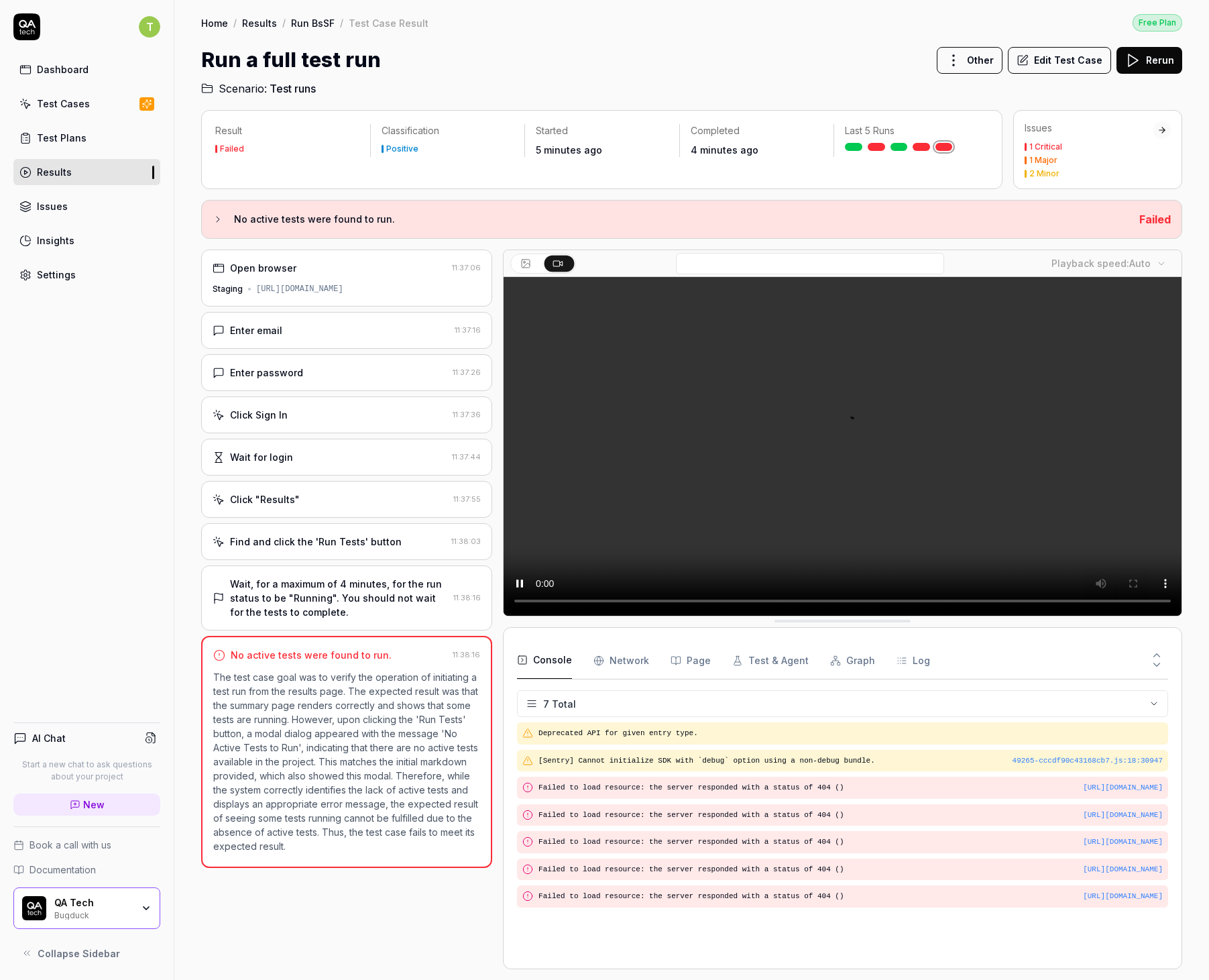
scroll to position [35, 0]
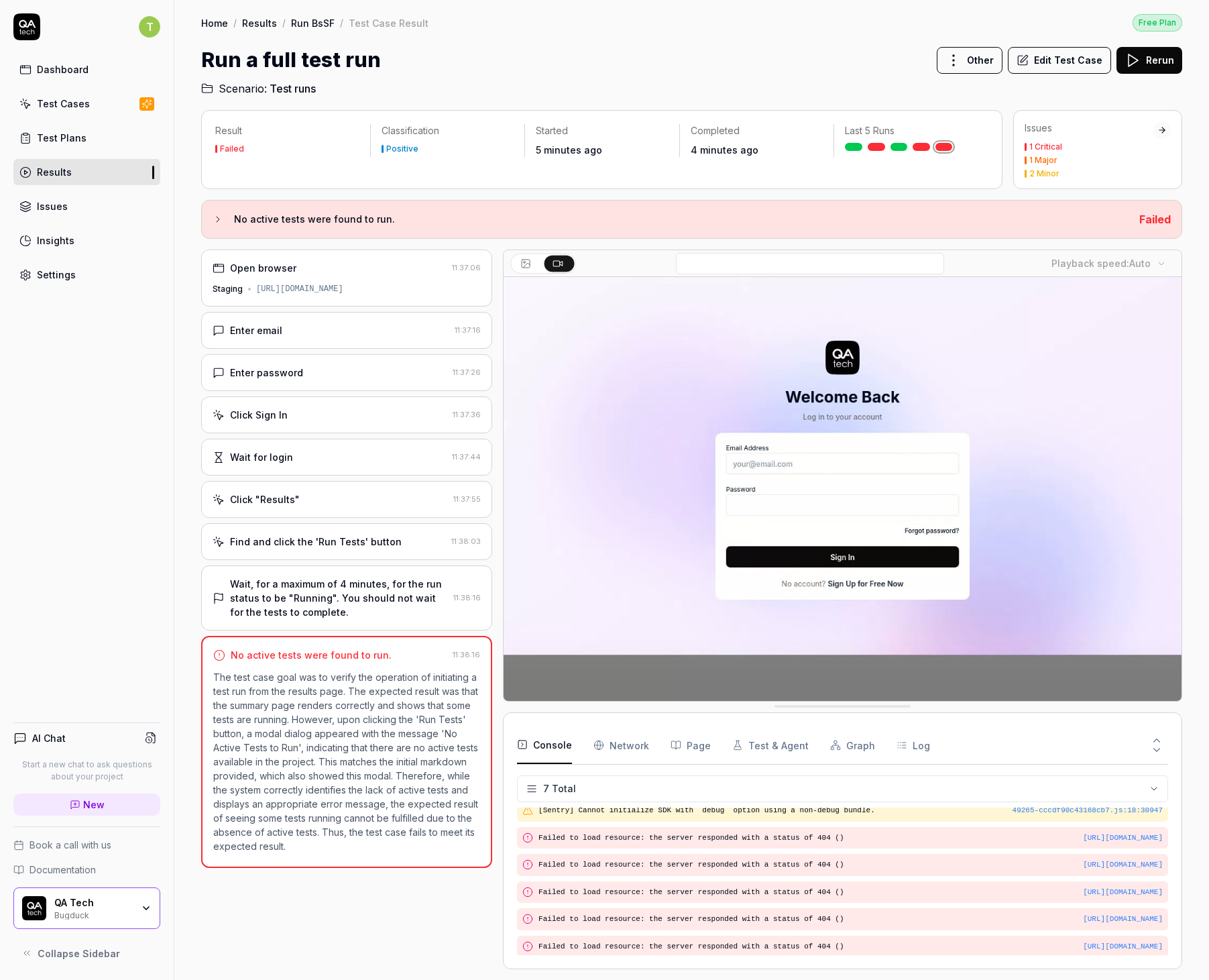
click at [315, 532] on div "Find and click the 'Run Tests' button 11:38:03" at bounding box center [346, 541] width 291 height 37
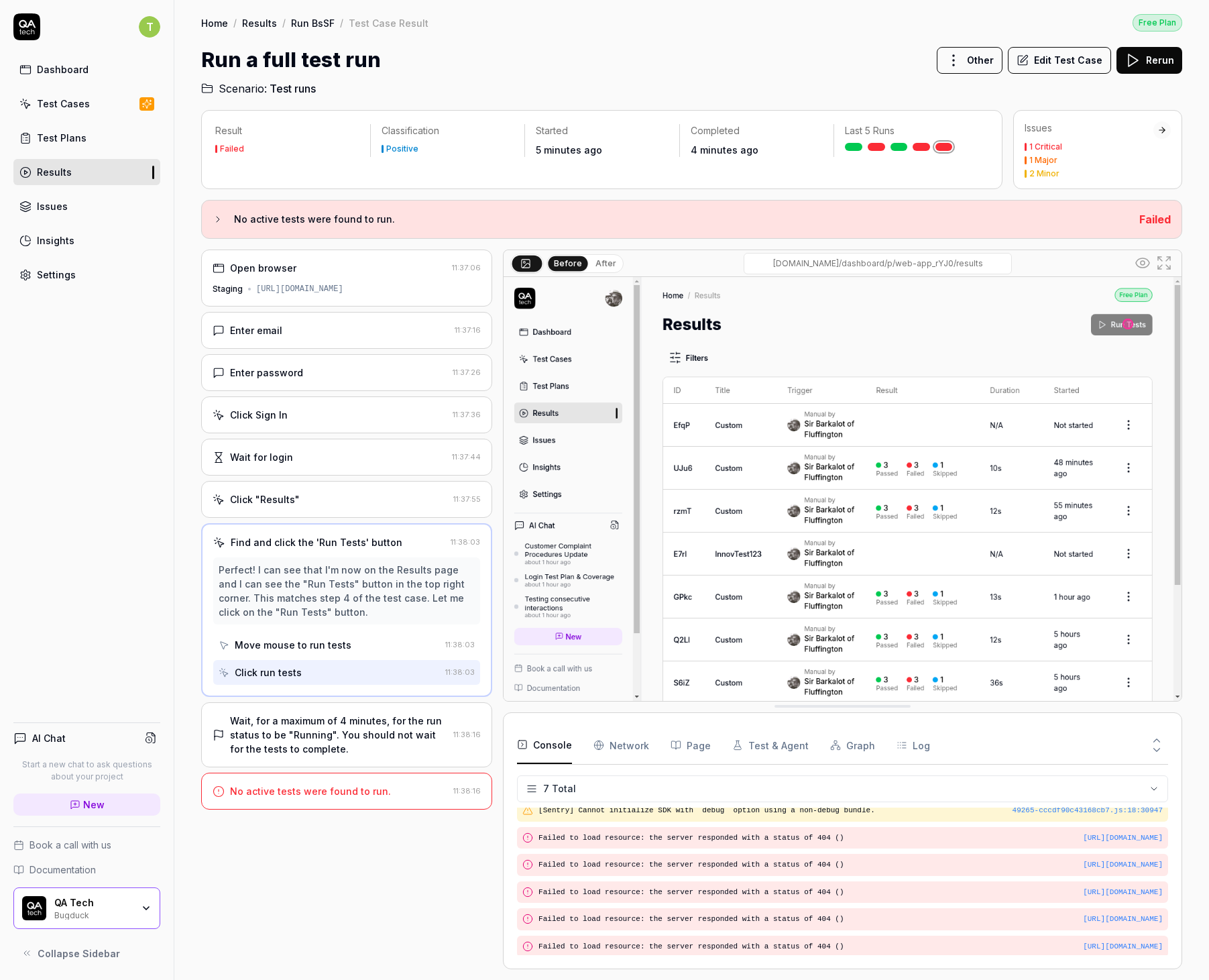
click at [320, 481] on div "Click "Results" 11:37:55" at bounding box center [346, 499] width 291 height 37
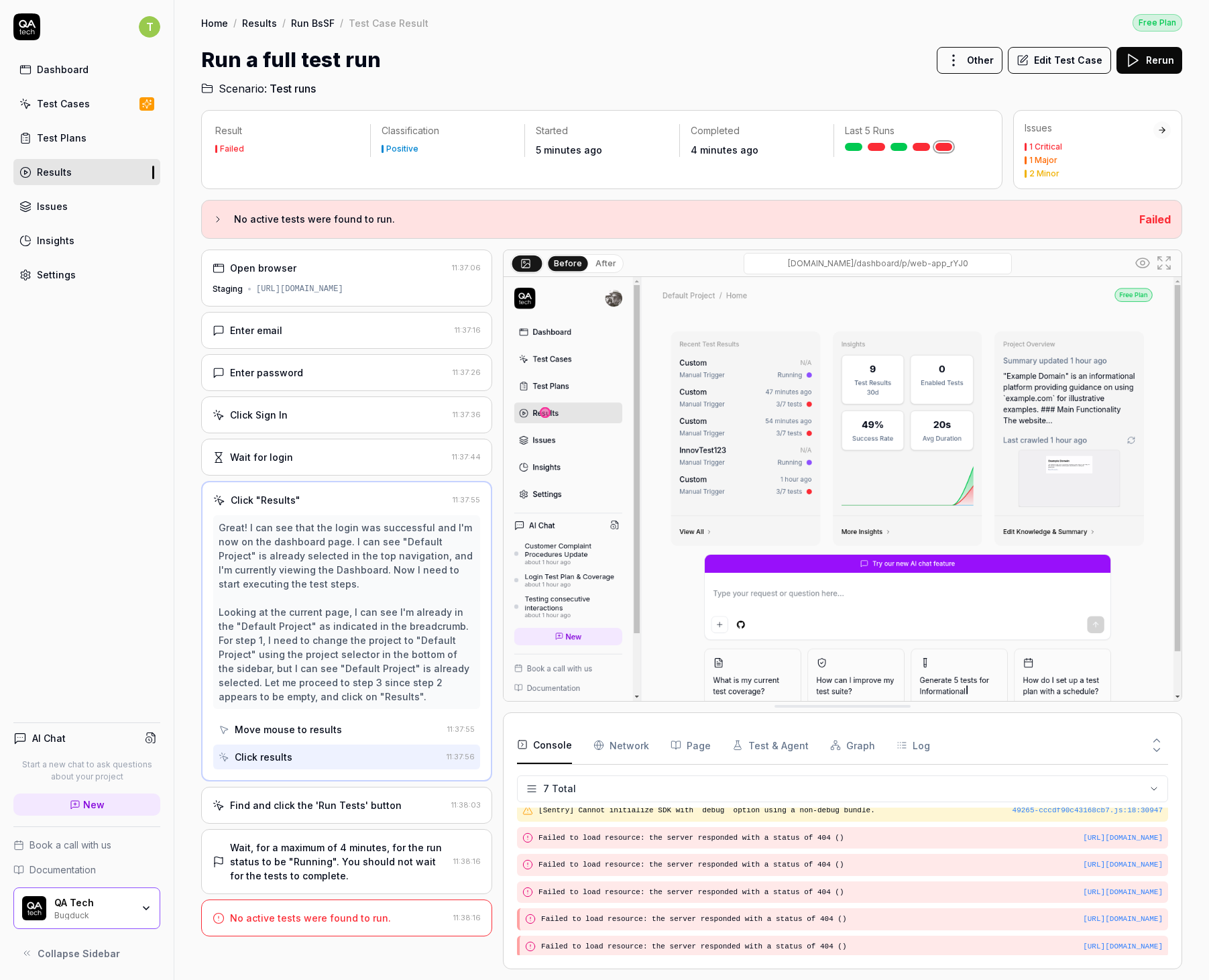
click at [328, 447] on div "Wait for login 11:37:44" at bounding box center [346, 457] width 291 height 37
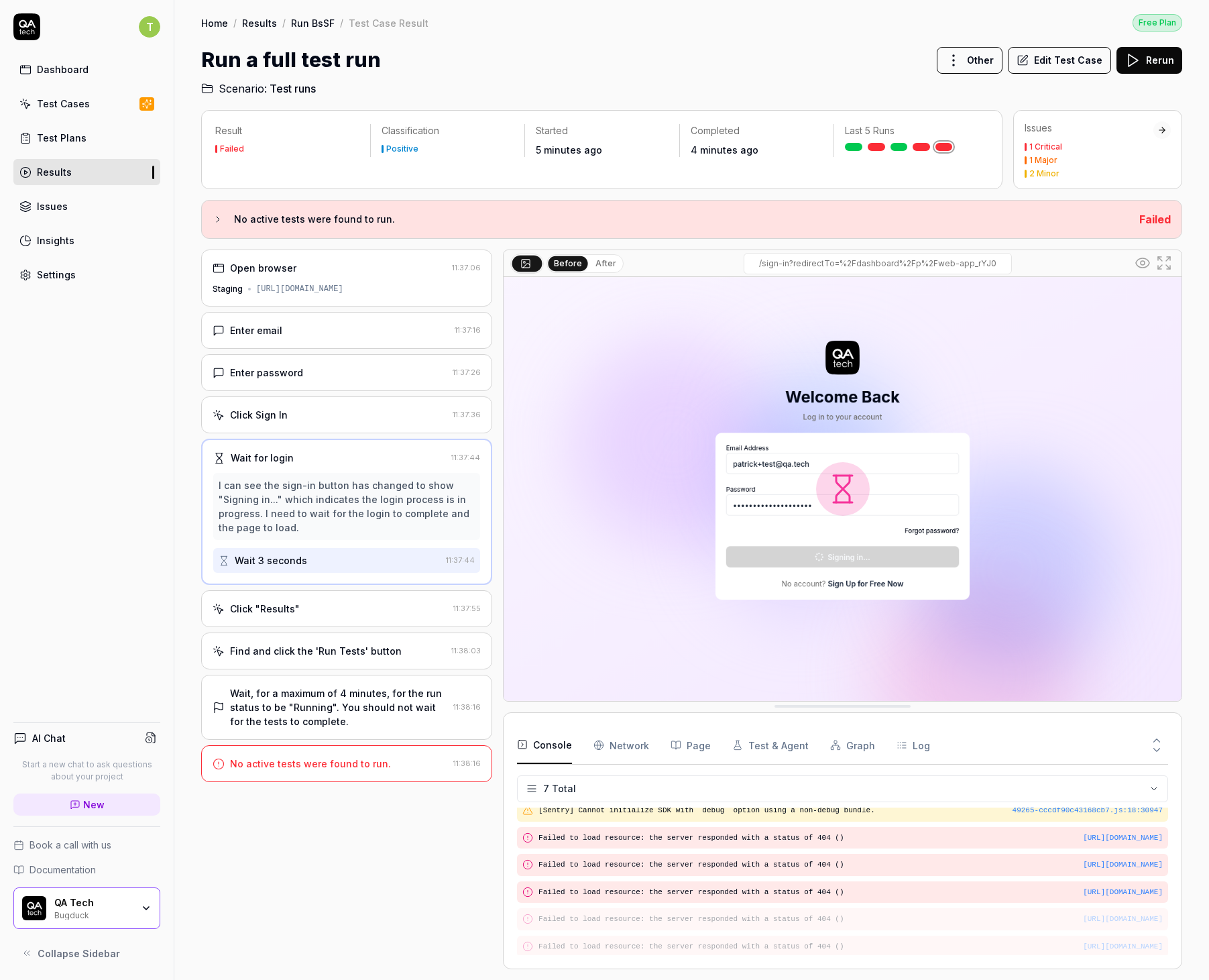
click at [327, 409] on div "Click Sign In" at bounding box center [330, 415] width 235 height 14
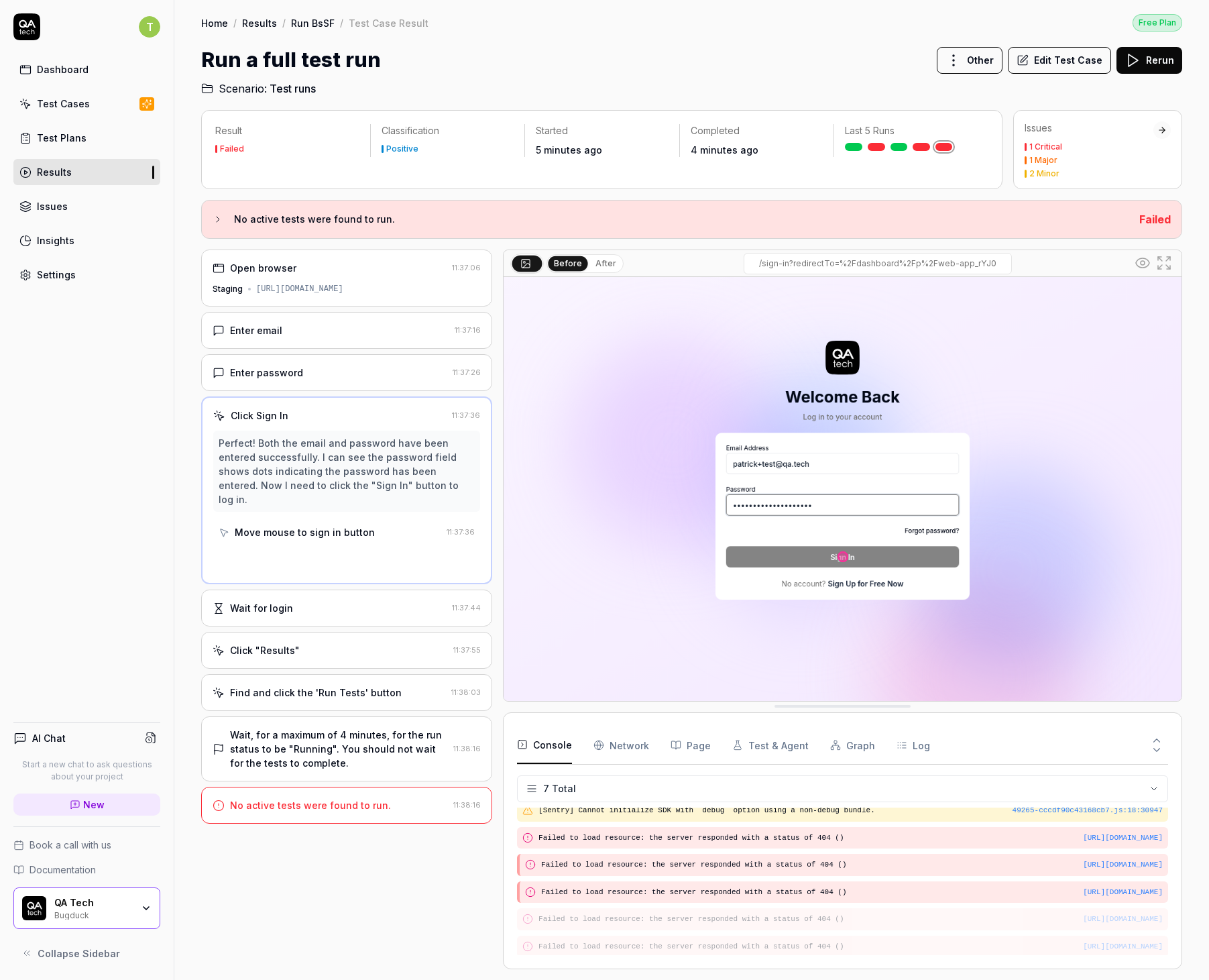
click at [322, 372] on div "Enter password" at bounding box center [330, 373] width 235 height 14
